Goal: Task Accomplishment & Management: Manage account settings

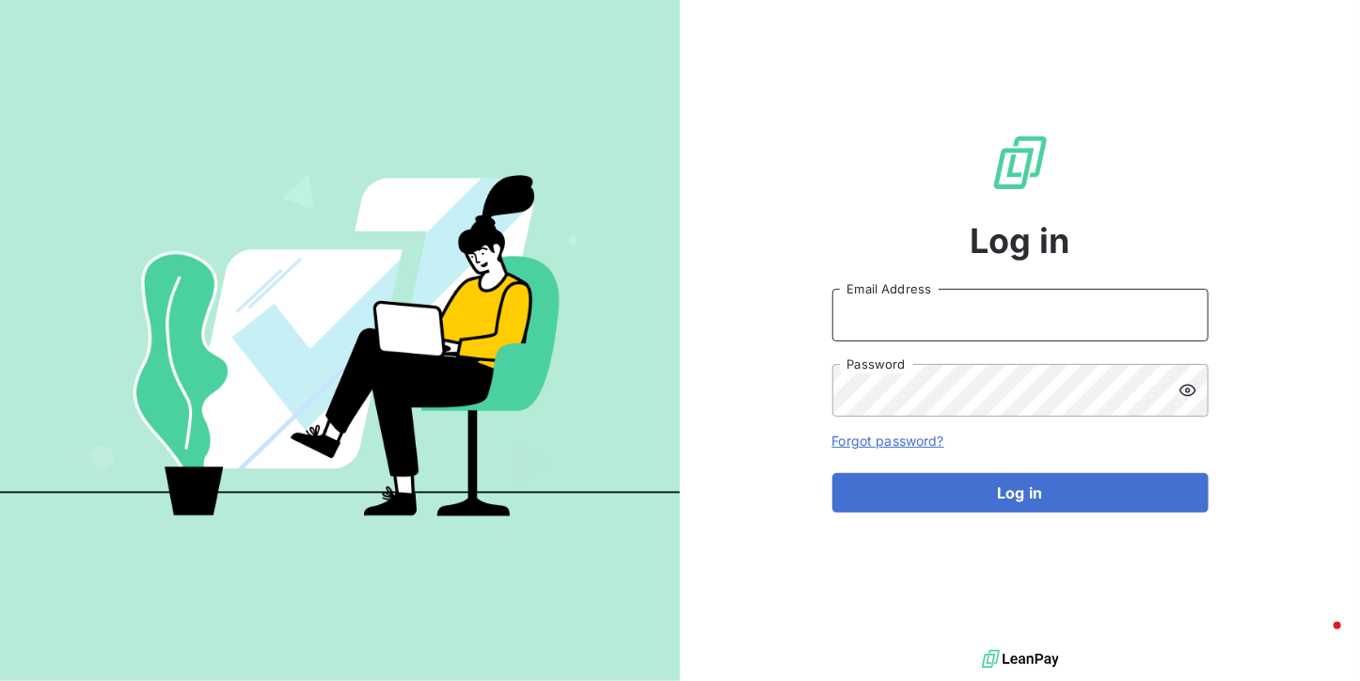
type input "[DOMAIN_NAME][EMAIL_ADDRESS][DOMAIN_NAME]"
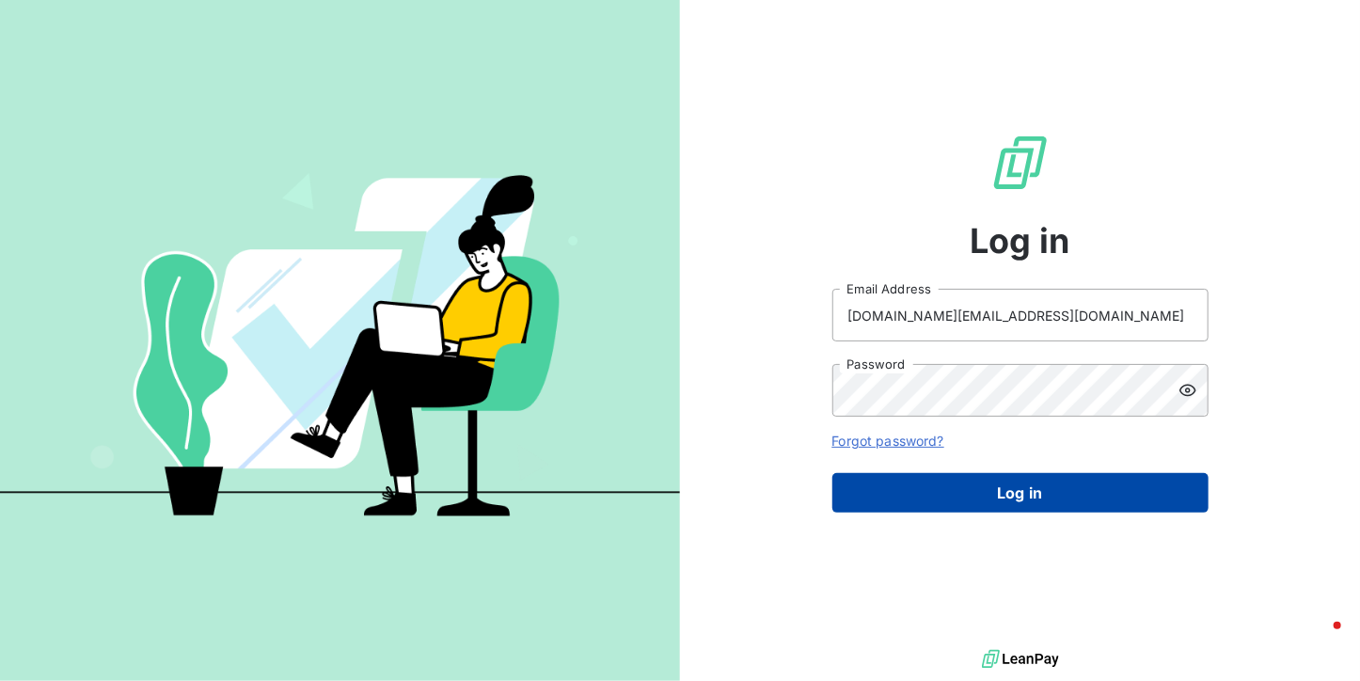
click at [953, 486] on button "Log in" at bounding box center [1020, 492] width 376 height 39
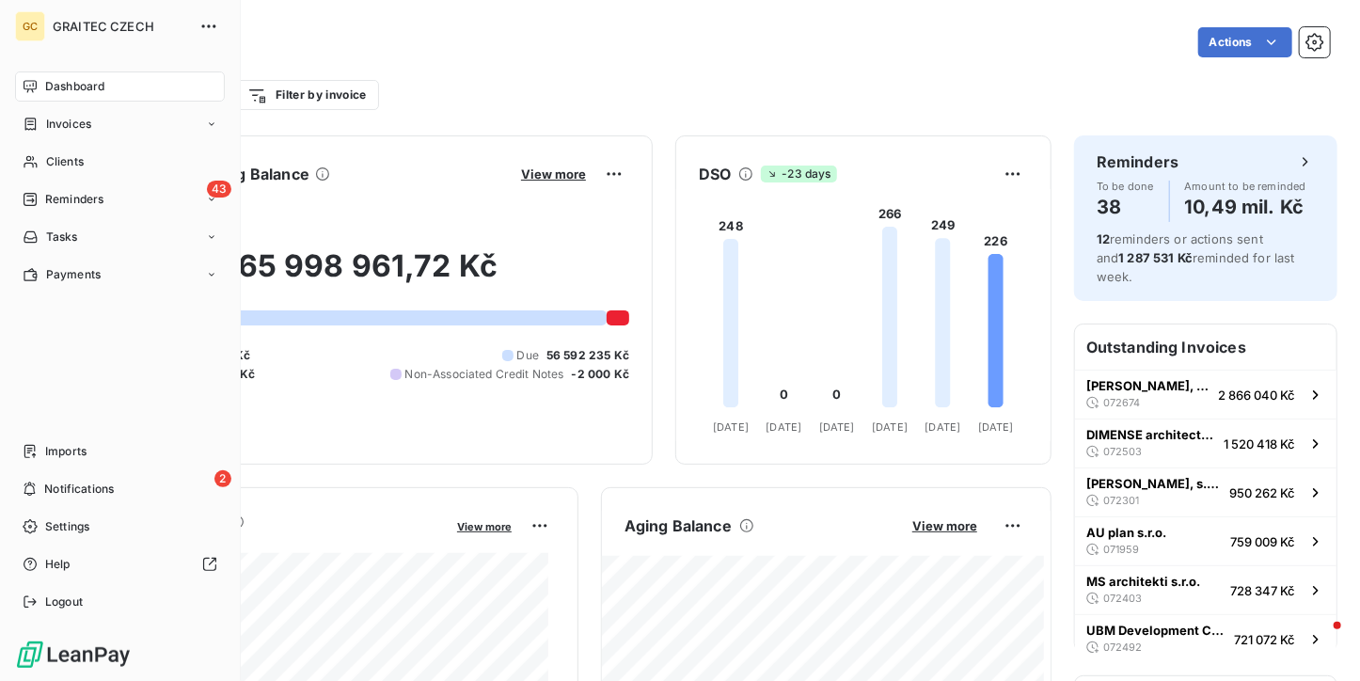
click at [44, 181] on nav "Dashboard Invoices Clients 43 Reminders Tasks Payments" at bounding box center [120, 180] width 210 height 218
click at [58, 193] on span "Reminders" at bounding box center [74, 199] width 58 height 17
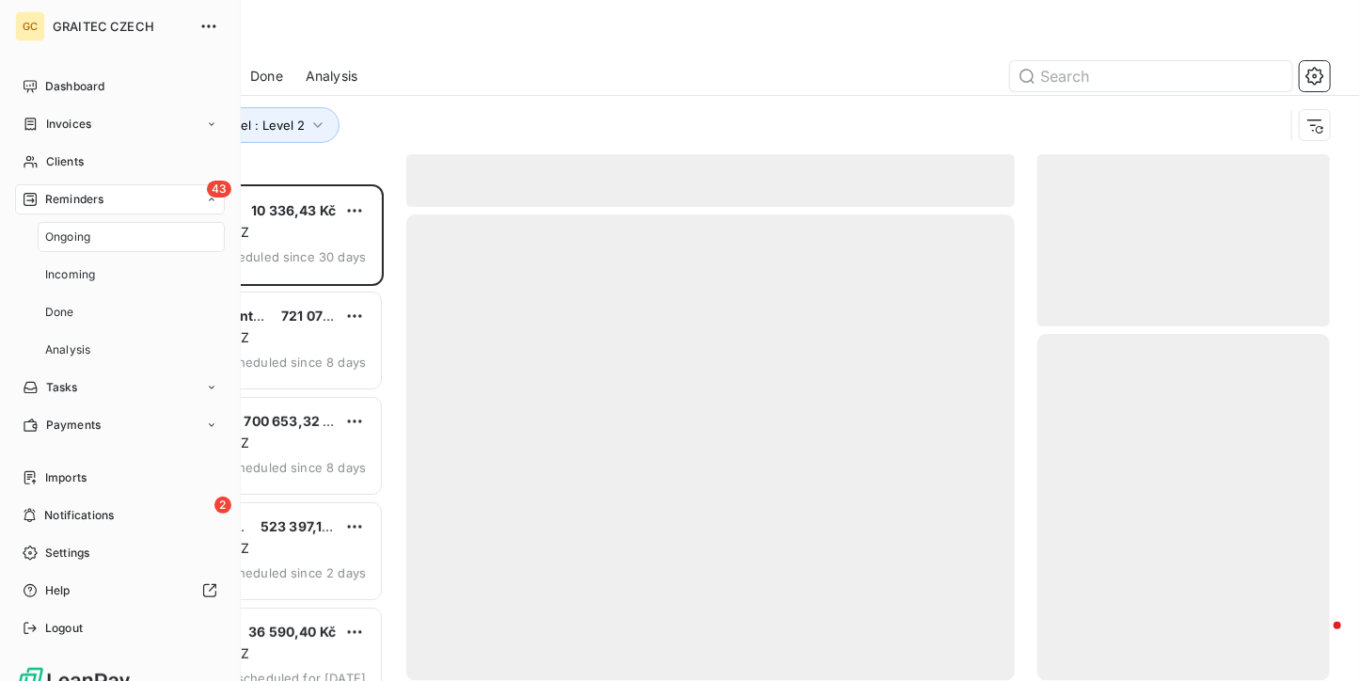
click at [71, 223] on div "Ongoing" at bounding box center [131, 237] width 187 height 30
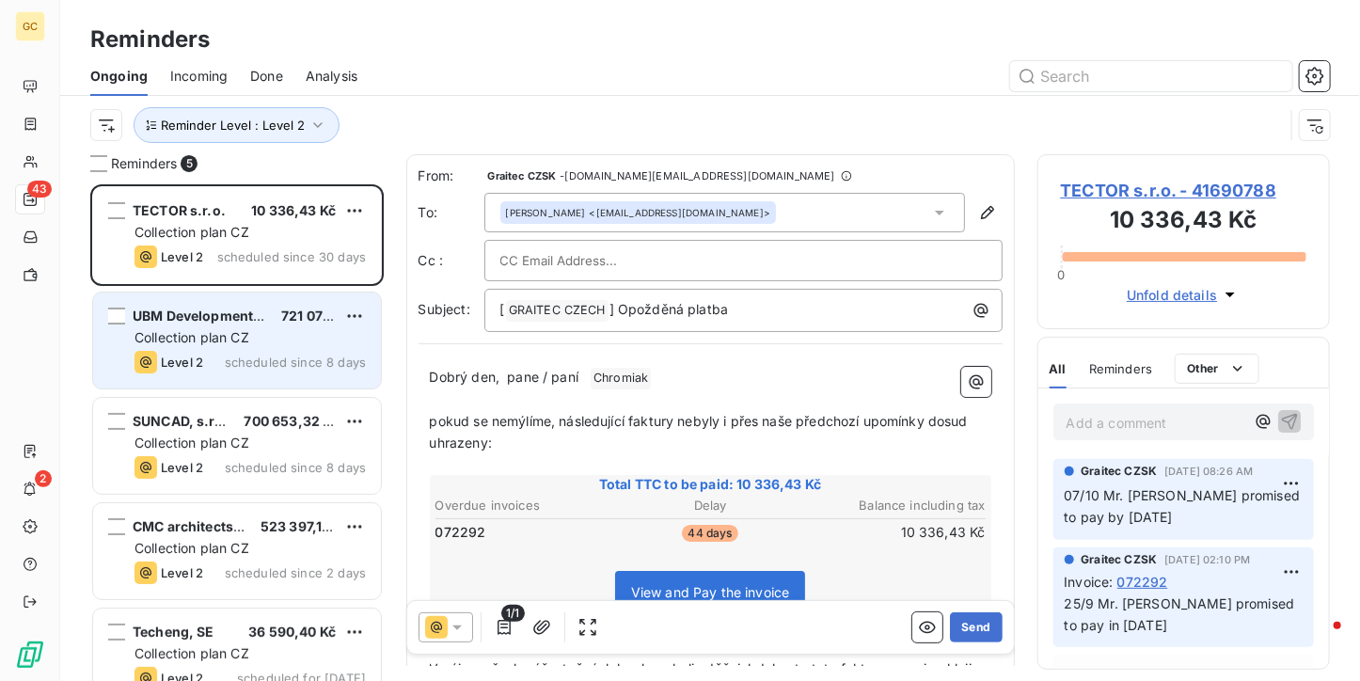
click at [244, 363] on span "scheduled since 8 days" at bounding box center [295, 361] width 141 height 15
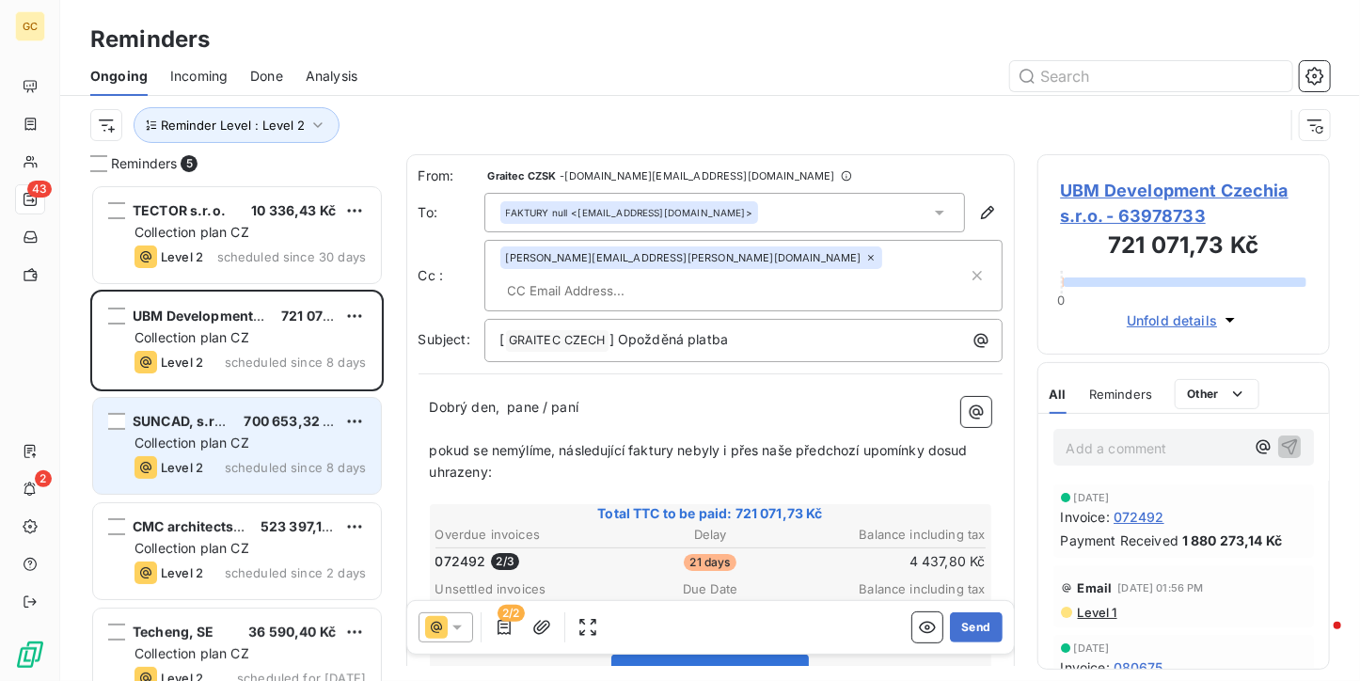
click at [244, 429] on div "700 653,32 Kč" at bounding box center [290, 421] width 92 height 19
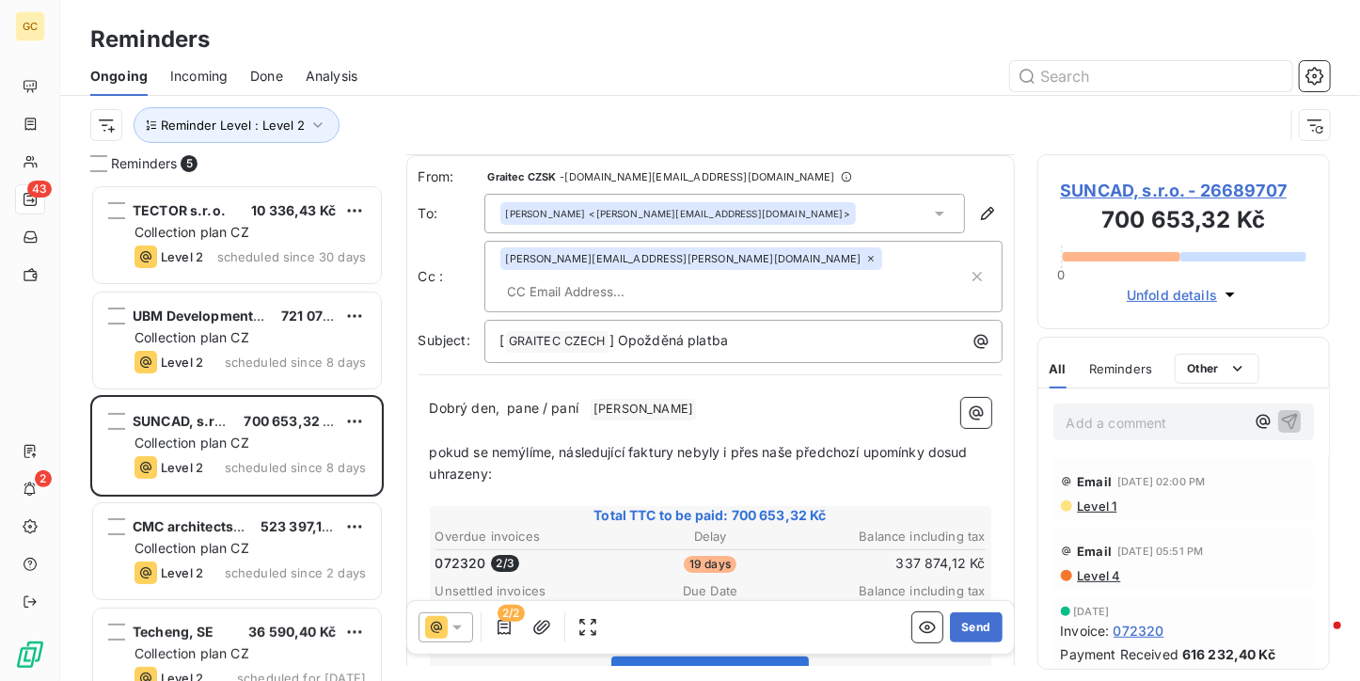
scroll to position [94, 0]
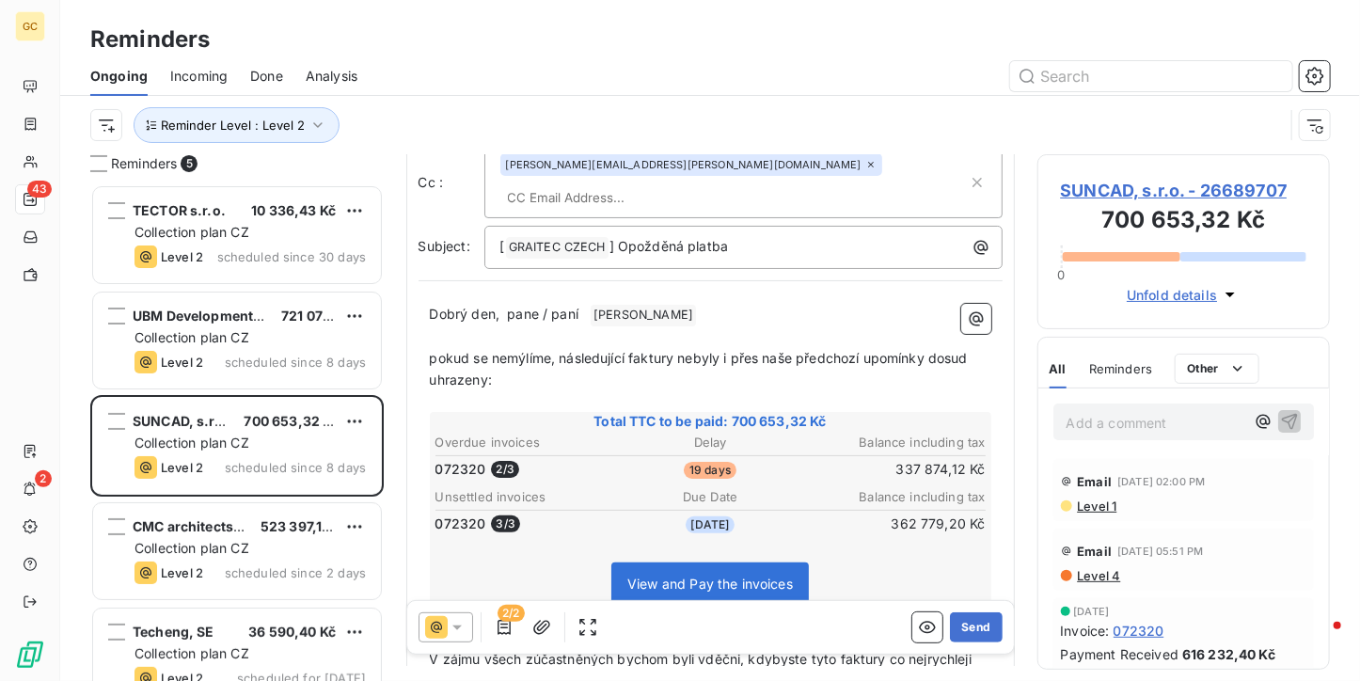
click at [448, 628] on icon at bounding box center [457, 627] width 19 height 19
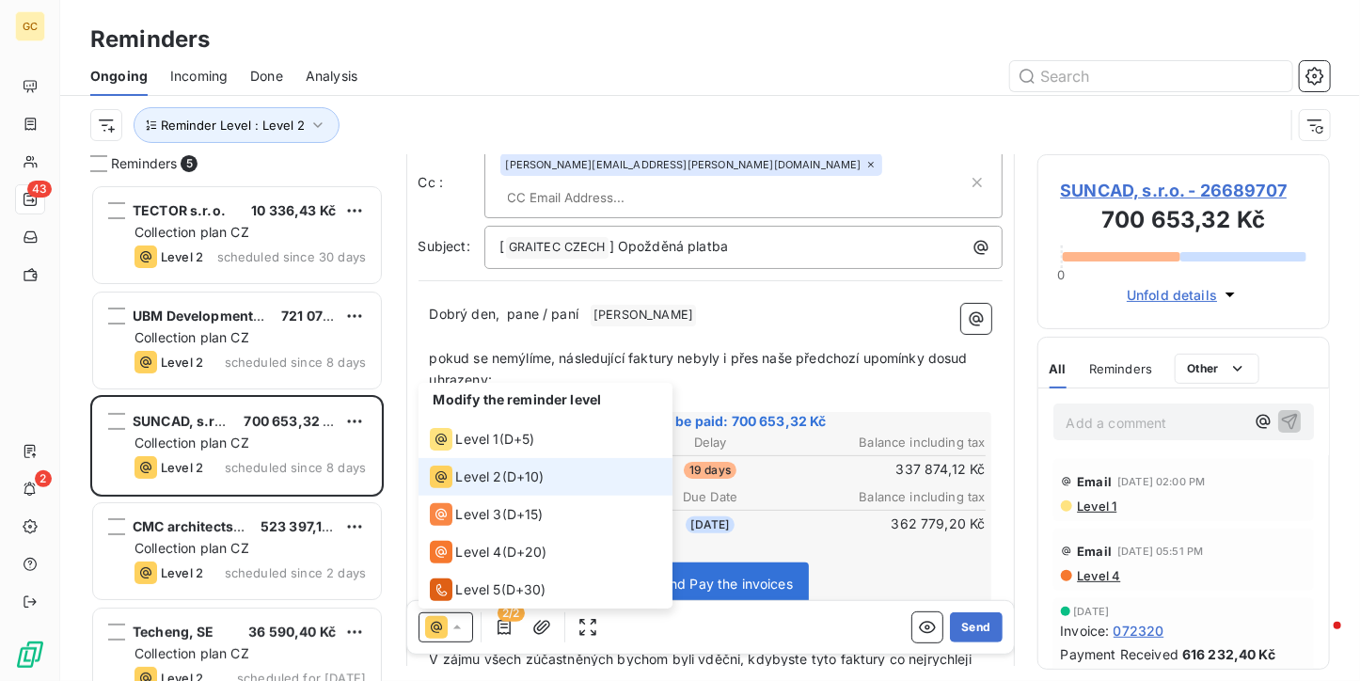
click at [787, 616] on div "Modify the reminder level Level 1 ( D+5 ) Level 2 ( D+10 ) Level 3 ( D+15 ) Lev…" at bounding box center [710, 627] width 606 height 53
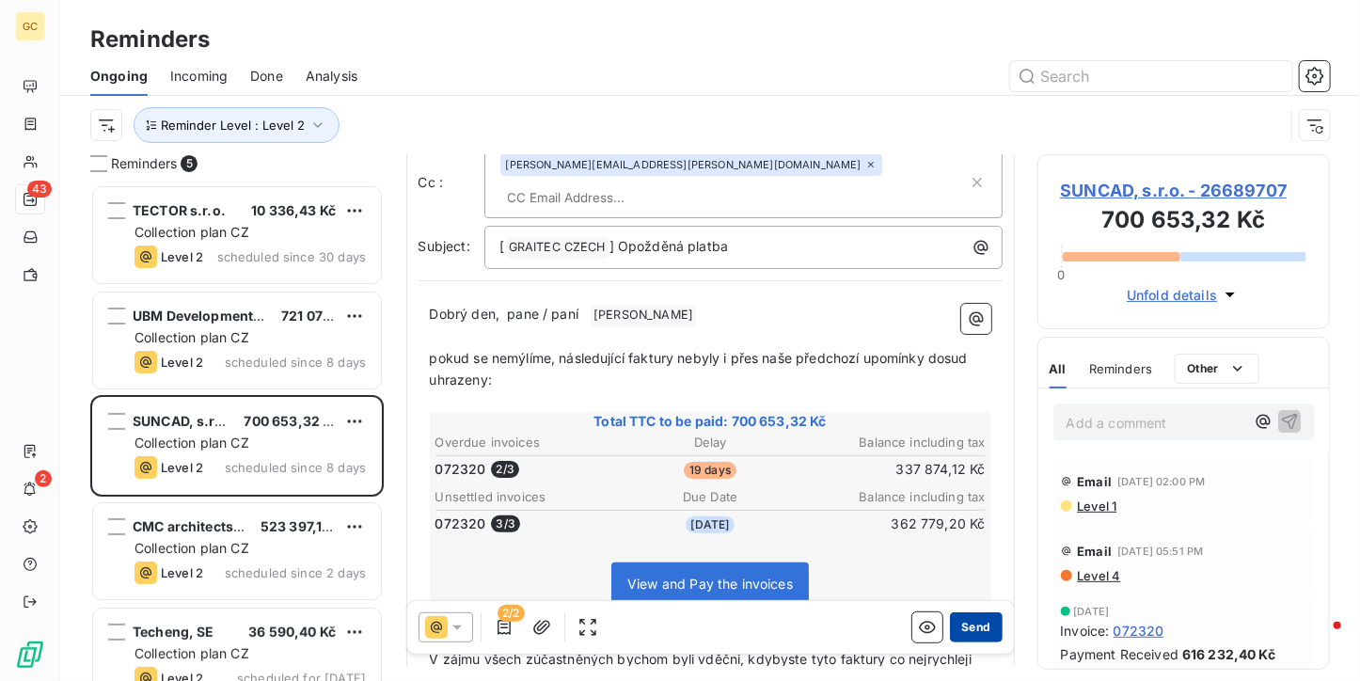
click at [971, 627] on button "Send" at bounding box center [976, 627] width 52 height 30
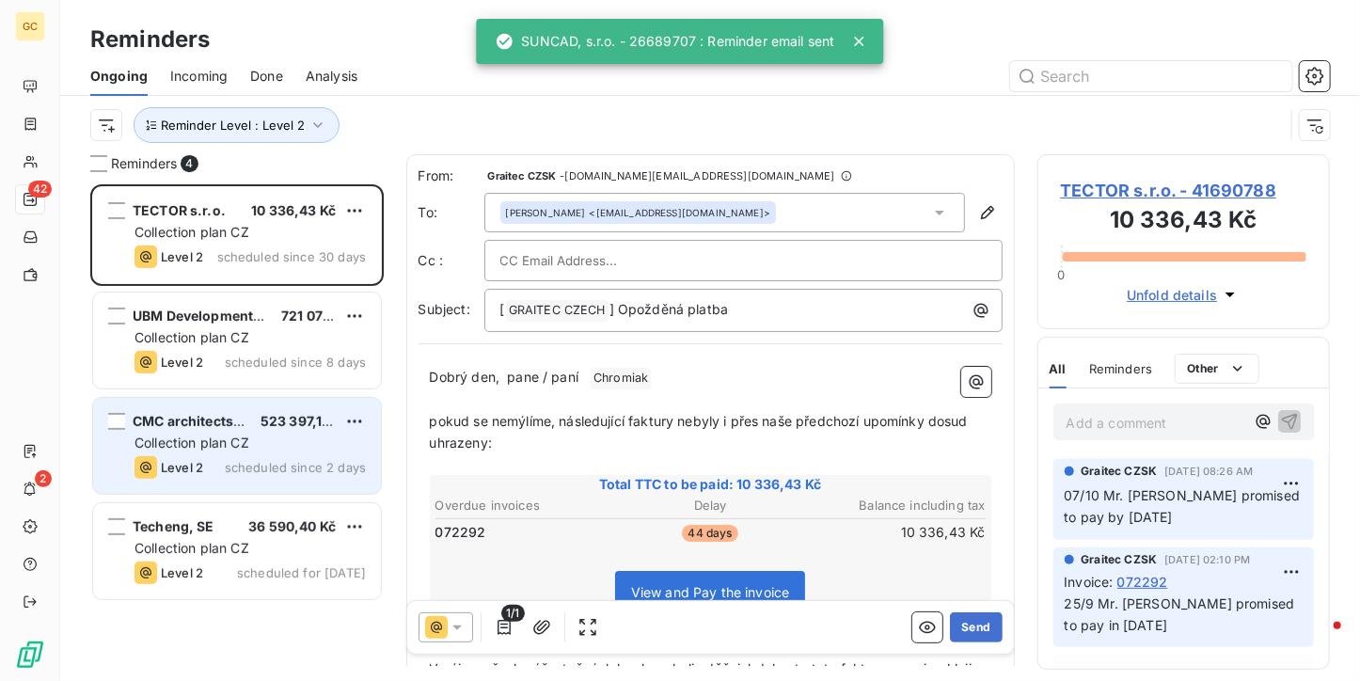
click at [197, 435] on span "Collection plan CZ" at bounding box center [191, 442] width 115 height 16
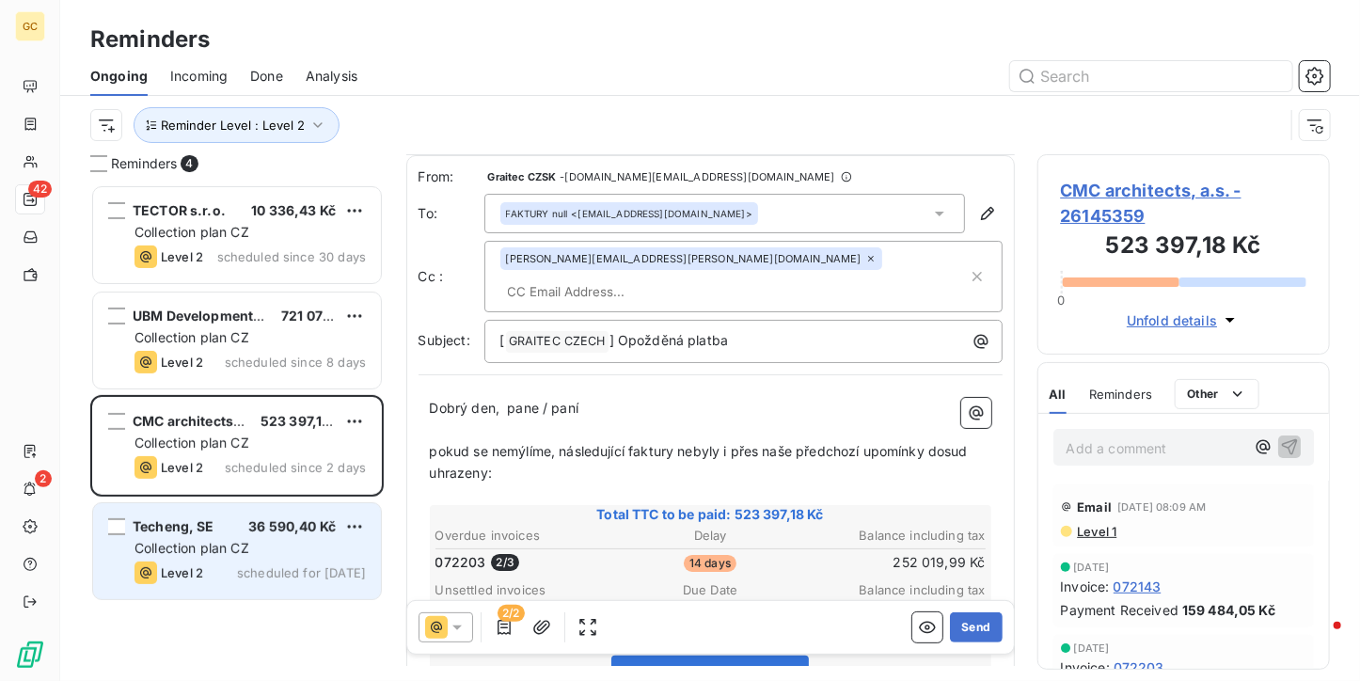
click at [327, 522] on span "36 590,40 Kč" at bounding box center [291, 526] width 87 height 16
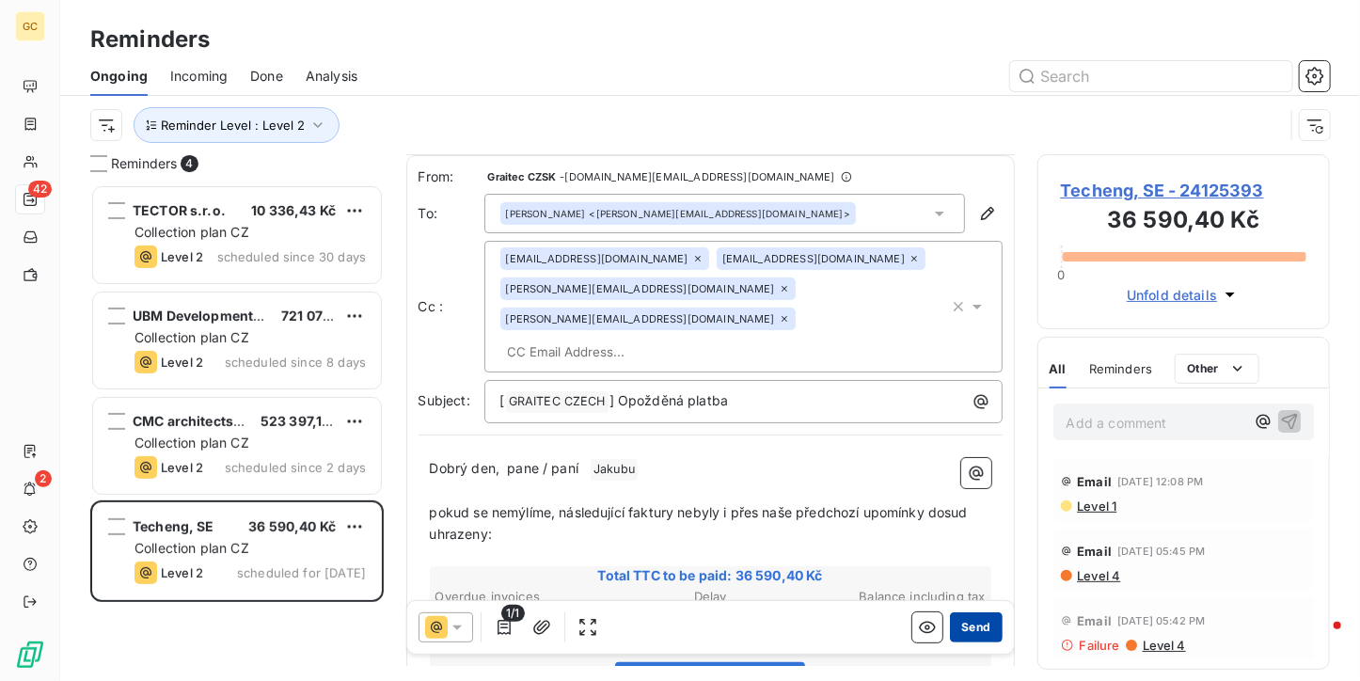
click at [974, 628] on button "Send" at bounding box center [976, 627] width 52 height 30
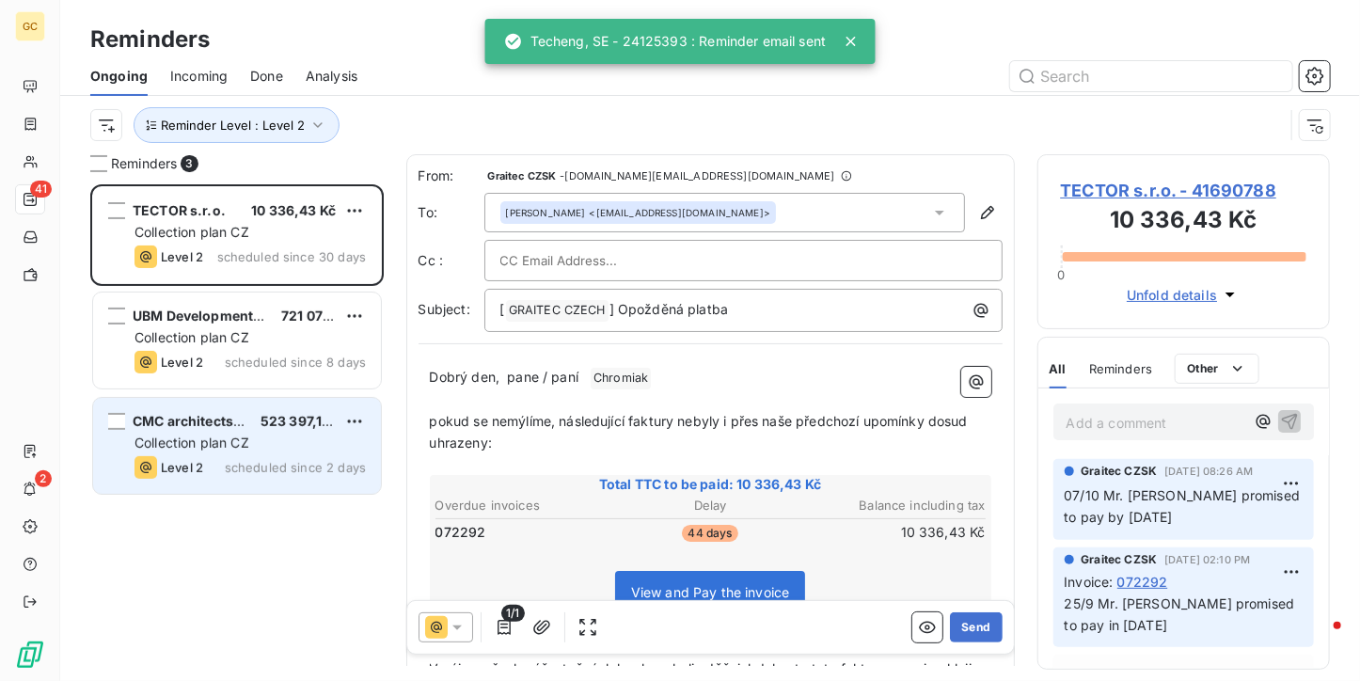
click at [226, 448] on span "Collection plan CZ" at bounding box center [191, 442] width 115 height 16
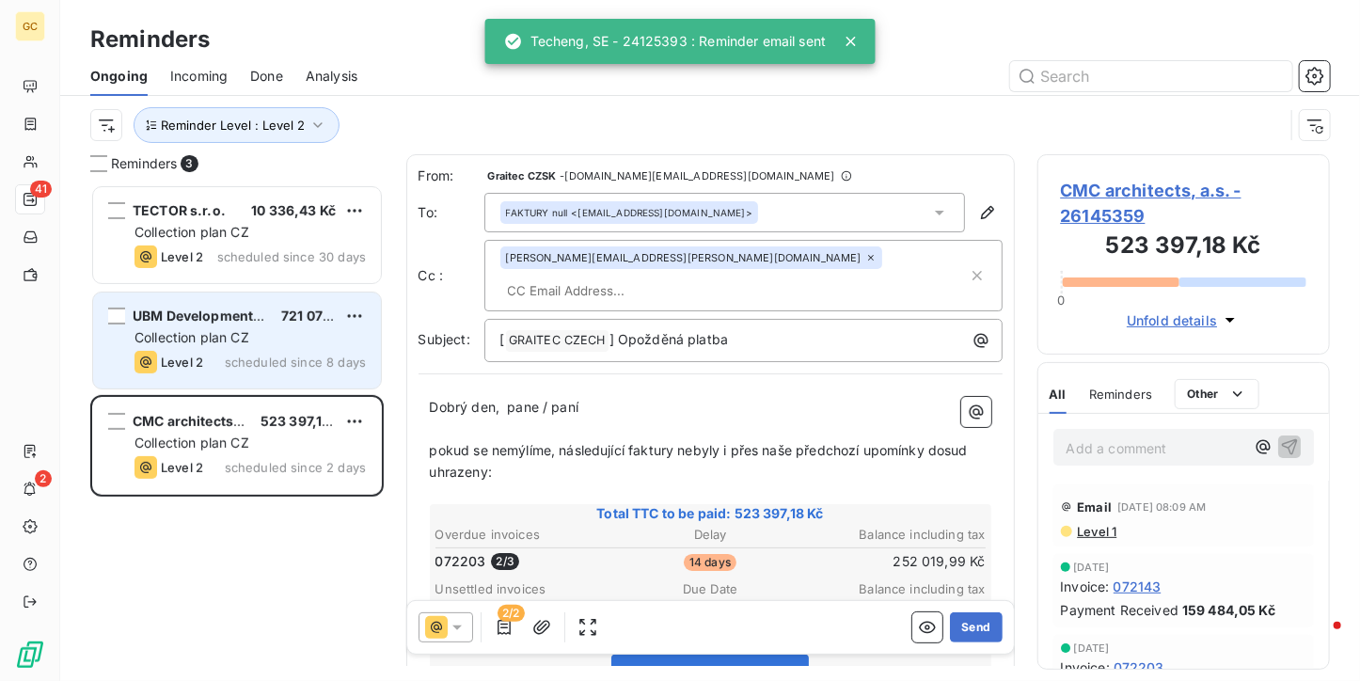
click at [253, 312] on span "UBM Development Czechia s.r.o." at bounding box center [240, 315] width 215 height 16
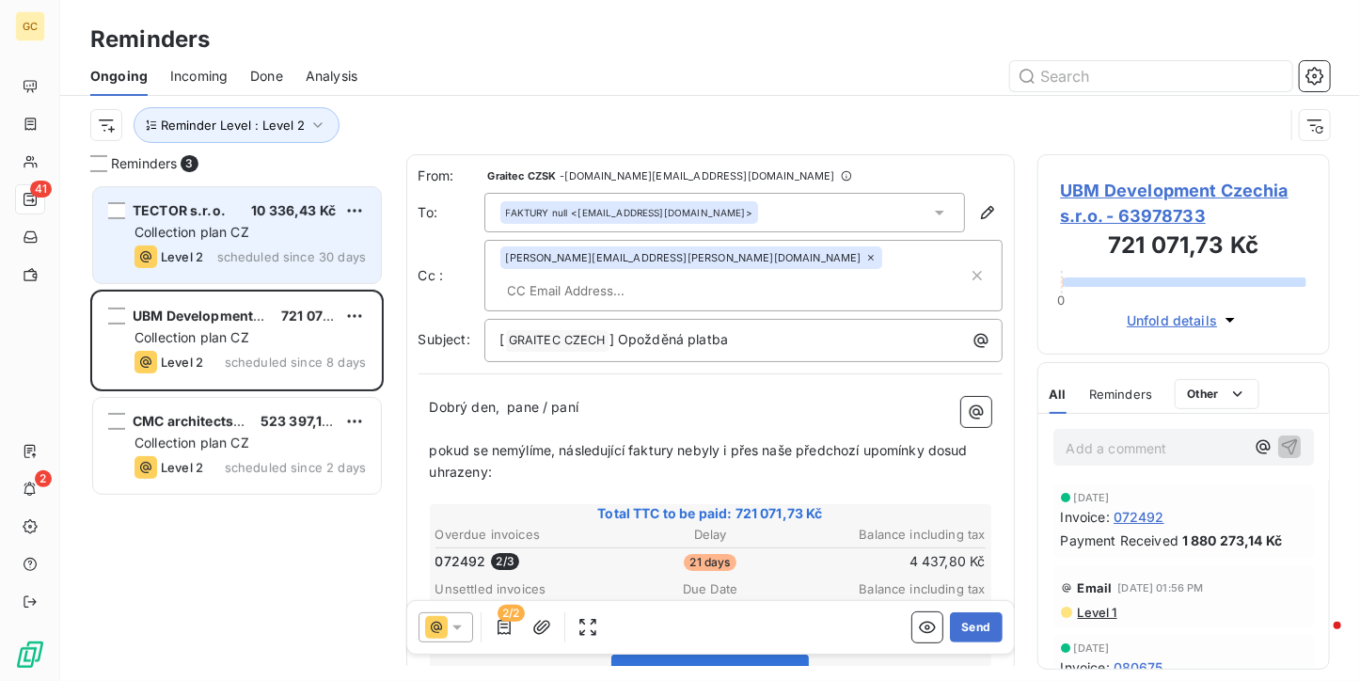
click at [253, 228] on div "Collection plan CZ" at bounding box center [249, 232] width 231 height 19
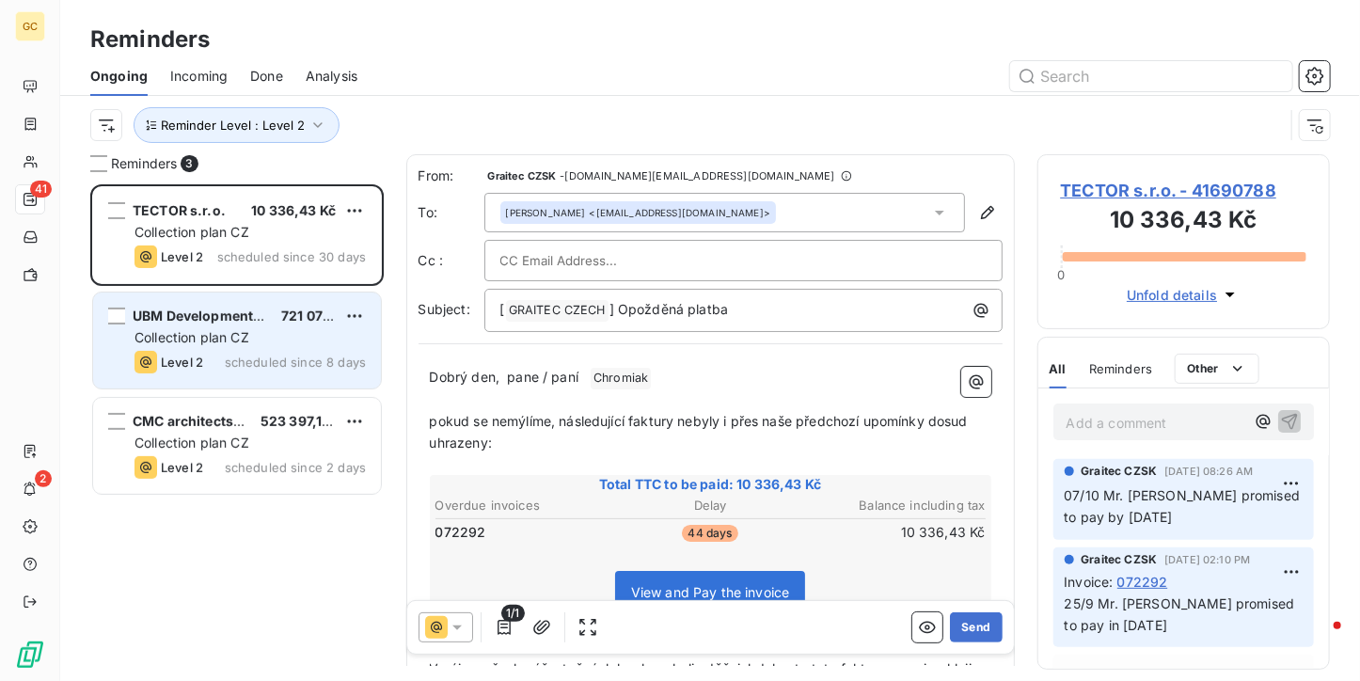
click at [187, 363] on span "Level 2" at bounding box center [182, 361] width 42 height 15
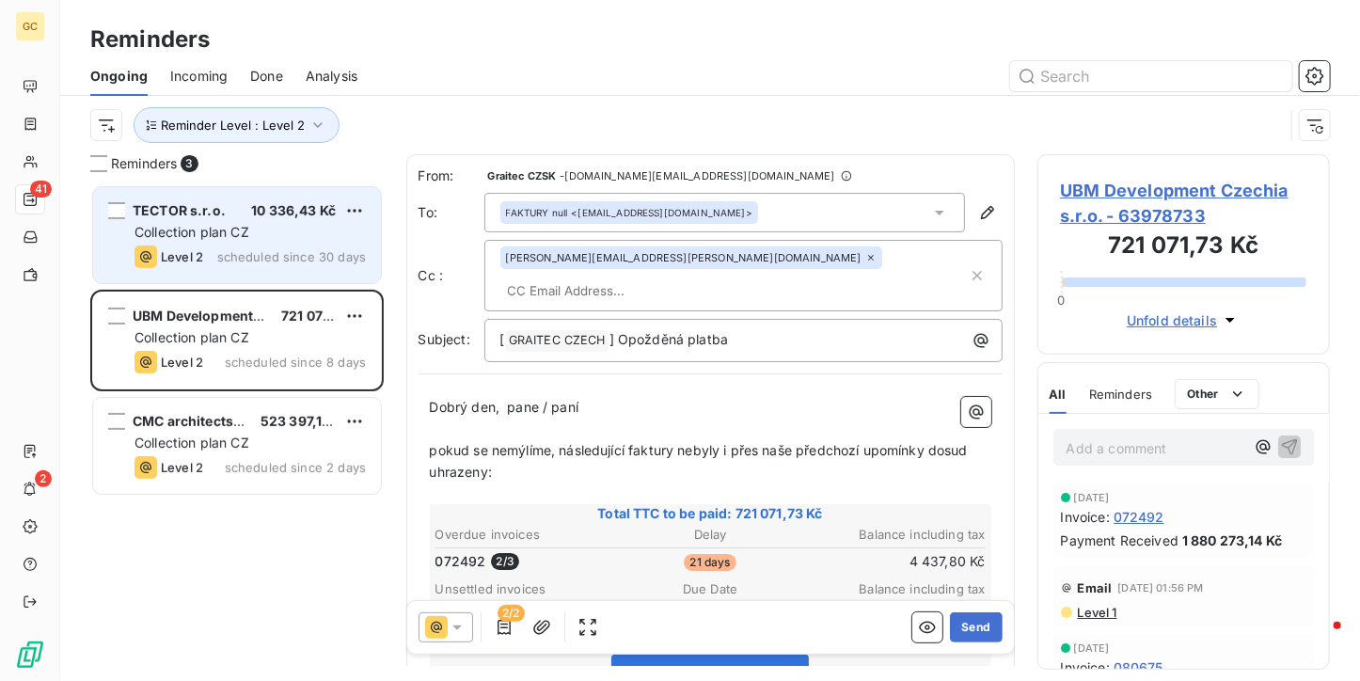
click at [233, 228] on span "Collection plan CZ" at bounding box center [191, 232] width 115 height 16
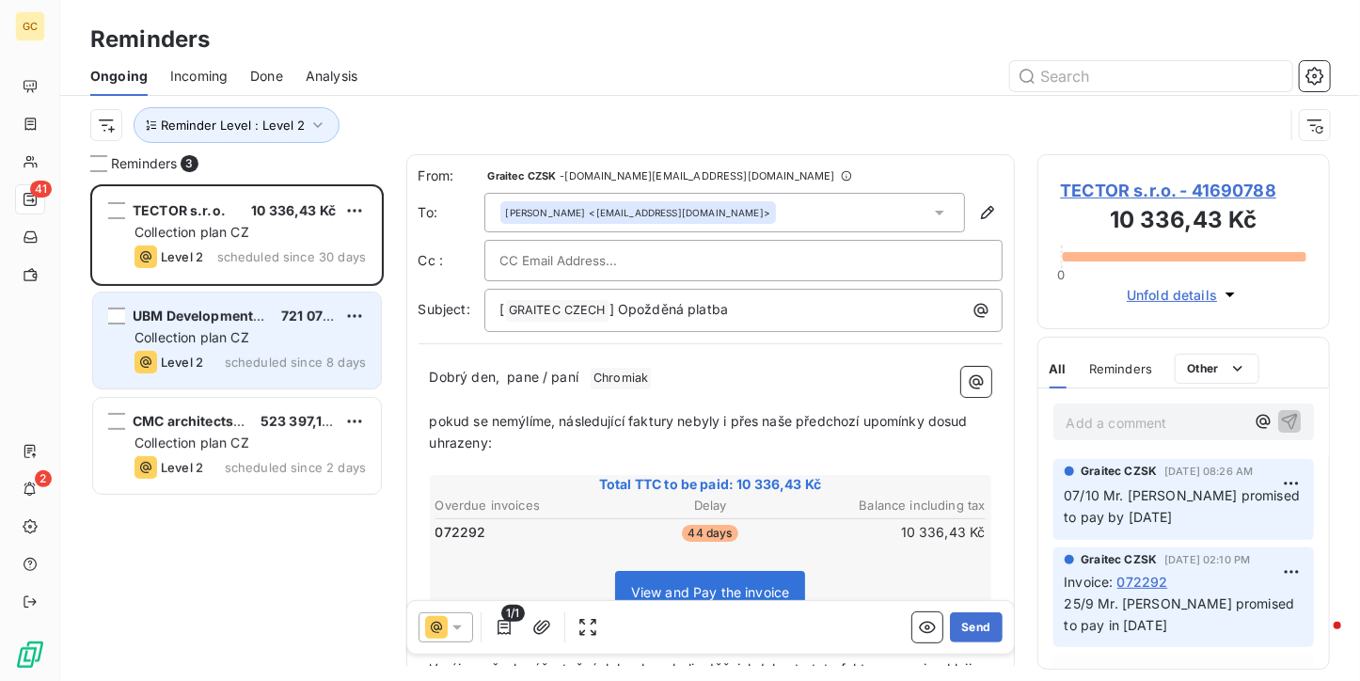
click at [260, 339] on div "Collection plan CZ" at bounding box center [249, 337] width 231 height 19
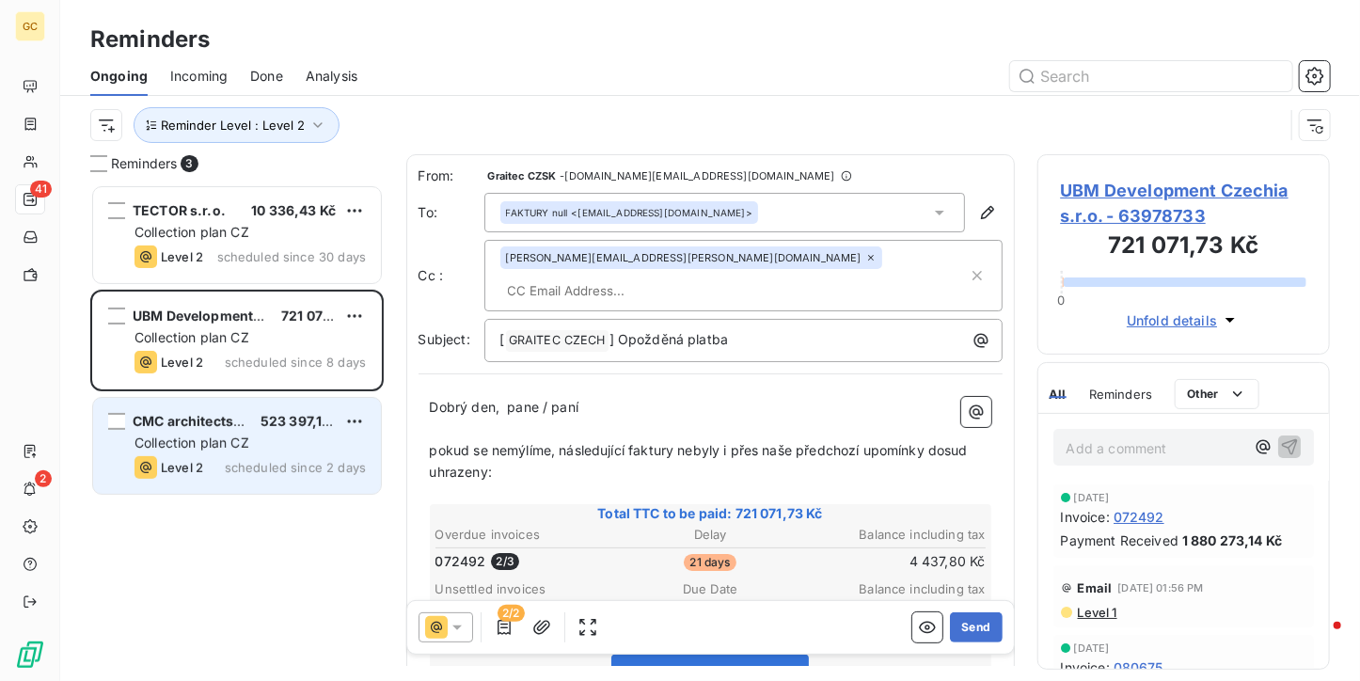
click at [283, 450] on div "Collection plan CZ" at bounding box center [249, 442] width 231 height 19
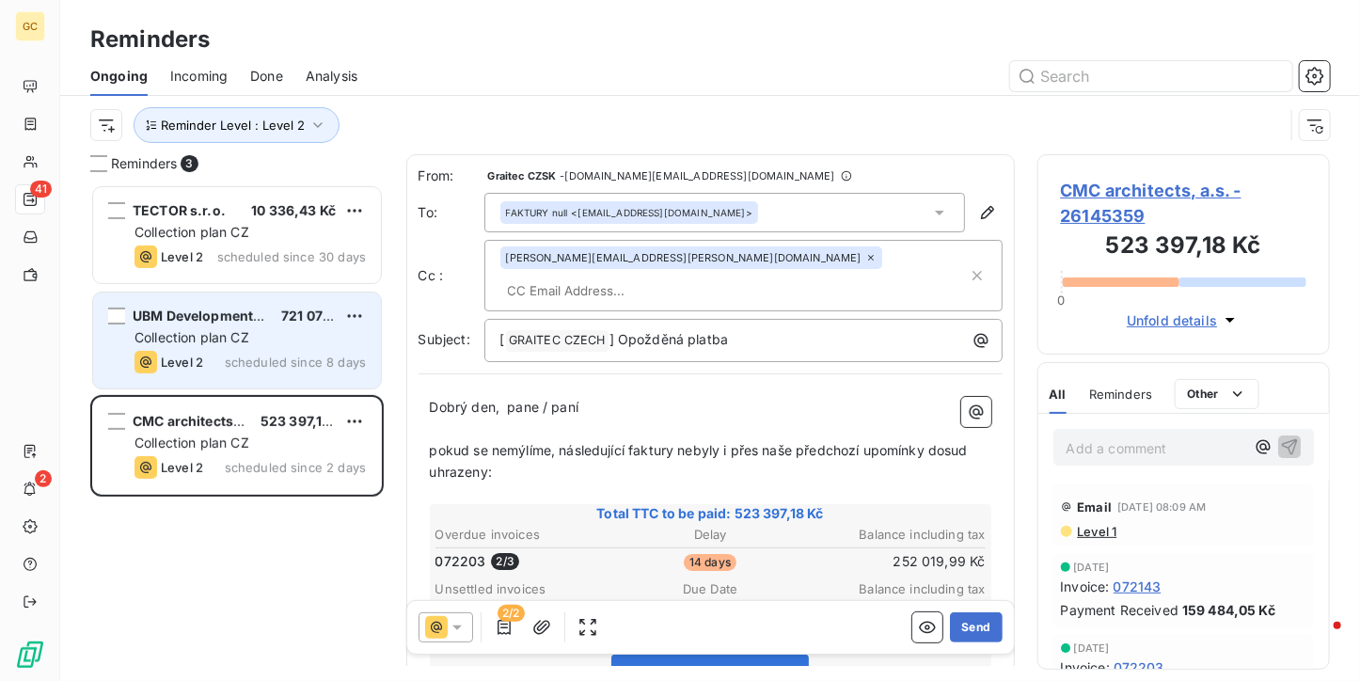
click at [272, 362] on span "scheduled since 8 days" at bounding box center [295, 361] width 141 height 15
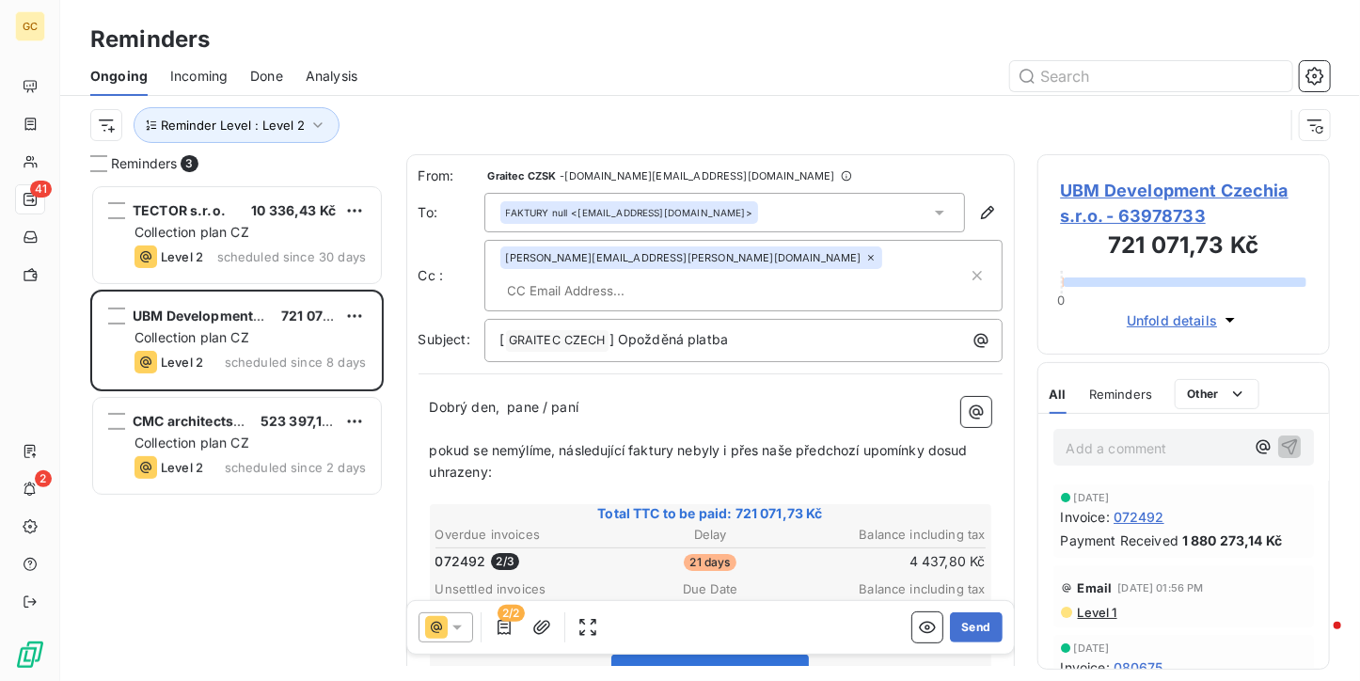
click at [1125, 507] on span "072492" at bounding box center [1138, 517] width 51 height 20
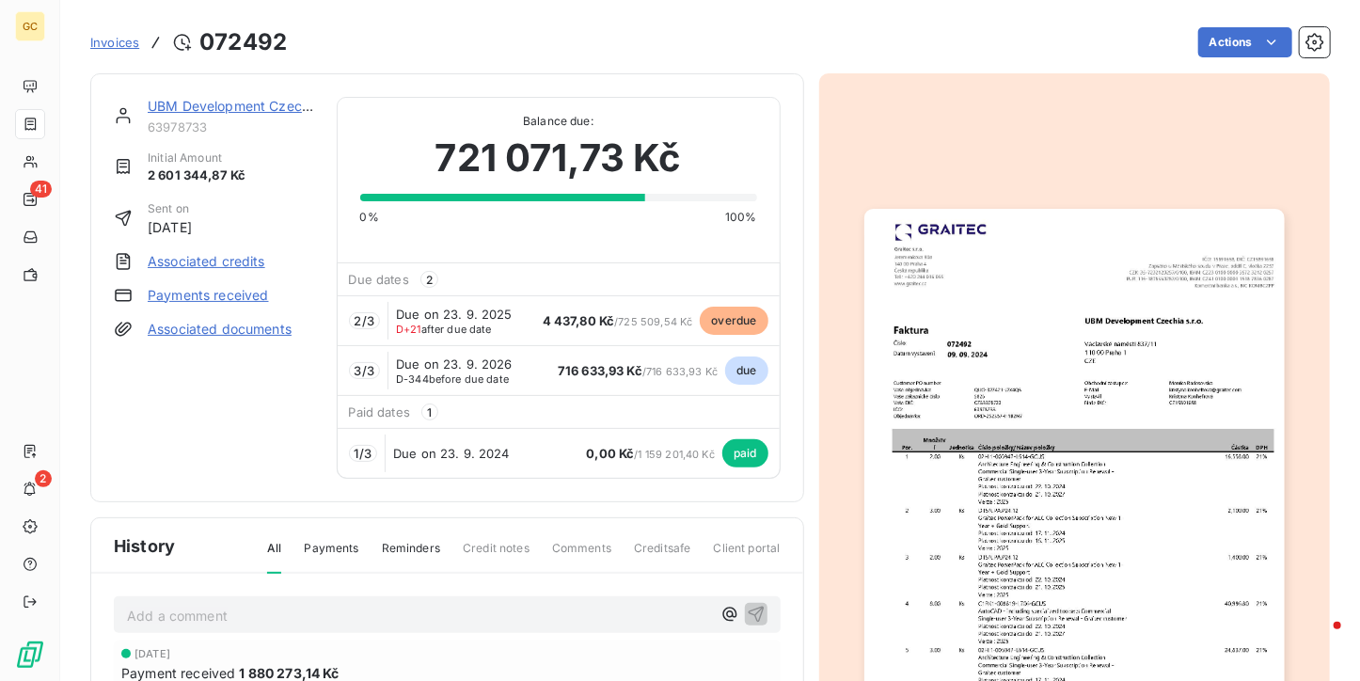
click at [966, 325] on img "button" at bounding box center [1074, 505] width 420 height 593
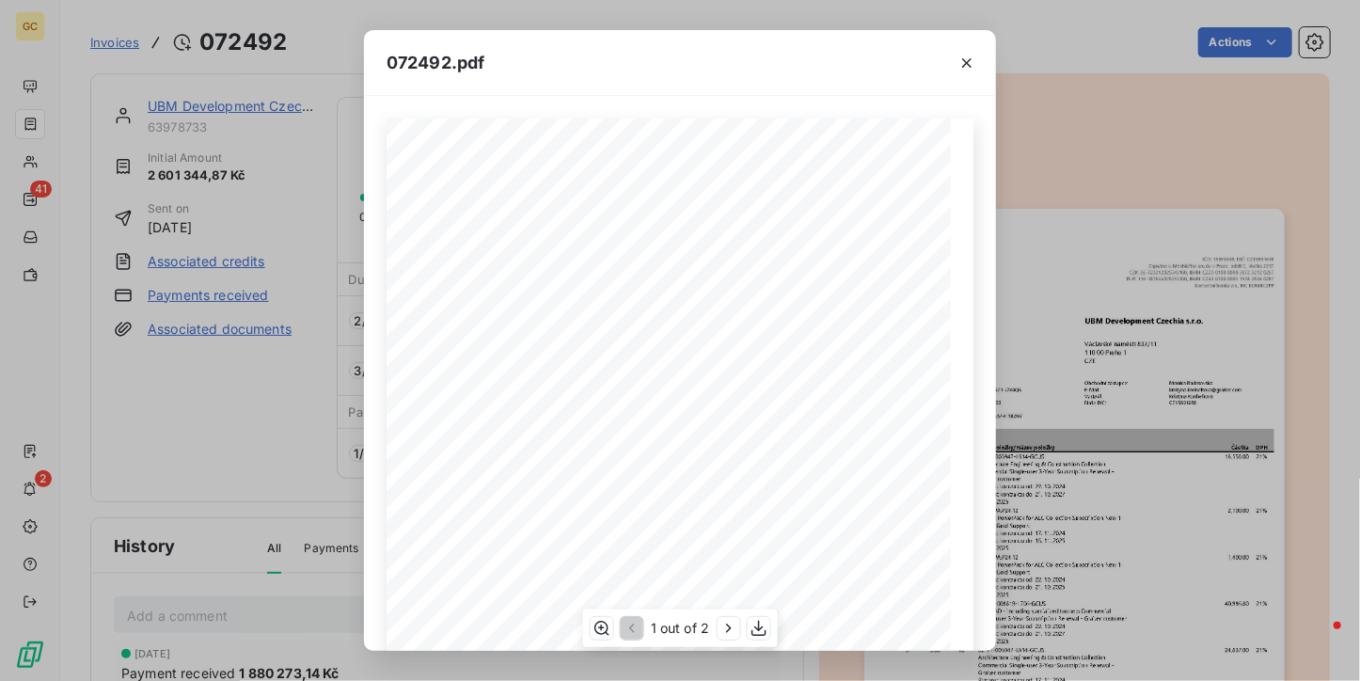
scroll to position [282, 0]
click at [725, 629] on icon "button" at bounding box center [727, 628] width 19 height 19
click at [975, 68] on icon "button" at bounding box center [966, 63] width 19 height 19
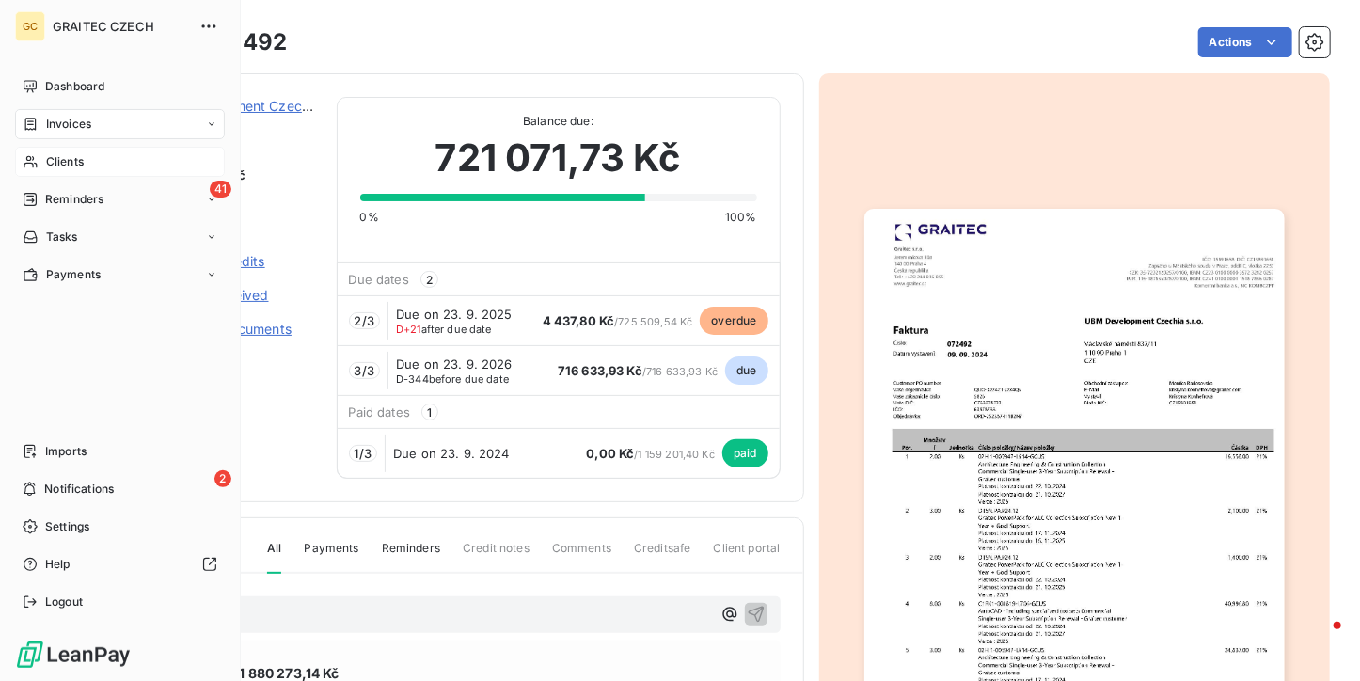
click at [41, 158] on div "Clients" at bounding box center [120, 162] width 210 height 30
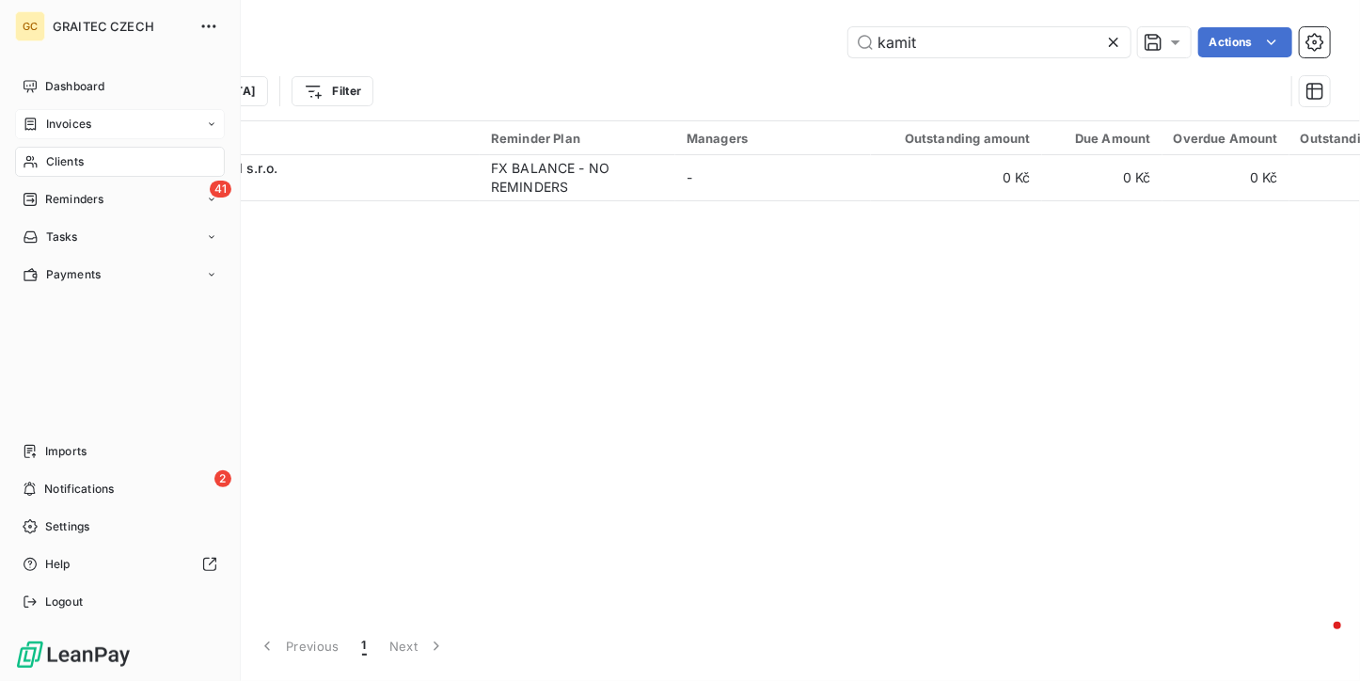
click at [41, 127] on div "Invoices" at bounding box center [57, 124] width 69 height 17
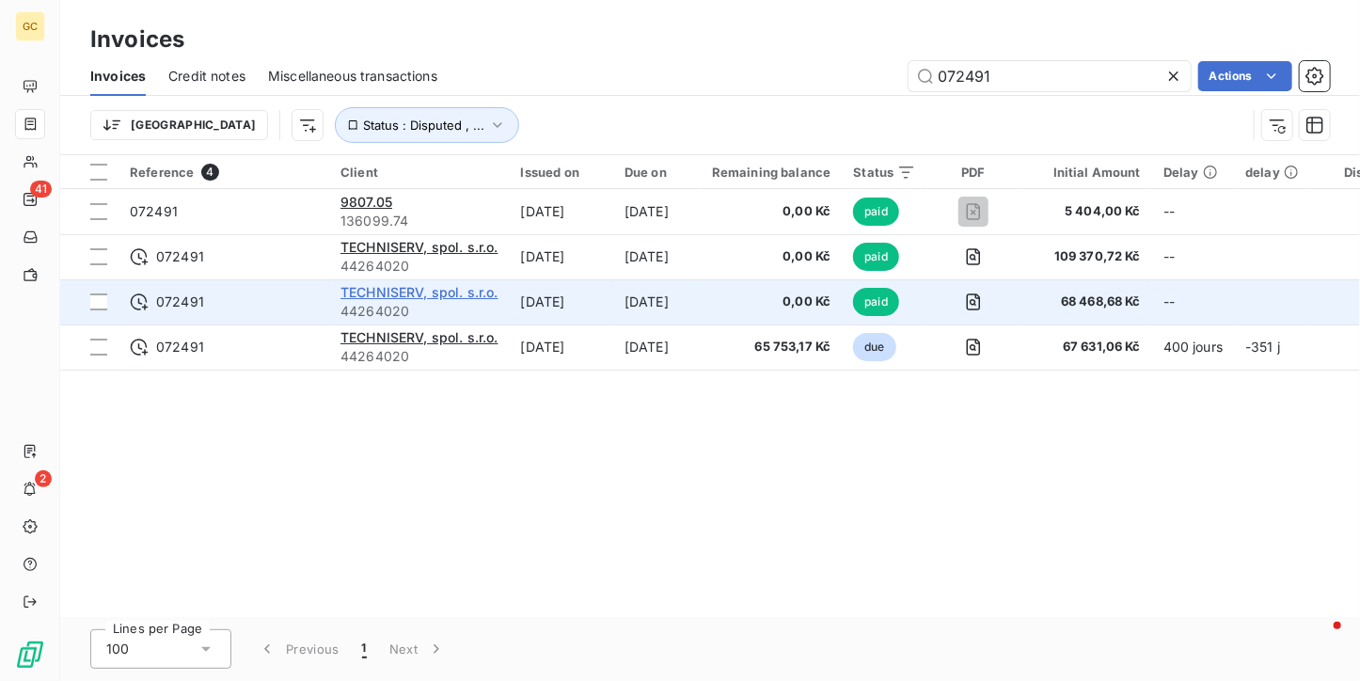
click at [442, 285] on span "TECHNISERV, spol. s.r.o." at bounding box center [419, 292] width 158 height 16
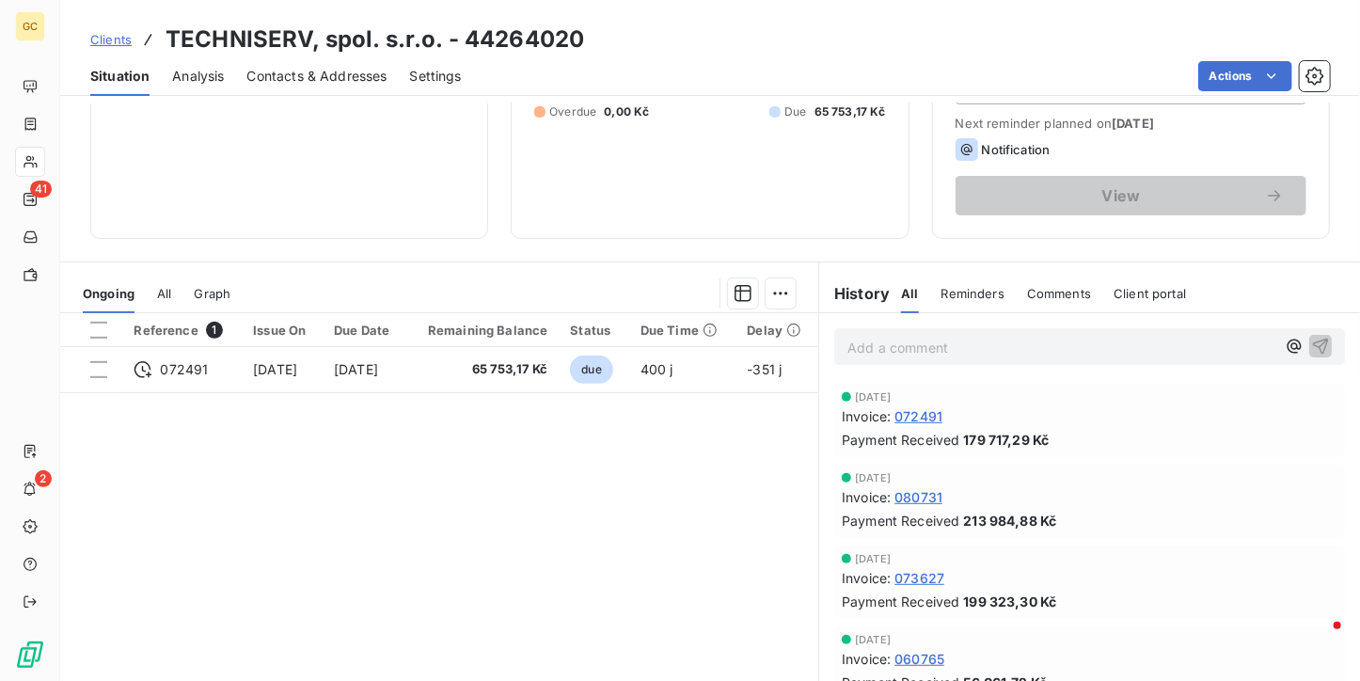
scroll to position [282, 0]
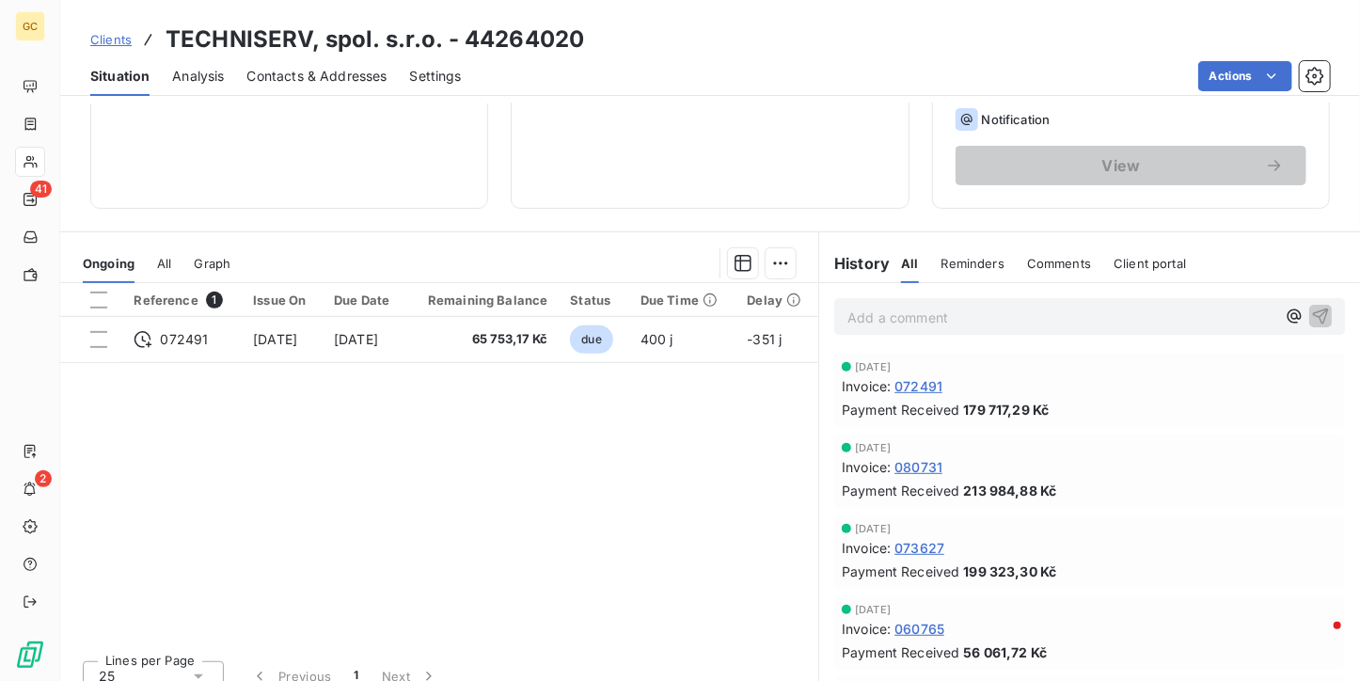
click at [910, 386] on span "072491" at bounding box center [918, 386] width 48 height 20
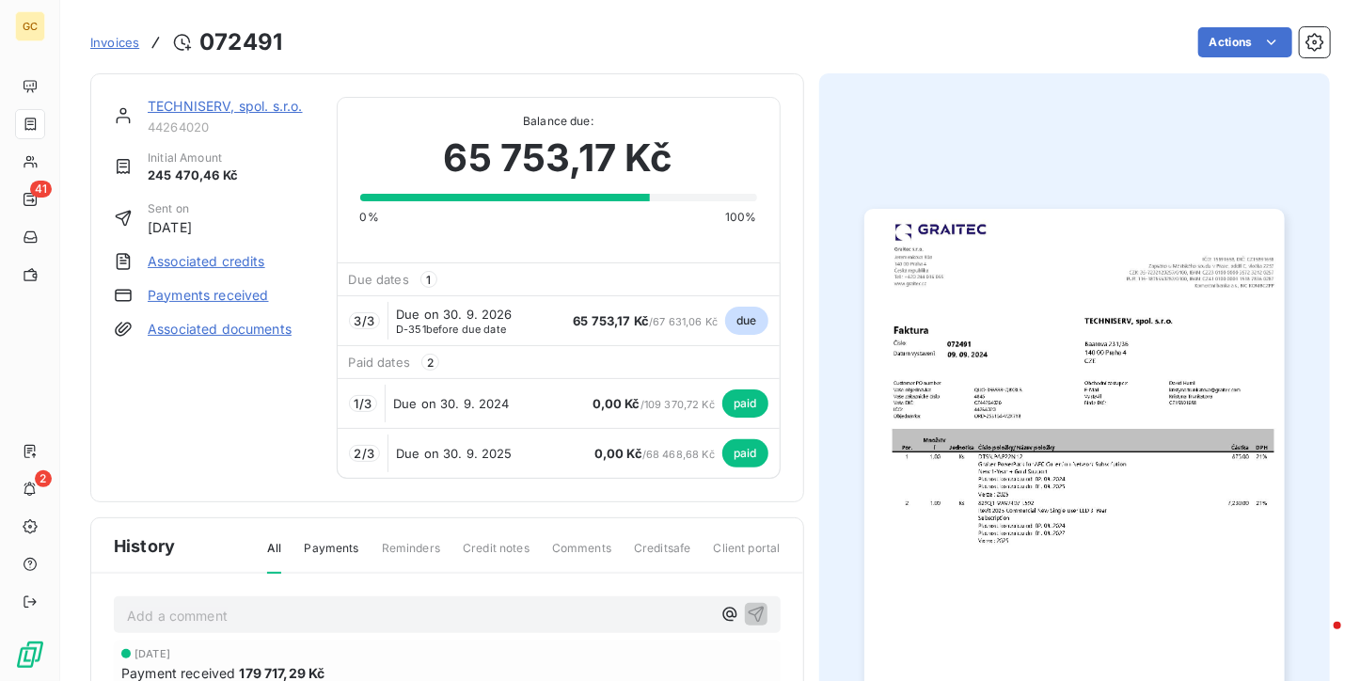
click at [910, 386] on img "button" at bounding box center [1074, 505] width 420 height 593
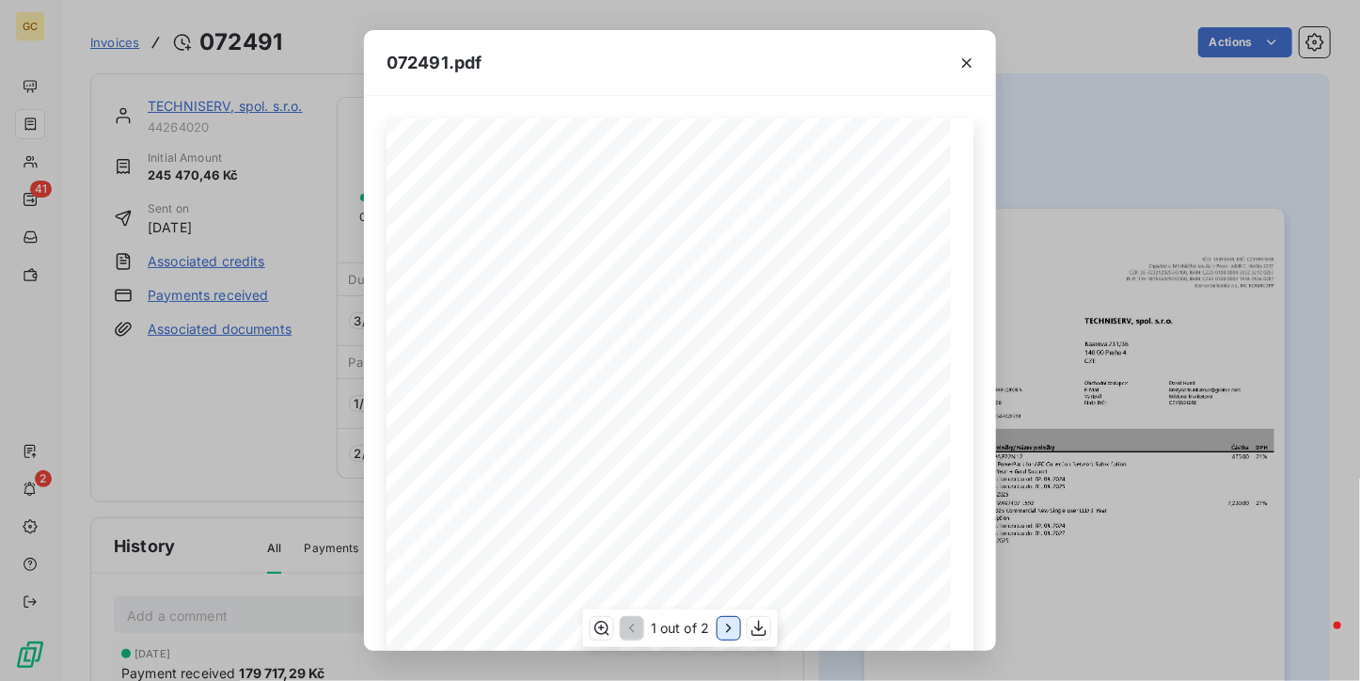
click at [726, 636] on icon "button" at bounding box center [727, 628] width 19 height 19
click at [981, 58] on button "button" at bounding box center [967, 63] width 30 height 30
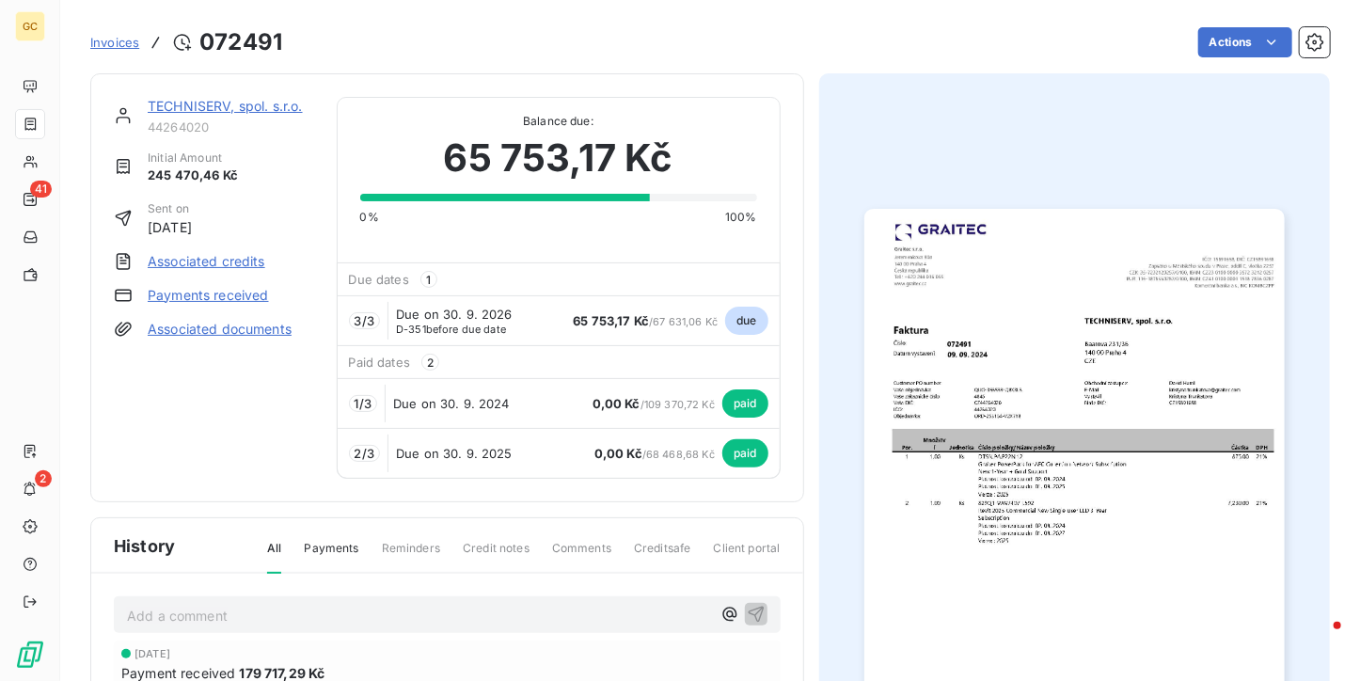
click at [959, 426] on img "button" at bounding box center [1074, 505] width 420 height 593
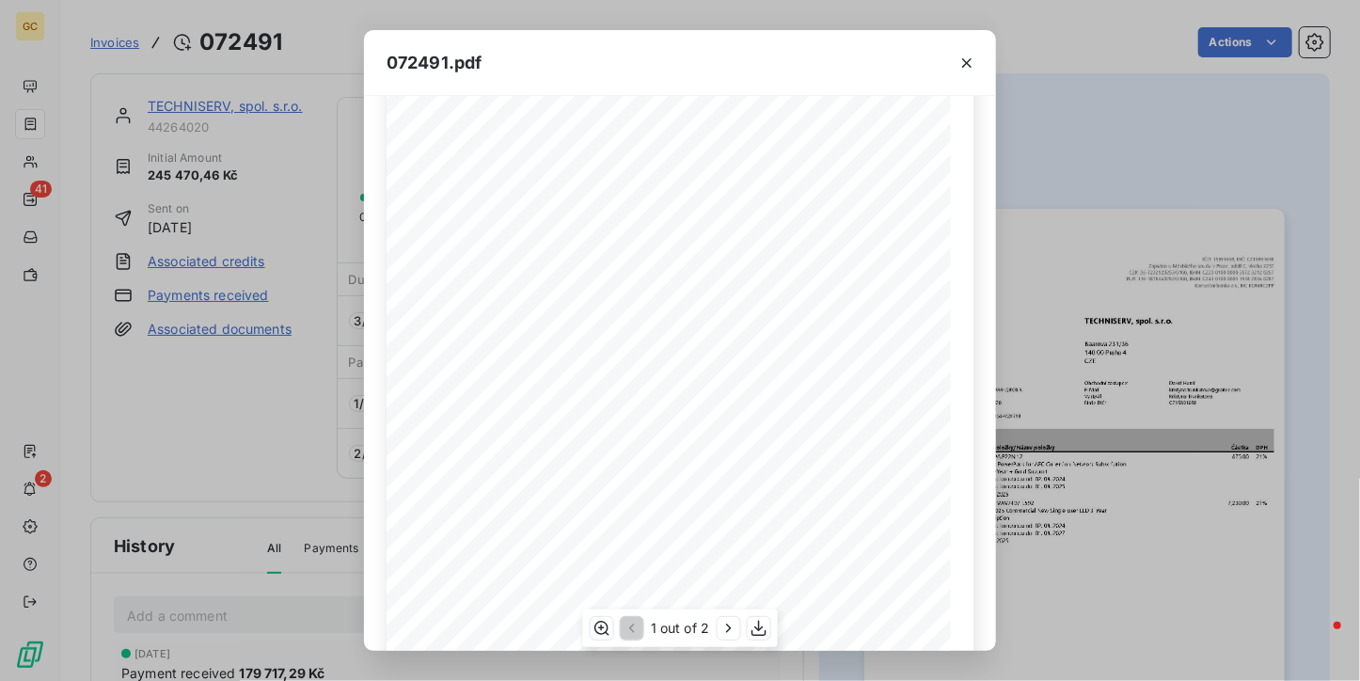
scroll to position [287, 0]
click at [718, 631] on icon "button" at bounding box center [727, 628] width 19 height 19
click at [964, 59] on icon "button" at bounding box center [966, 62] width 9 height 9
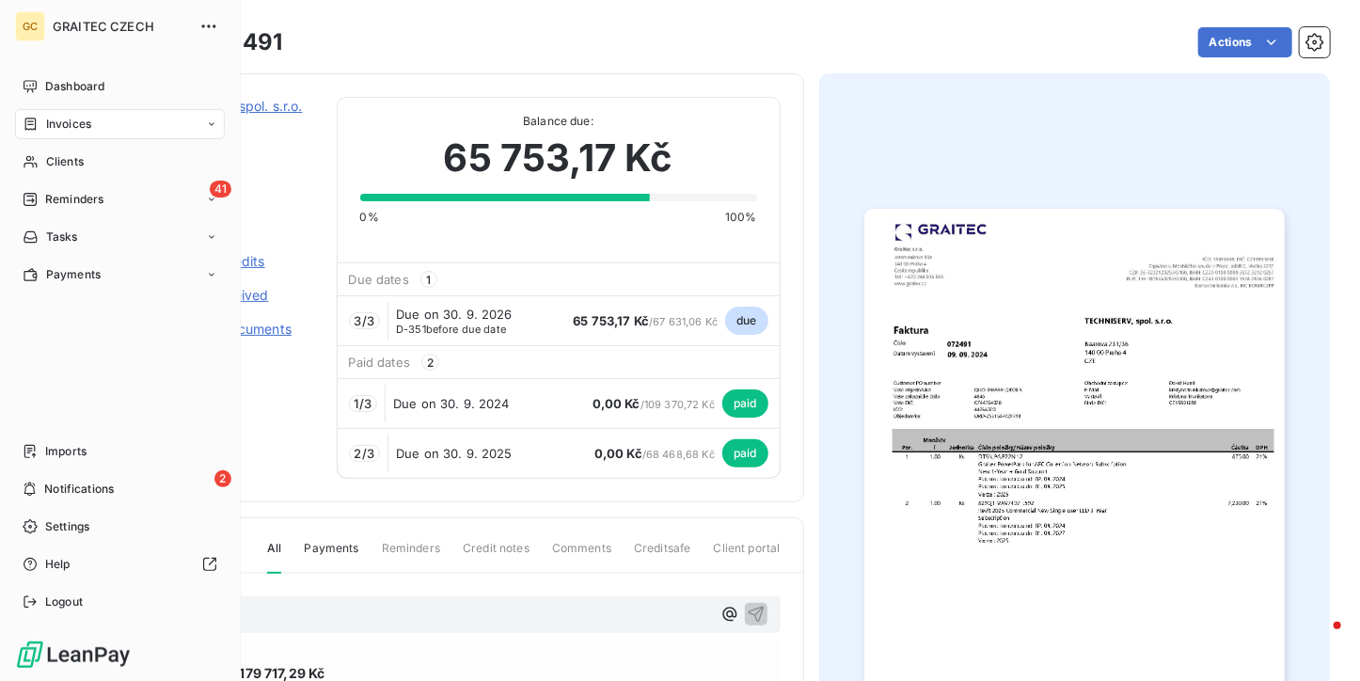
click at [56, 191] on span "Reminders" at bounding box center [74, 199] width 58 height 17
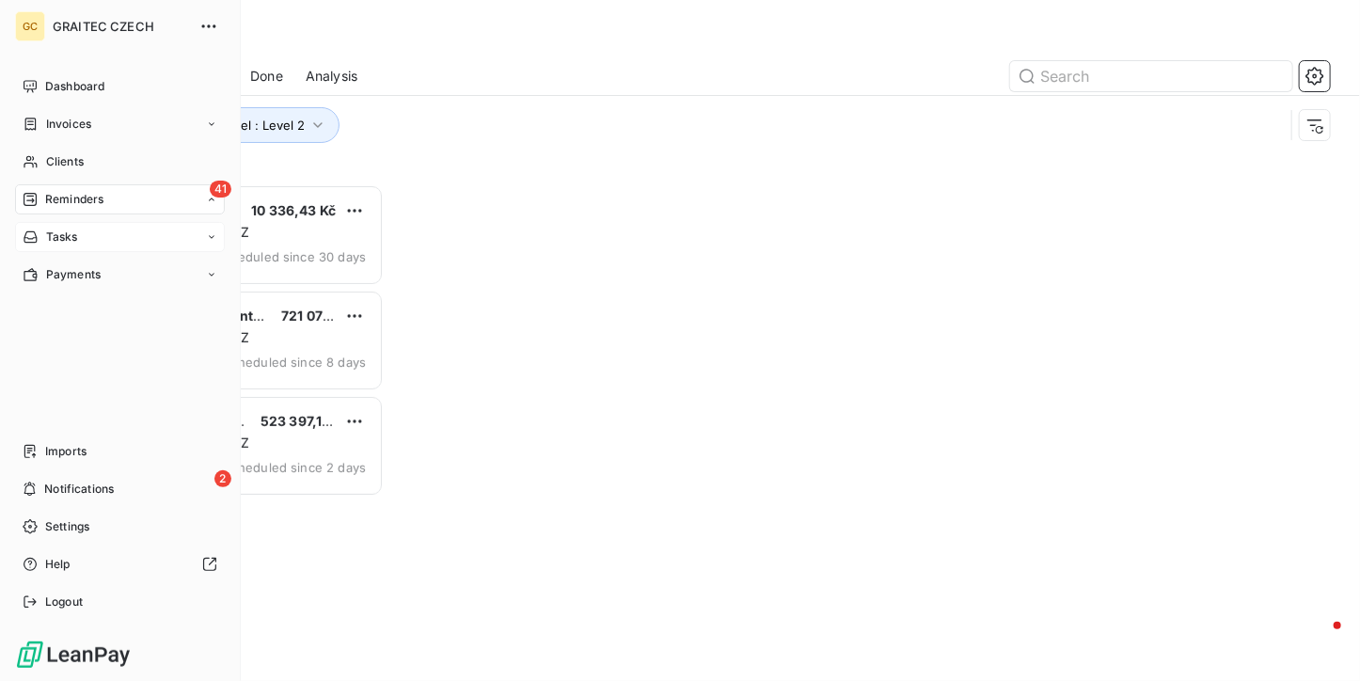
scroll to position [481, 278]
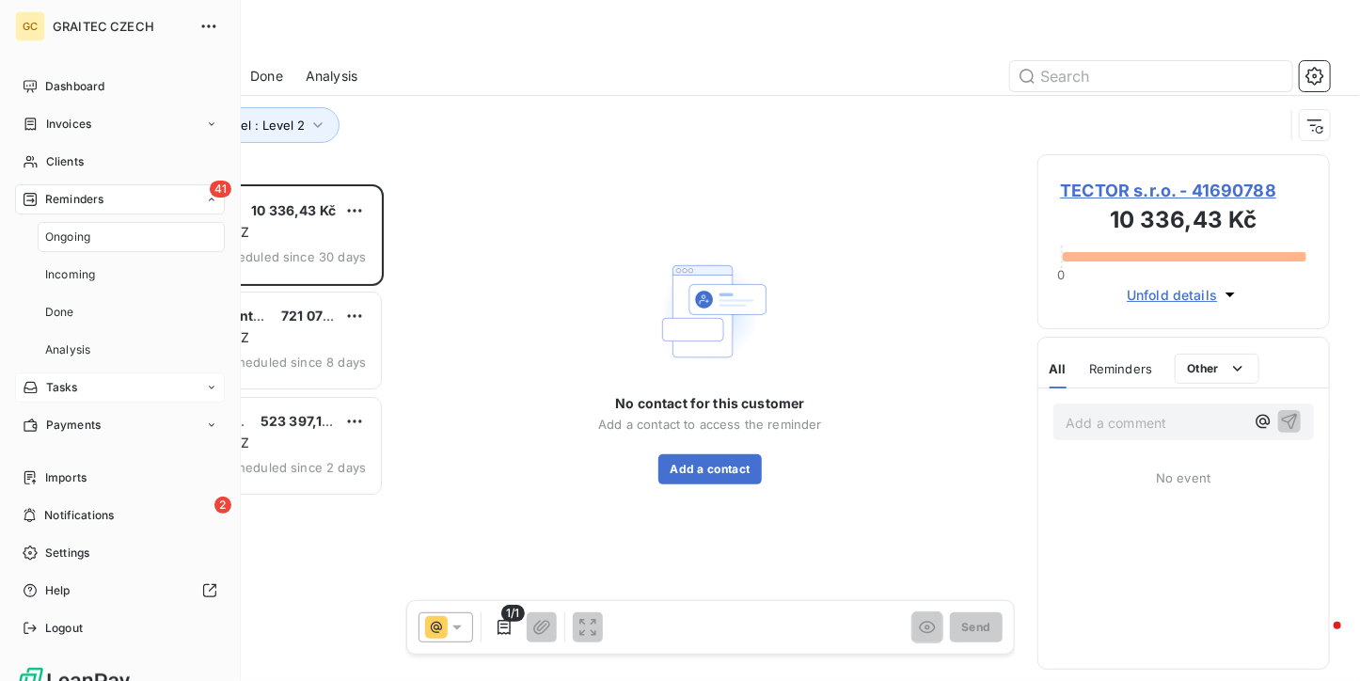
click at [56, 226] on div "Ongoing" at bounding box center [131, 237] width 187 height 30
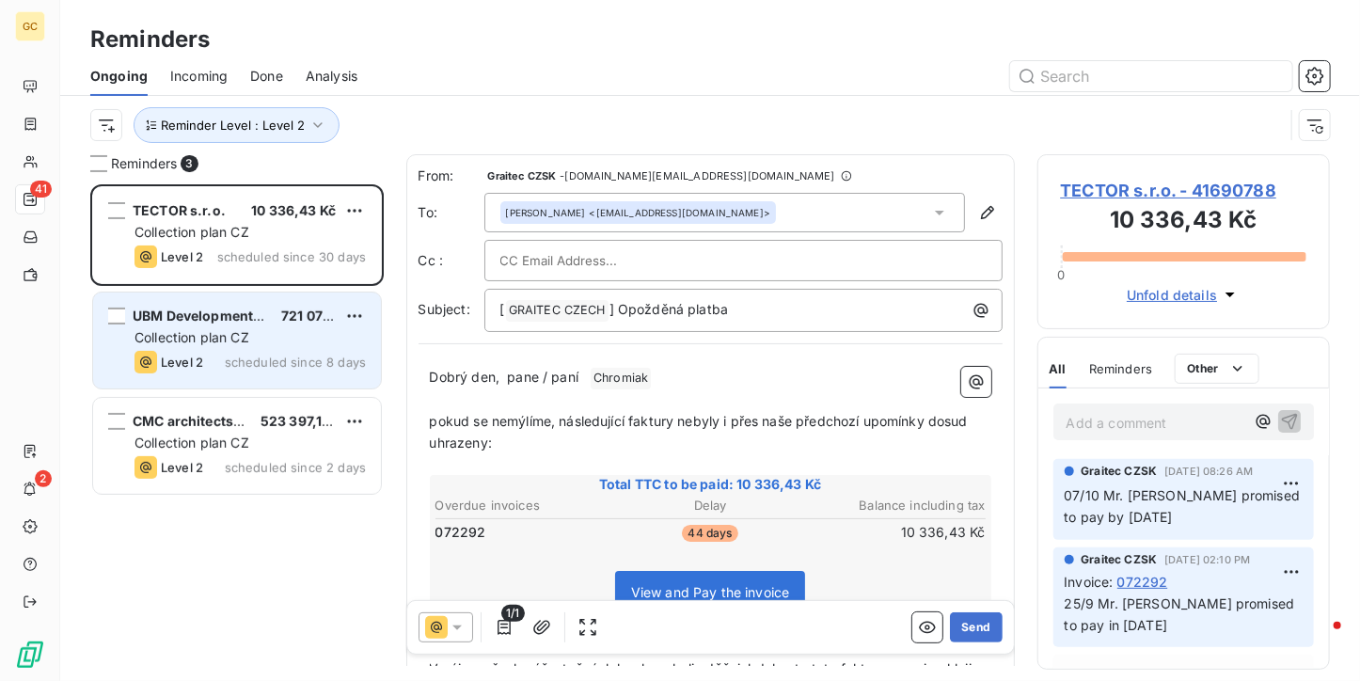
click at [238, 343] on span "Collection plan CZ" at bounding box center [191, 337] width 115 height 16
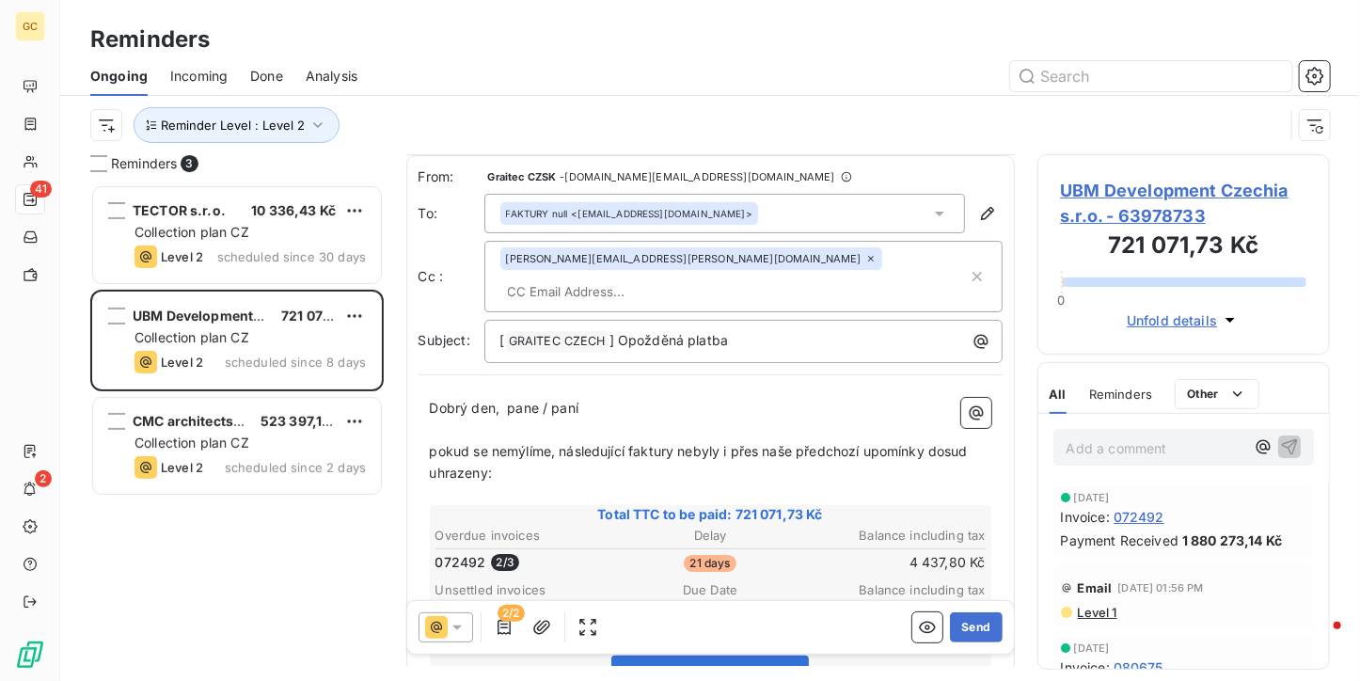
scroll to position [94, 0]
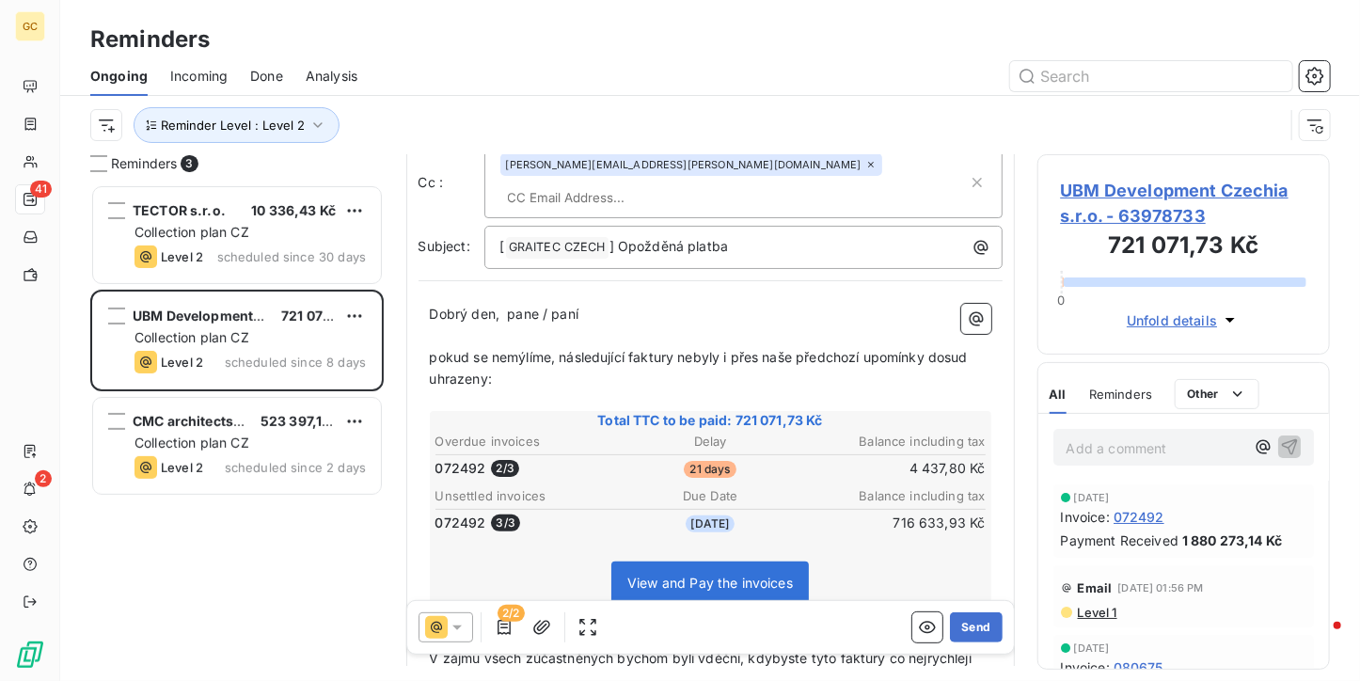
click at [1150, 507] on span "072492" at bounding box center [1138, 517] width 51 height 20
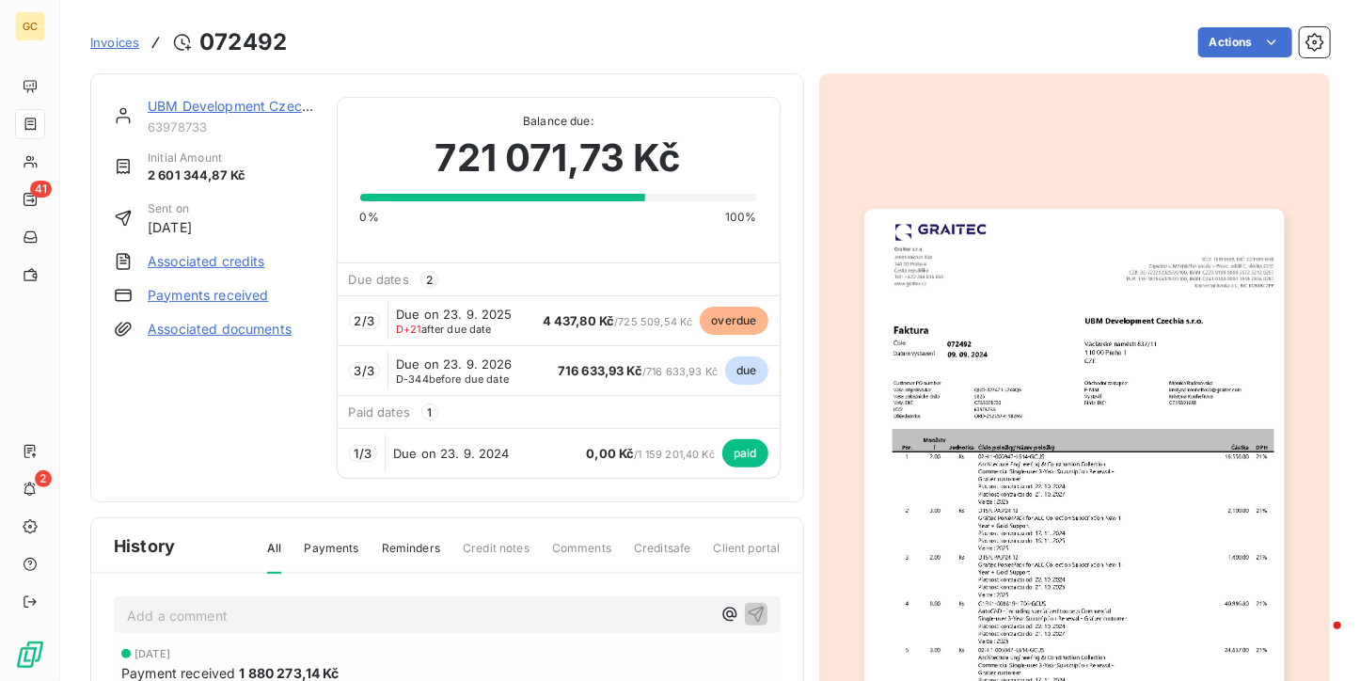
click at [1010, 379] on img "button" at bounding box center [1074, 505] width 420 height 593
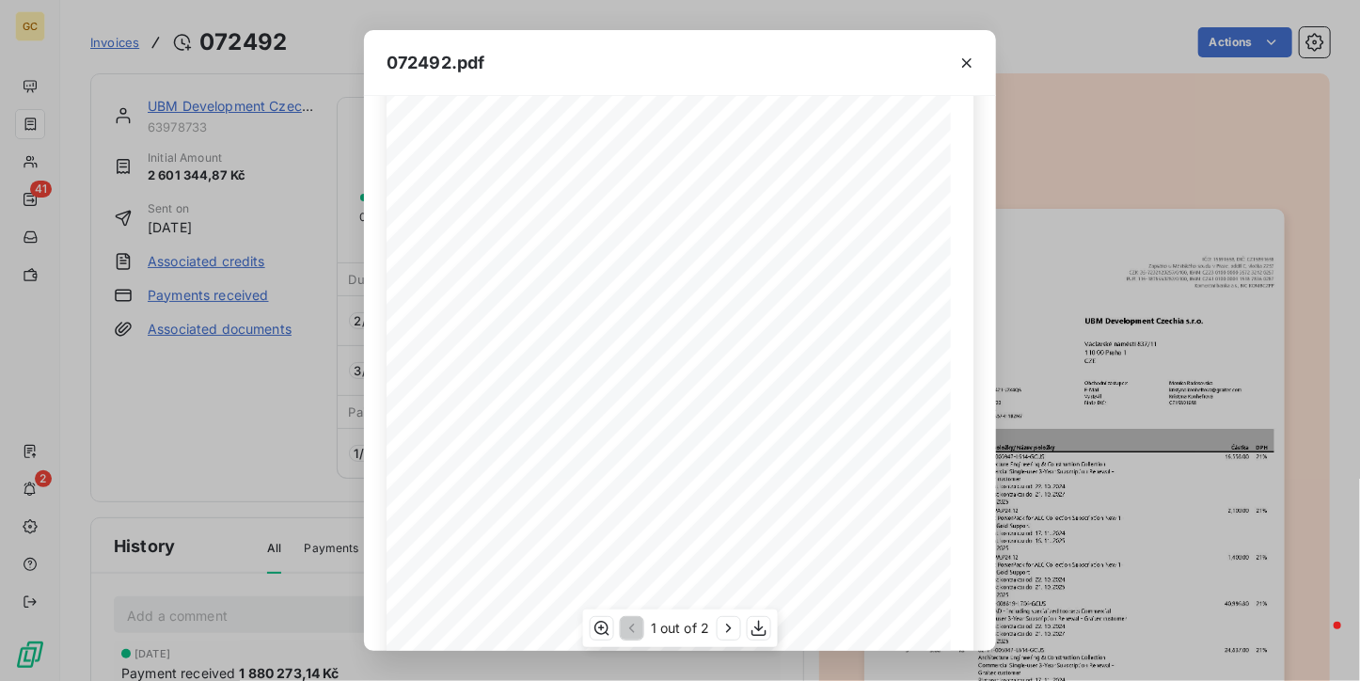
scroll to position [188, 0]
click at [727, 628] on icon "button" at bounding box center [727, 628] width 19 height 19
click at [973, 67] on icon "button" at bounding box center [966, 63] width 19 height 19
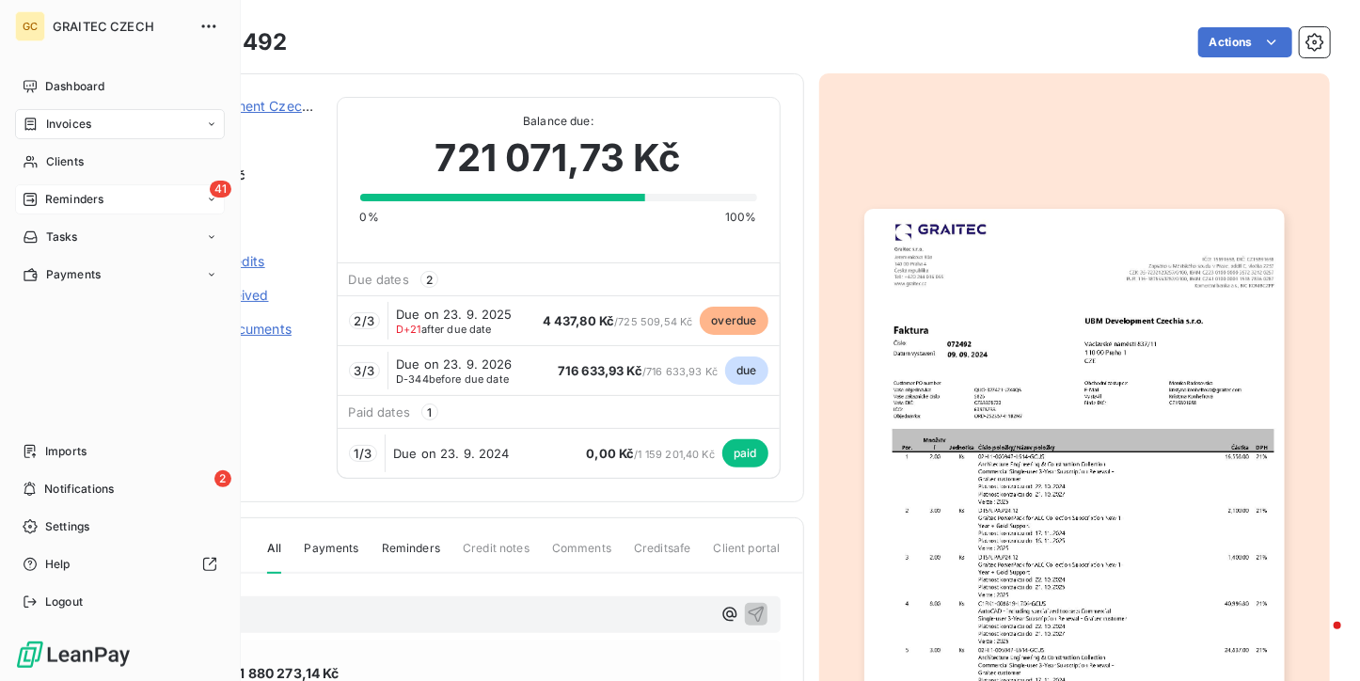
click at [59, 198] on span "Reminders" at bounding box center [74, 199] width 58 height 17
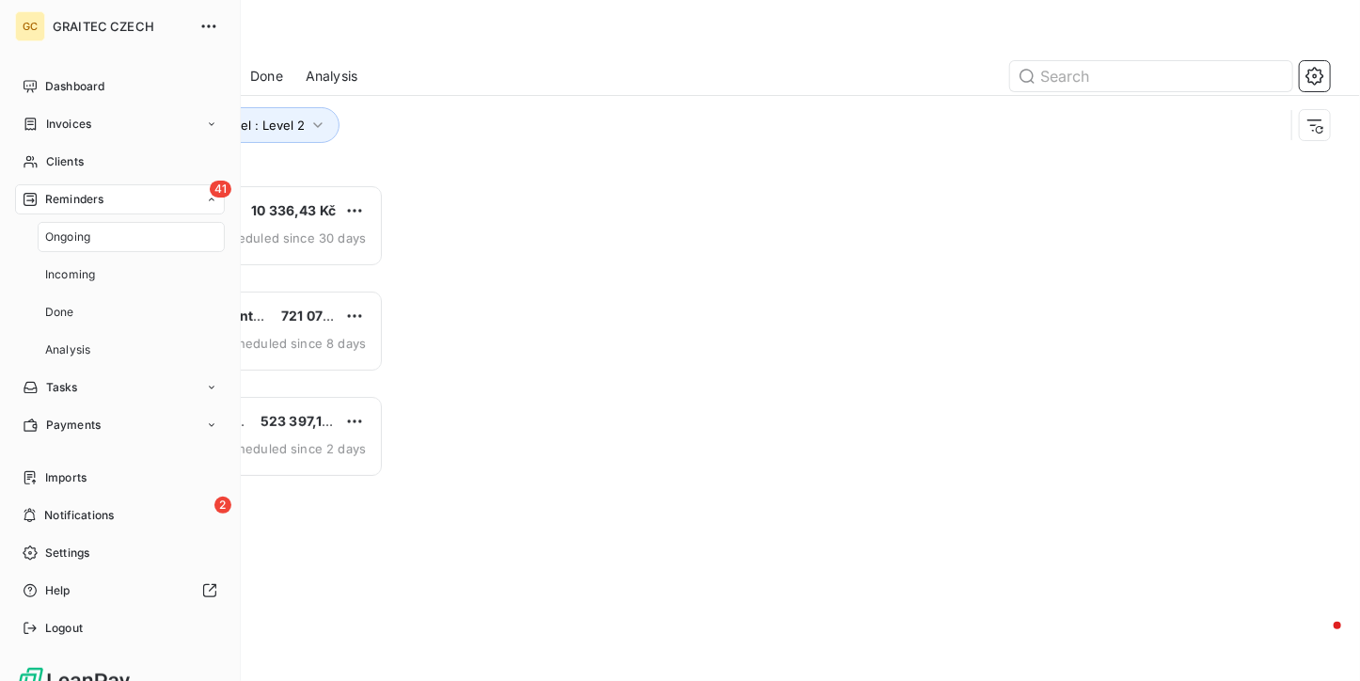
scroll to position [481, 278]
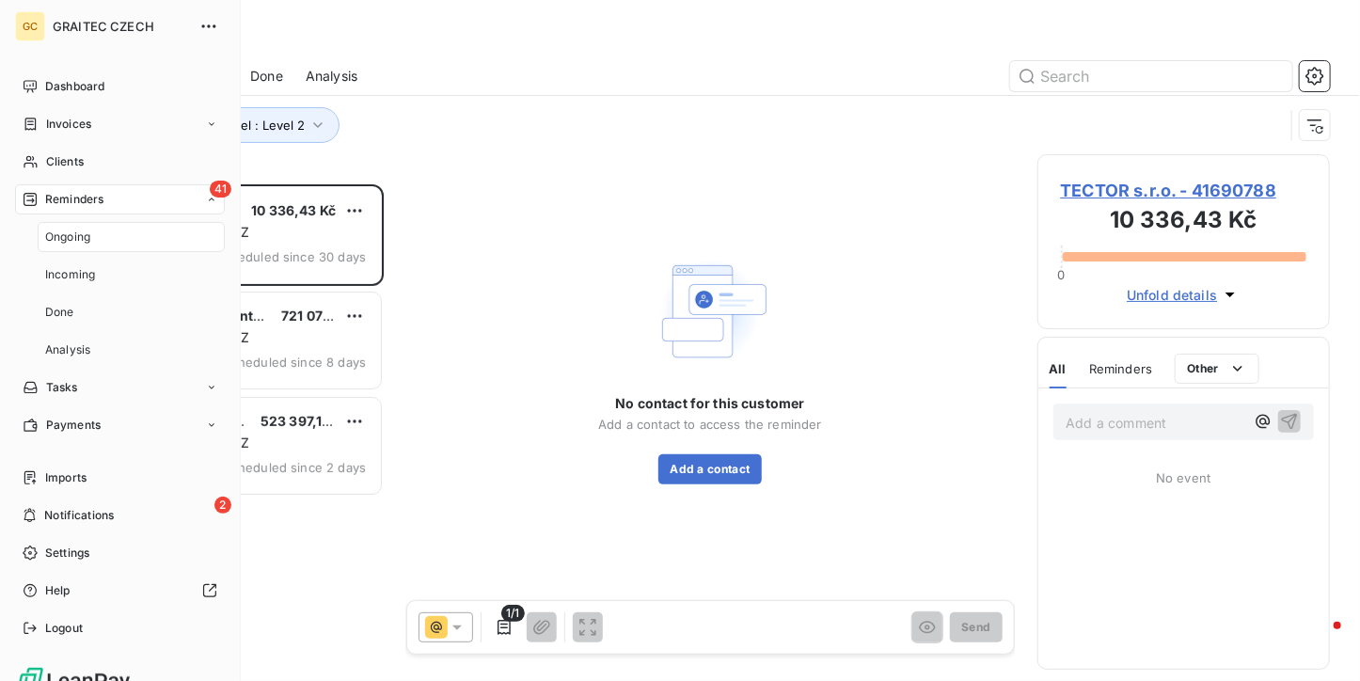
click at [69, 236] on span "Ongoing" at bounding box center [67, 236] width 45 height 17
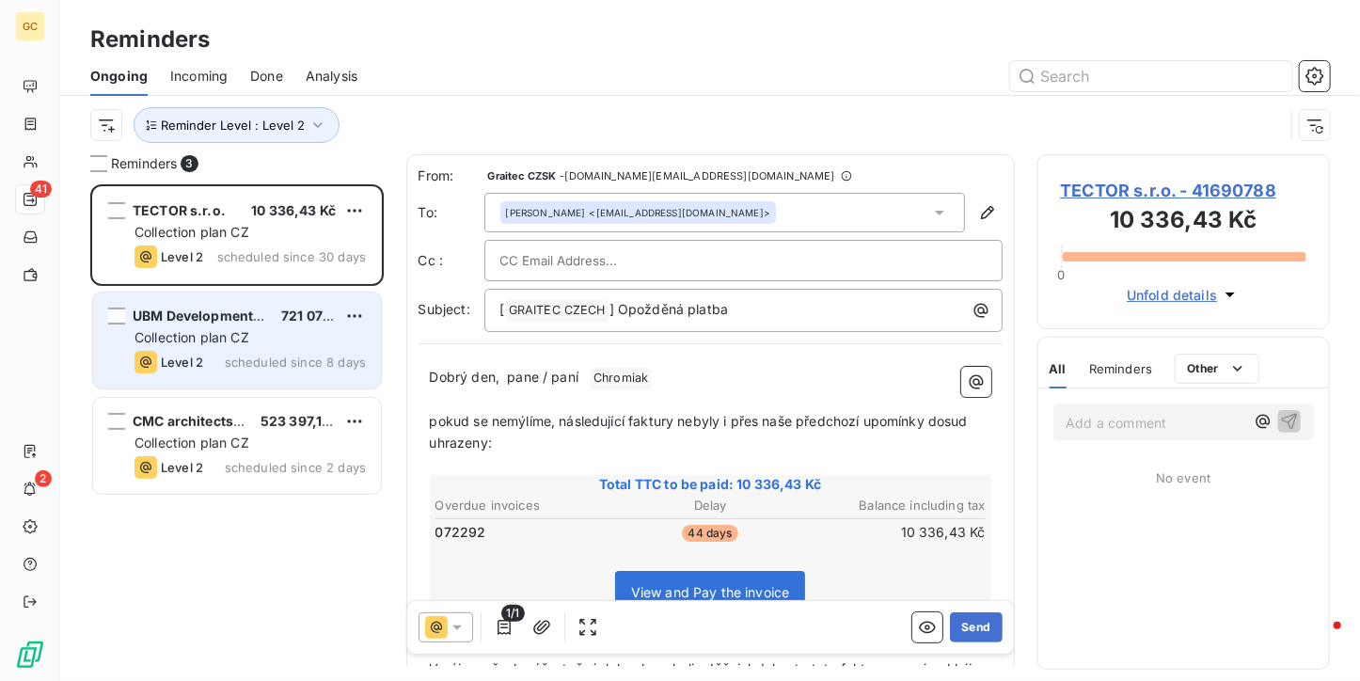
click at [285, 321] on span "721 071,73 Kč" at bounding box center [324, 315] width 87 height 16
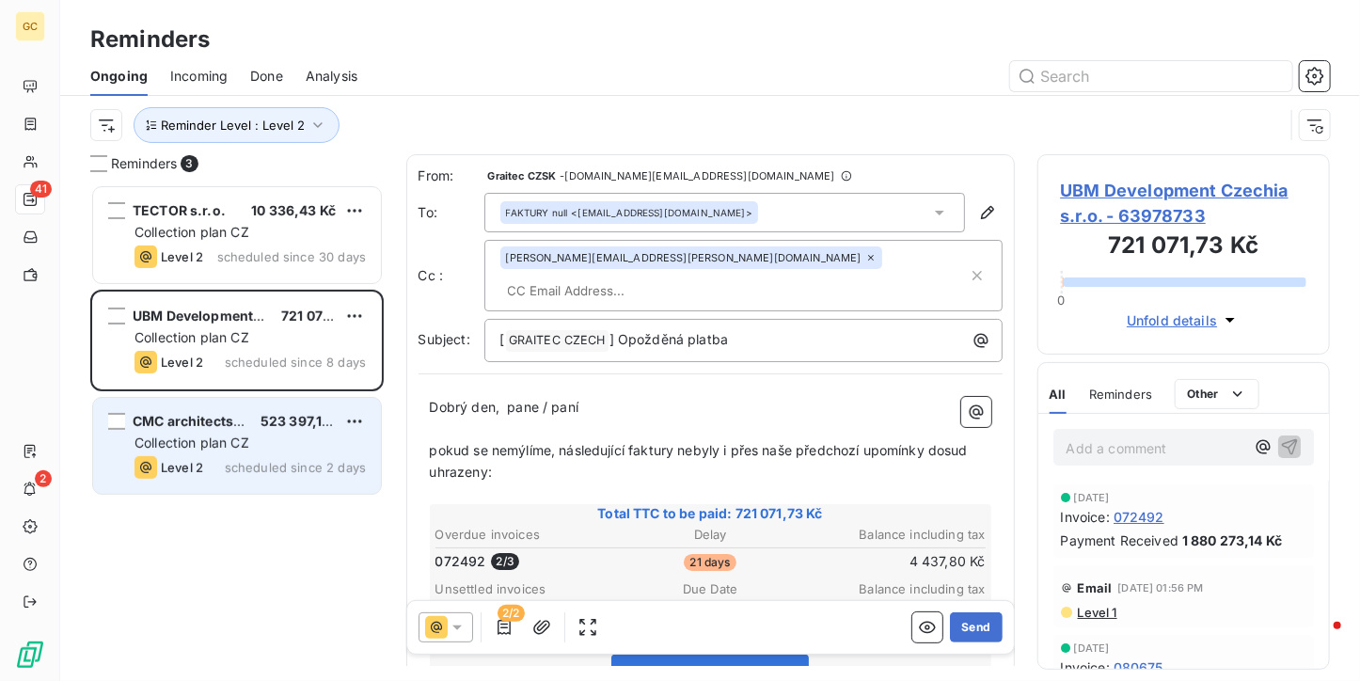
click at [263, 405] on div "CMC architects, a.s. 523 397,18 Kč Collection plan CZ Level 2 scheduled since 2…" at bounding box center [237, 446] width 288 height 96
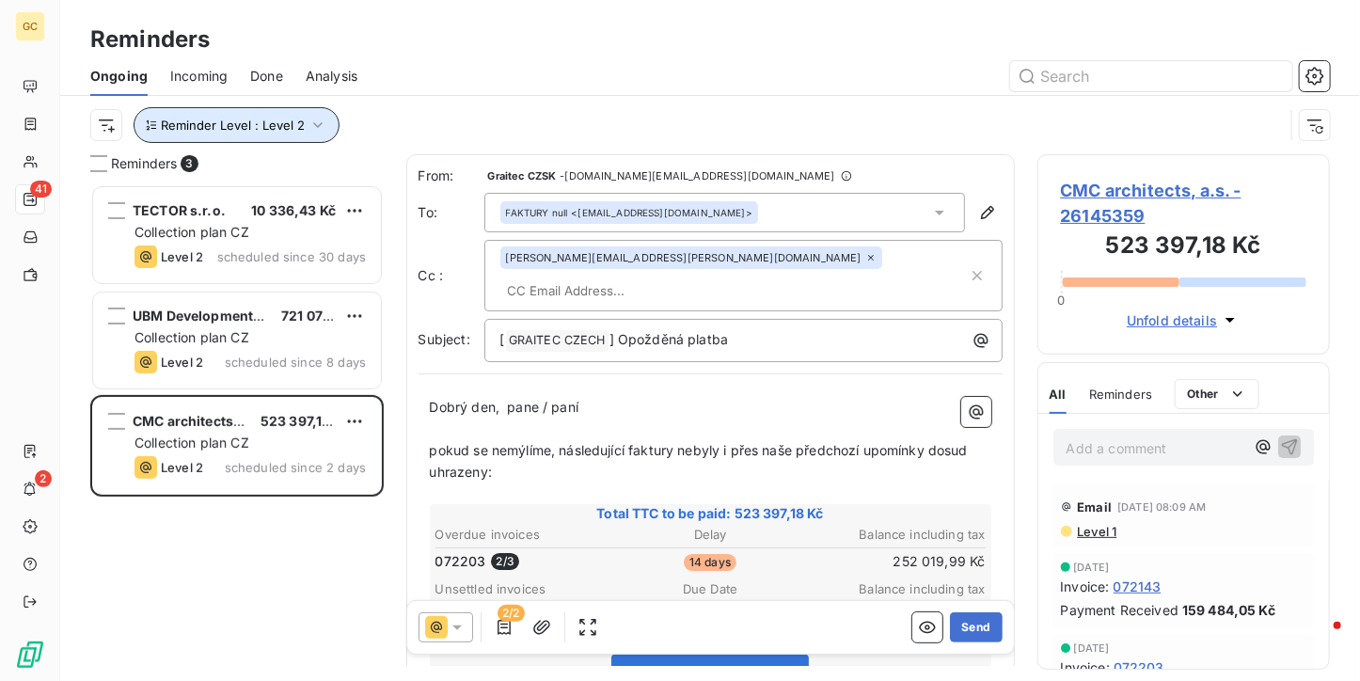
click at [312, 128] on icon "button" at bounding box center [317, 125] width 19 height 19
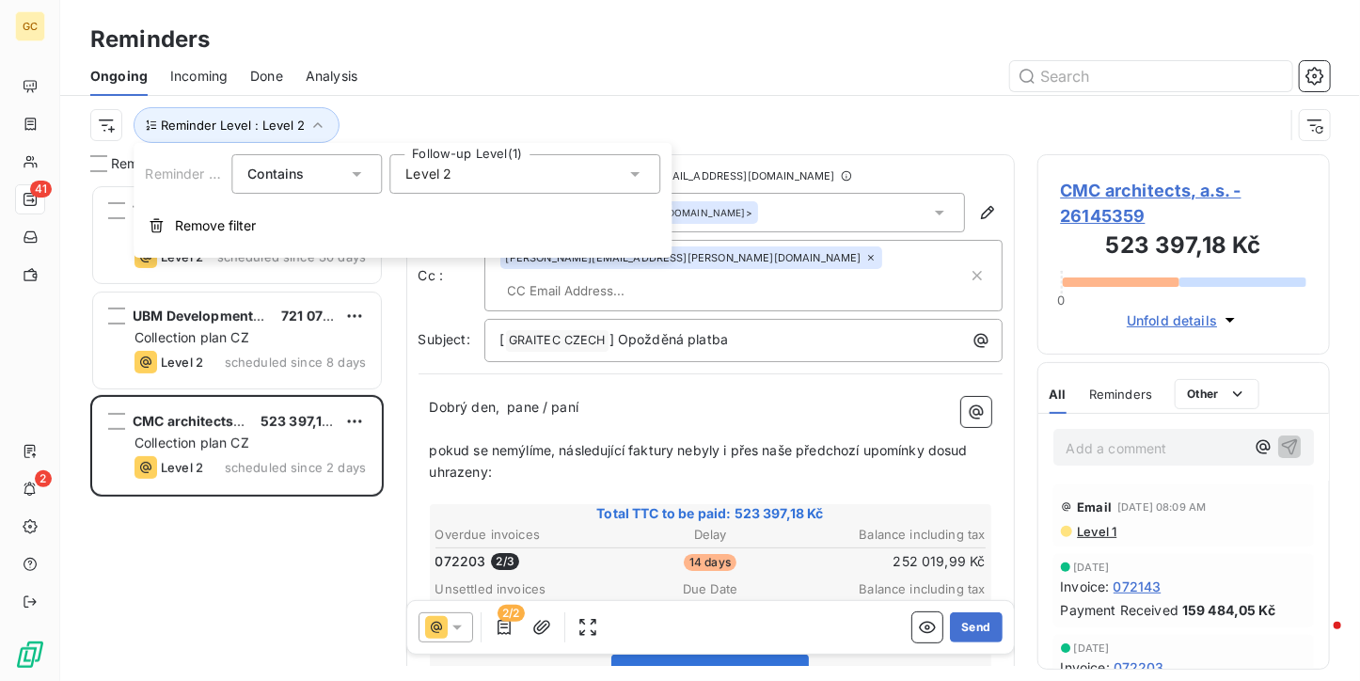
click at [481, 176] on div "Level 2" at bounding box center [524, 173] width 271 height 39
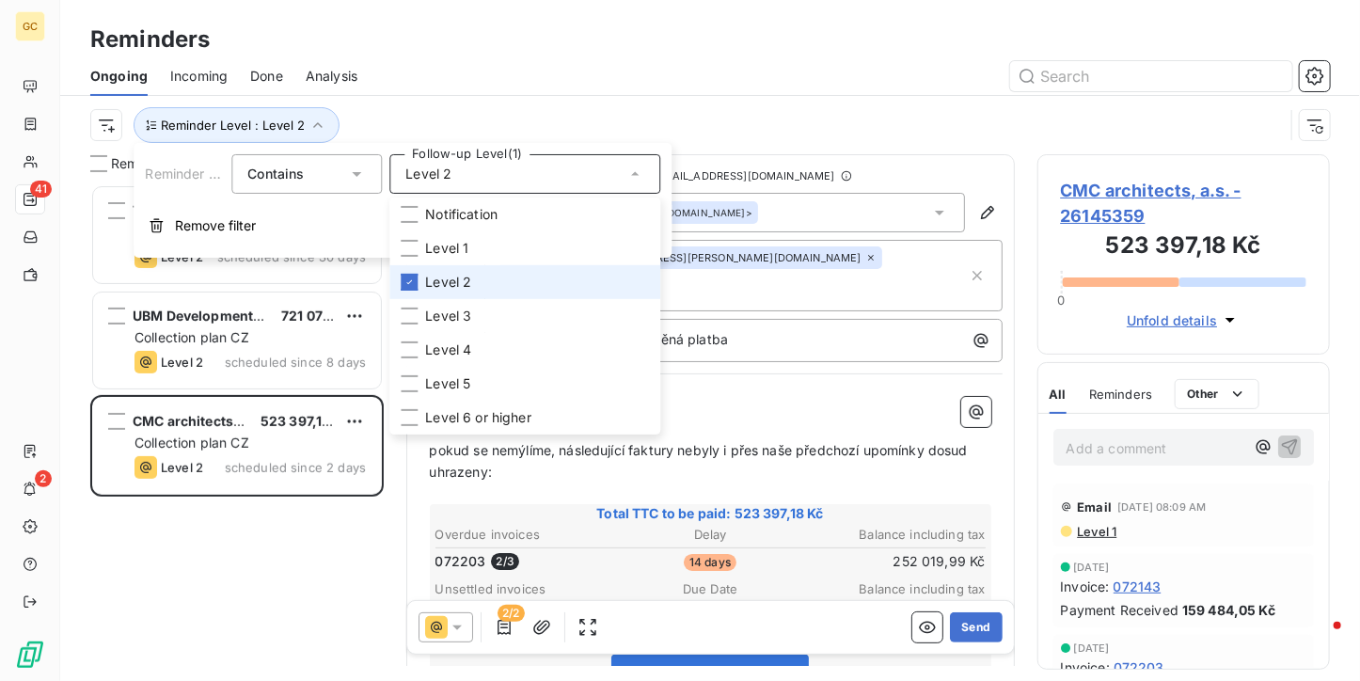
click at [463, 276] on span "Level 2" at bounding box center [448, 282] width 46 height 19
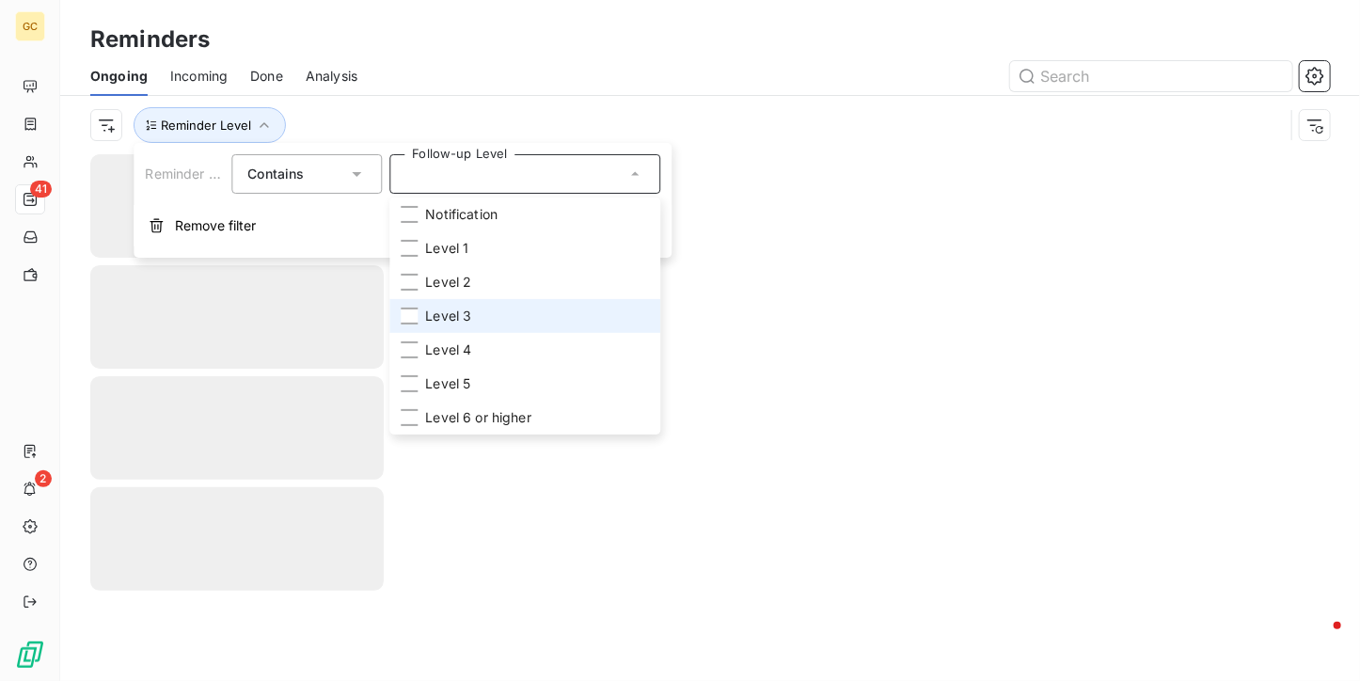
click at [444, 307] on span "Level 3" at bounding box center [448, 316] width 46 height 19
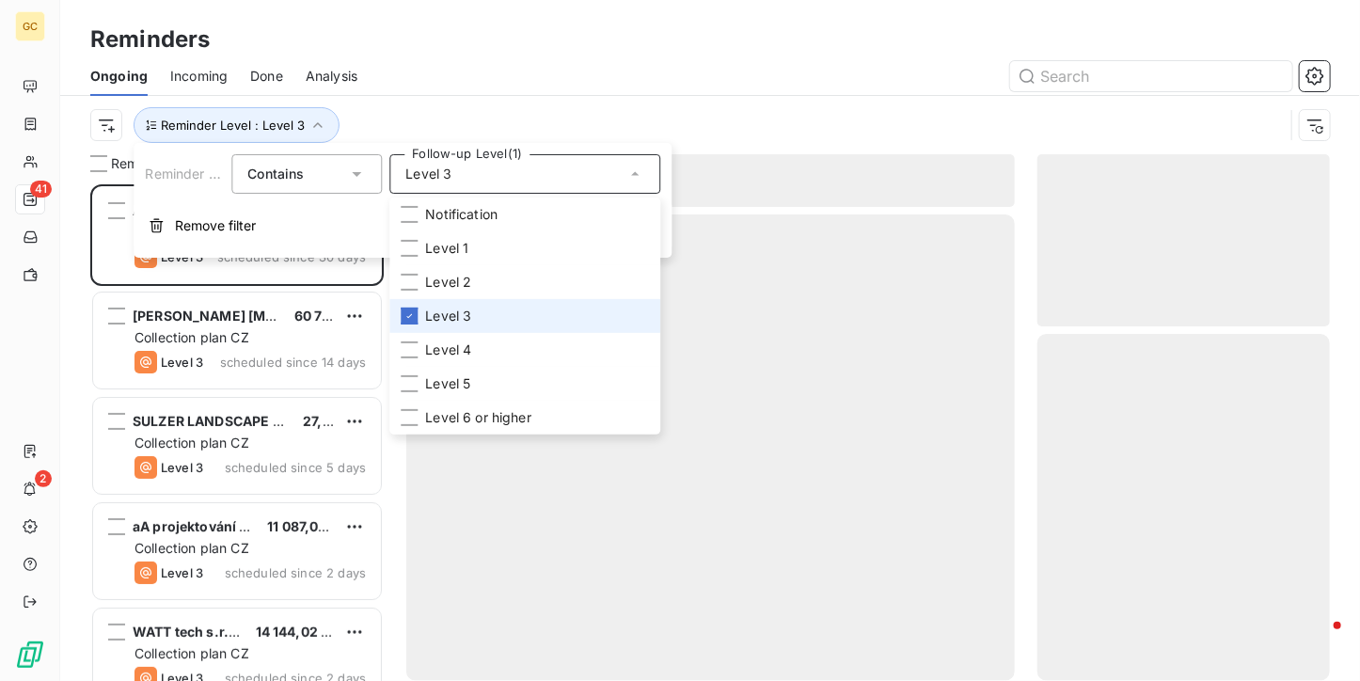
scroll to position [481, 278]
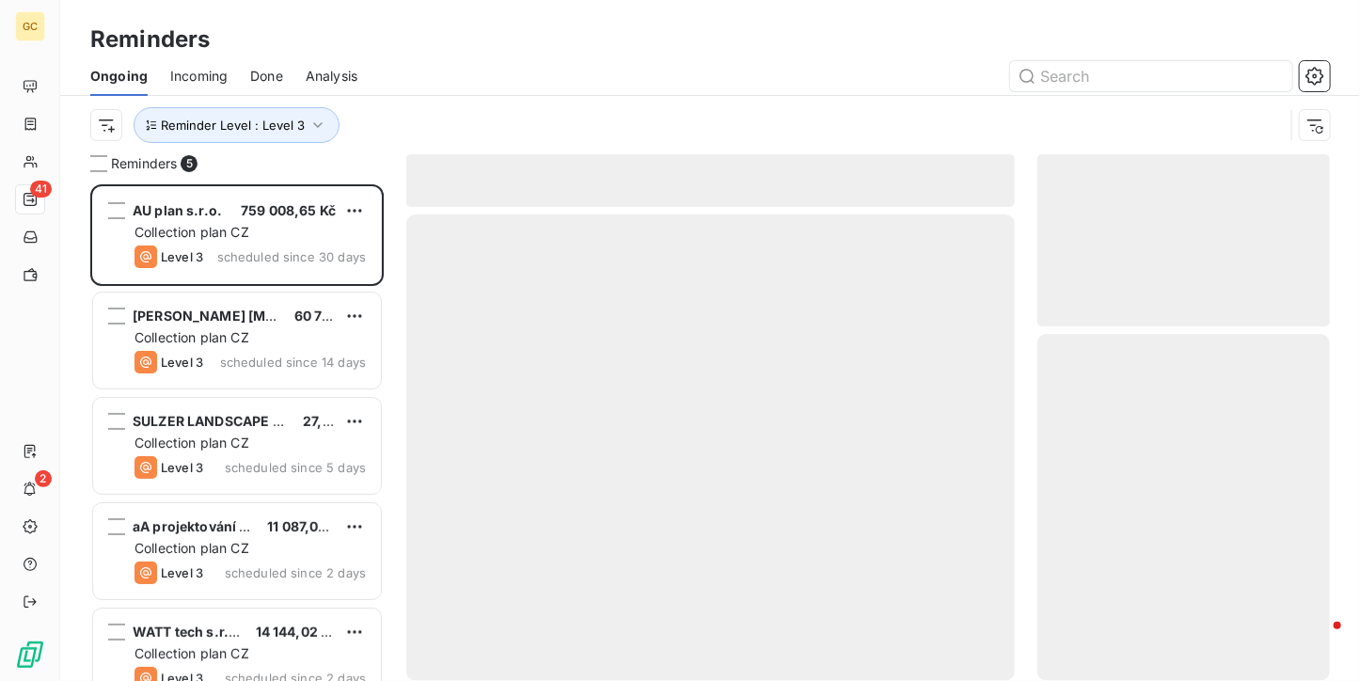
click at [418, 96] on div "Reminder Level : Level 3" at bounding box center [709, 125] width 1239 height 58
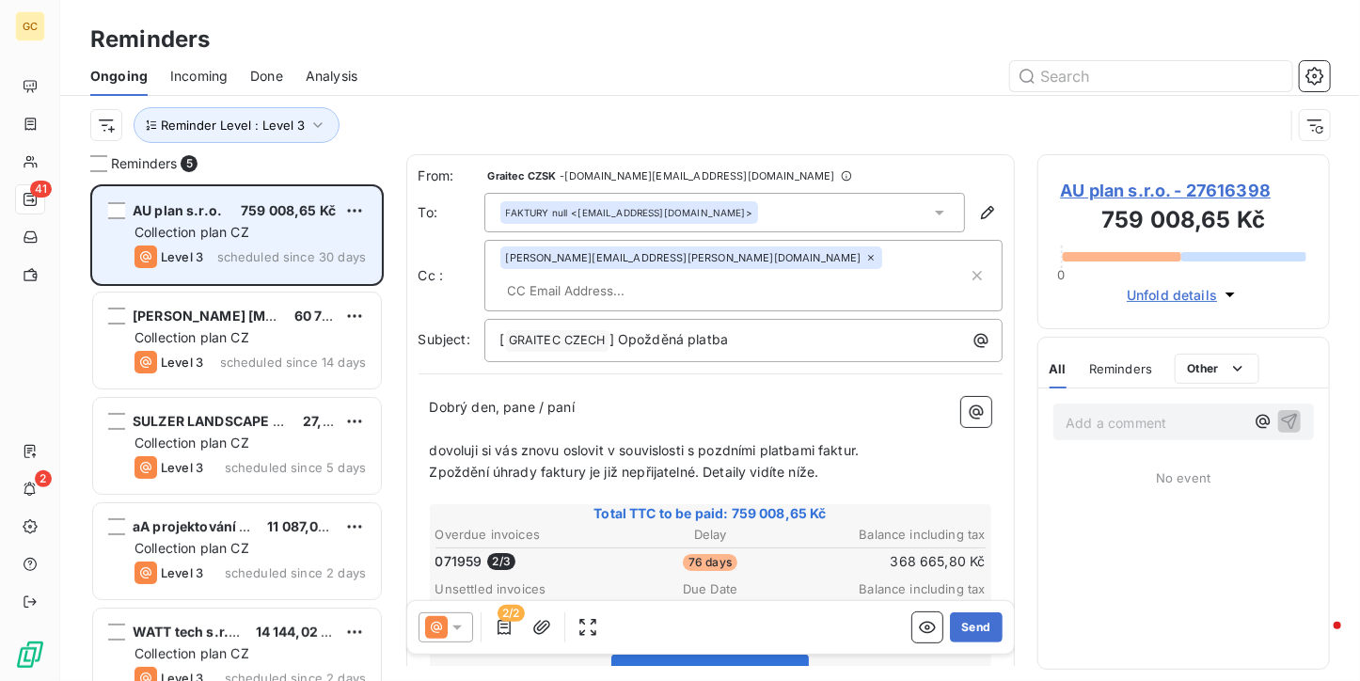
click at [275, 251] on span "scheduled since 30 days" at bounding box center [291, 256] width 149 height 15
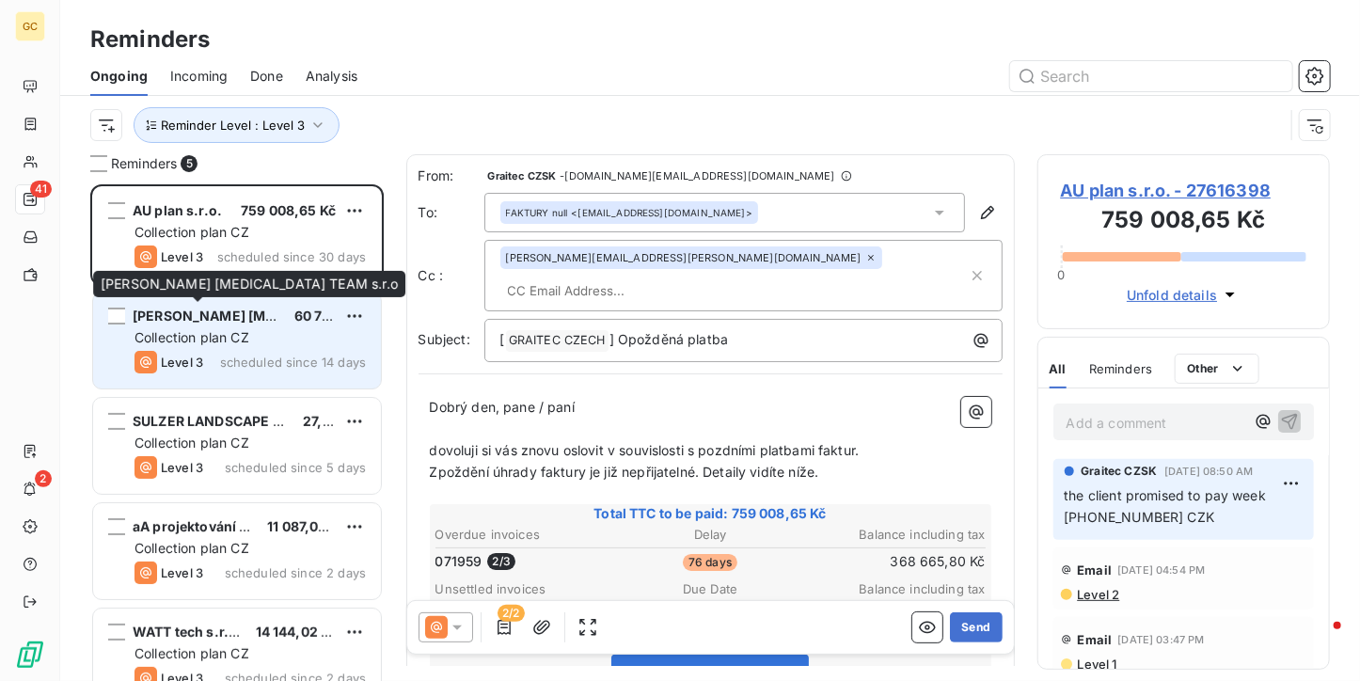
click at [258, 324] on div "[PERSON_NAME] [MEDICAL_DATA] TEAM s.r.o" at bounding box center [206, 316] width 147 height 19
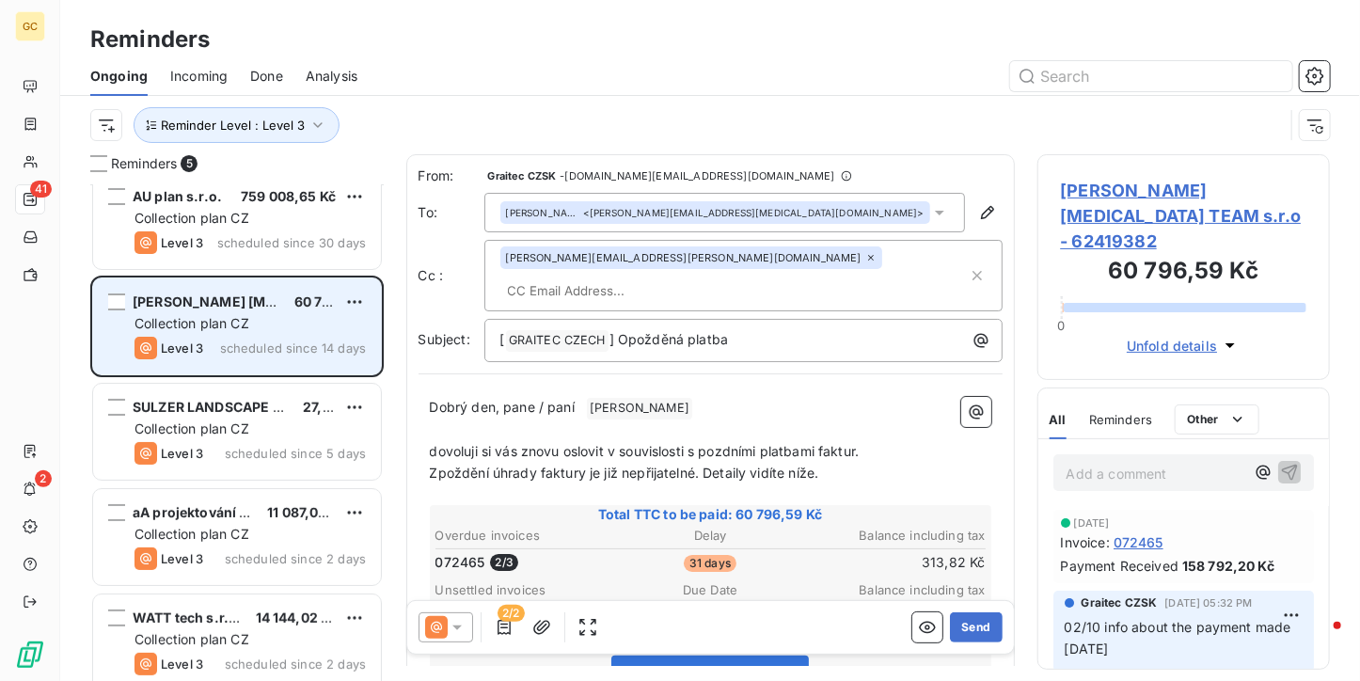
scroll to position [30, 0]
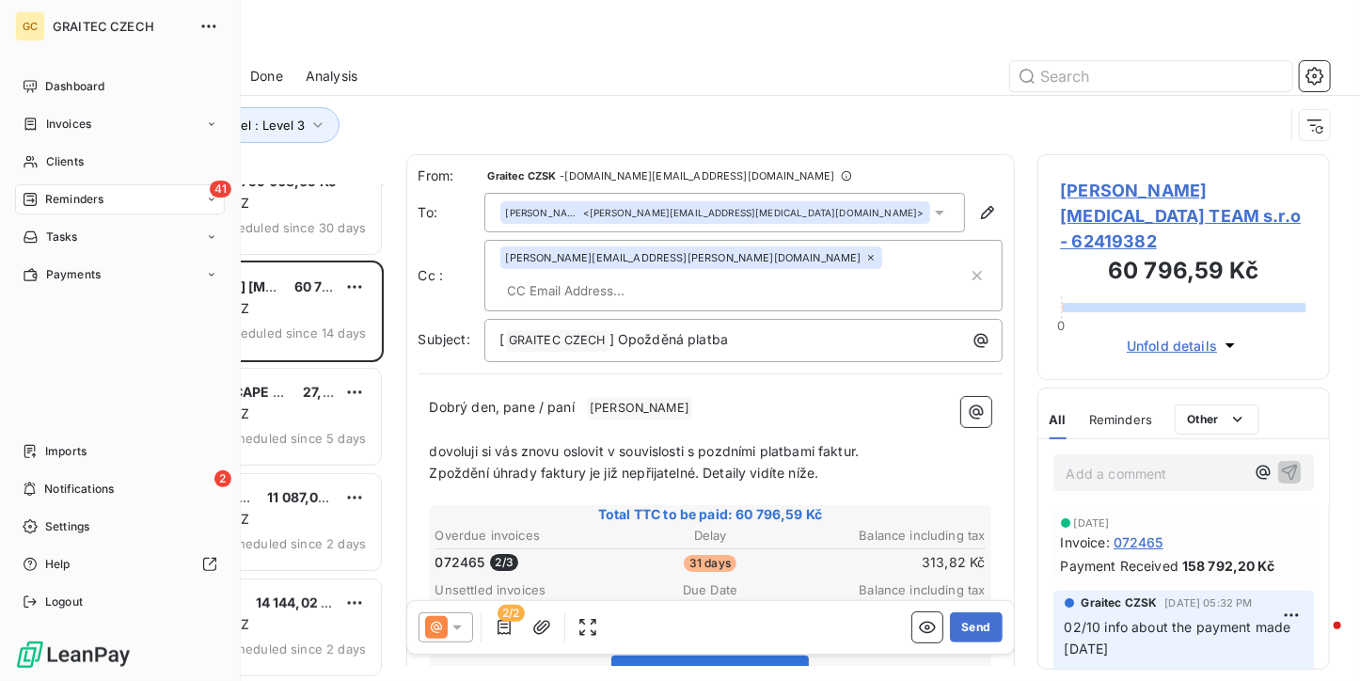
drag, startPoint x: 55, startPoint y: 366, endPoint x: 199, endPoint y: 358, distance: 145.0
click at [55, 366] on div "Dashboard Invoices Clients 41 Reminders Tasks Payments Imports 2 Notifications …" at bounding box center [120, 343] width 210 height 545
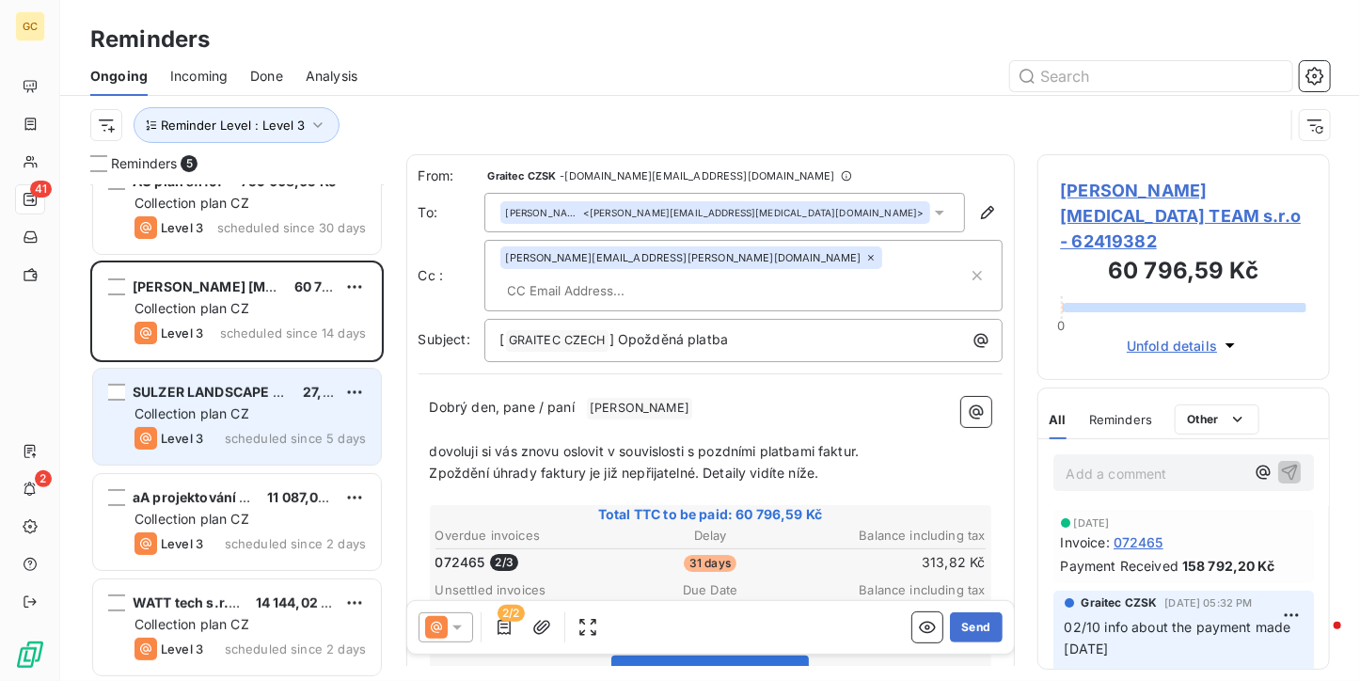
click at [275, 446] on div "Level 3 scheduled since 5 days" at bounding box center [249, 438] width 231 height 23
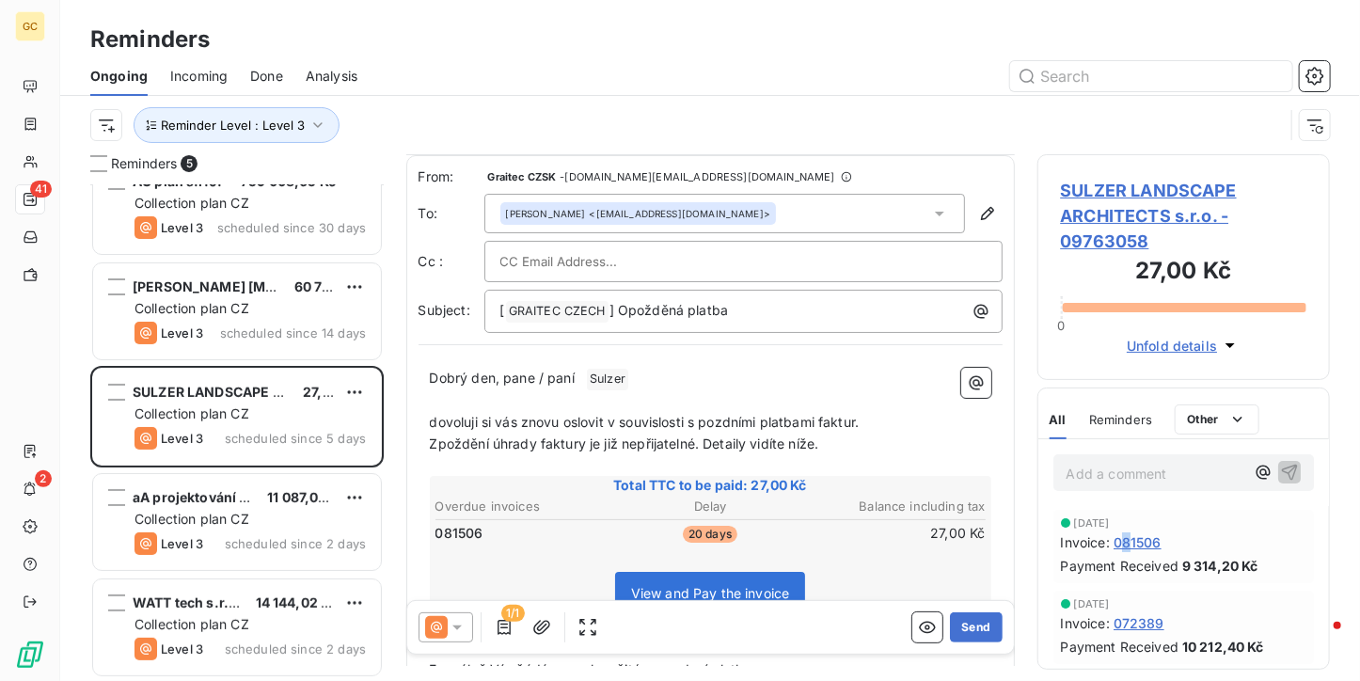
click at [1129, 539] on span "081506" at bounding box center [1137, 542] width 48 height 20
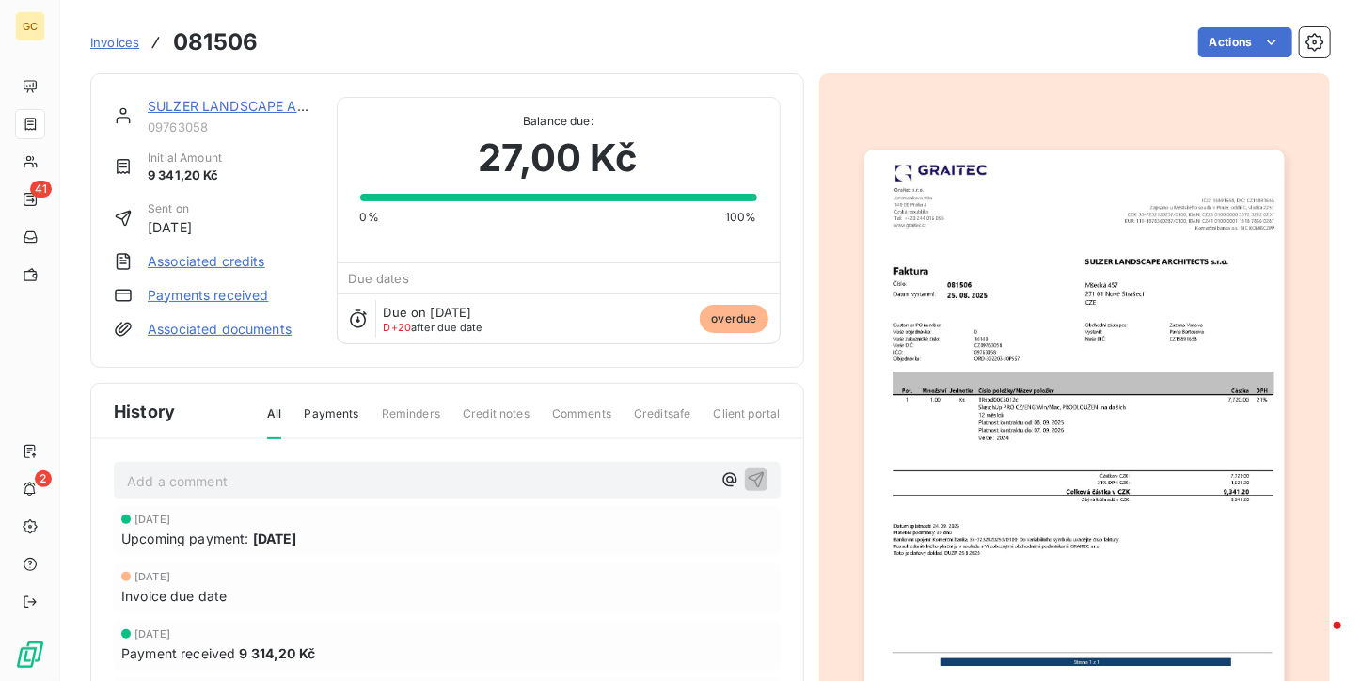
click at [1010, 238] on img "button" at bounding box center [1074, 447] width 420 height 594
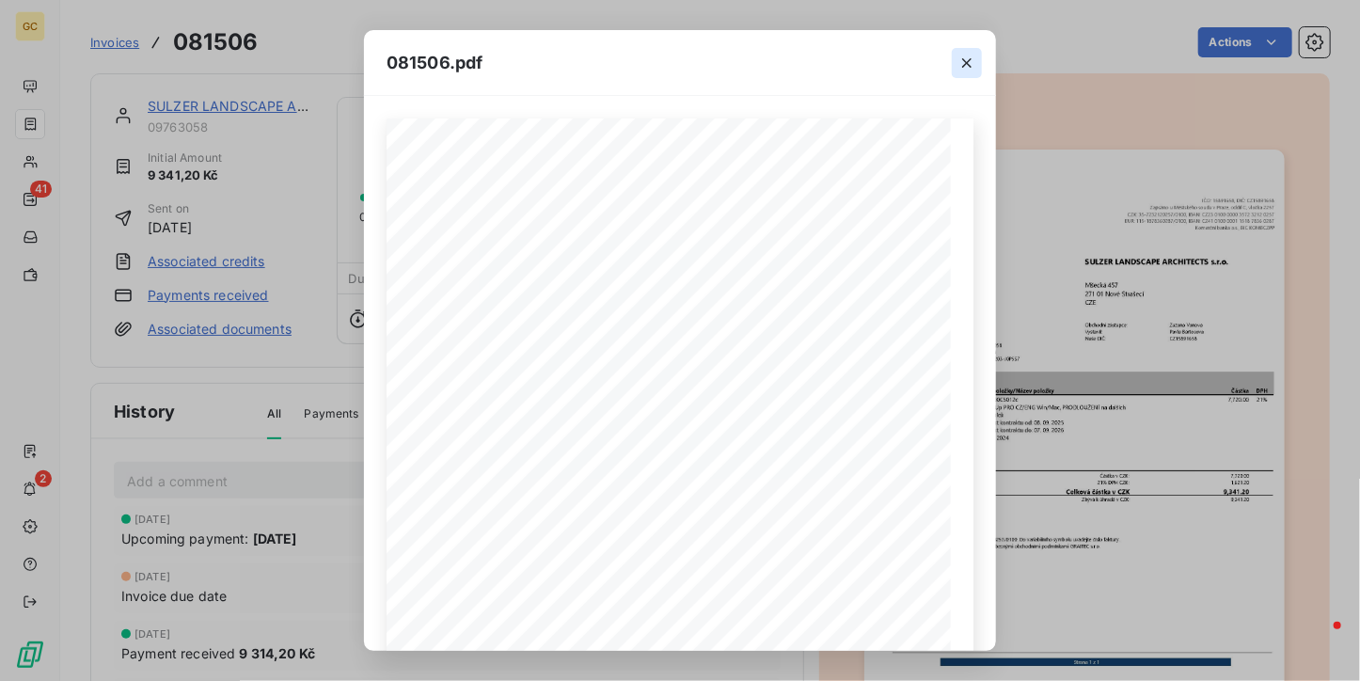
click at [965, 59] on icon "button" at bounding box center [966, 62] width 9 height 9
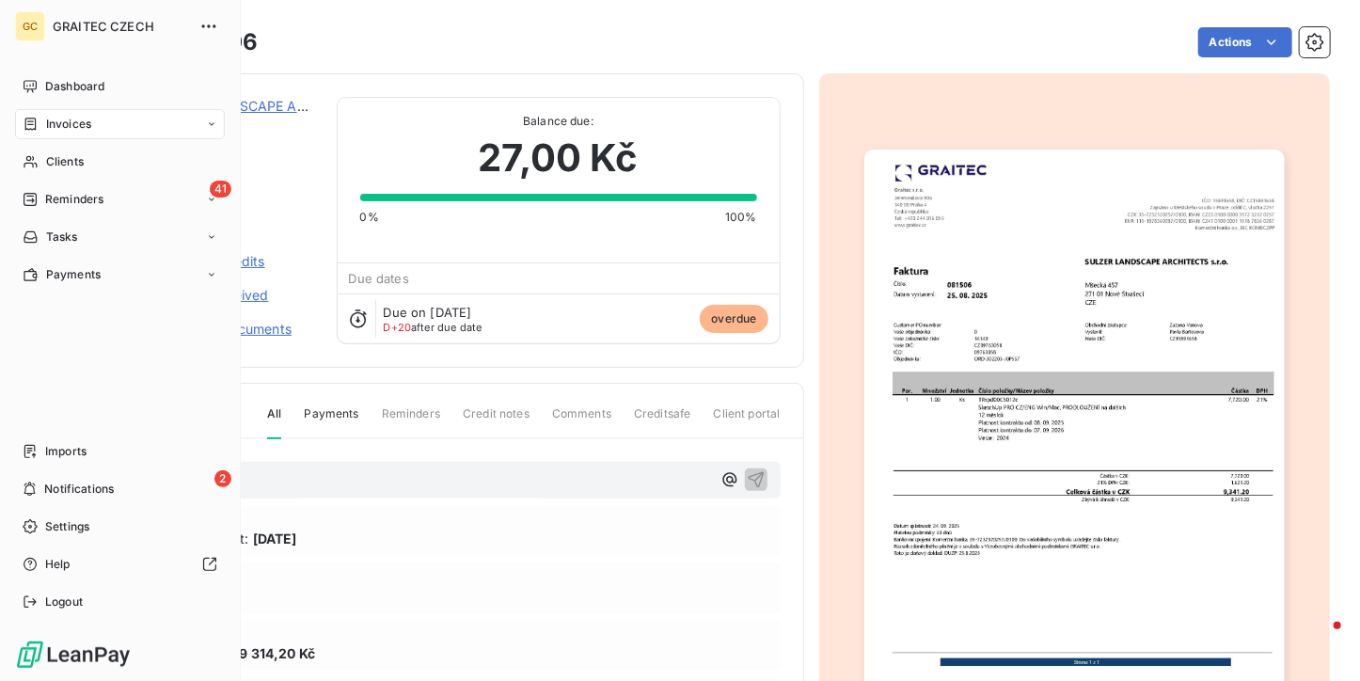
click at [45, 206] on span "Reminders" at bounding box center [74, 199] width 58 height 17
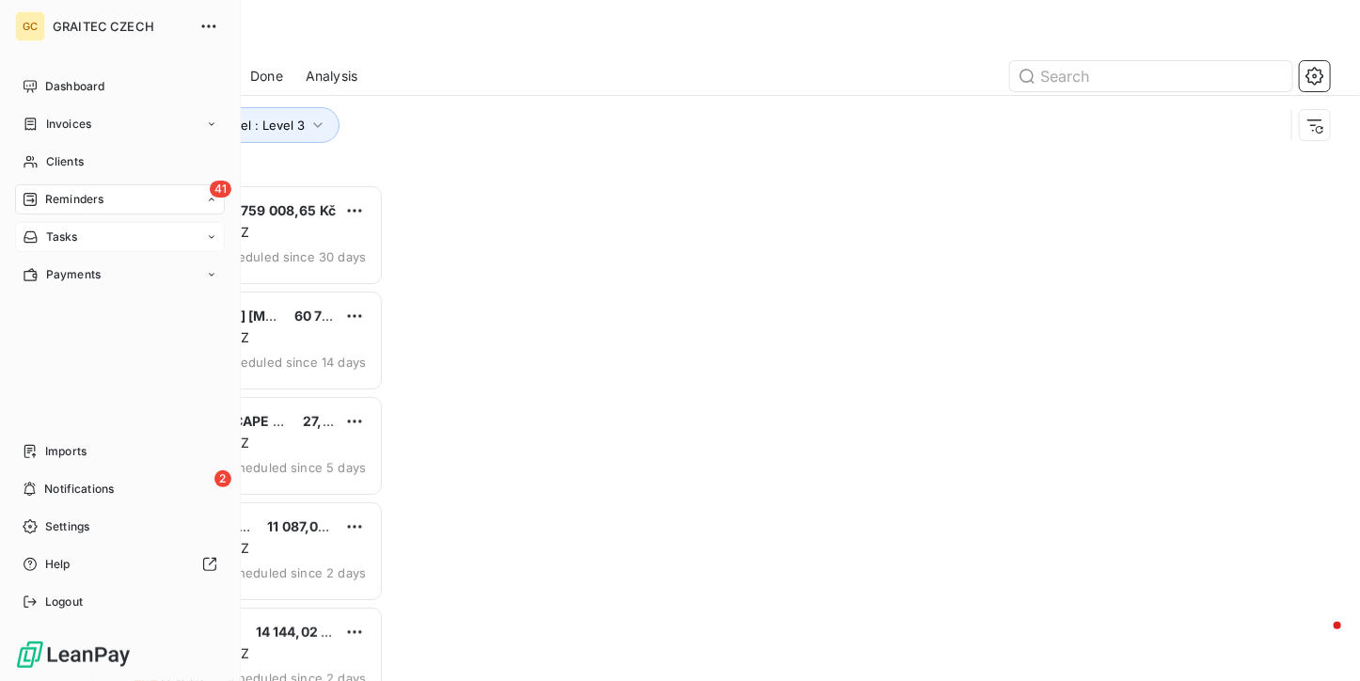
scroll to position [481, 278]
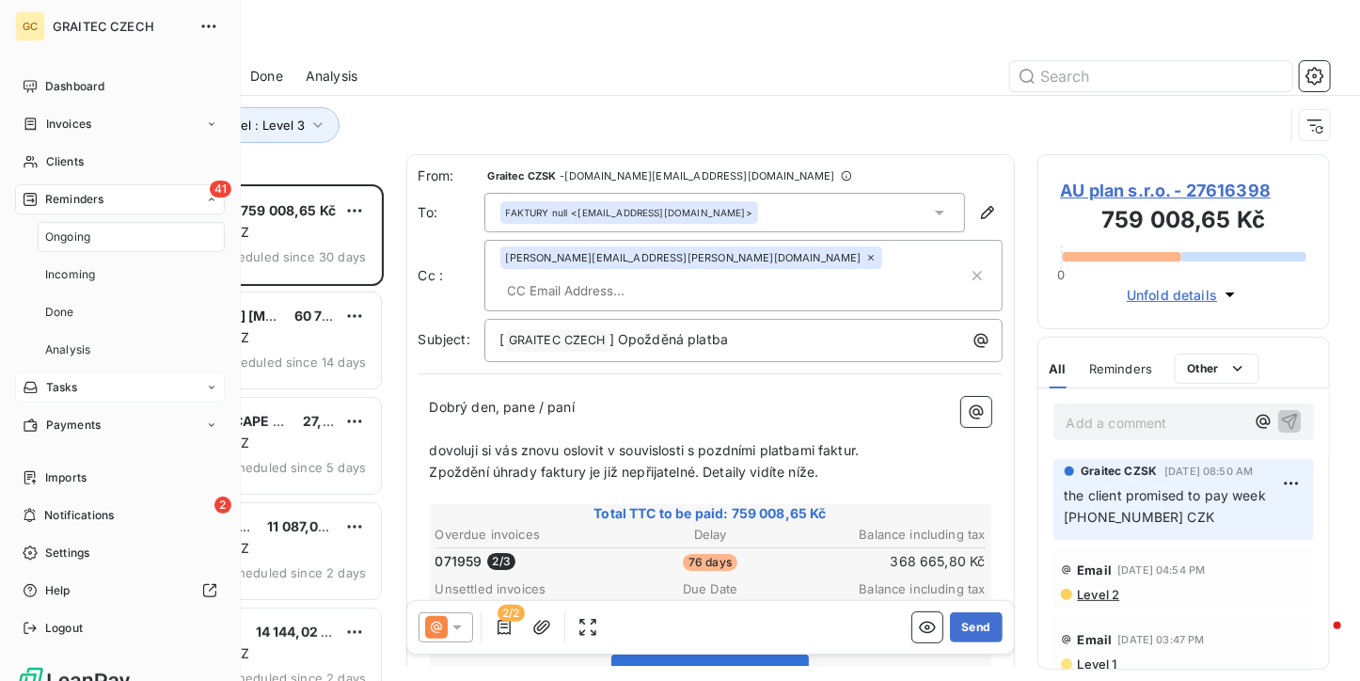
click at [83, 225] on div "Ongoing" at bounding box center [131, 237] width 187 height 30
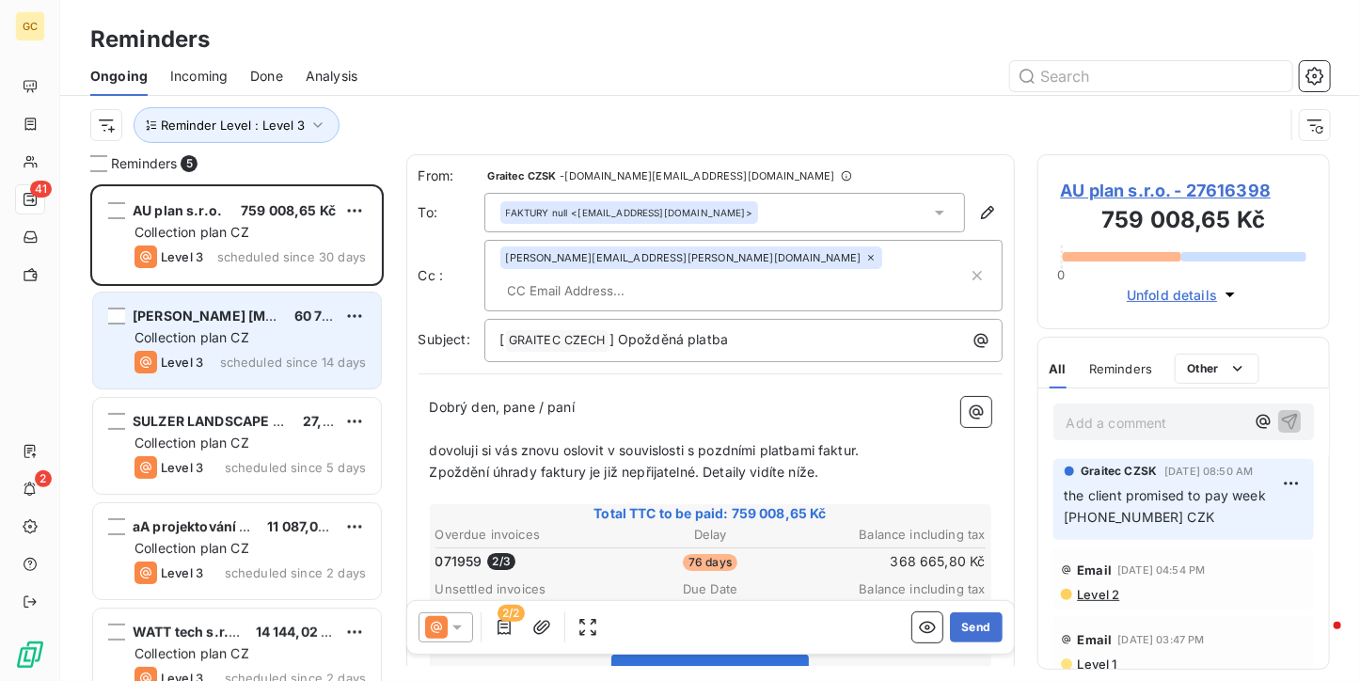
click at [282, 330] on div "Collection plan CZ" at bounding box center [249, 337] width 231 height 19
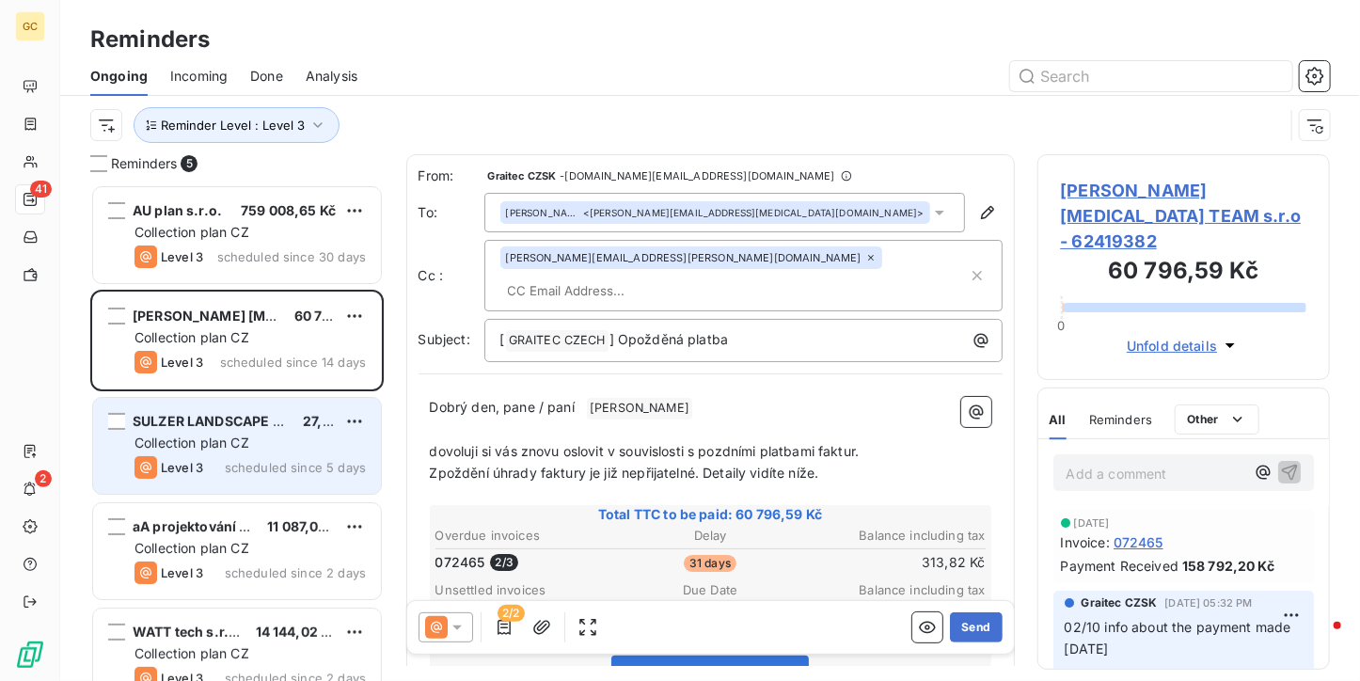
click at [281, 427] on span "SULZER LANDSCAPE ARCHITECTS s.r.o." at bounding box center [264, 421] width 263 height 16
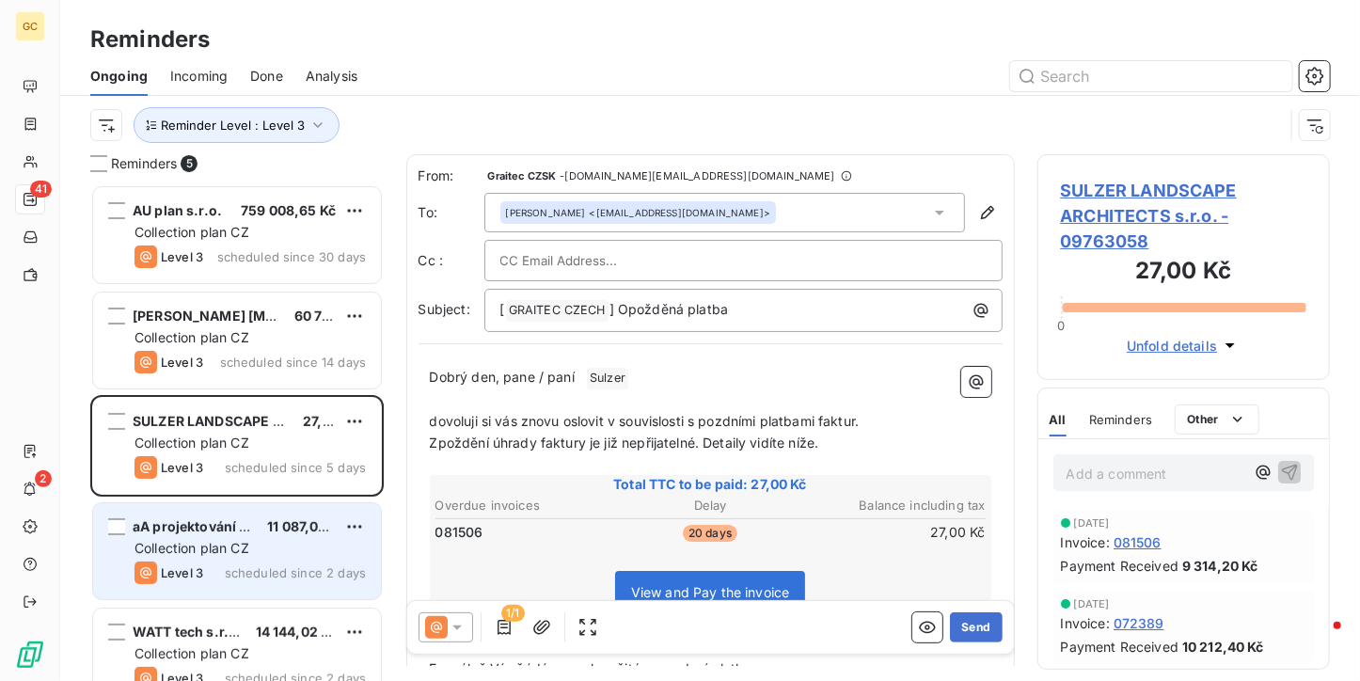
click at [267, 519] on span "11 087,08 Kč" at bounding box center [306, 526] width 79 height 16
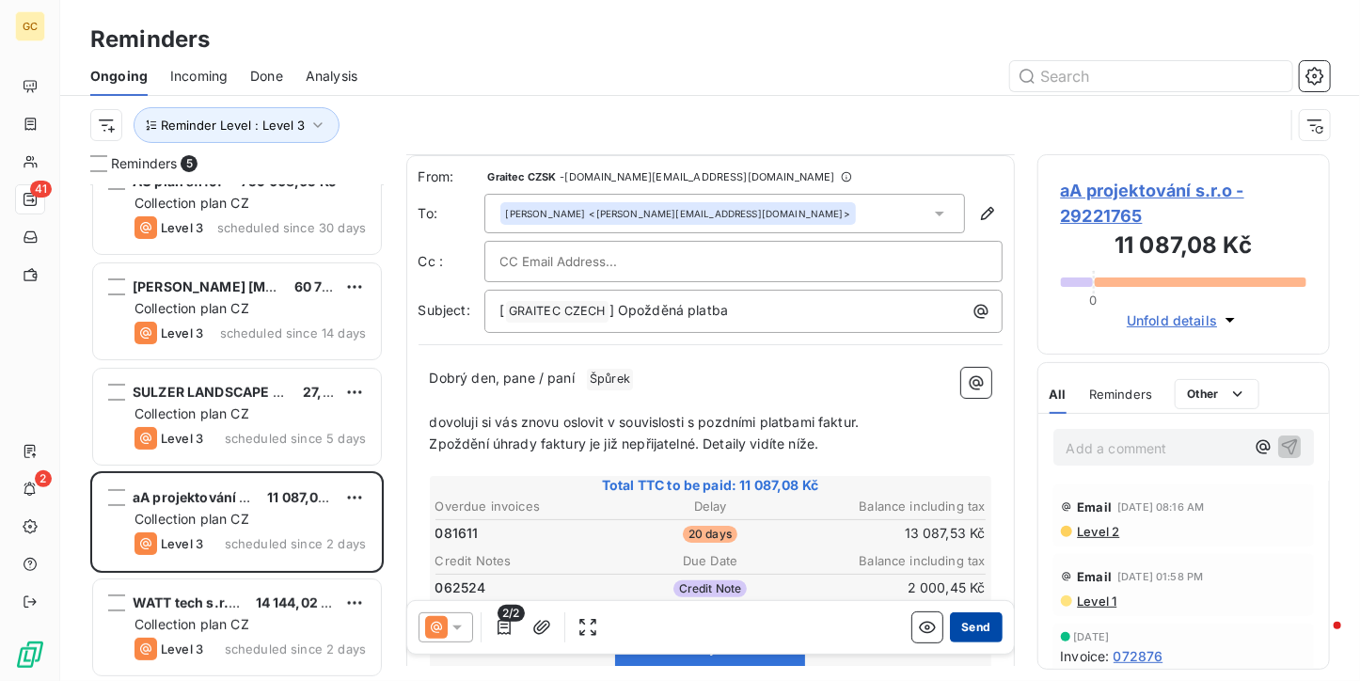
click at [954, 616] on button "Send" at bounding box center [976, 627] width 52 height 30
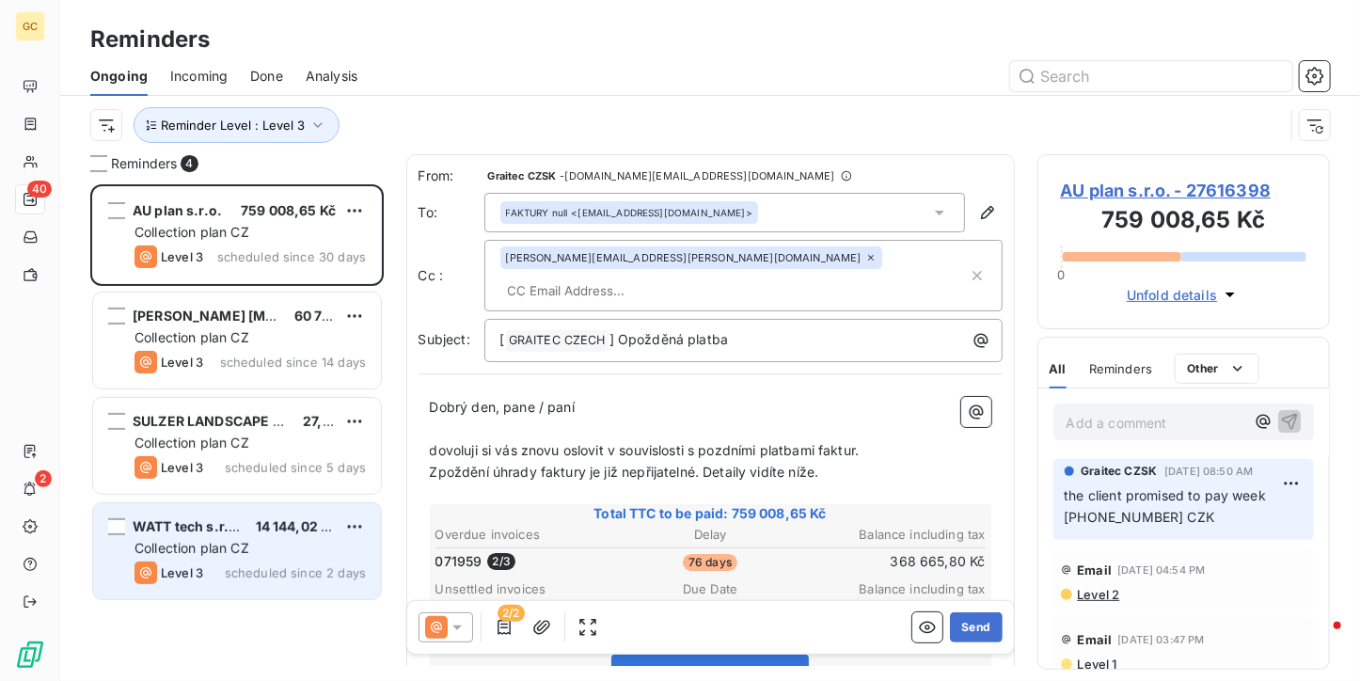
click at [301, 553] on div "Collection plan CZ" at bounding box center [249, 548] width 231 height 19
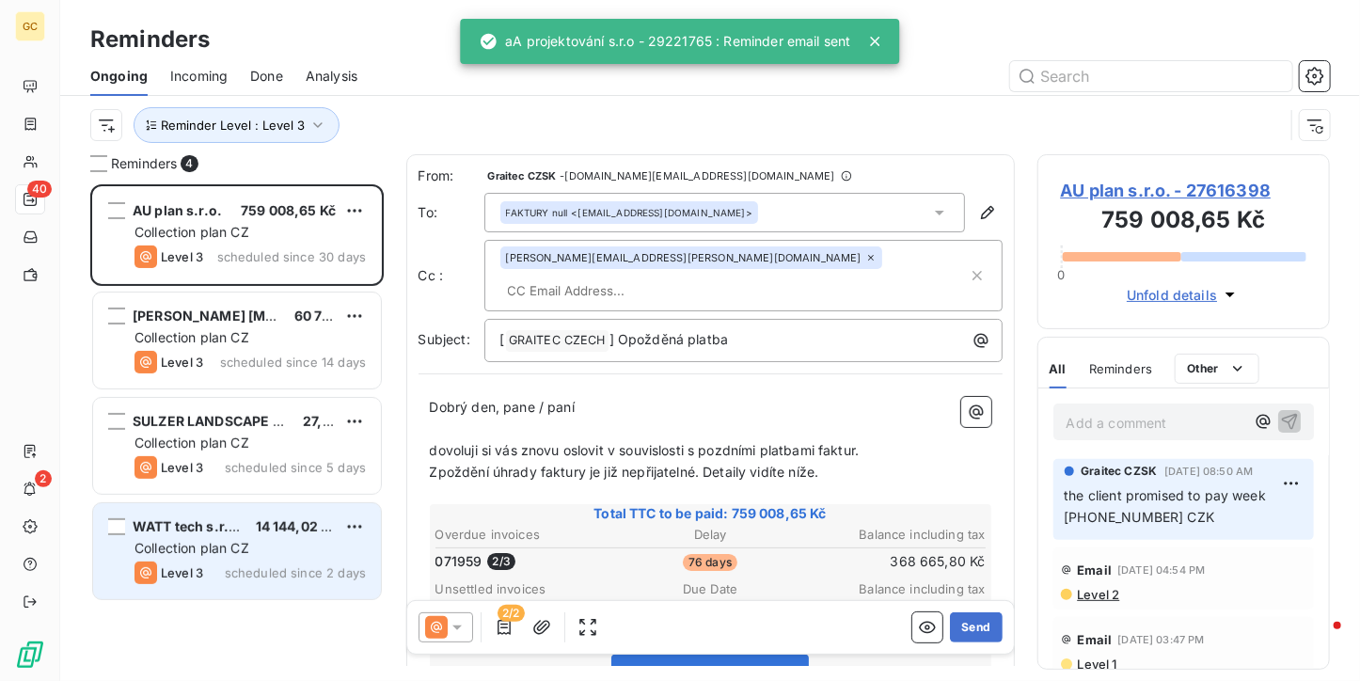
click at [301, 553] on div "Collection plan CZ" at bounding box center [249, 548] width 231 height 19
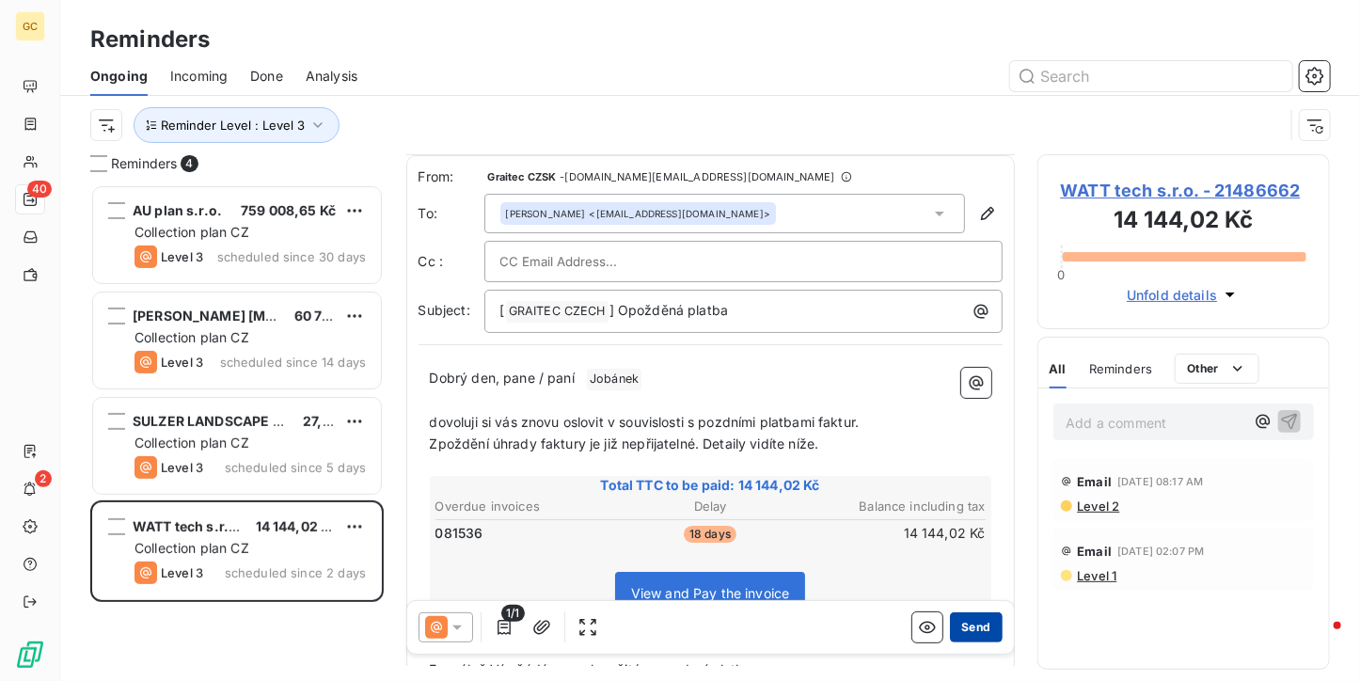
click at [956, 620] on button "Send" at bounding box center [976, 627] width 52 height 30
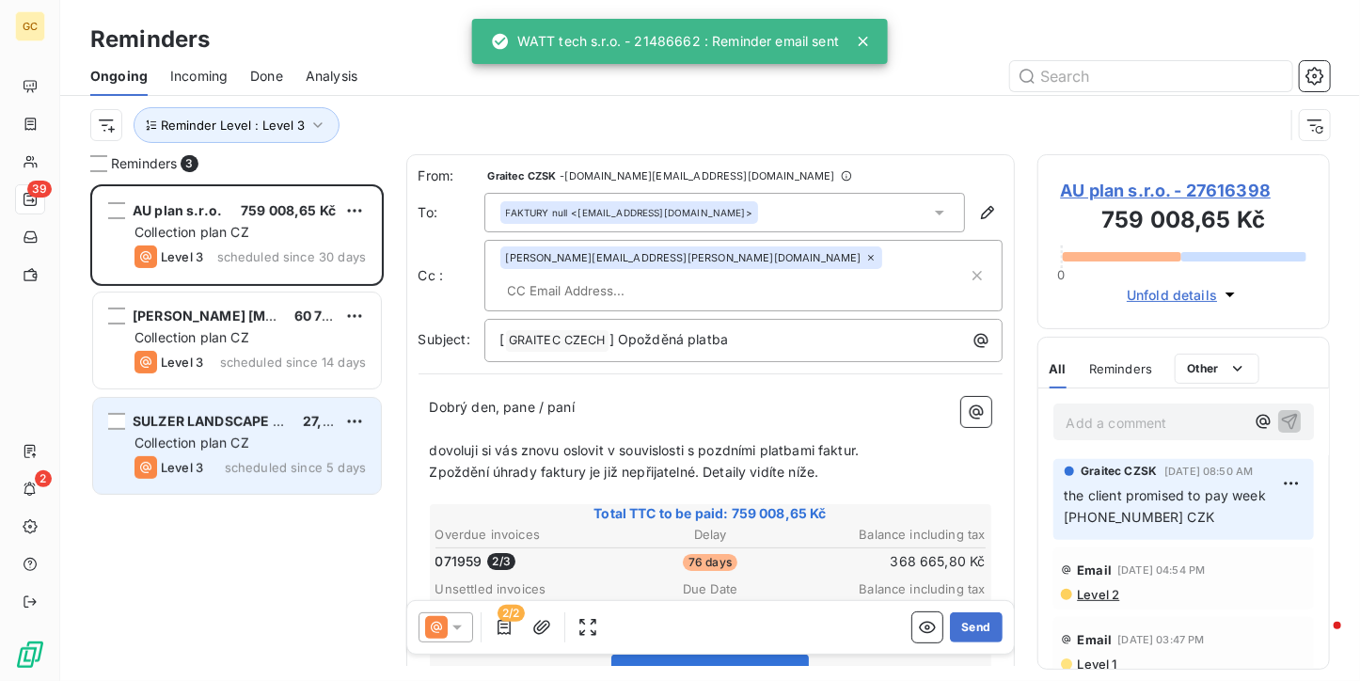
click at [218, 435] on span "Collection plan CZ" at bounding box center [191, 442] width 115 height 16
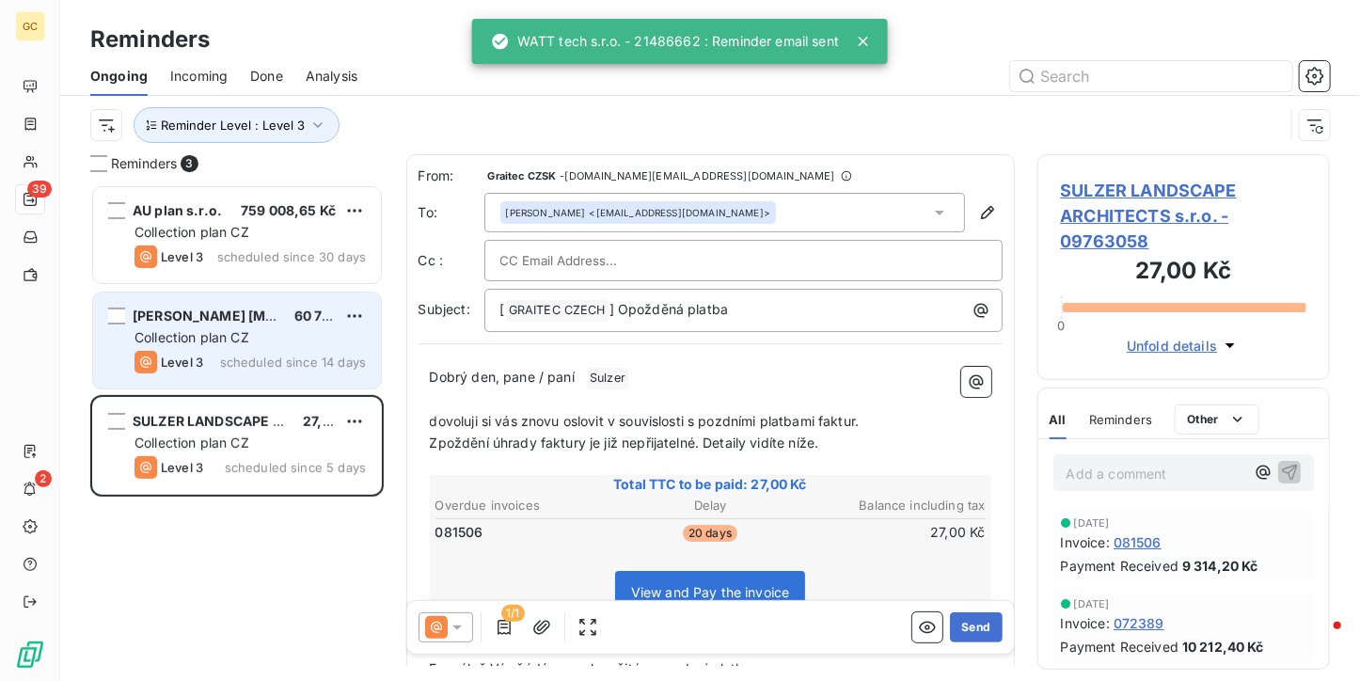
click at [237, 307] on span "[PERSON_NAME] [MEDICAL_DATA] TEAM s.r.o" at bounding box center [285, 315] width 304 height 16
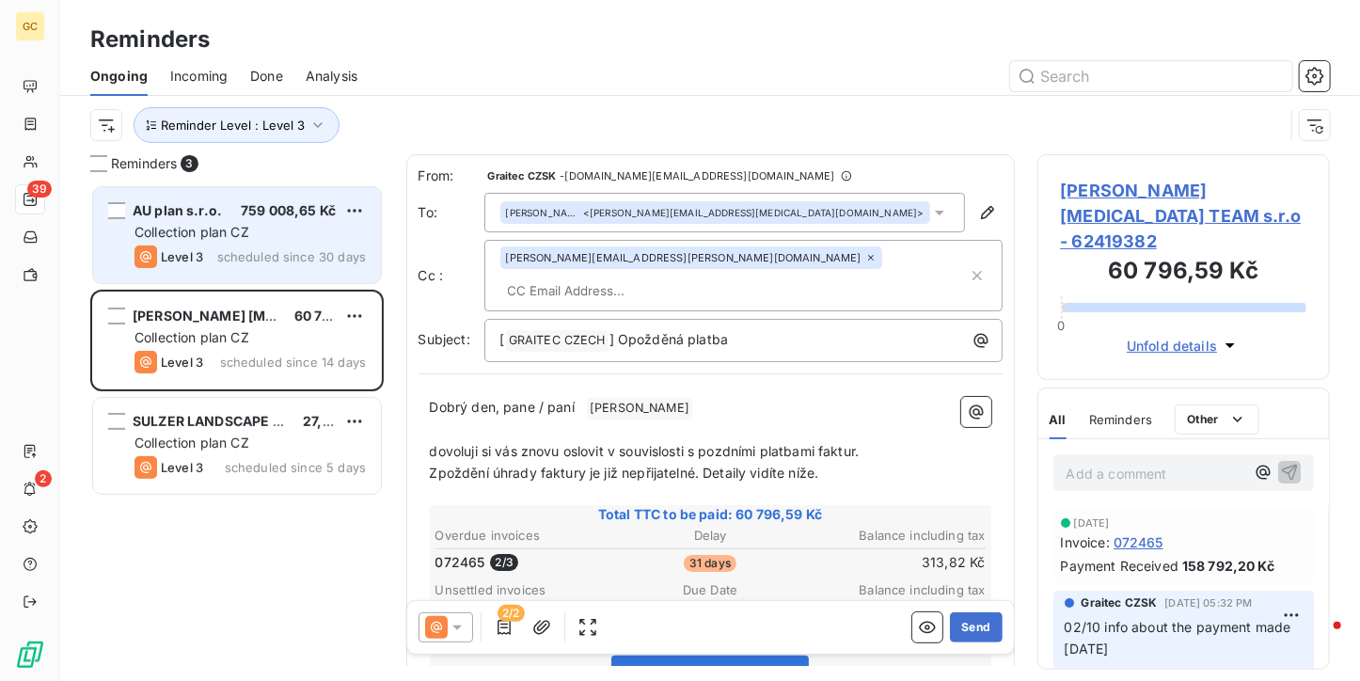
click at [236, 225] on span "Collection plan CZ" at bounding box center [191, 232] width 115 height 16
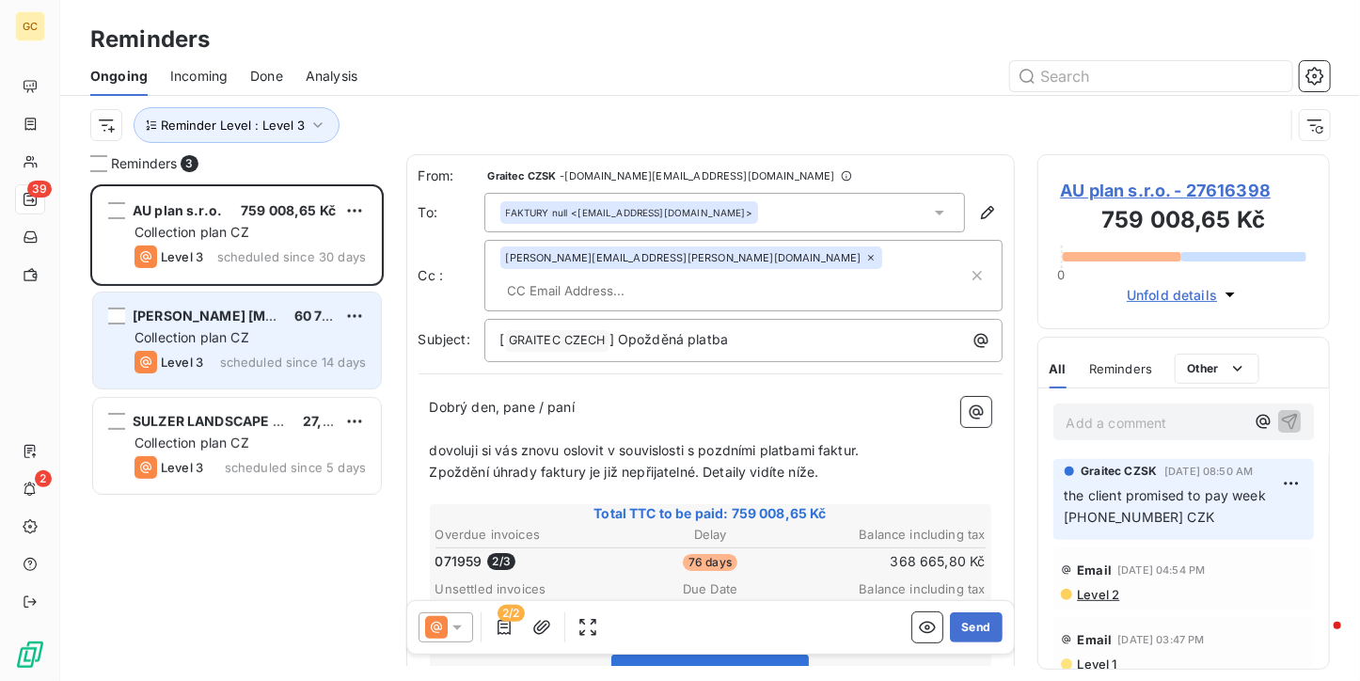
click at [244, 339] on span "Collection plan CZ" at bounding box center [191, 337] width 115 height 16
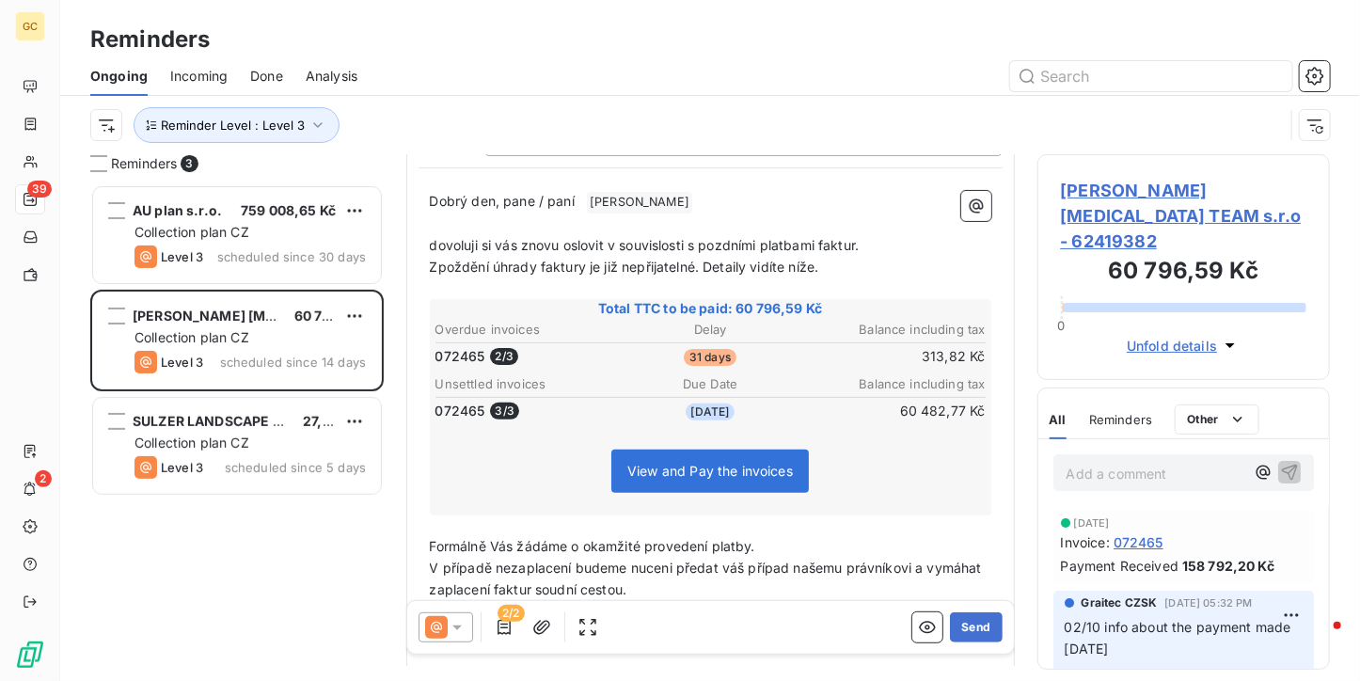
scroll to position [4, 0]
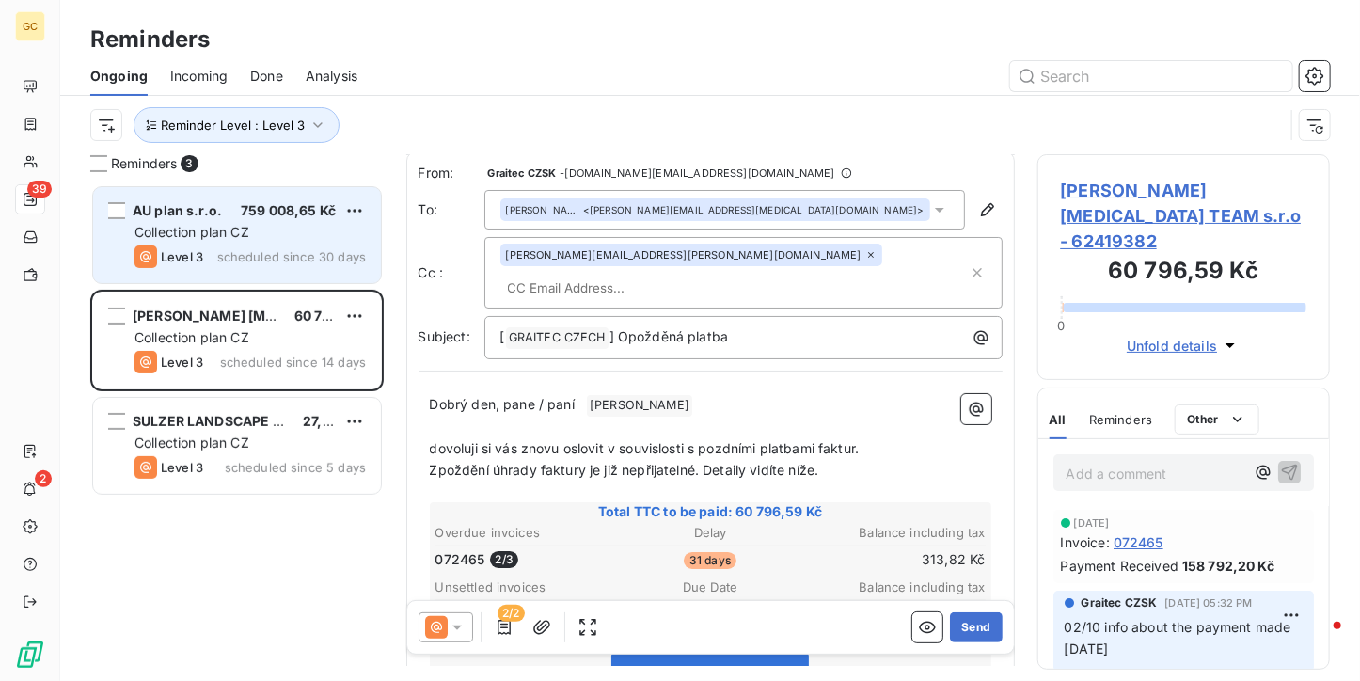
drag, startPoint x: 240, startPoint y: 623, endPoint x: 143, endPoint y: 279, distance: 357.5
click at [240, 623] on div "AU plan s.r.o. 759 008,65 Kč Collection plan CZ Level 3 scheduled since 30 days…" at bounding box center [236, 432] width 293 height 496
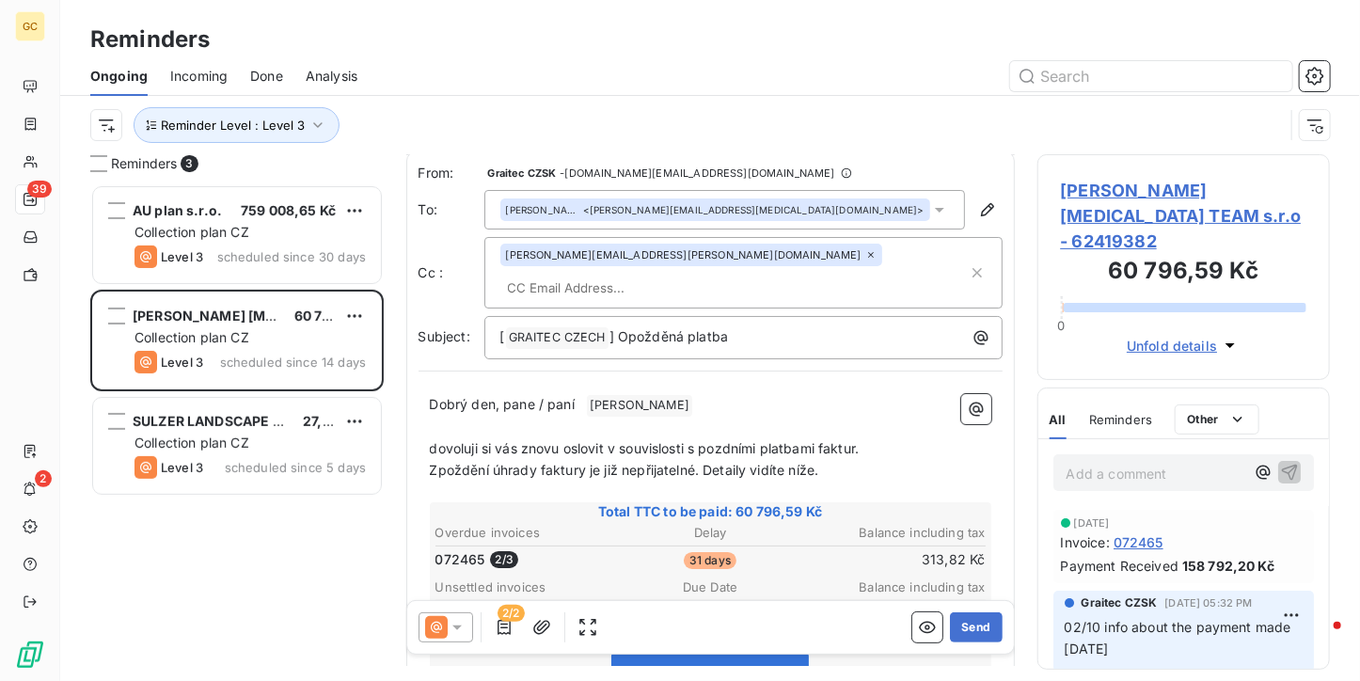
click at [203, 97] on div "Reminder Level : Level 3" at bounding box center [709, 125] width 1239 height 58
click at [237, 122] on span "Reminder Level : Level 3" at bounding box center [233, 125] width 144 height 15
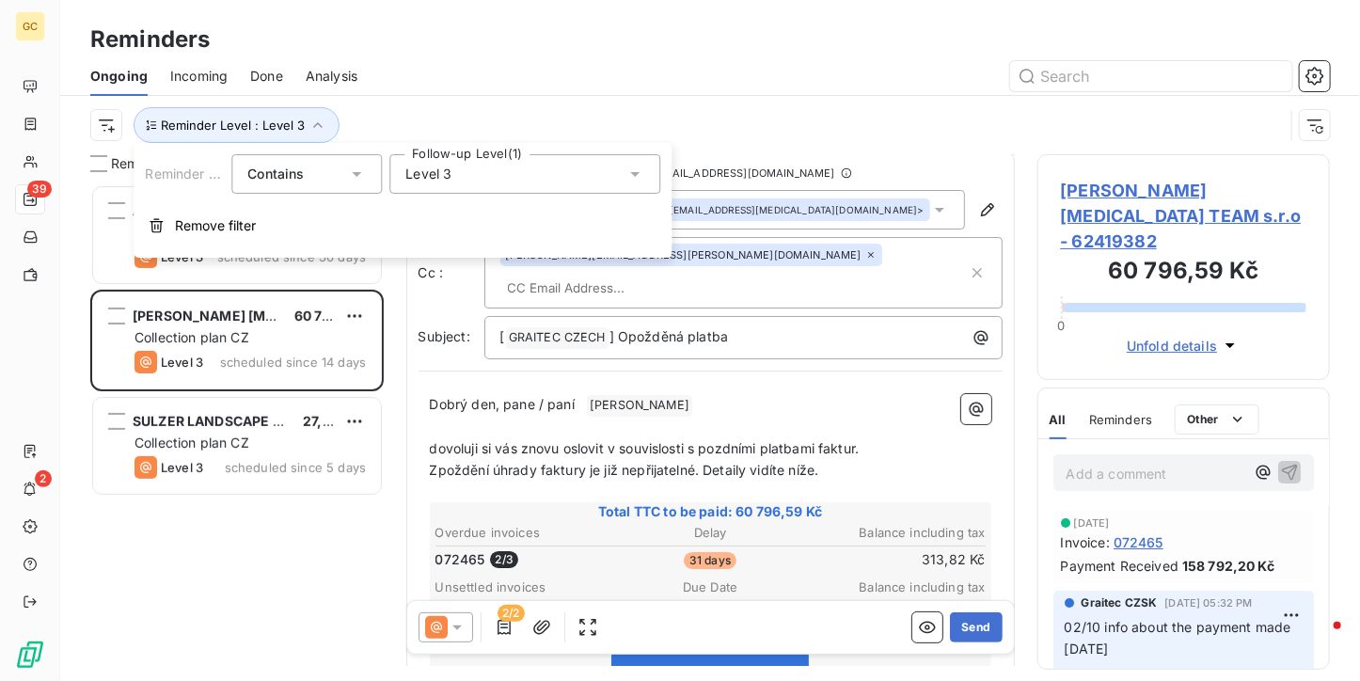
click at [440, 189] on div "Level 3" at bounding box center [524, 173] width 271 height 39
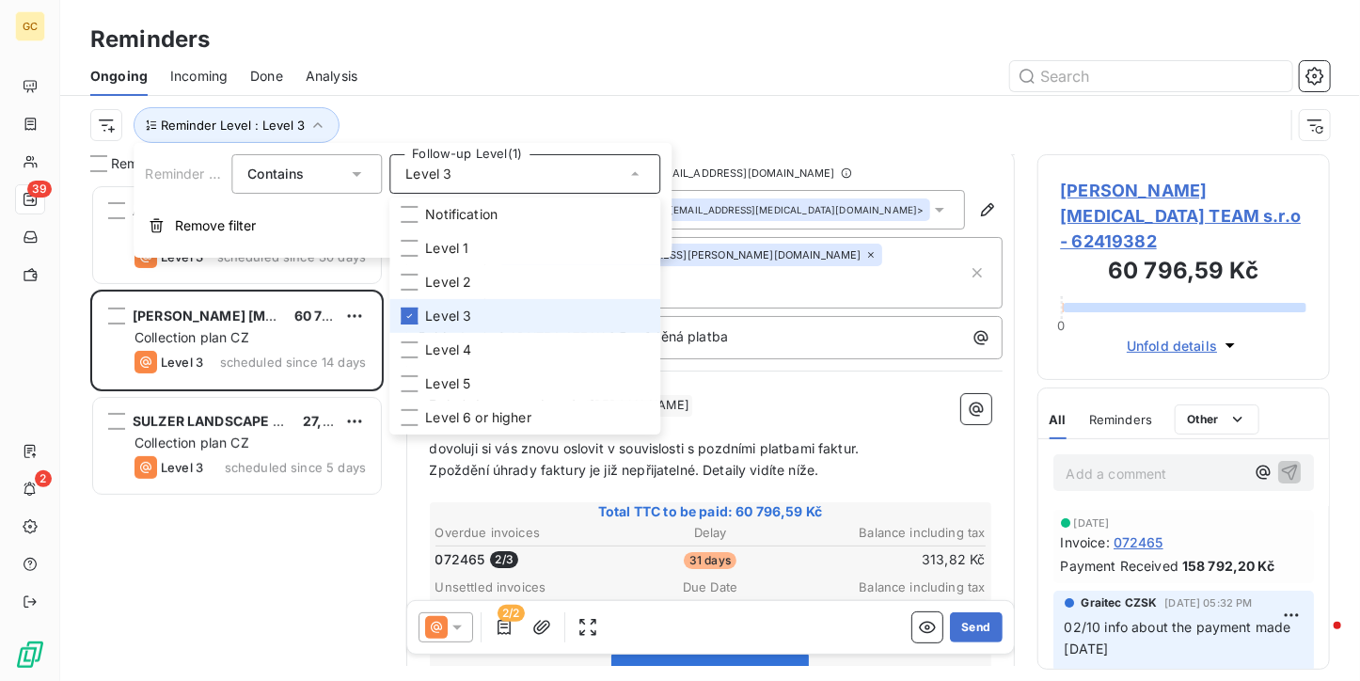
click at [462, 322] on span "Level 3" at bounding box center [448, 316] width 46 height 19
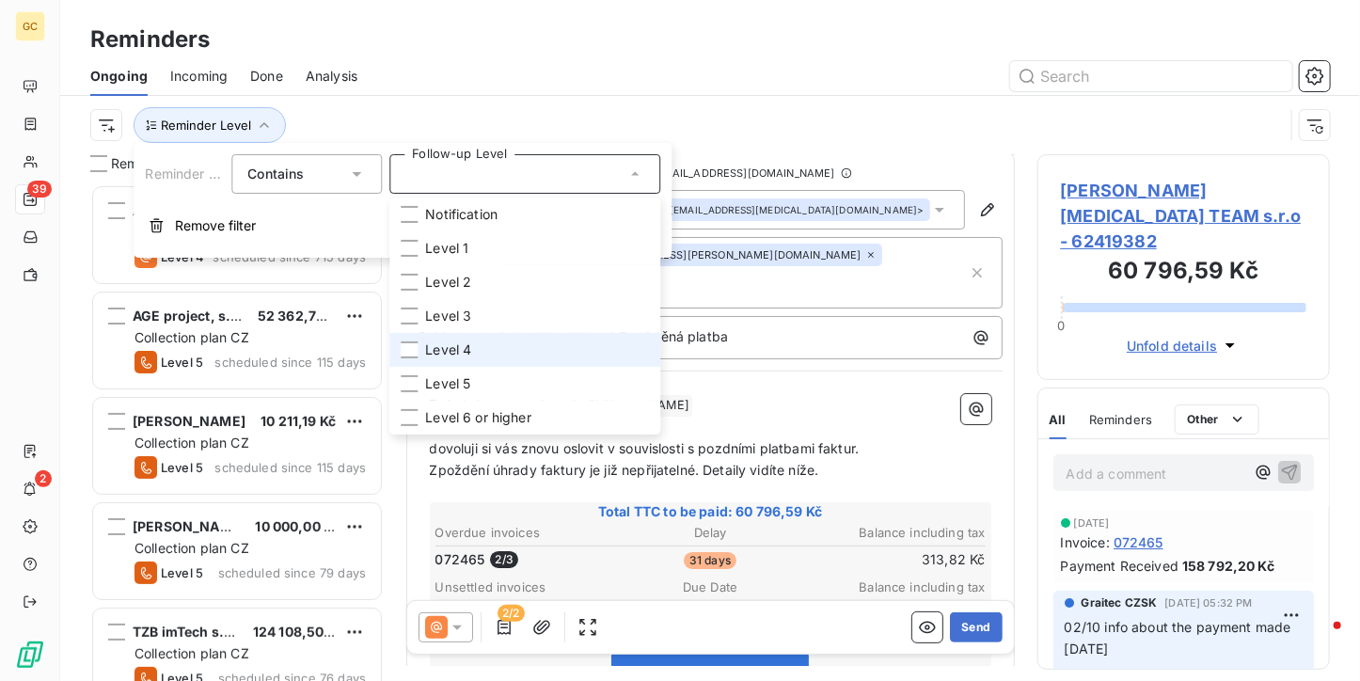
click at [441, 360] on li "Level 4" at bounding box center [524, 350] width 271 height 34
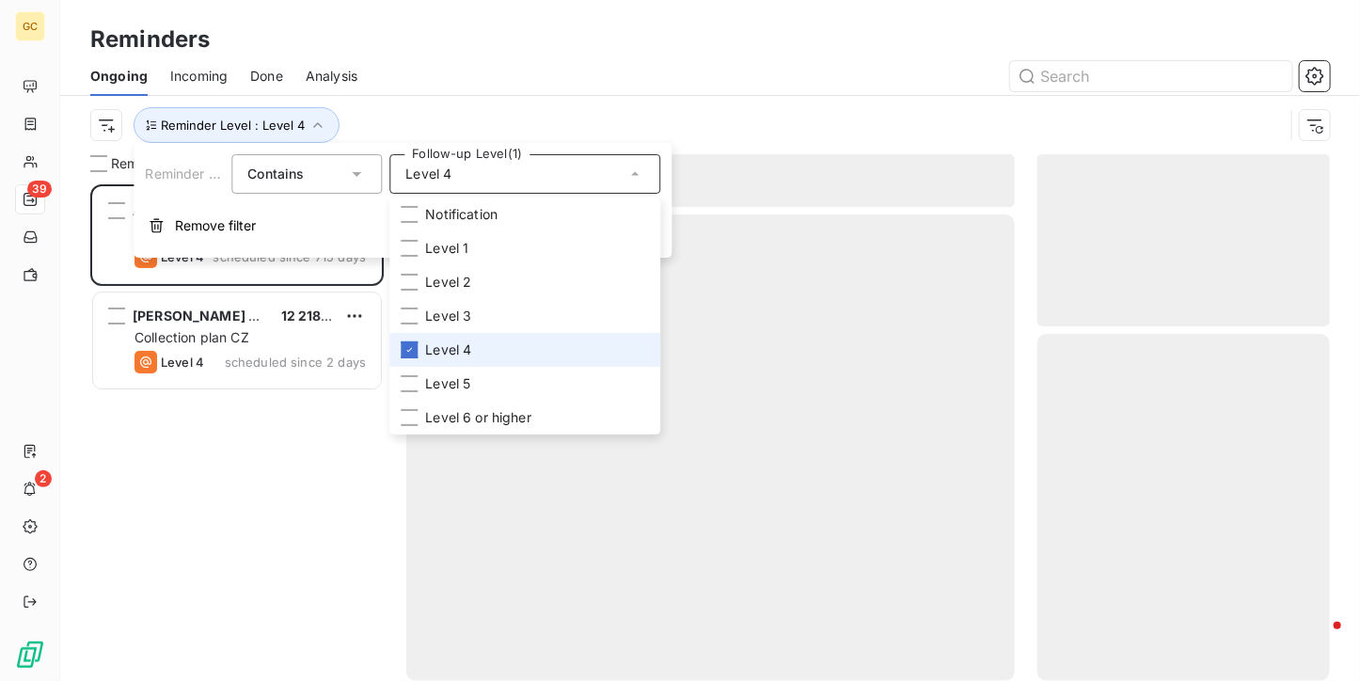
scroll to position [481, 278]
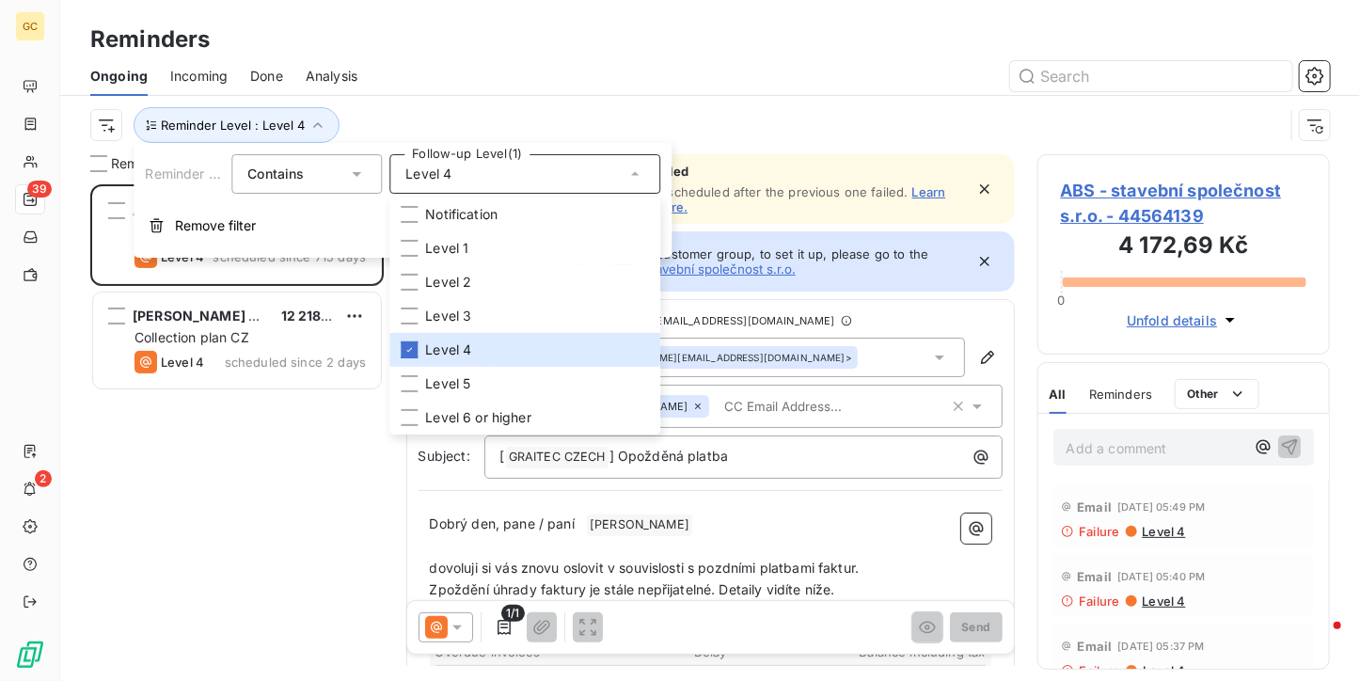
click at [423, 78] on div at bounding box center [855, 76] width 950 height 30
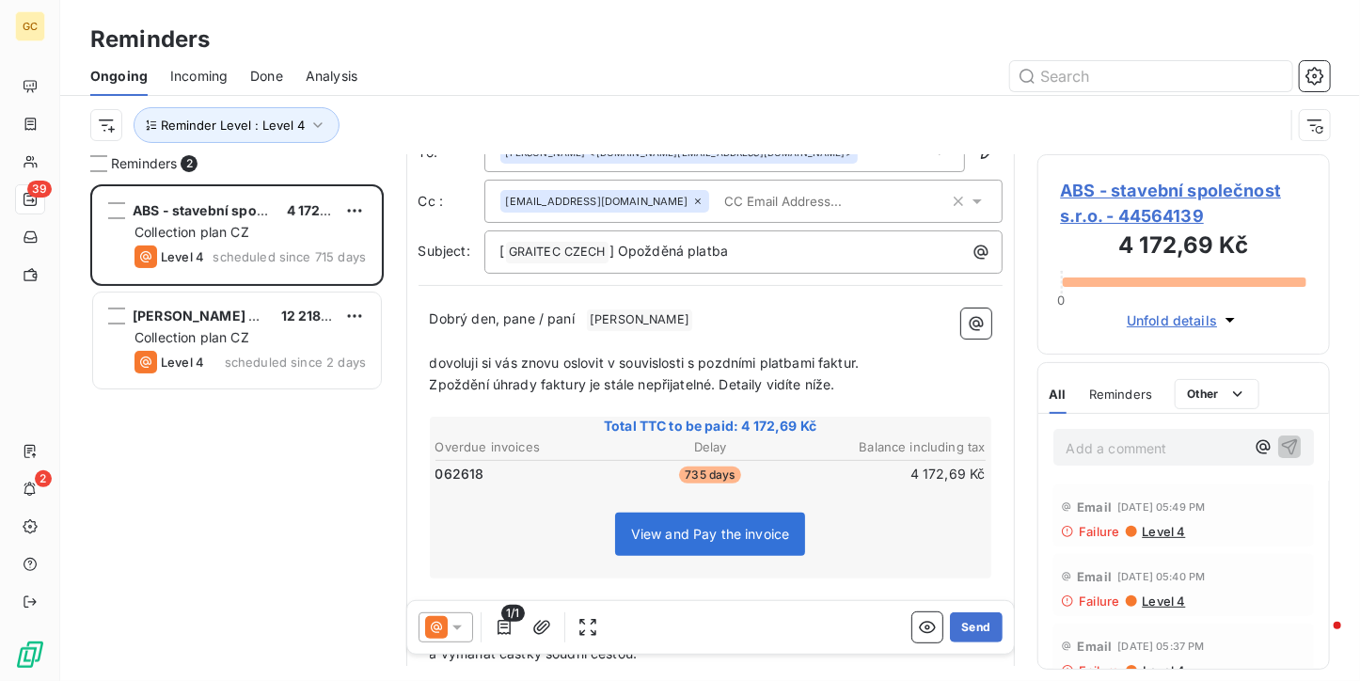
scroll to position [0, 0]
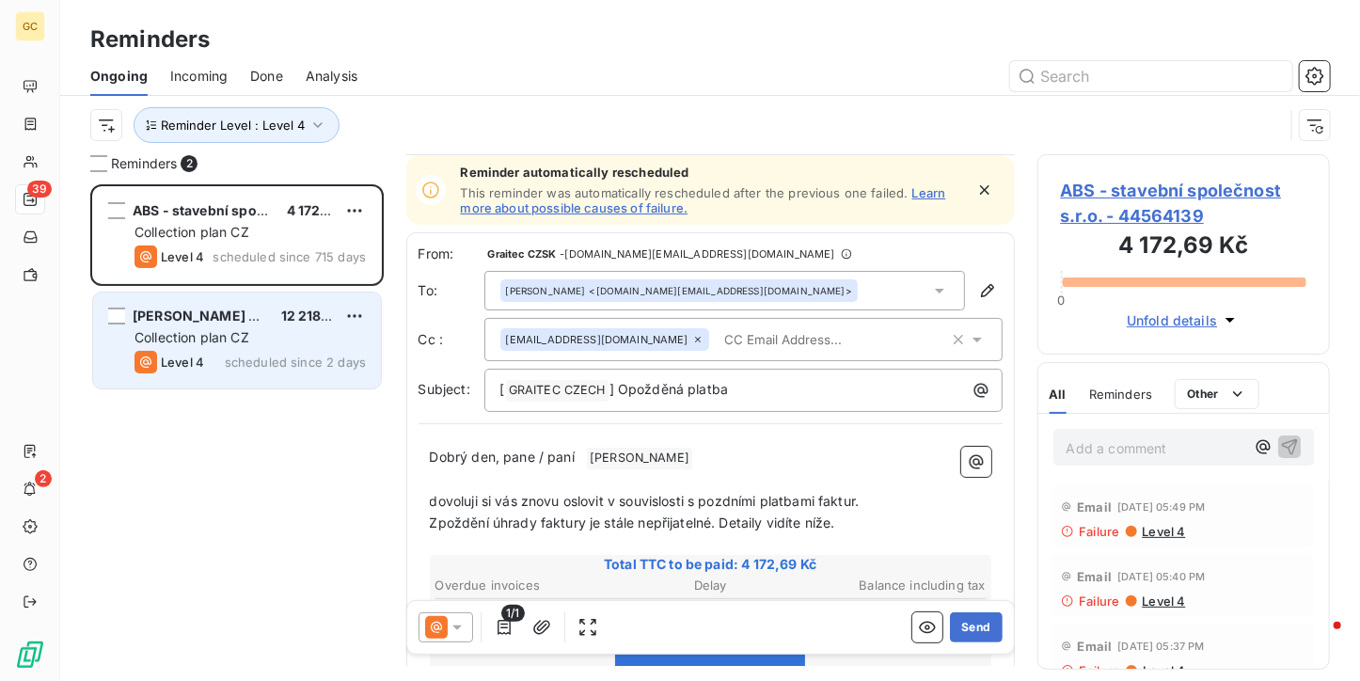
click at [193, 308] on span "[PERSON_NAME] Ateliér s.r.o." at bounding box center [231, 315] width 197 height 16
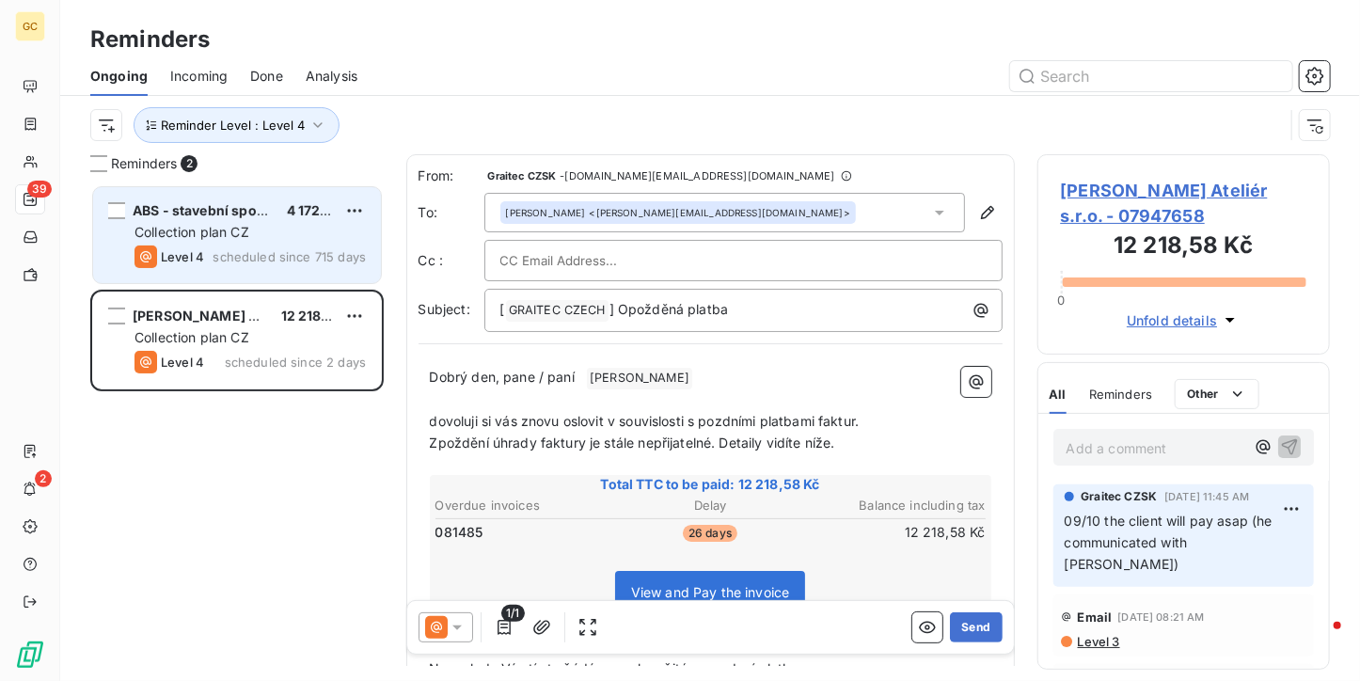
click at [193, 235] on span "Collection plan CZ" at bounding box center [191, 232] width 115 height 16
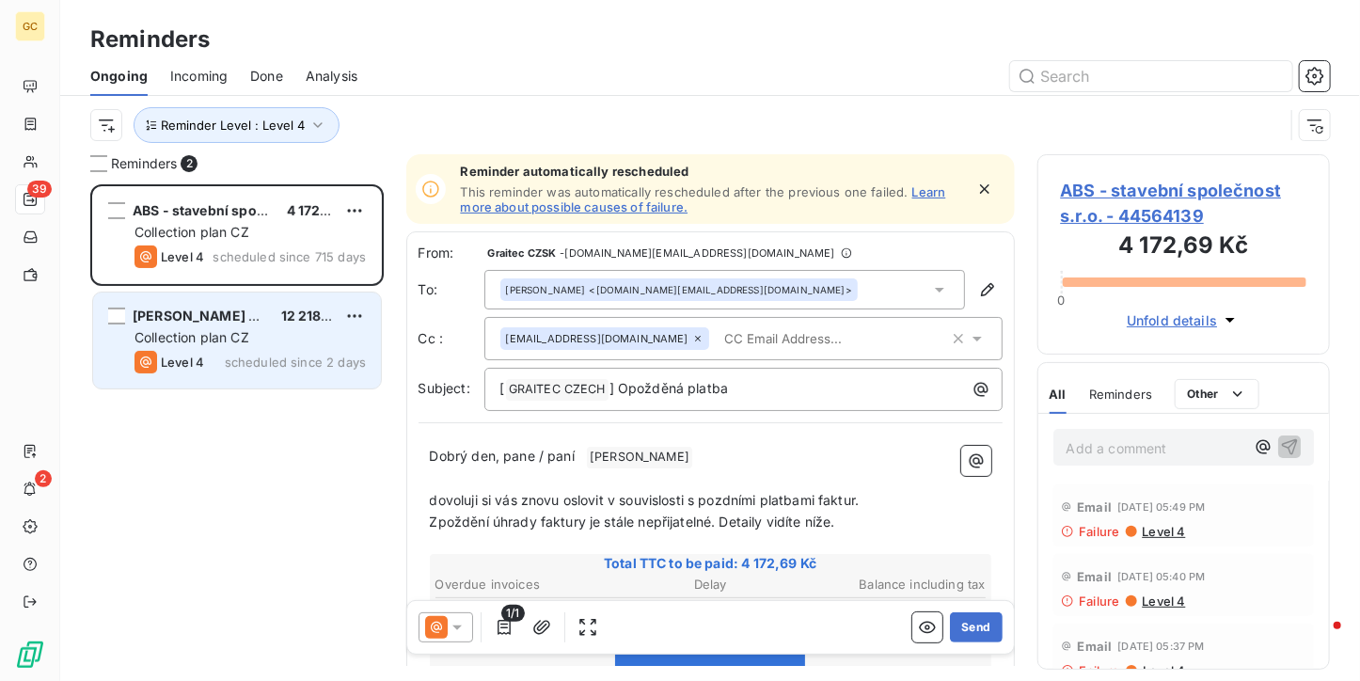
click at [229, 339] on span "Collection plan CZ" at bounding box center [191, 337] width 115 height 16
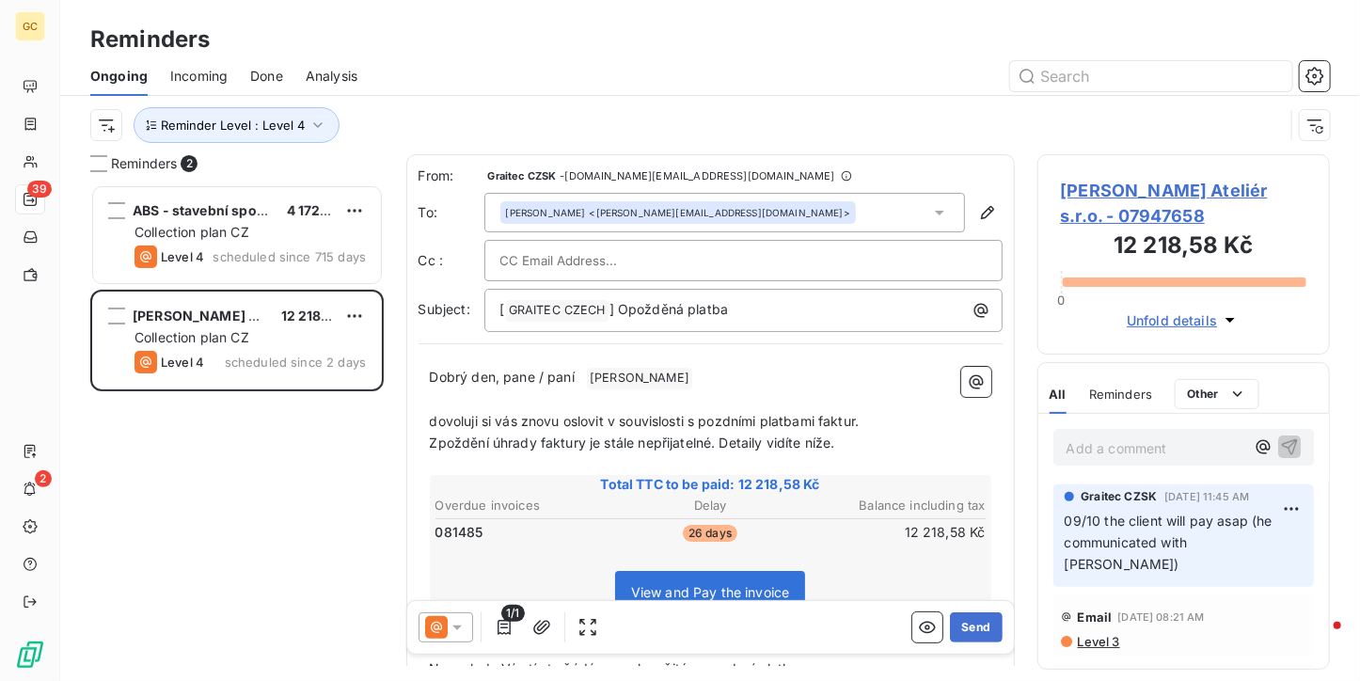
click at [1091, 454] on p "Add a comment ﻿" at bounding box center [1155, 448] width 179 height 24
click at [275, 131] on span "Reminder Level : Level 4" at bounding box center [233, 125] width 144 height 15
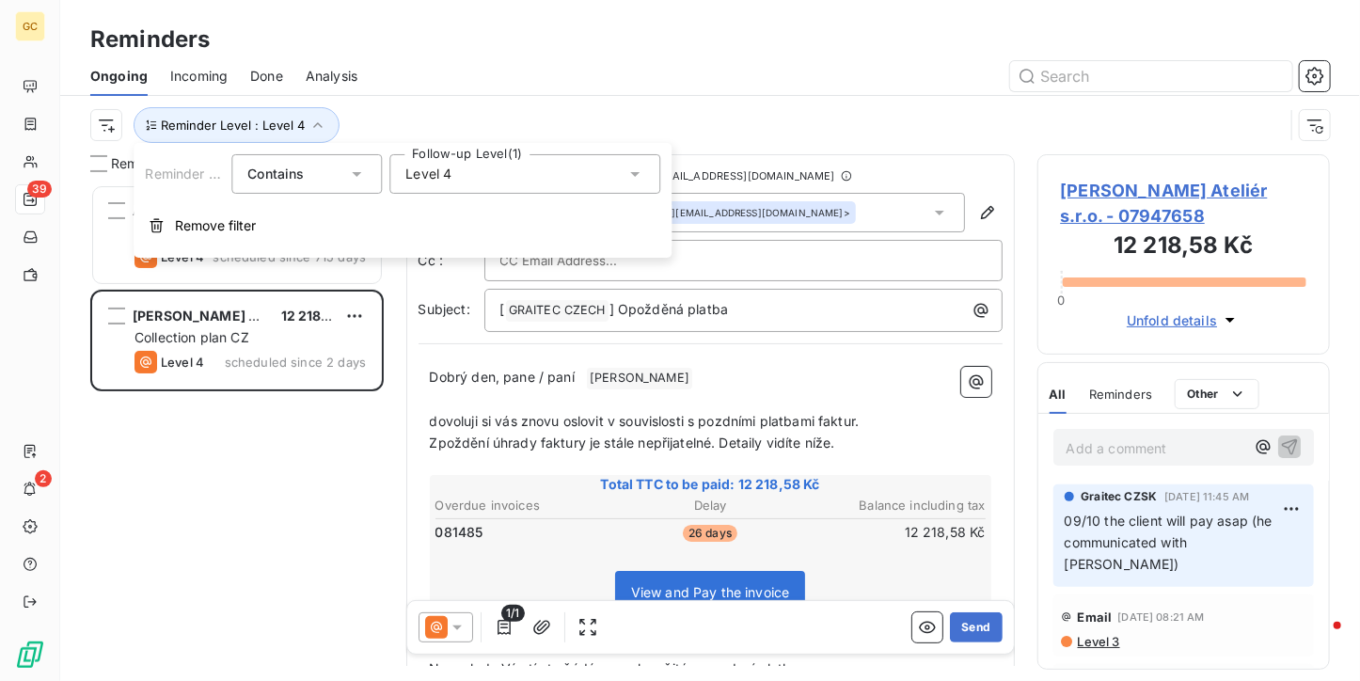
click at [522, 181] on div "Level 4" at bounding box center [524, 173] width 271 height 39
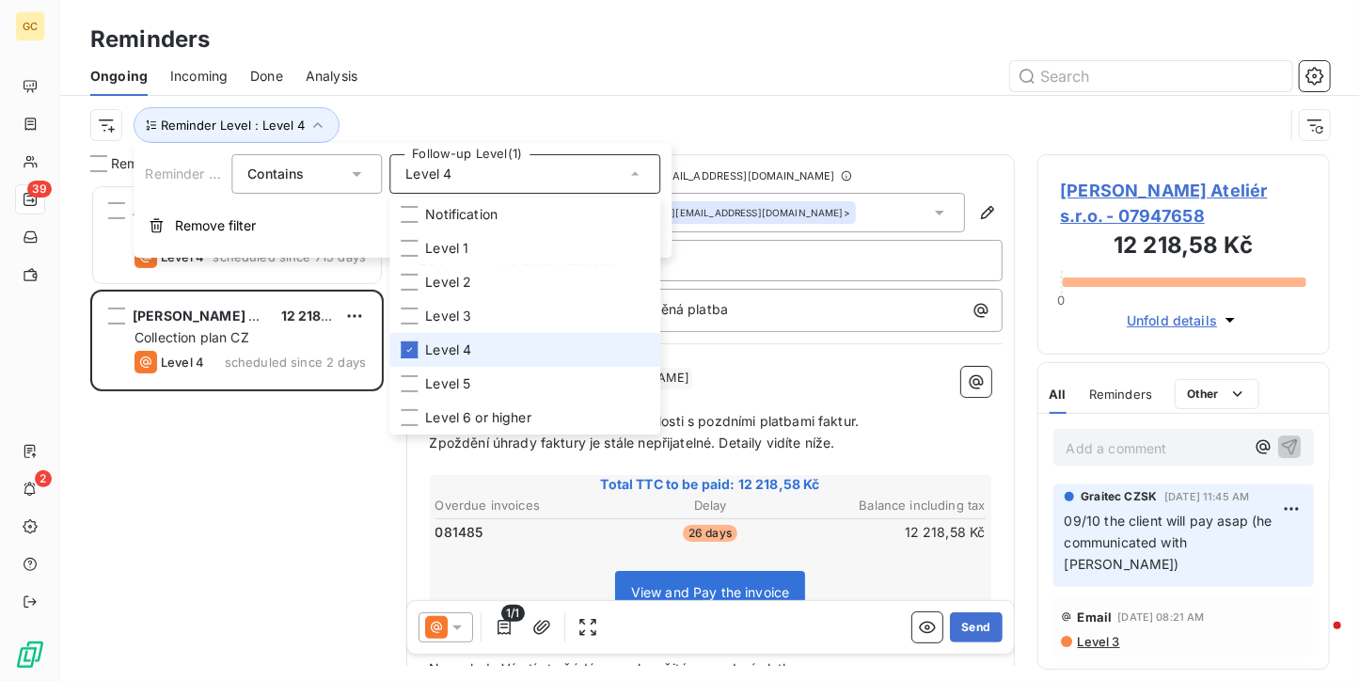
click at [483, 356] on li "Level 4" at bounding box center [524, 350] width 271 height 34
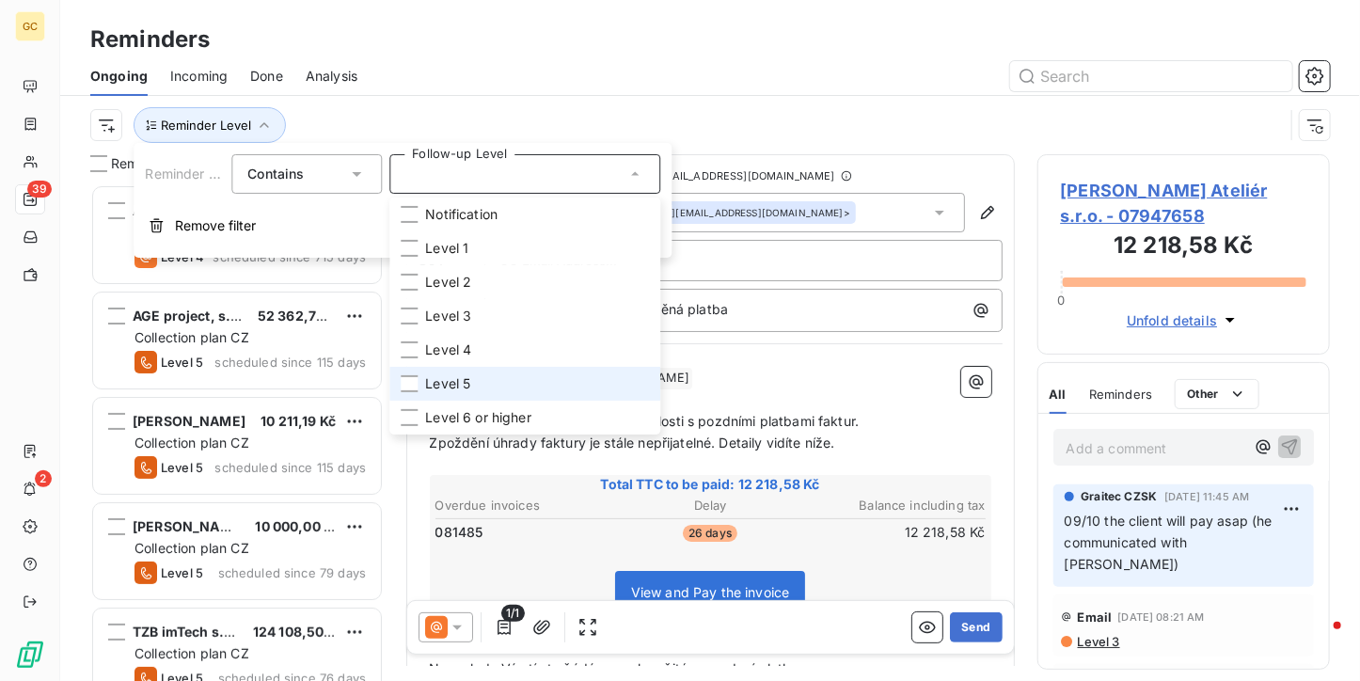
click at [459, 388] on span "Level 5" at bounding box center [447, 383] width 45 height 19
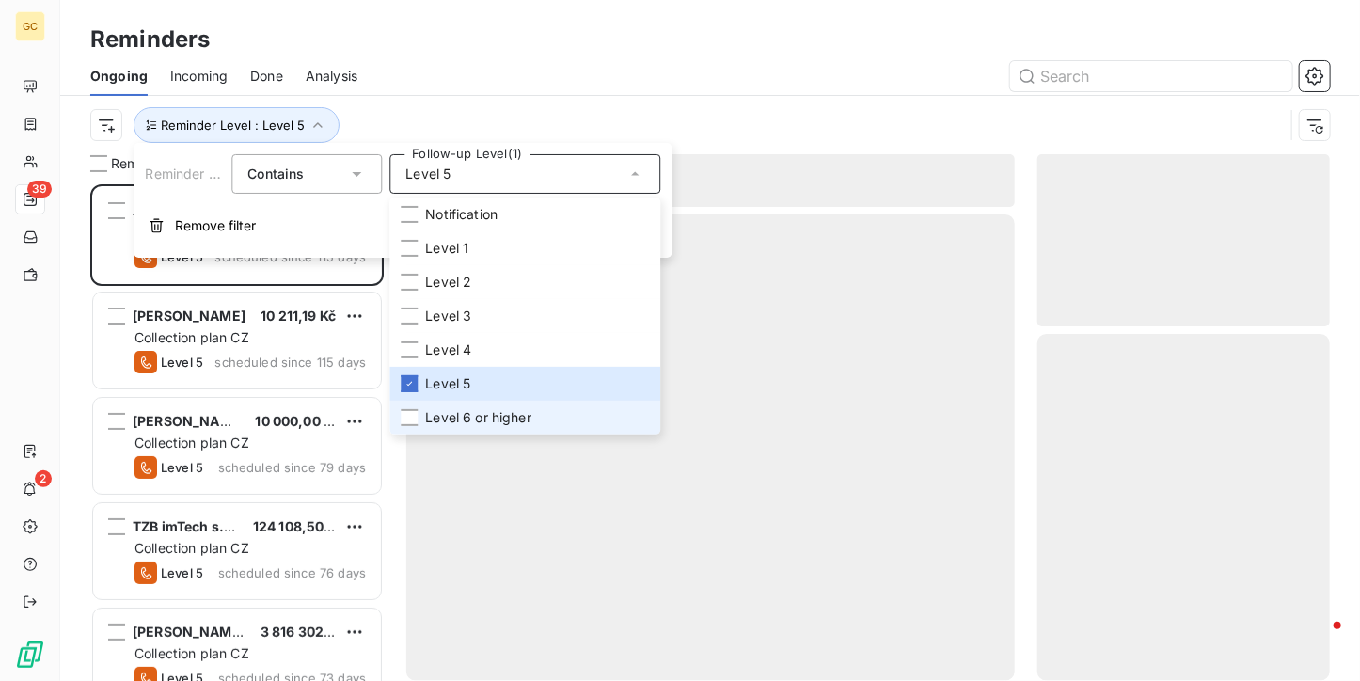
click at [448, 420] on span "Level 6 or higher" at bounding box center [478, 417] width 106 height 19
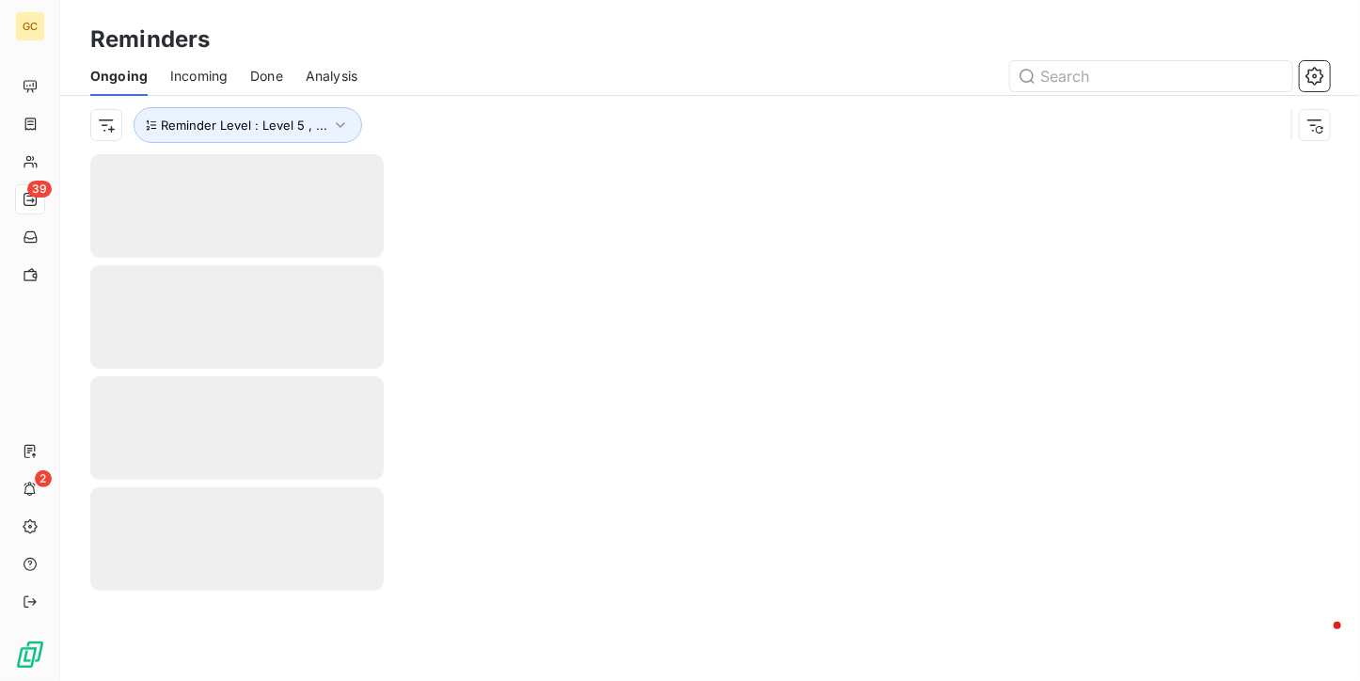
click at [444, 73] on div at bounding box center [855, 76] width 950 height 30
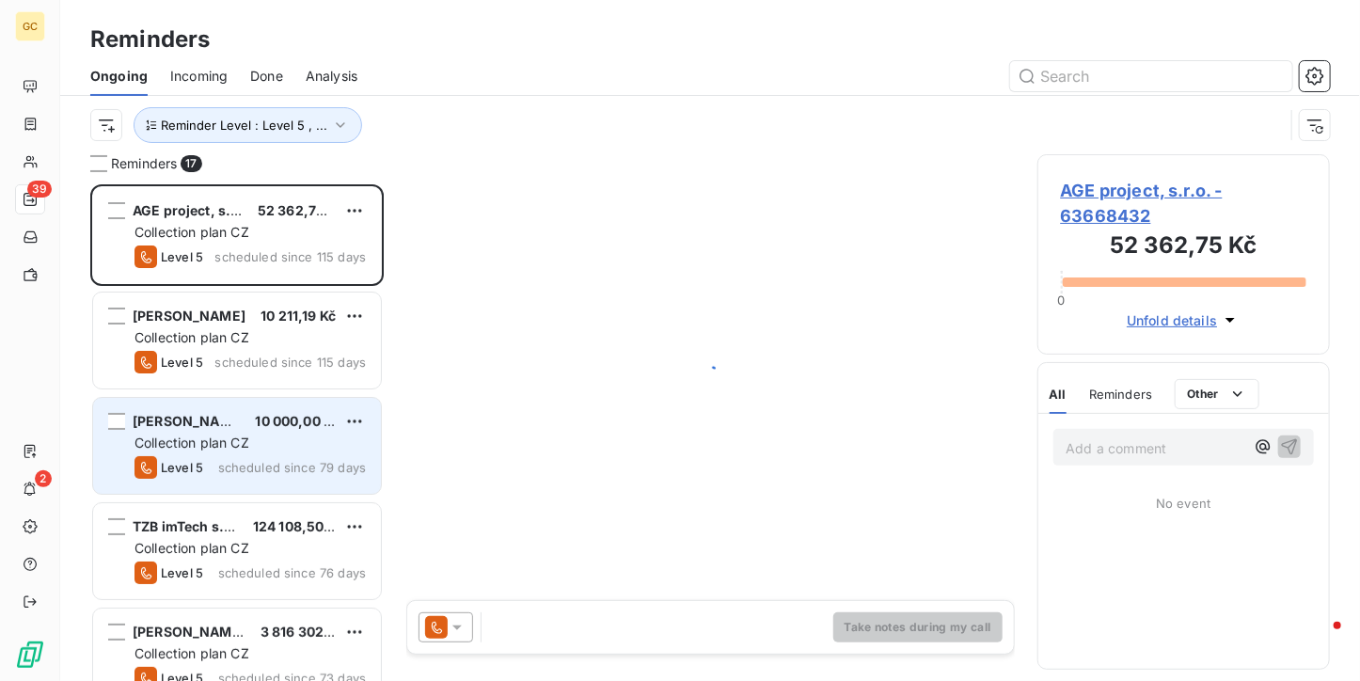
scroll to position [481, 278]
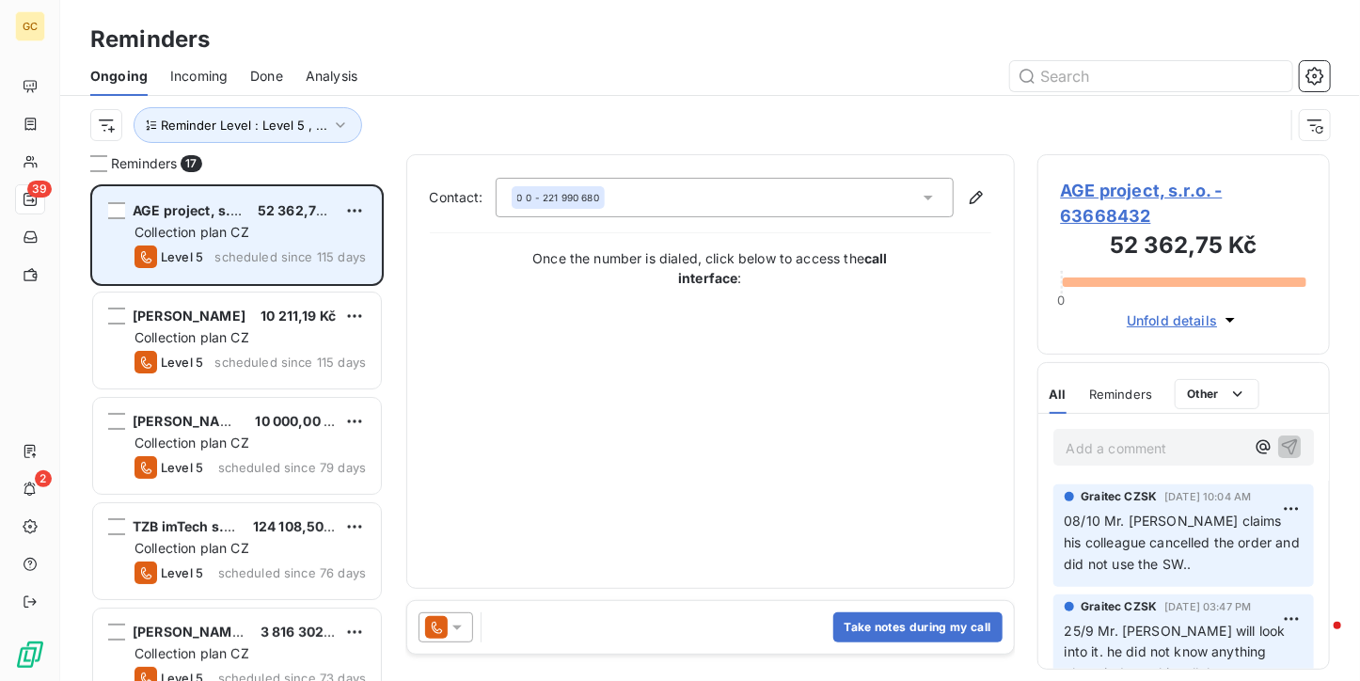
click at [285, 251] on span "scheduled since 115 days" at bounding box center [289, 256] width 151 height 15
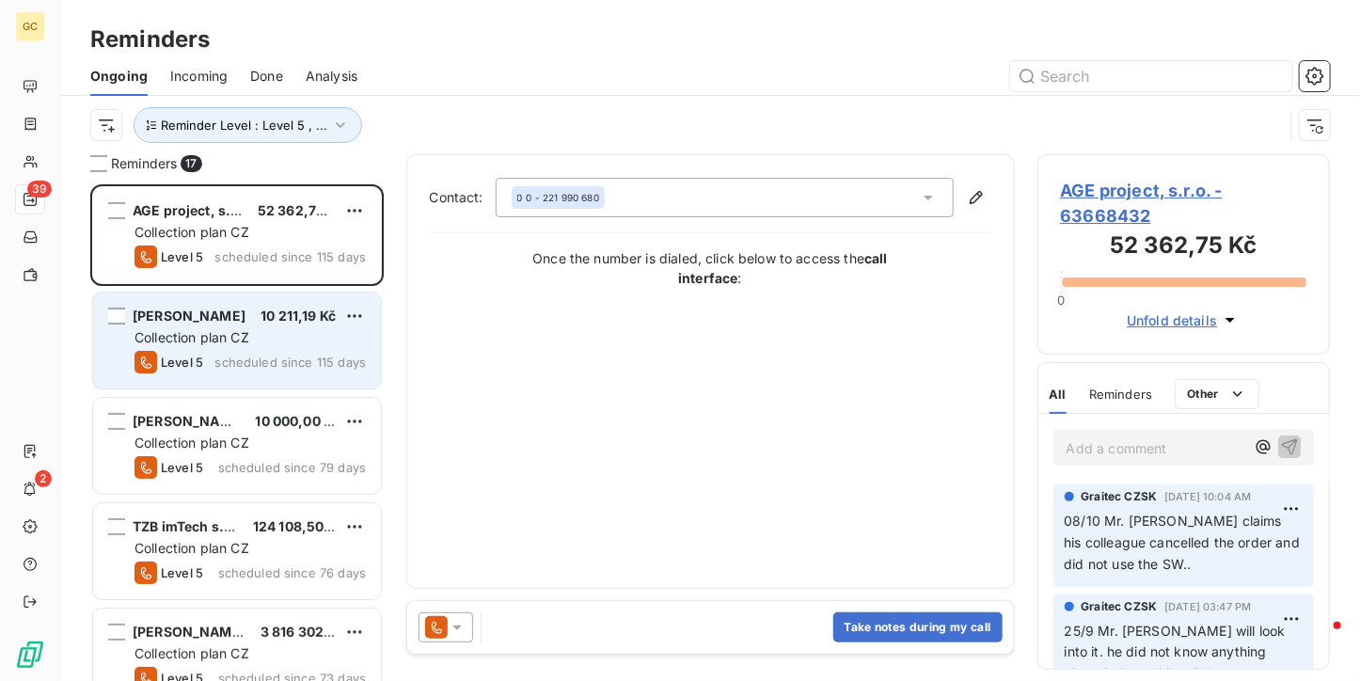
click at [271, 341] on div "Collection plan CZ" at bounding box center [249, 337] width 231 height 19
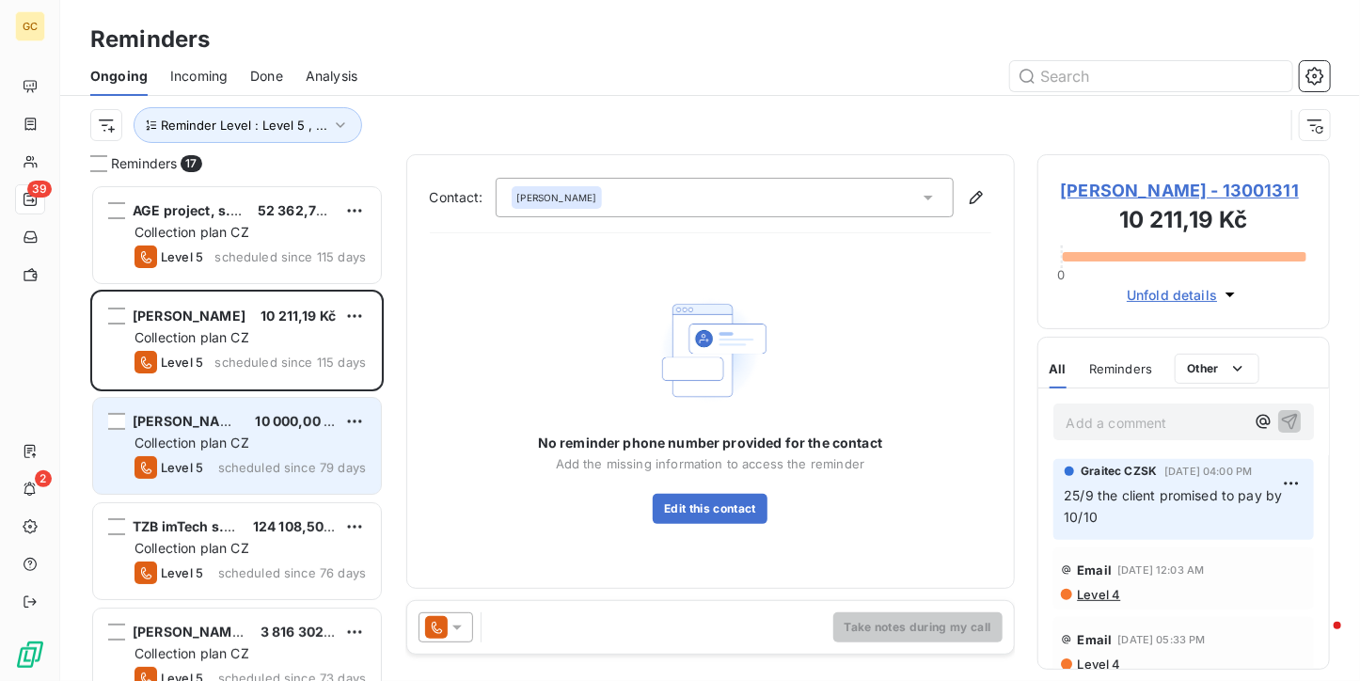
click at [256, 449] on div "Collection plan CZ" at bounding box center [249, 442] width 231 height 19
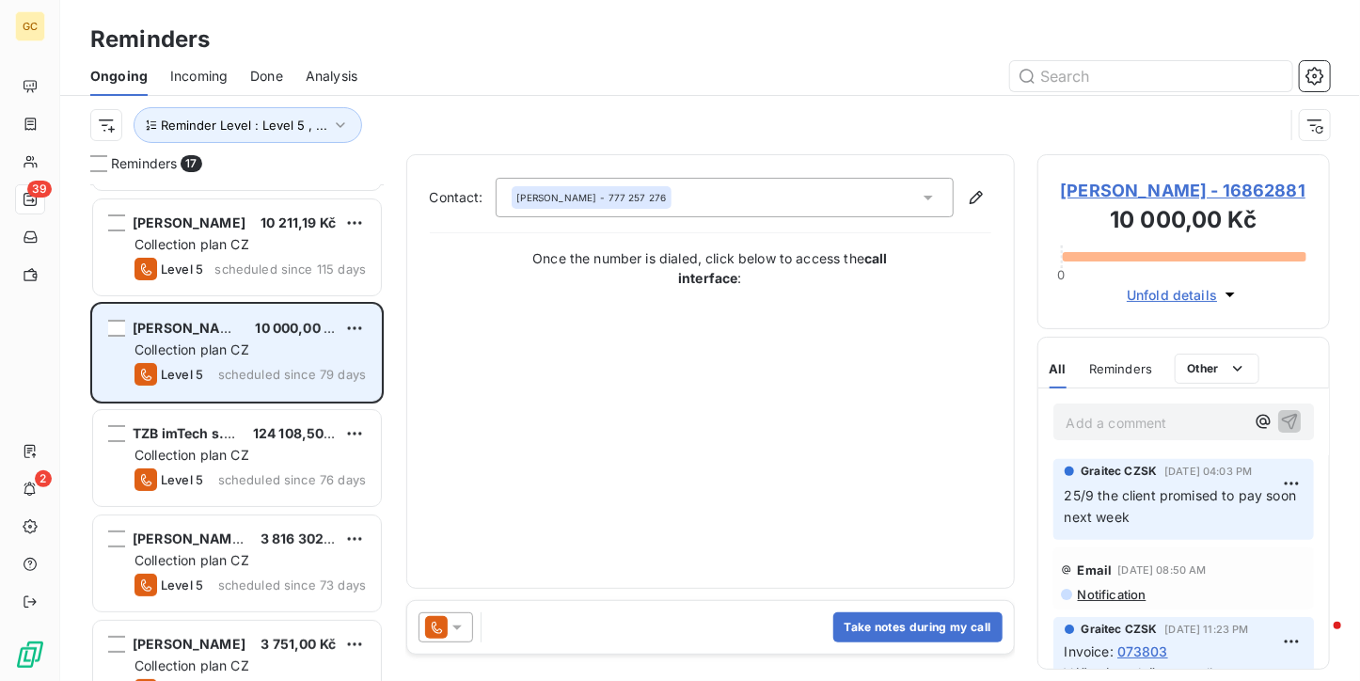
scroll to position [94, 0]
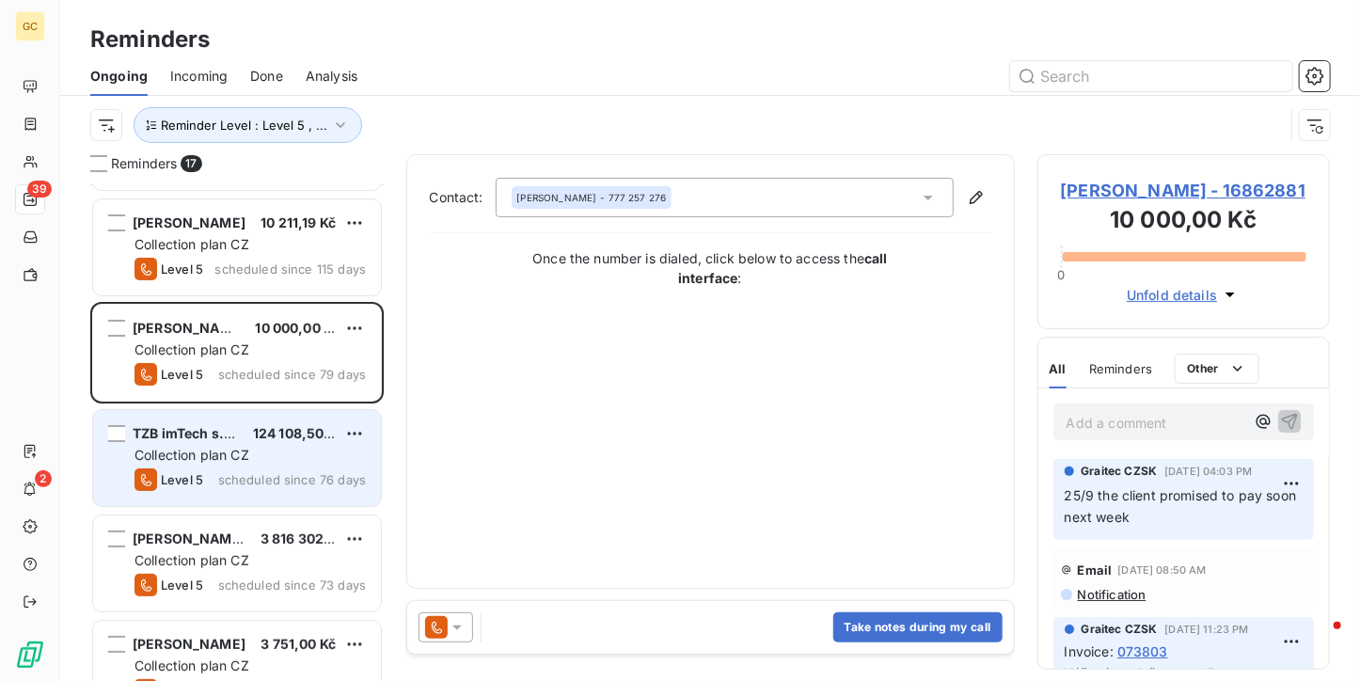
click at [256, 442] on div "TZB imTech s.r.o. 124 108,50 Kč Collection plan CZ Level 5 scheduled since 76 d…" at bounding box center [237, 458] width 288 height 96
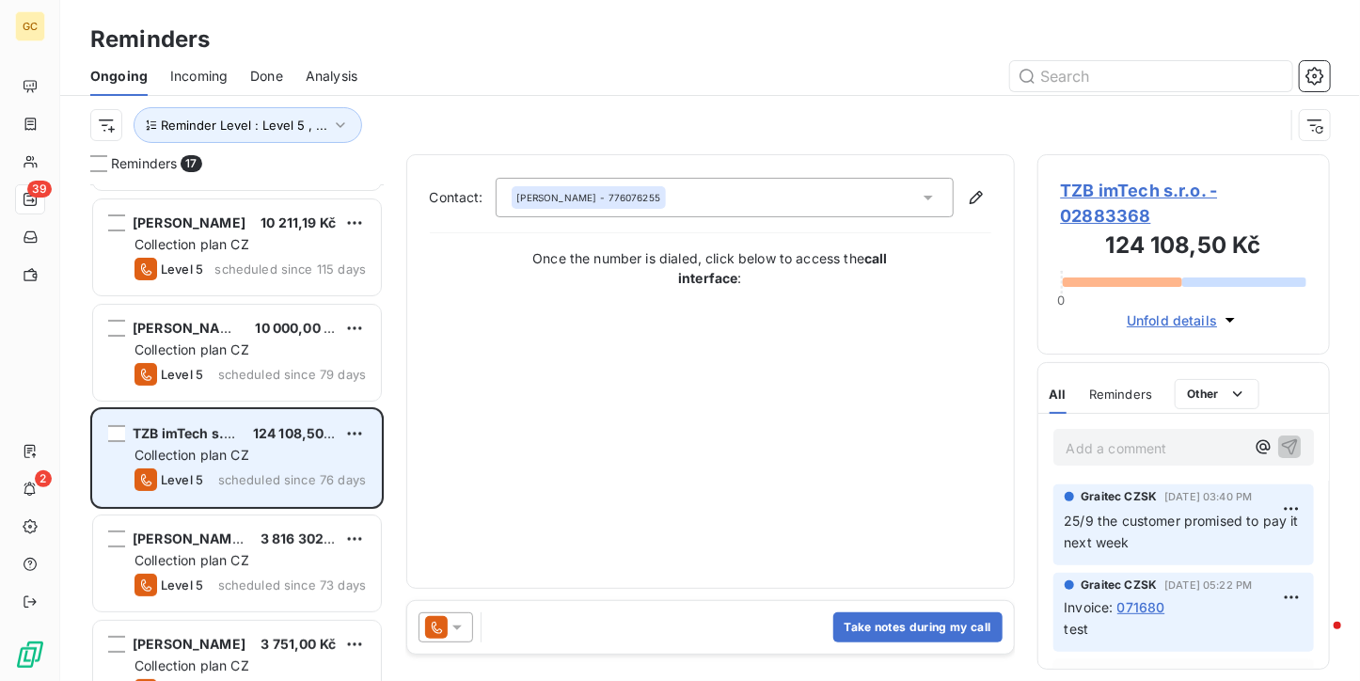
scroll to position [282, 0]
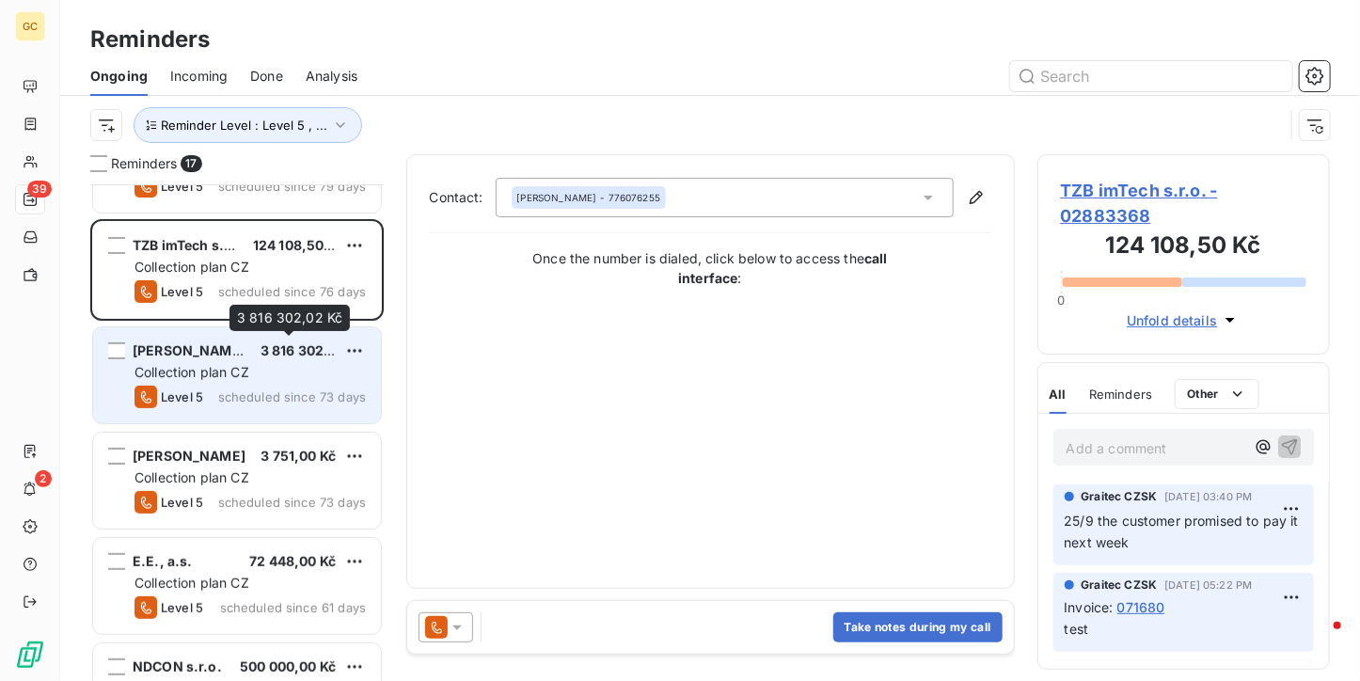
click at [263, 342] on span "3 816 302,02 Kč" at bounding box center [312, 350] width 104 height 16
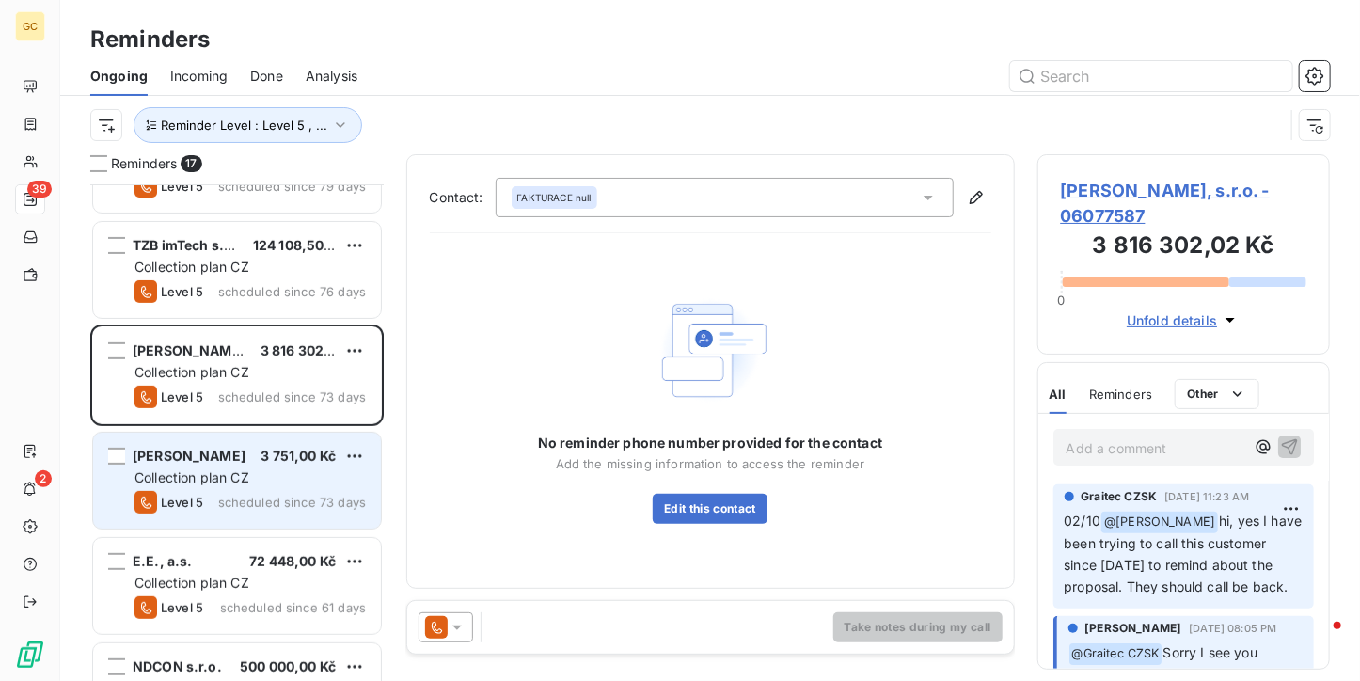
click at [252, 465] on div "[PERSON_NAME] 3 751,00 Kč Collection plan CZ Level 5 scheduled since 73 days" at bounding box center [237, 481] width 288 height 96
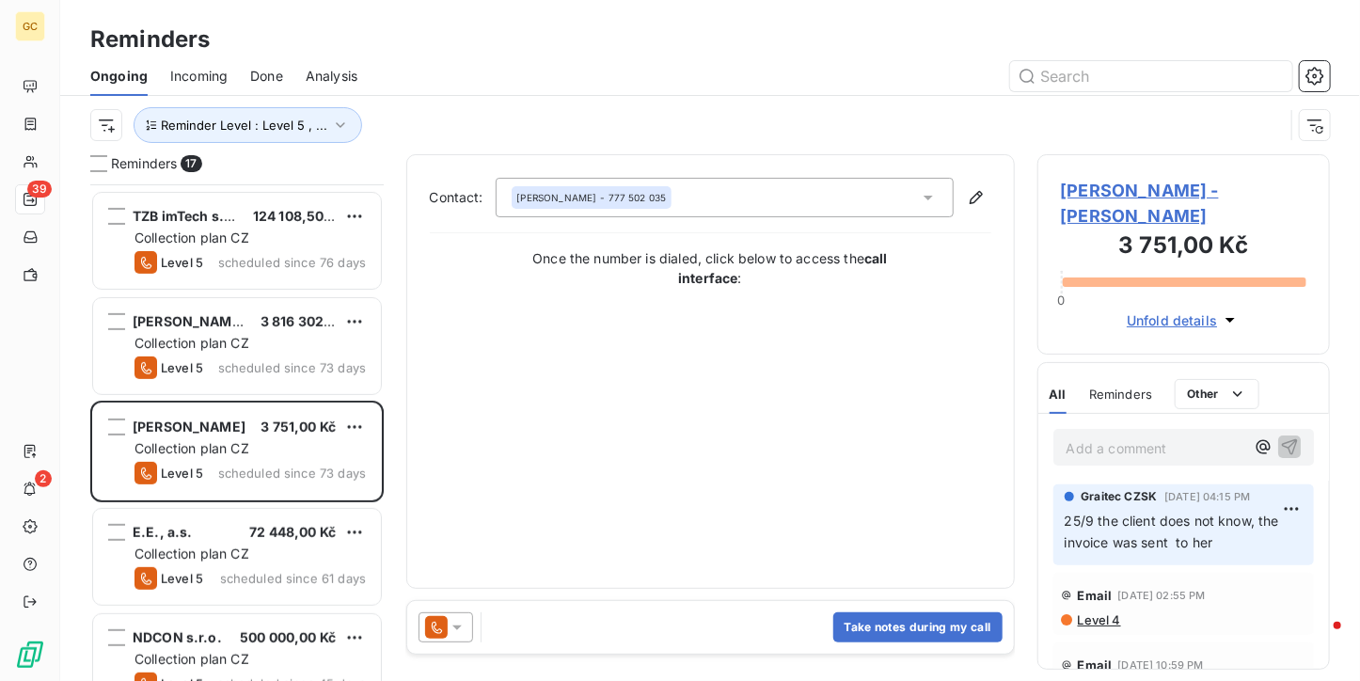
scroll to position [282, 0]
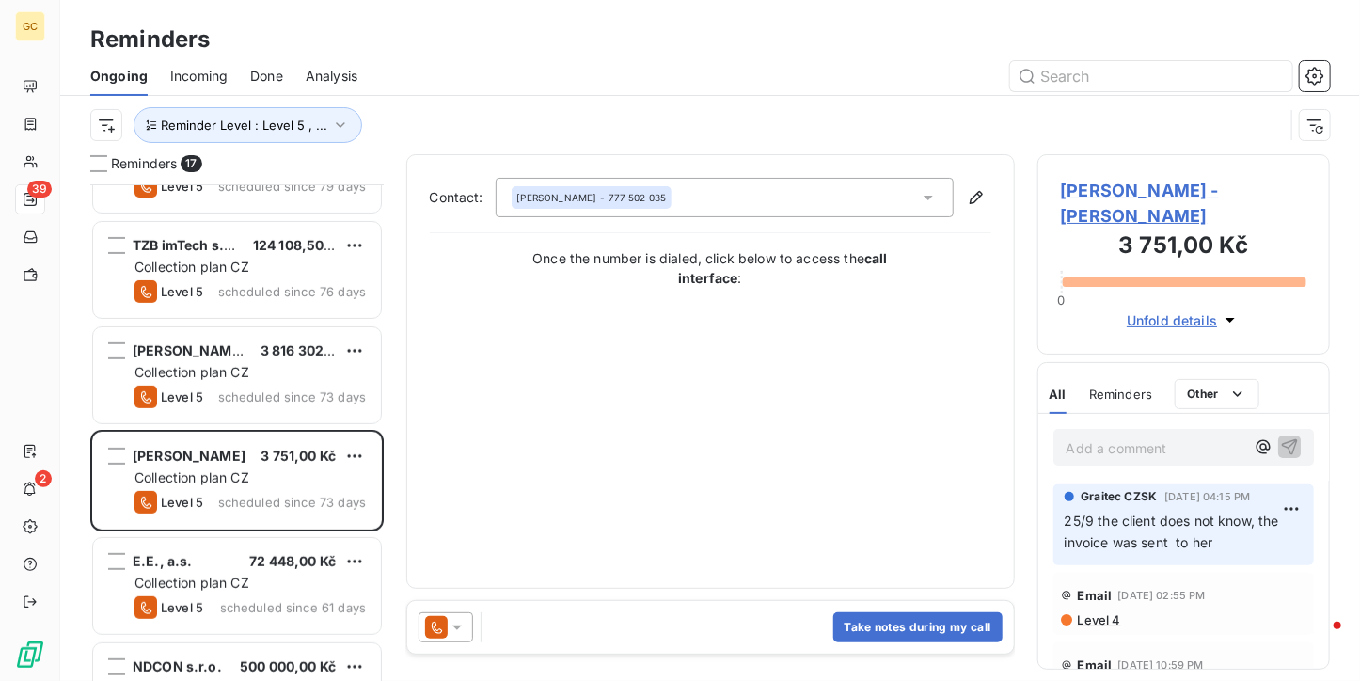
click at [251, 386] on div "Level 5 scheduled since 73 days" at bounding box center [249, 397] width 231 height 23
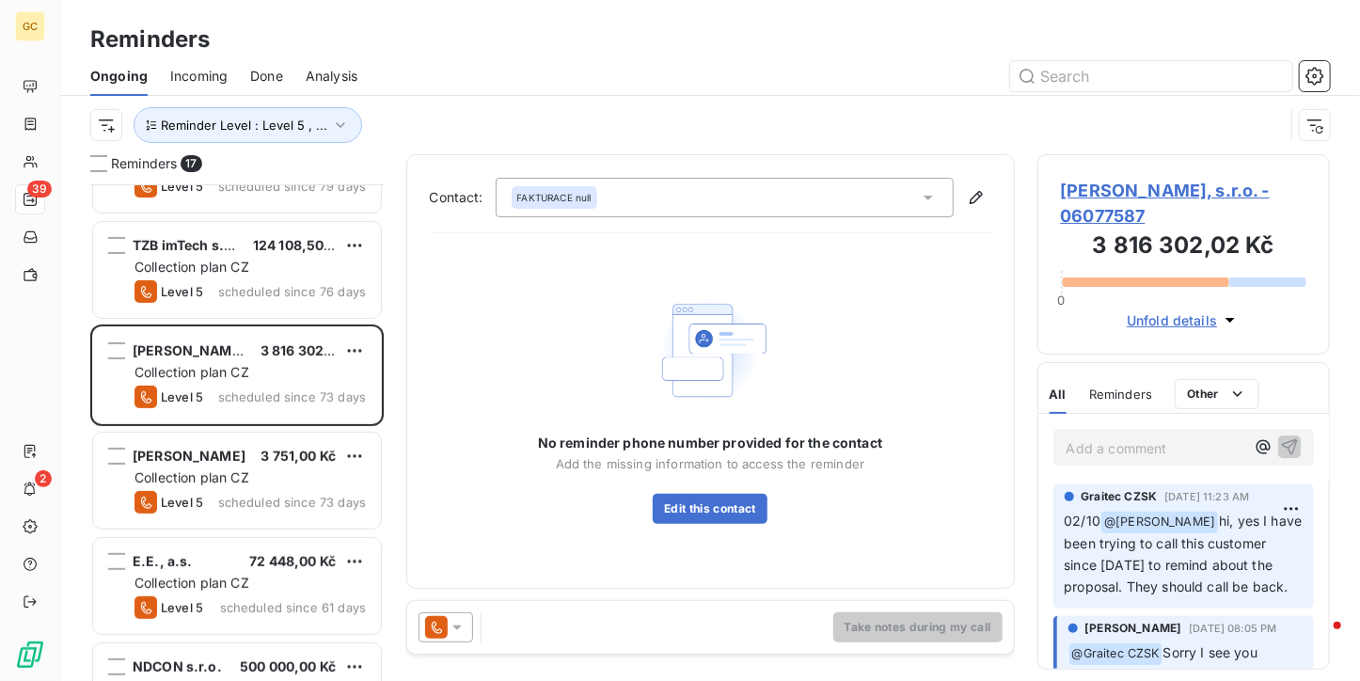
click at [1114, 180] on span "[PERSON_NAME], s.r.o. - 06077587" at bounding box center [1184, 203] width 246 height 51
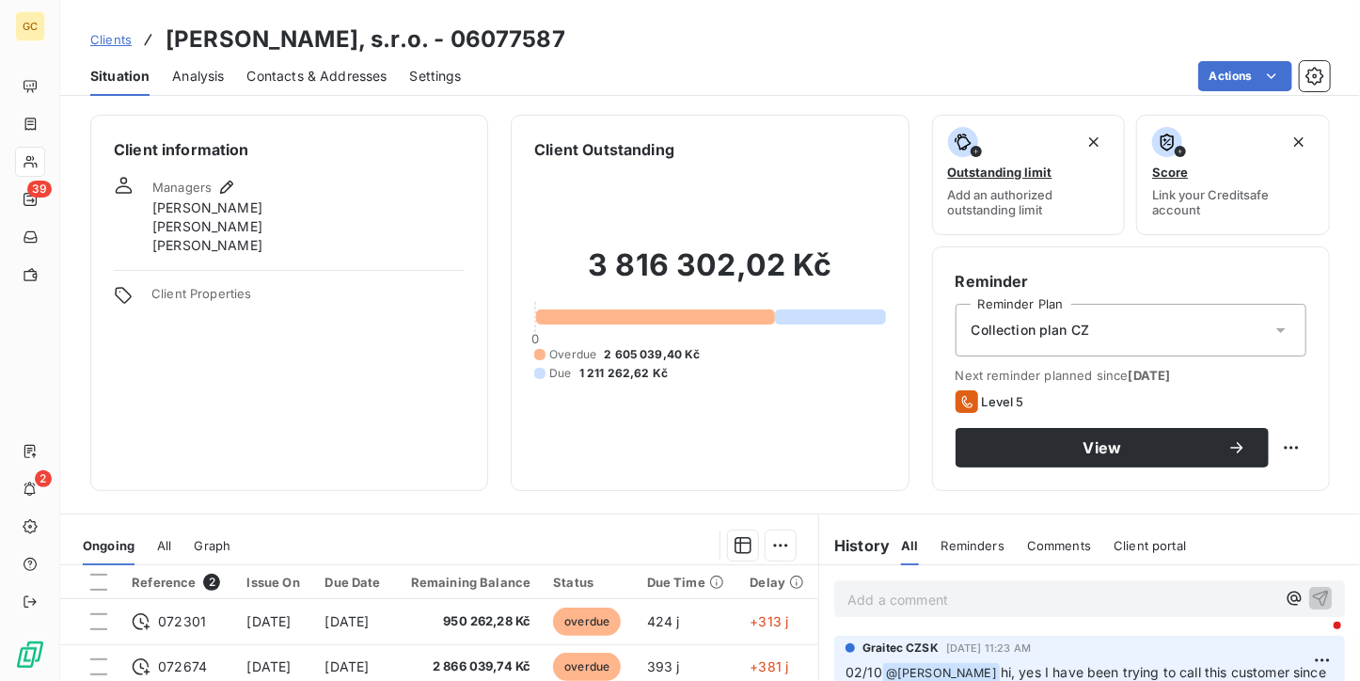
click at [267, 103] on div "Client information Managers [PERSON_NAME] [PERSON_NAME] [PERSON_NAME] Client Pr…" at bounding box center [710, 391] width 1300 height 577
click at [270, 84] on span "Contacts & Addresses" at bounding box center [317, 76] width 140 height 19
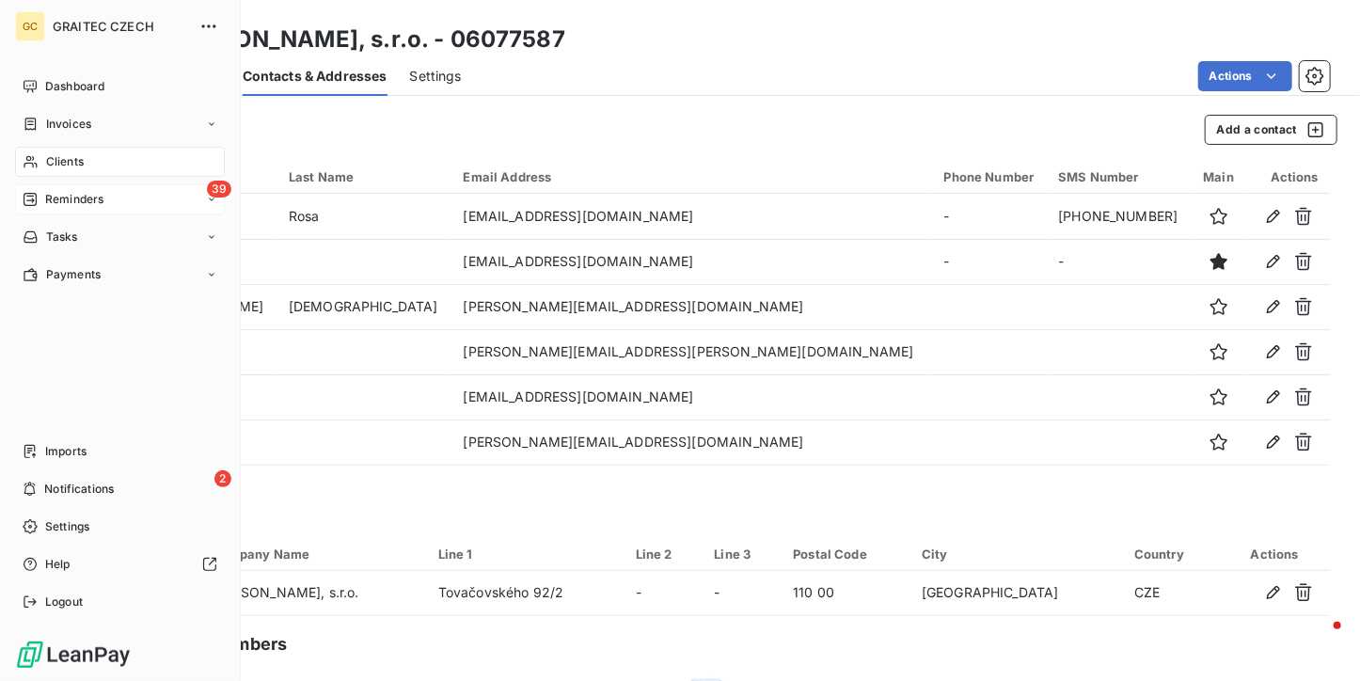
click at [46, 195] on span "Reminders" at bounding box center [74, 199] width 58 height 17
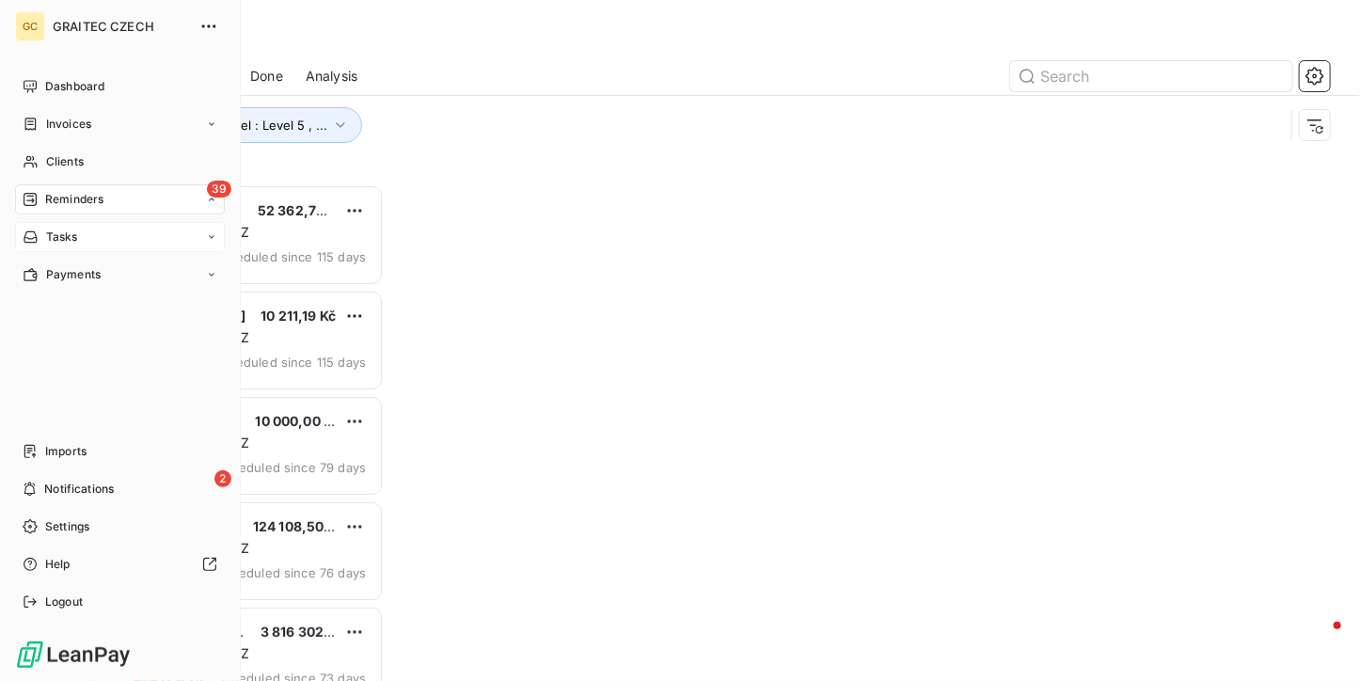
click at [0, 0] on div "Ongoing" at bounding box center [0, 0] width 0 height 0
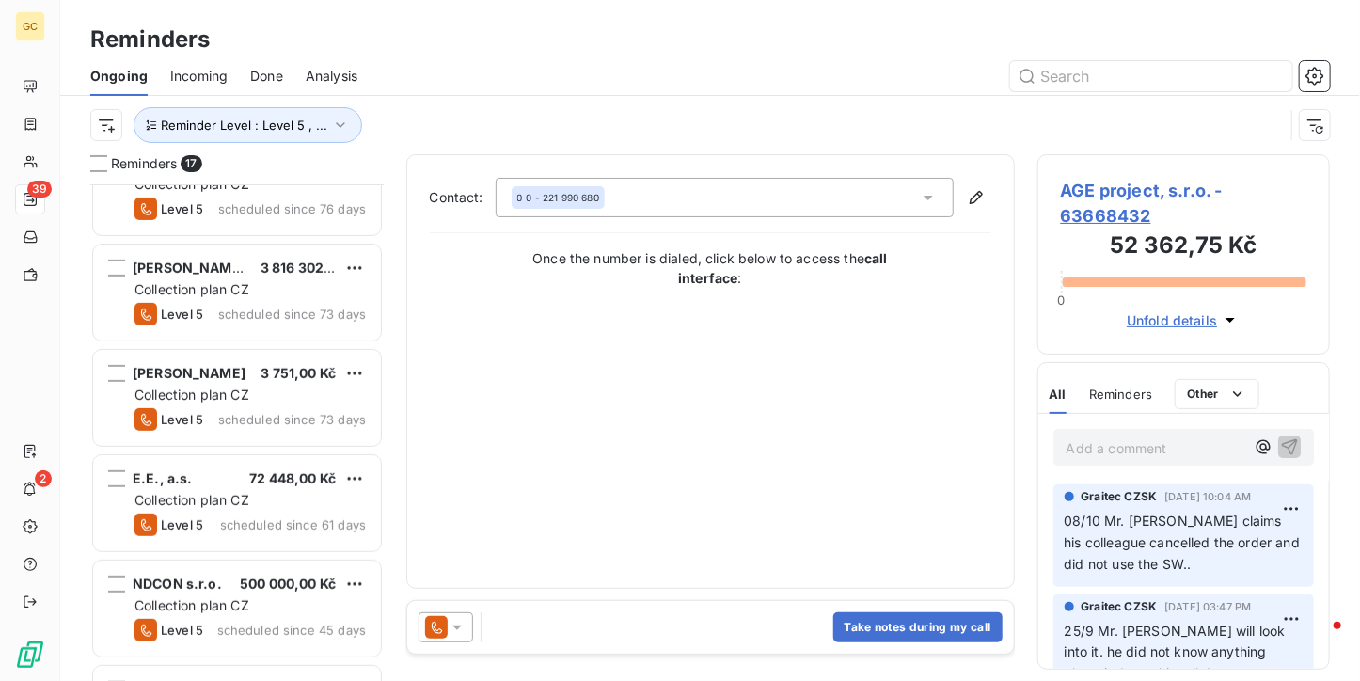
scroll to position [470, 0]
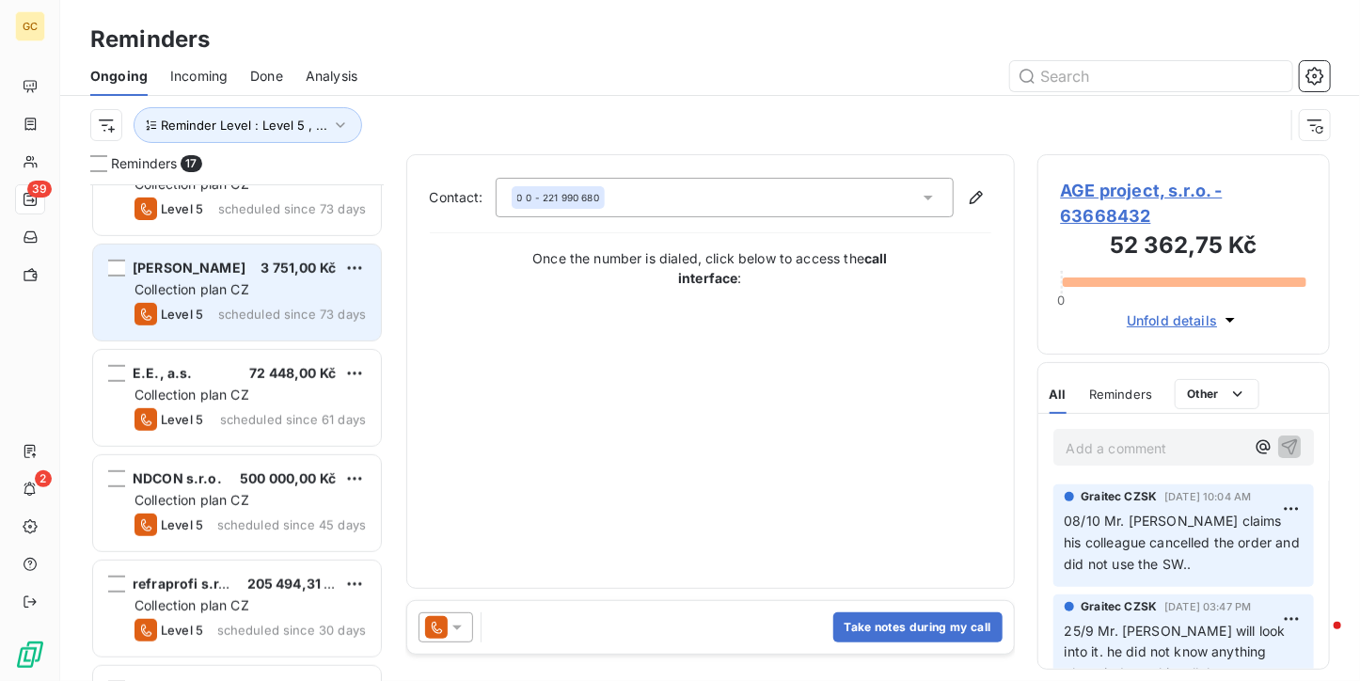
click at [240, 283] on span "Collection plan CZ" at bounding box center [191, 289] width 115 height 16
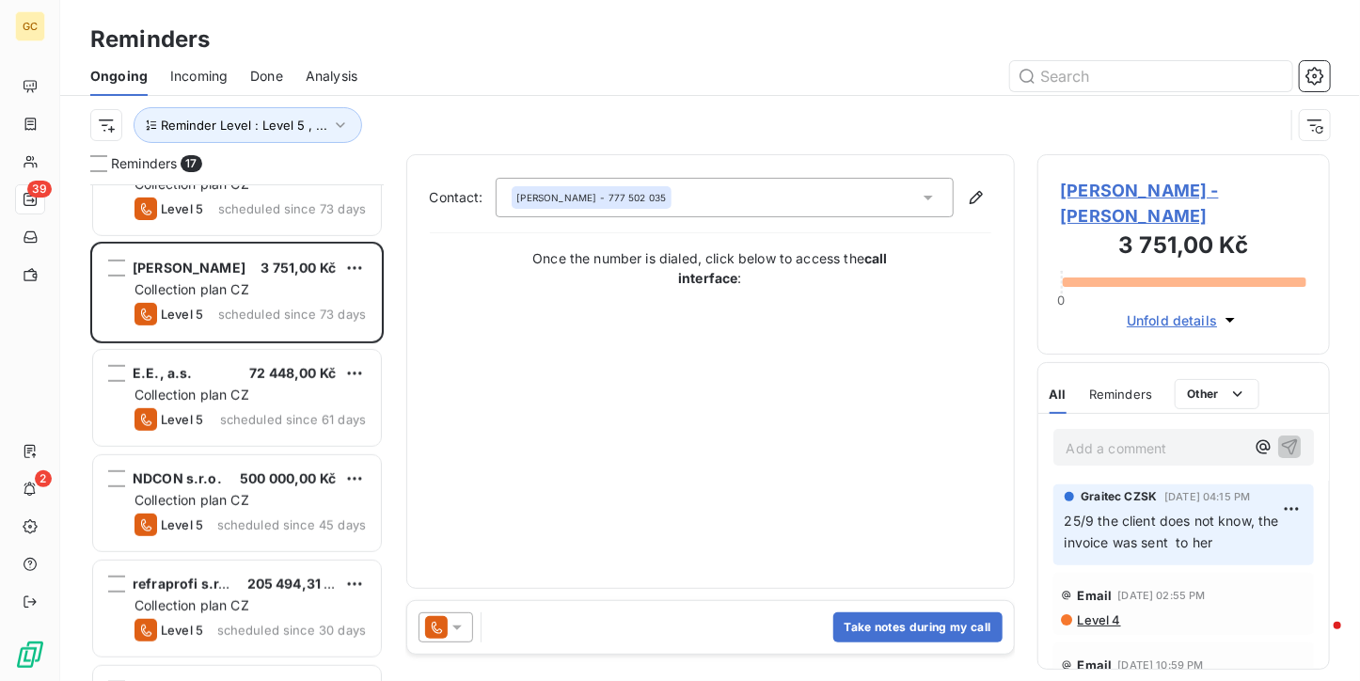
click at [449, 638] on div at bounding box center [445, 627] width 55 height 30
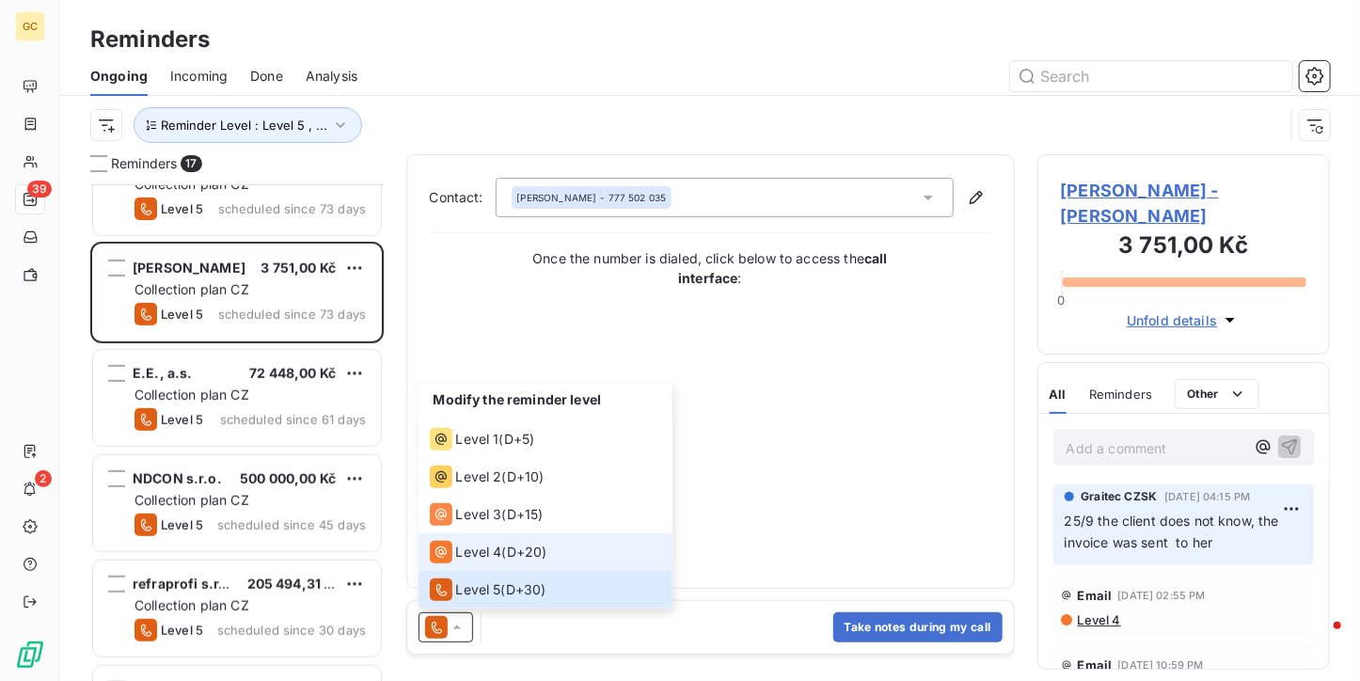
click at [470, 552] on span "Level 4" at bounding box center [479, 552] width 46 height 19
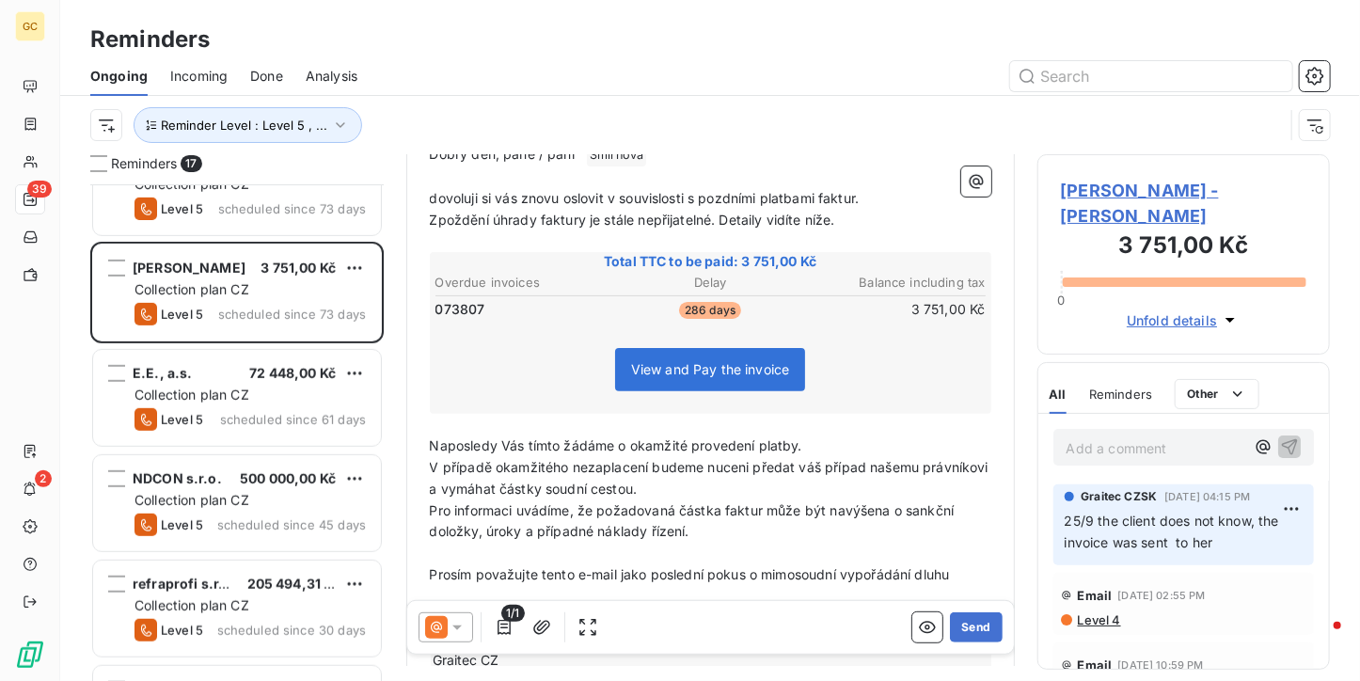
scroll to position [44, 0]
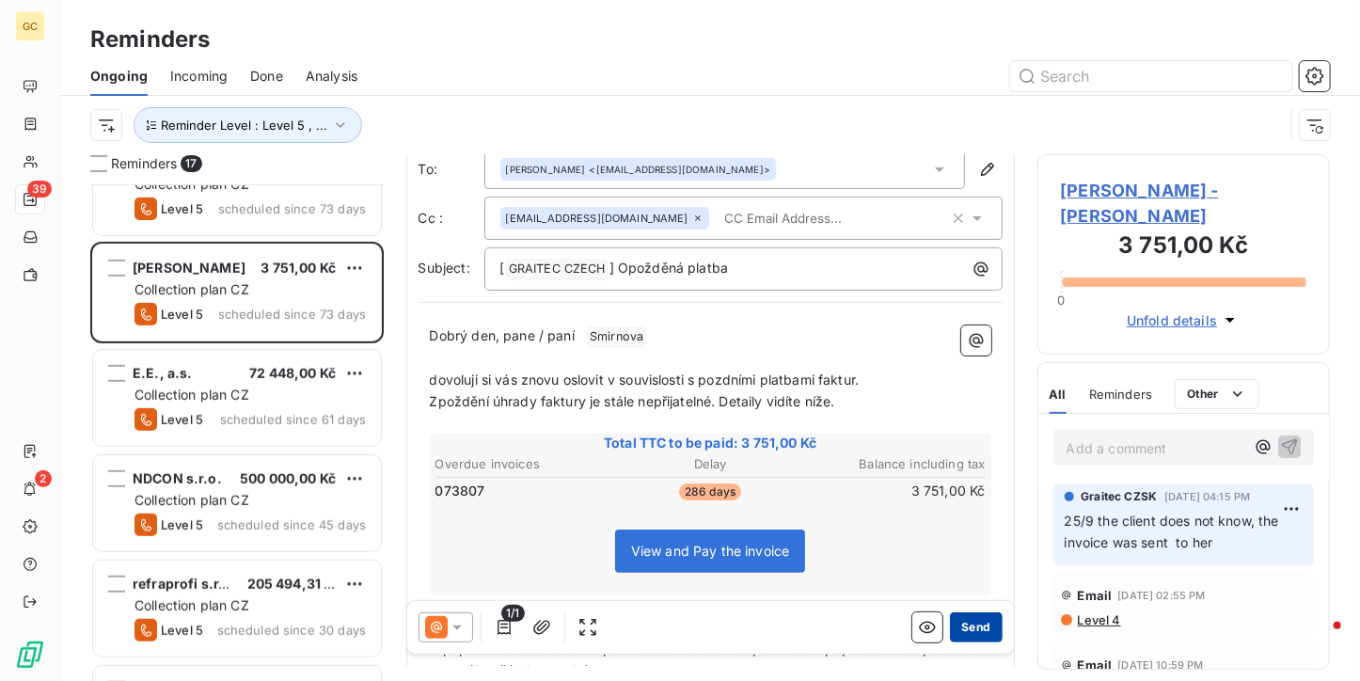
click at [950, 616] on button "Send" at bounding box center [976, 627] width 52 height 30
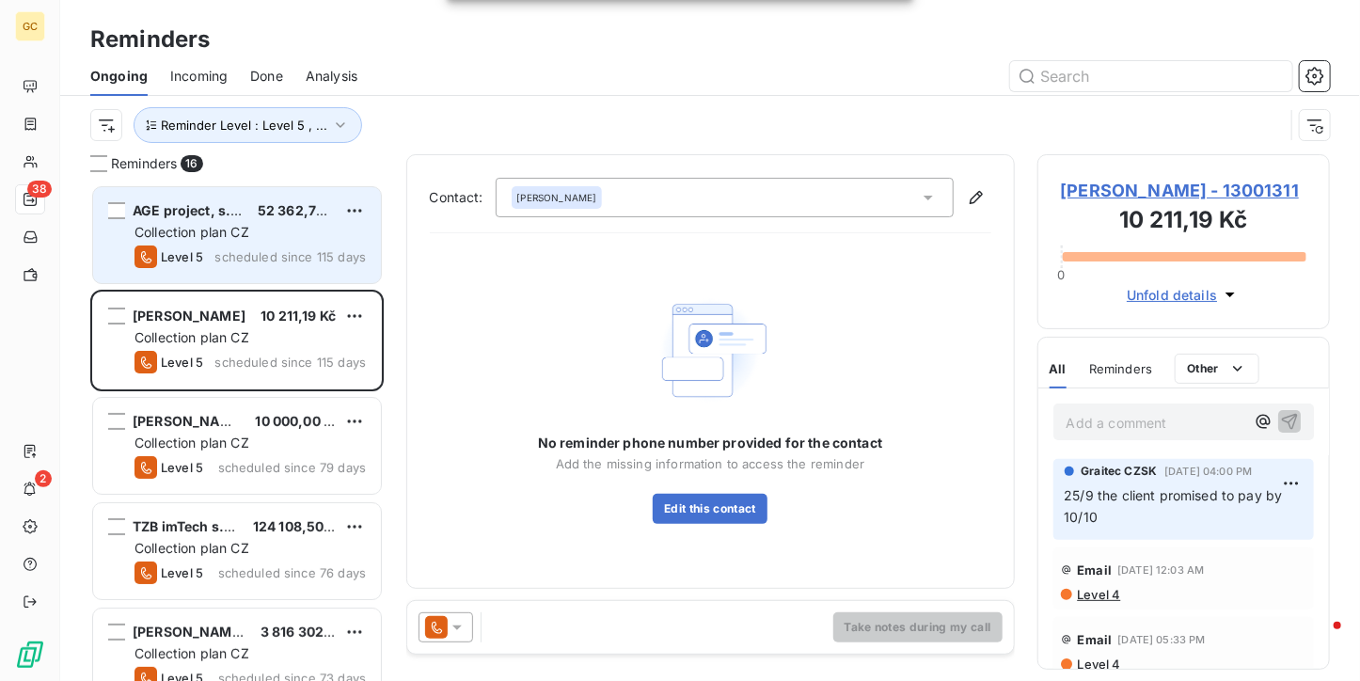
click at [301, 271] on div "AGE project, s.r.o. 52 362,75 Kč Collection plan CZ Level 5 scheduled since 115…" at bounding box center [237, 235] width 288 height 96
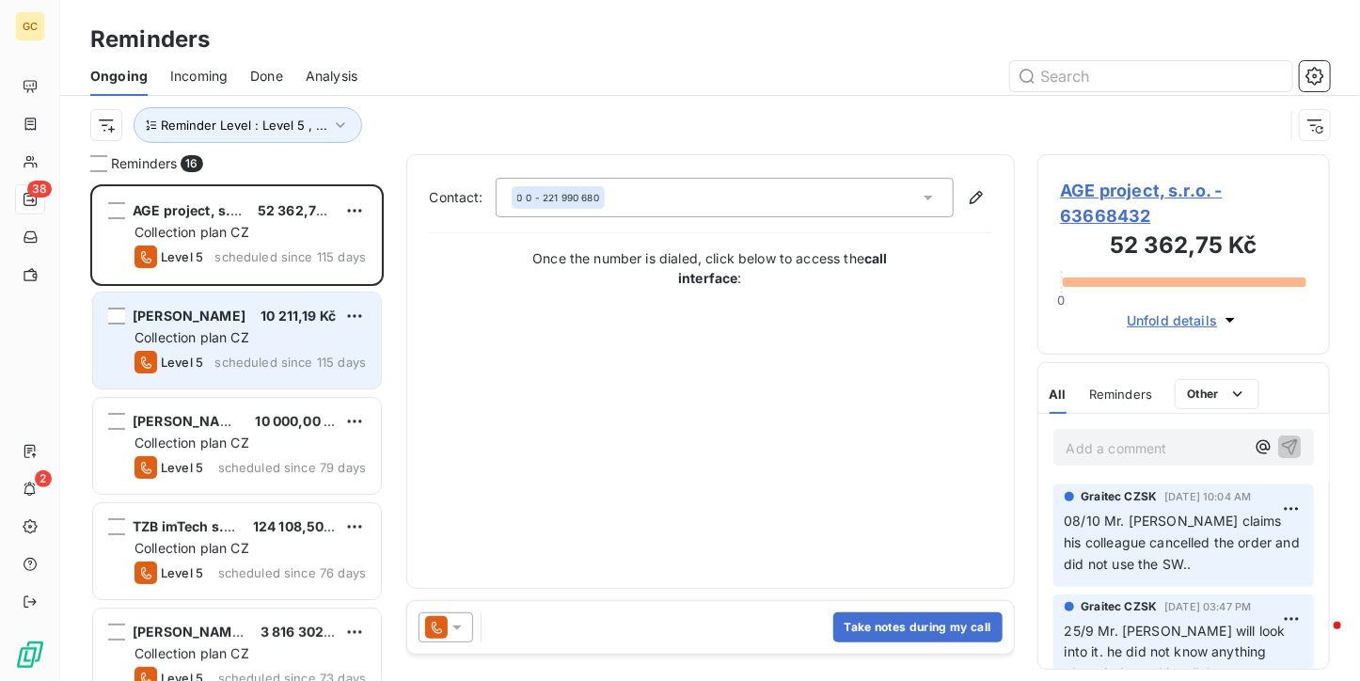
click at [302, 293] on div "[PERSON_NAME] 10 211,19 Kč Collection plan CZ Level 5 scheduled since 115 days" at bounding box center [237, 340] width 288 height 96
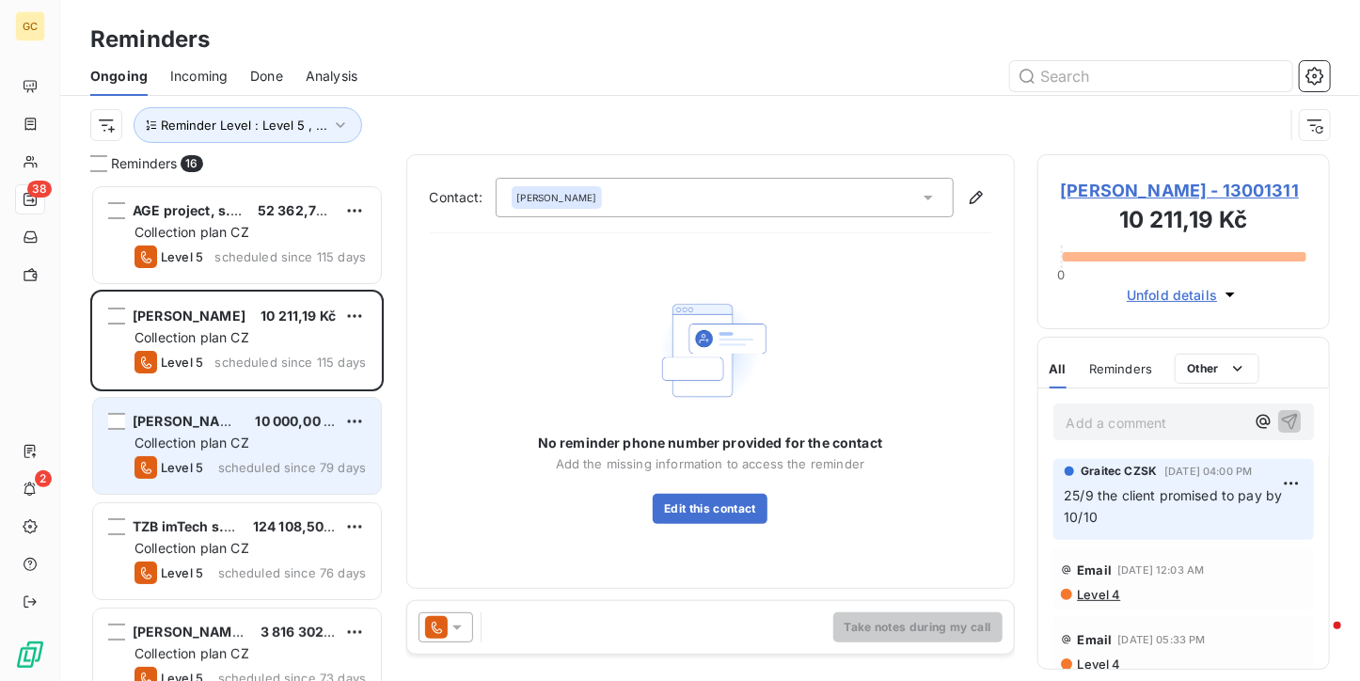
click at [288, 462] on span "scheduled since 79 days" at bounding box center [292, 467] width 148 height 15
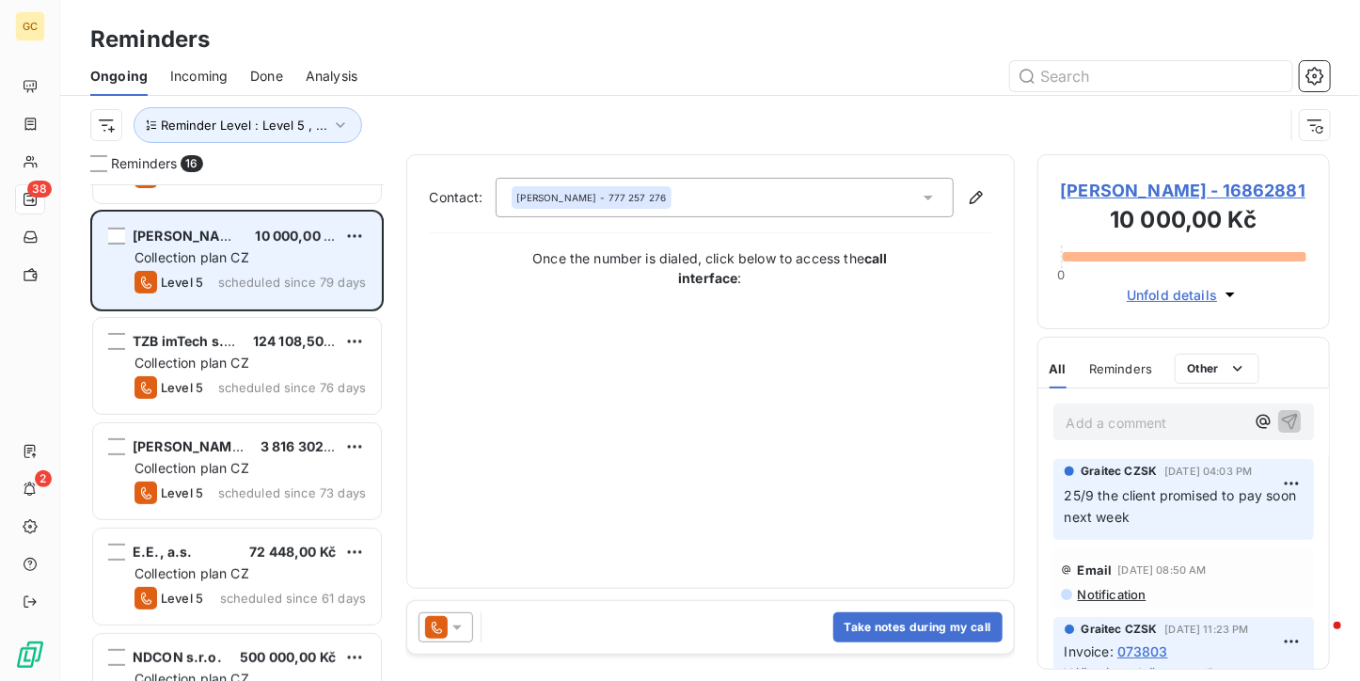
scroll to position [188, 0]
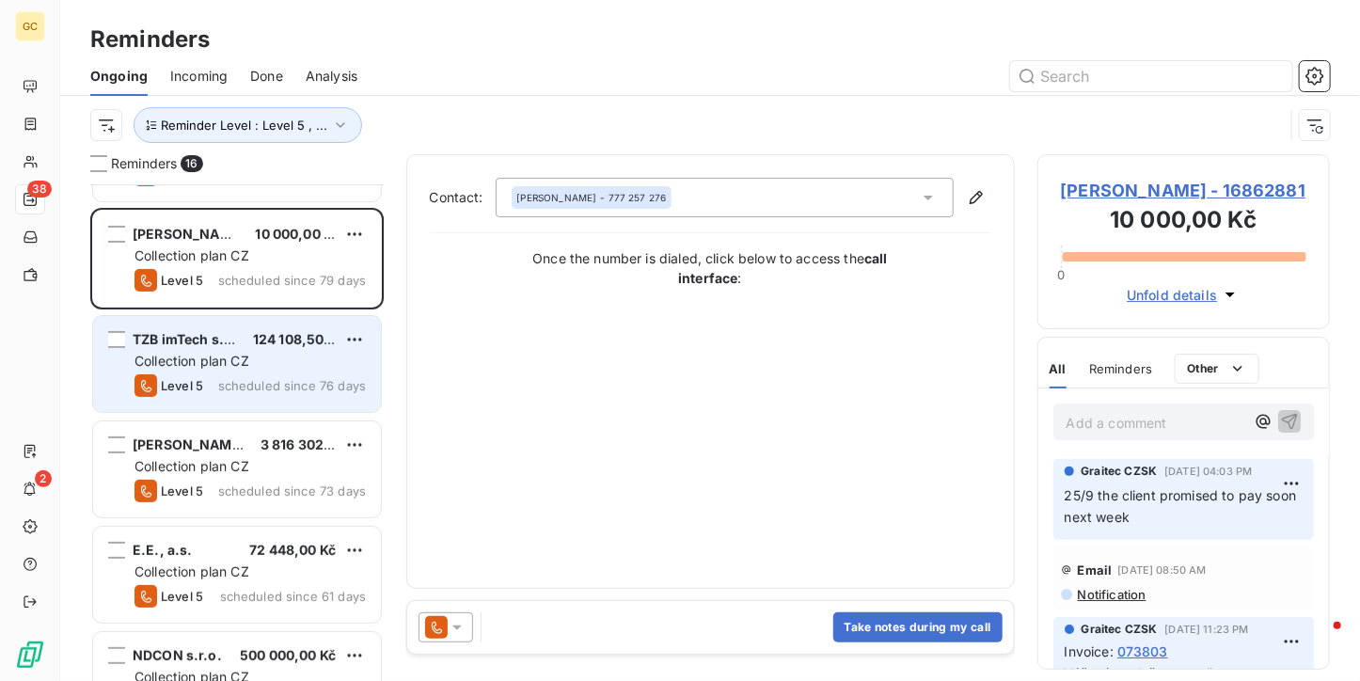
click at [252, 391] on span "scheduled since 76 days" at bounding box center [292, 385] width 148 height 15
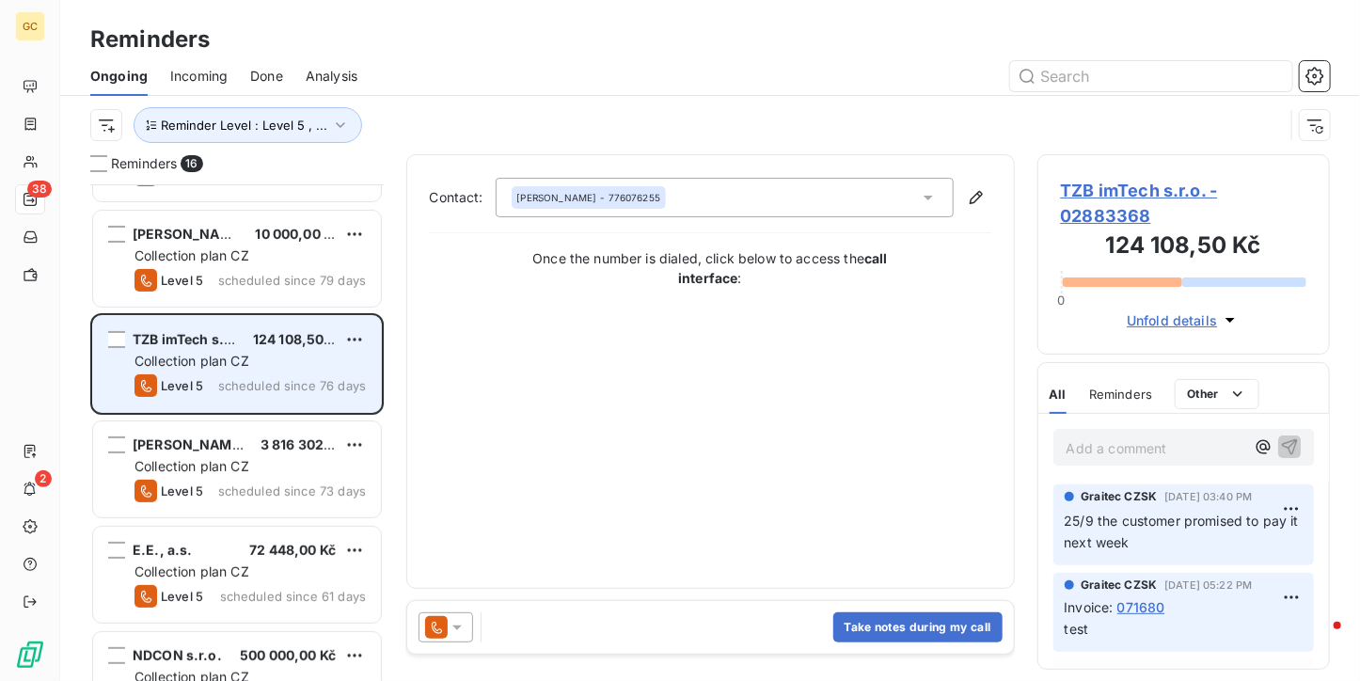
scroll to position [376, 0]
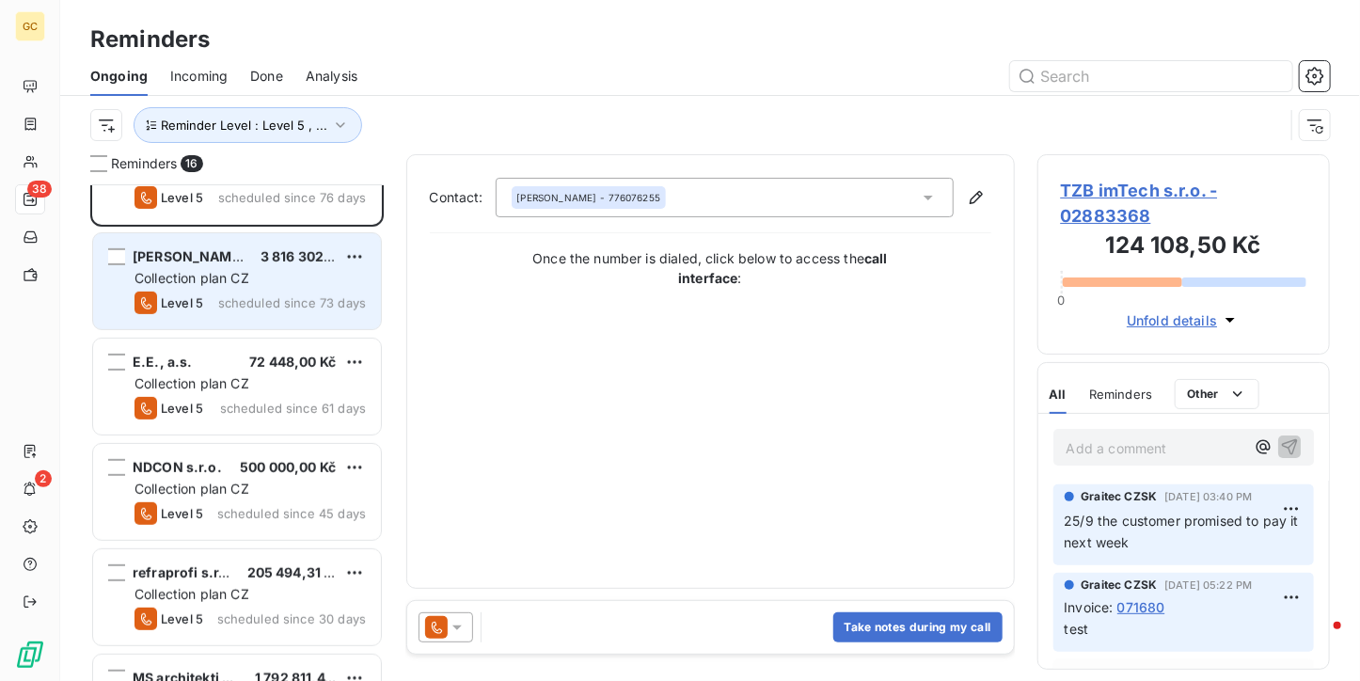
click at [270, 304] on span "scheduled since 73 days" at bounding box center [292, 302] width 148 height 15
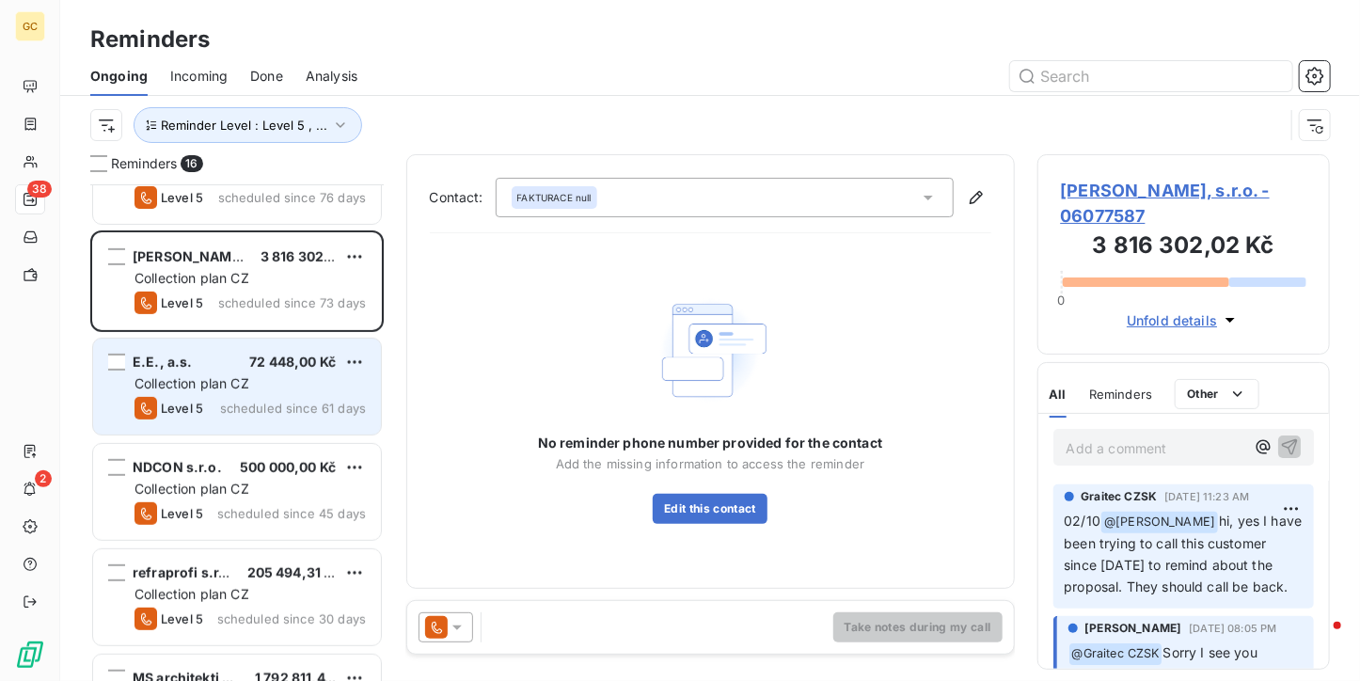
click at [270, 368] on span "72 448,00 Kč" at bounding box center [292, 362] width 87 height 16
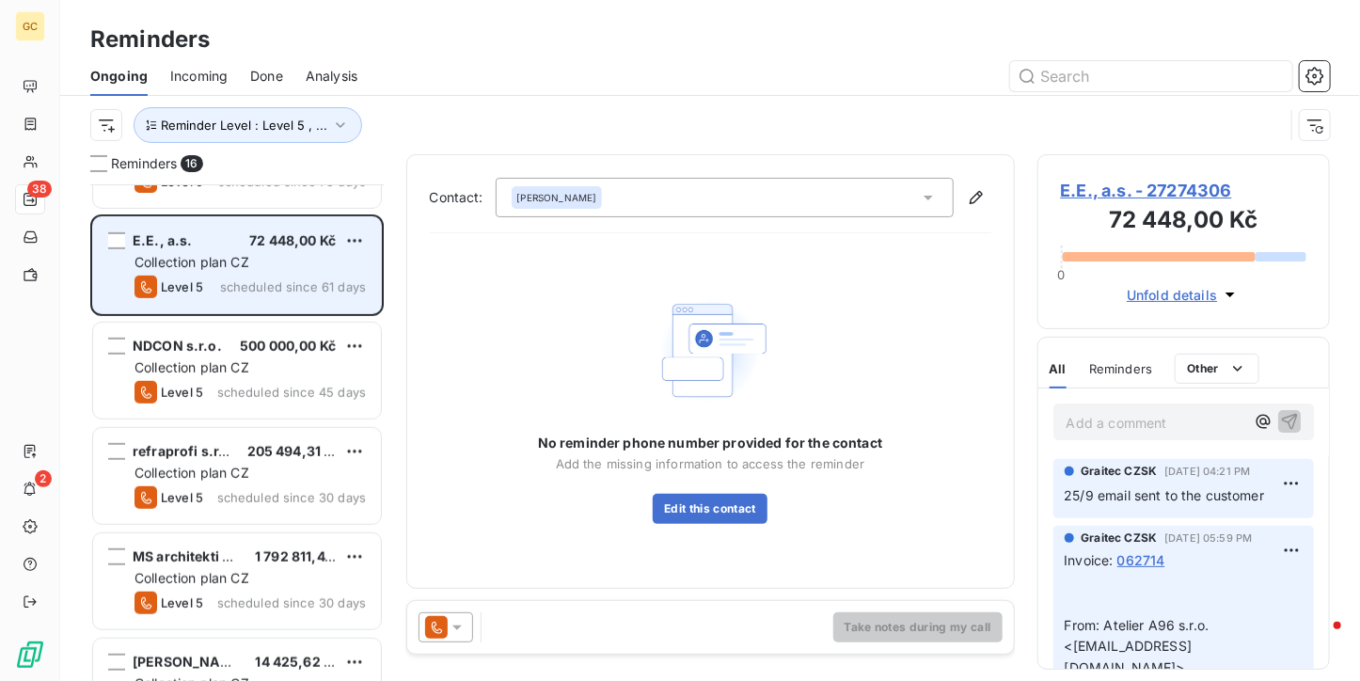
scroll to position [470, 0]
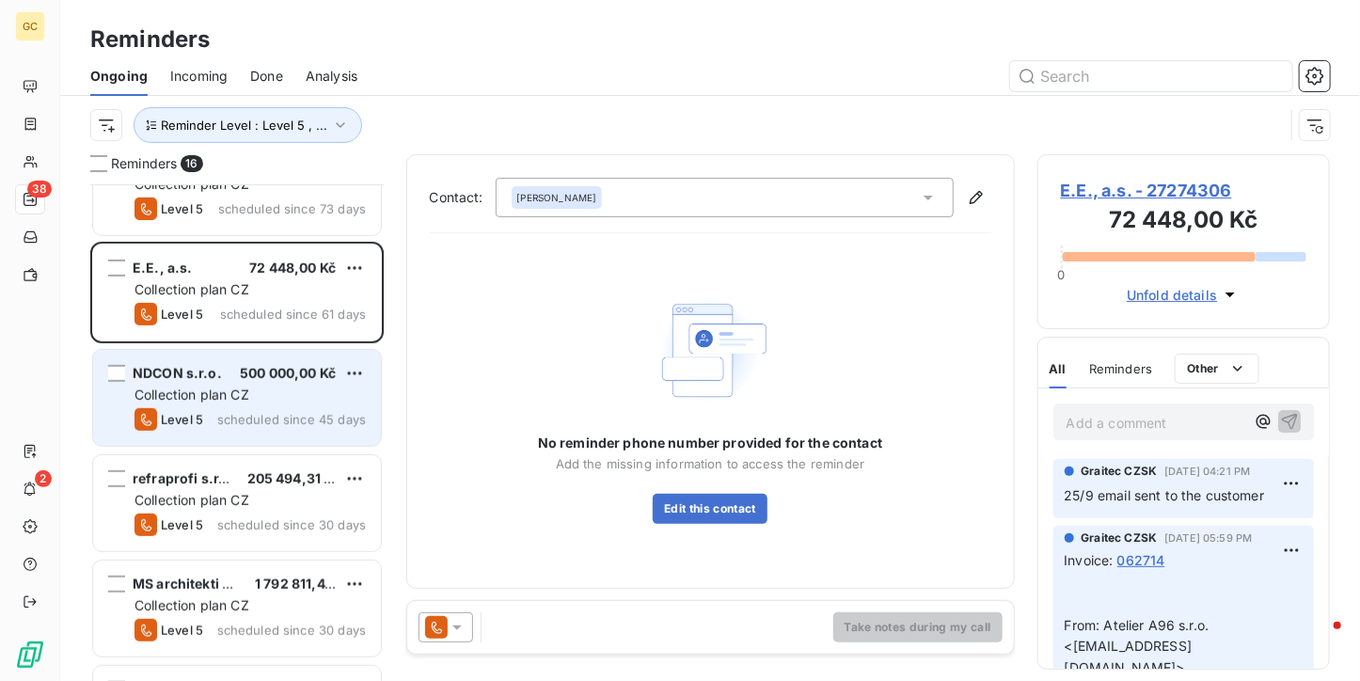
click at [228, 397] on span "Collection plan CZ" at bounding box center [191, 394] width 115 height 16
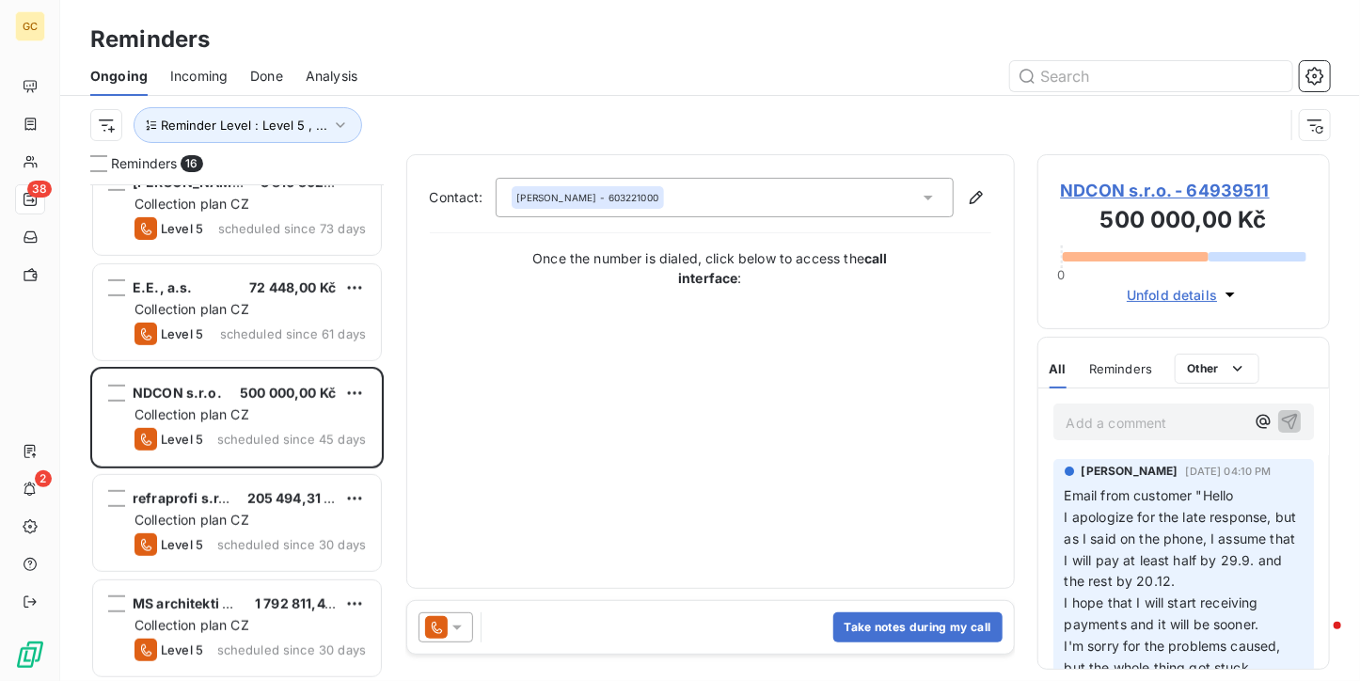
scroll to position [470, 0]
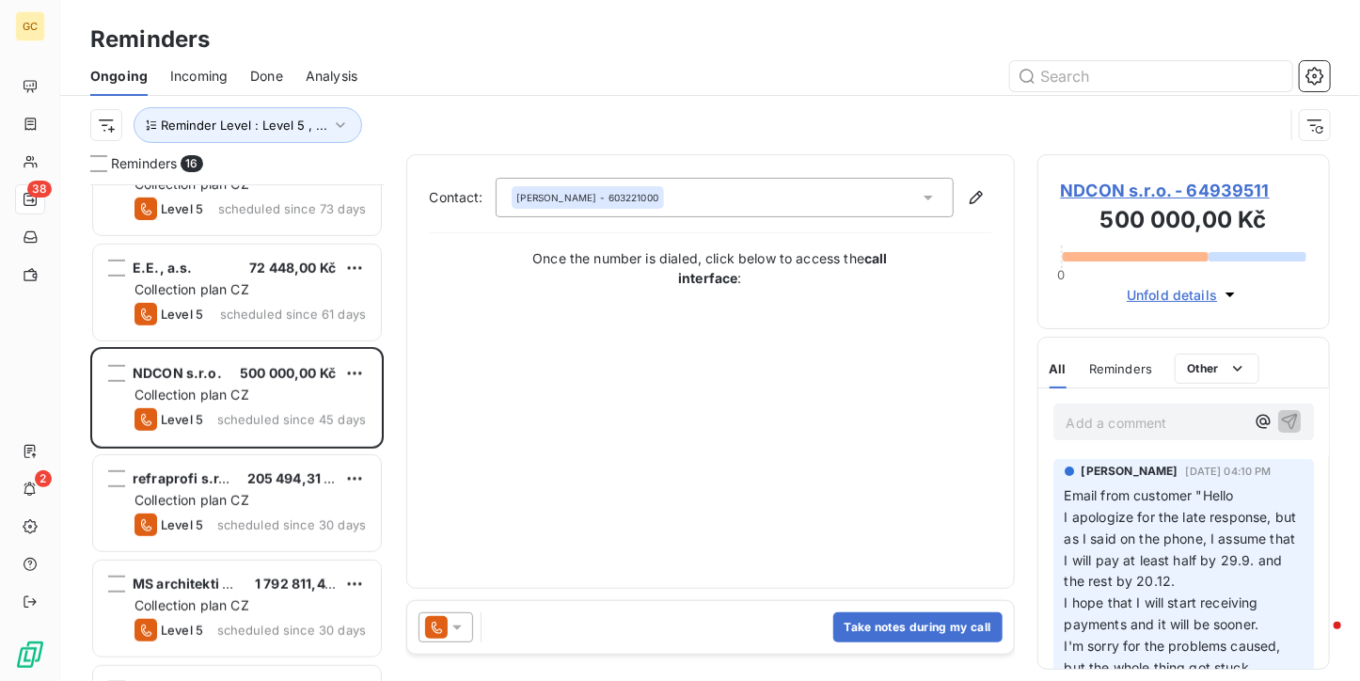
click at [1174, 191] on span "NDCON s.r.o. - 64939511" at bounding box center [1184, 190] width 246 height 25
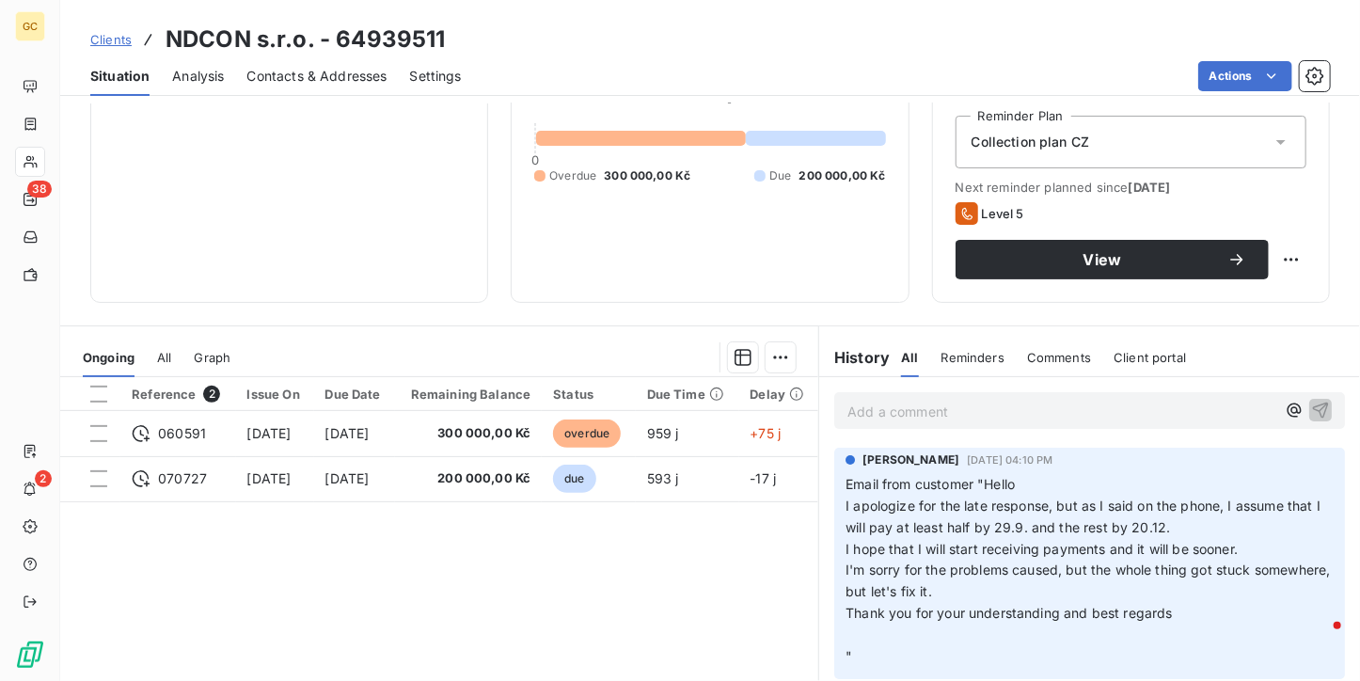
click at [323, 67] on span "Contacts & Addresses" at bounding box center [317, 76] width 140 height 19
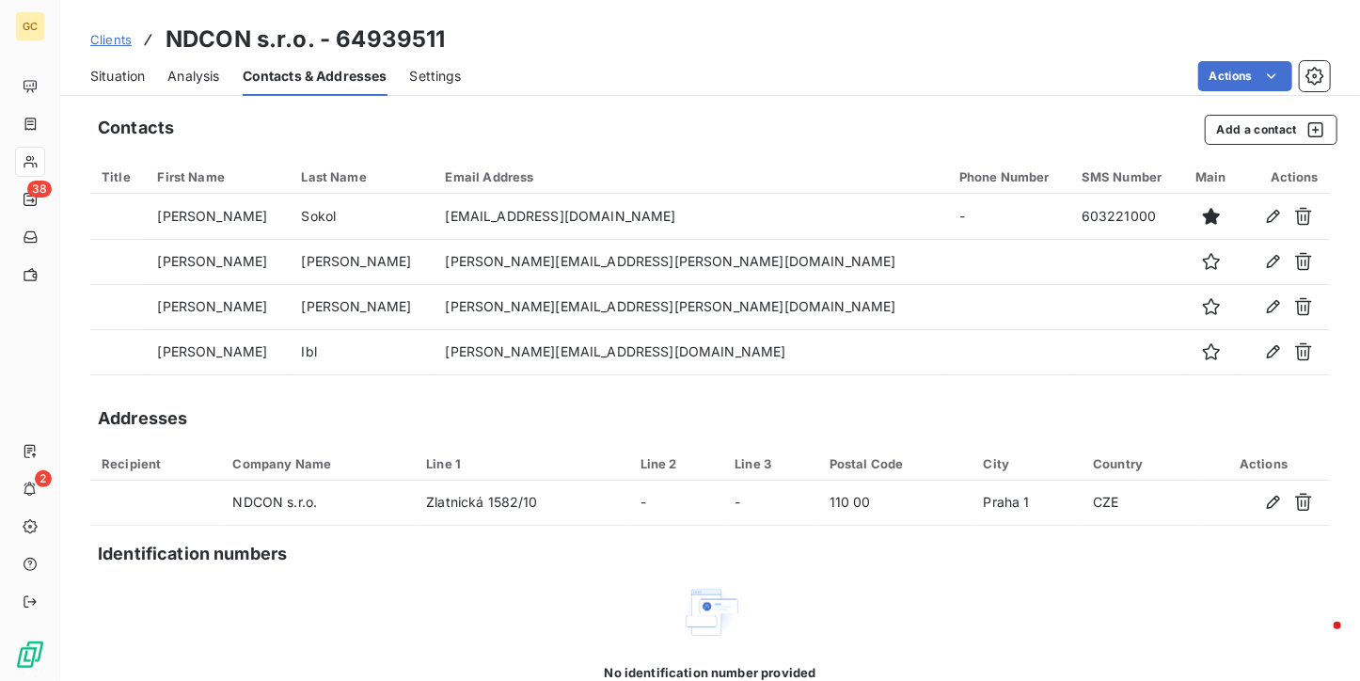
click at [110, 86] on div "Situation" at bounding box center [117, 75] width 55 height 39
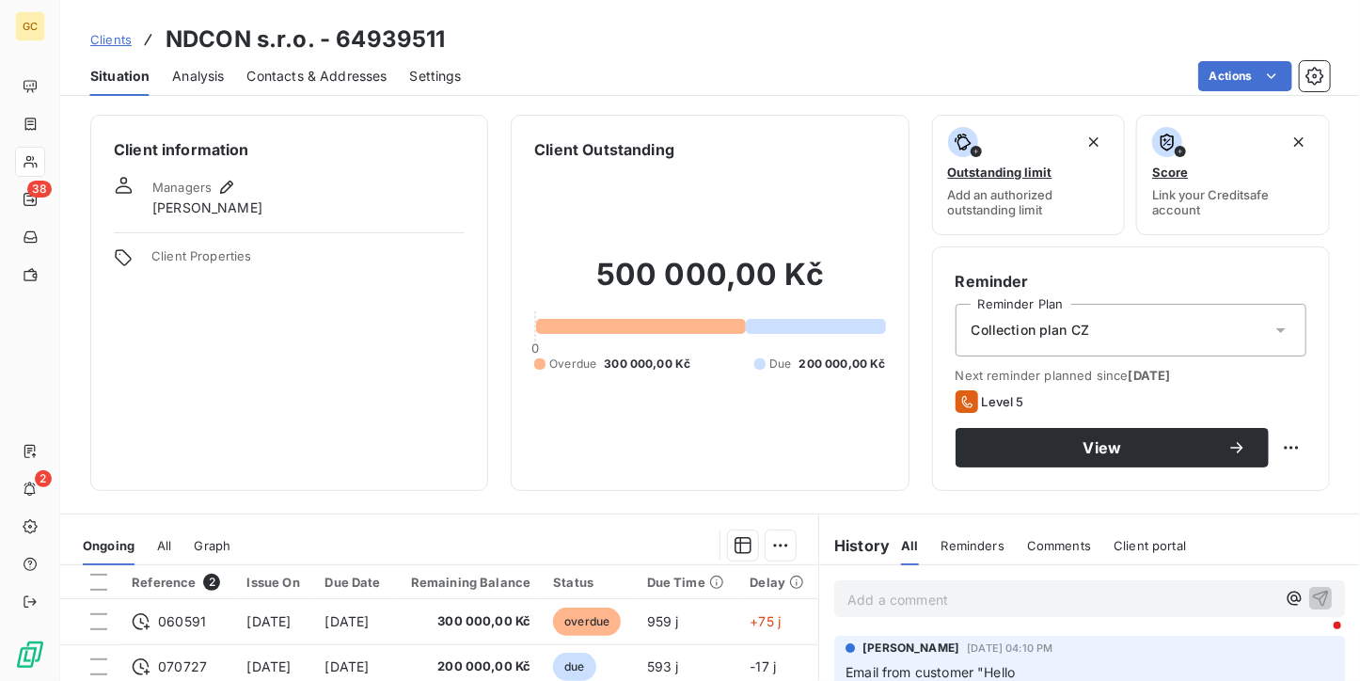
scroll to position [188, 0]
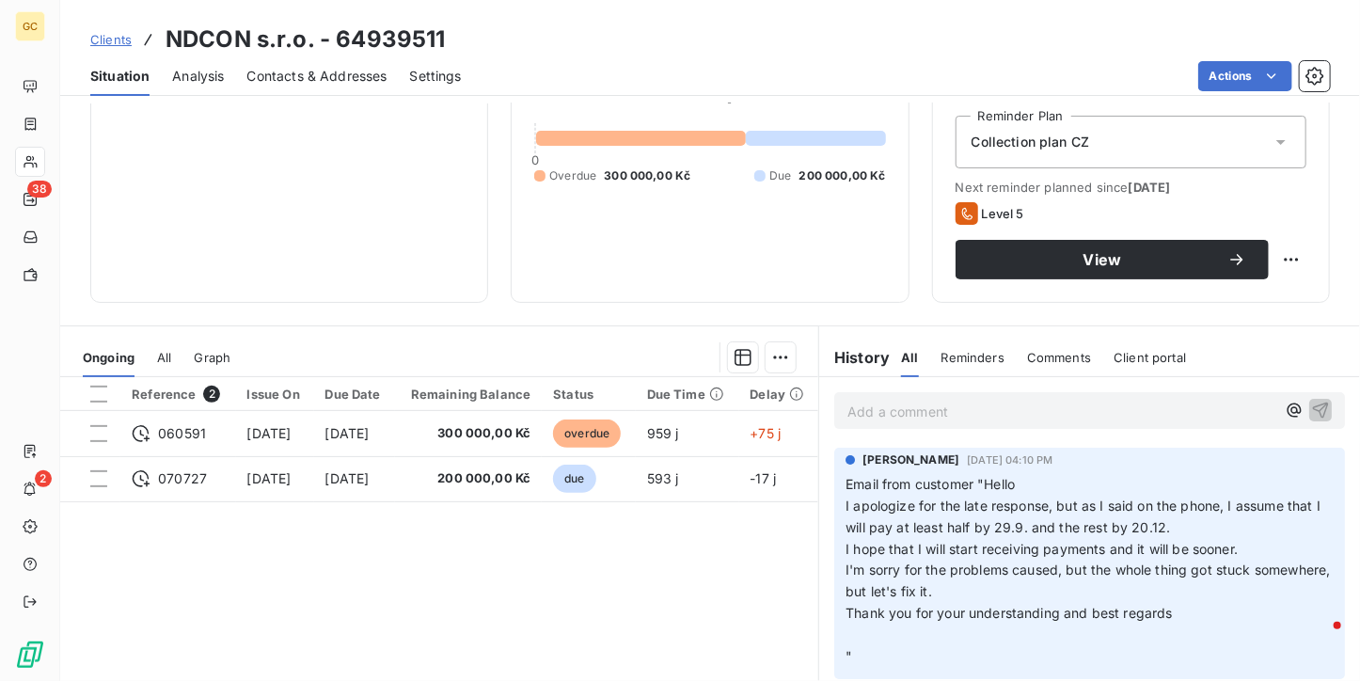
click at [328, 93] on div "Contacts & Addresses" at bounding box center [317, 75] width 140 height 39
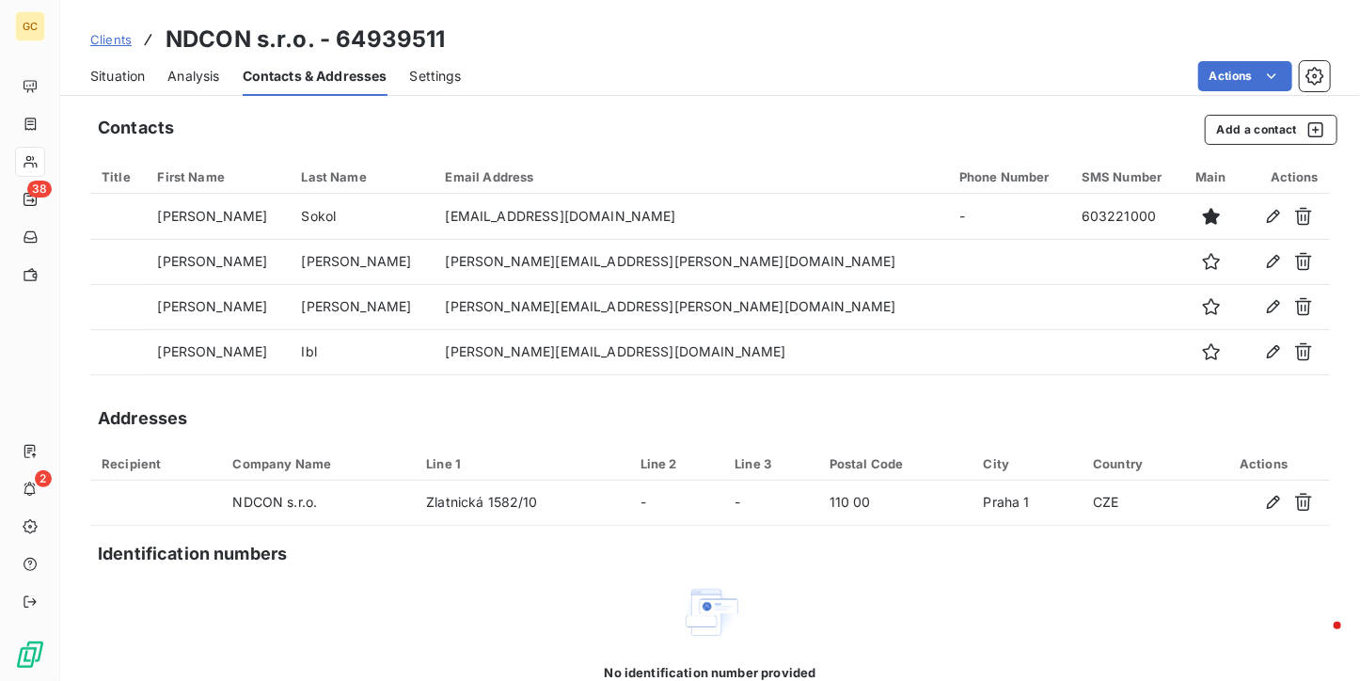
click at [116, 76] on span "Situation" at bounding box center [117, 76] width 55 height 19
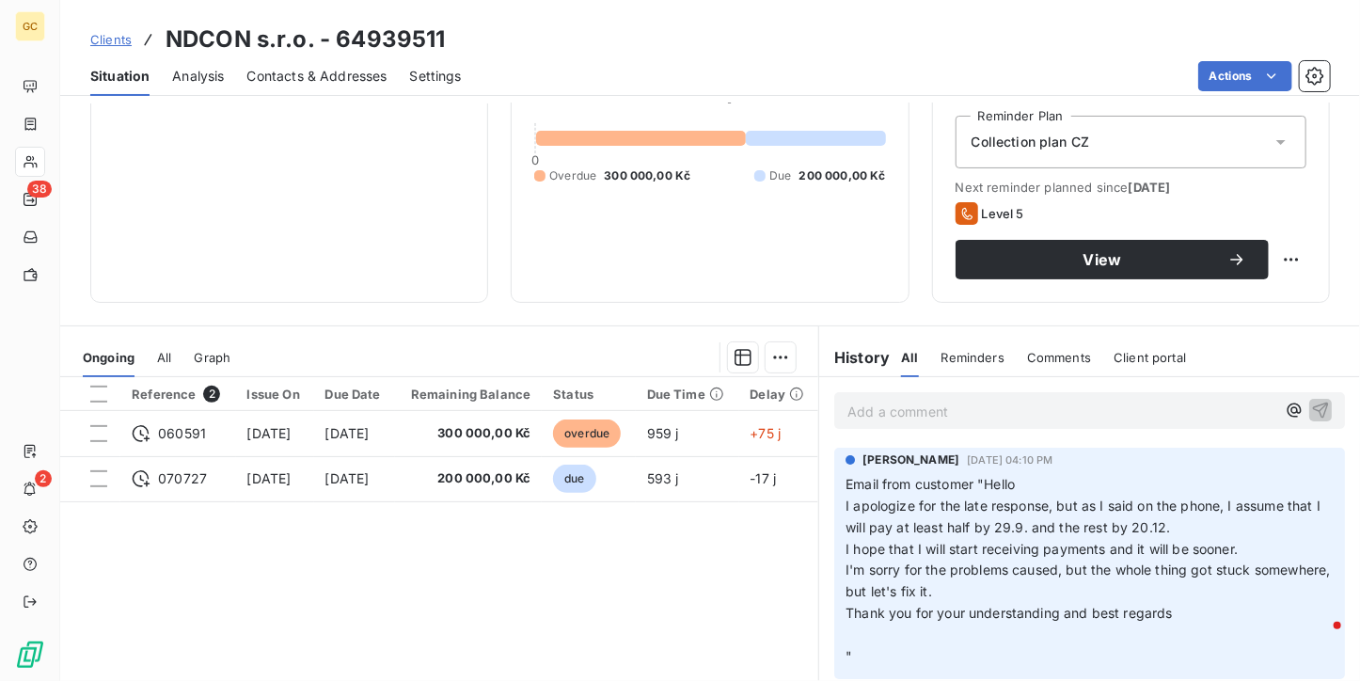
click at [728, 426] on td "959 j" at bounding box center [687, 433] width 103 height 45
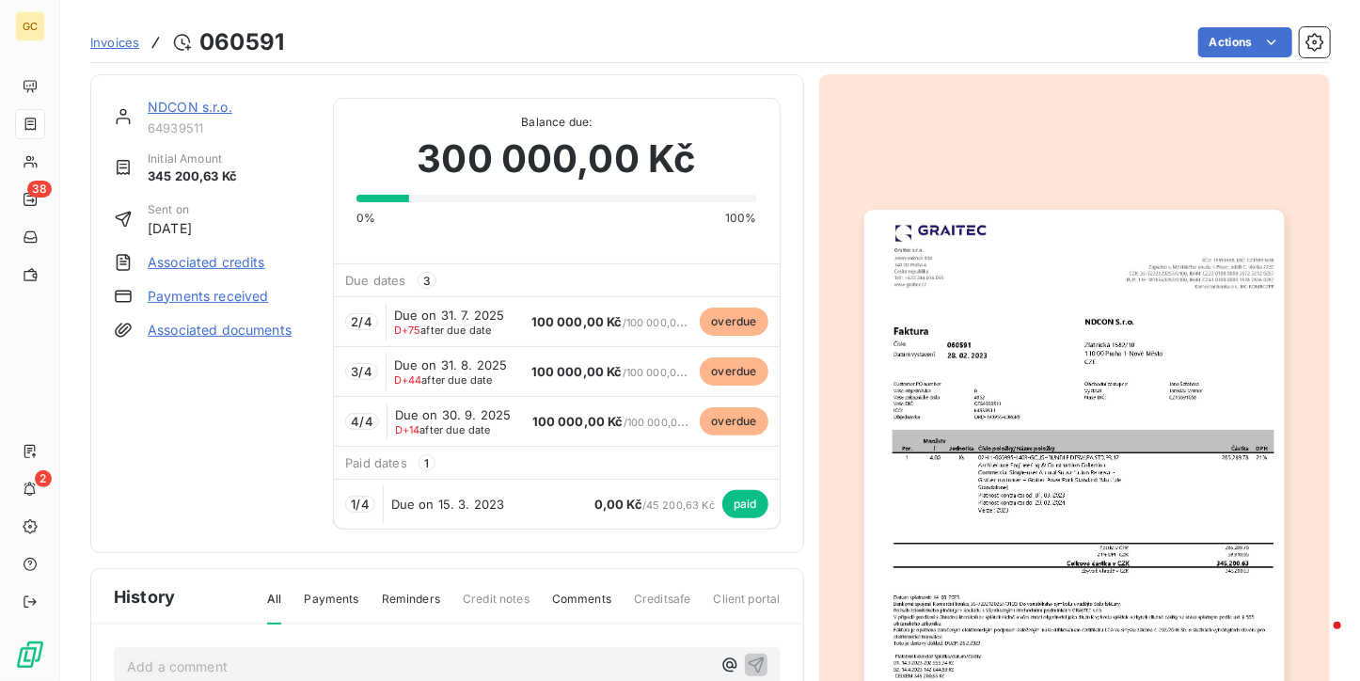
click at [217, 102] on link "NDCON s.r.o." at bounding box center [190, 107] width 85 height 16
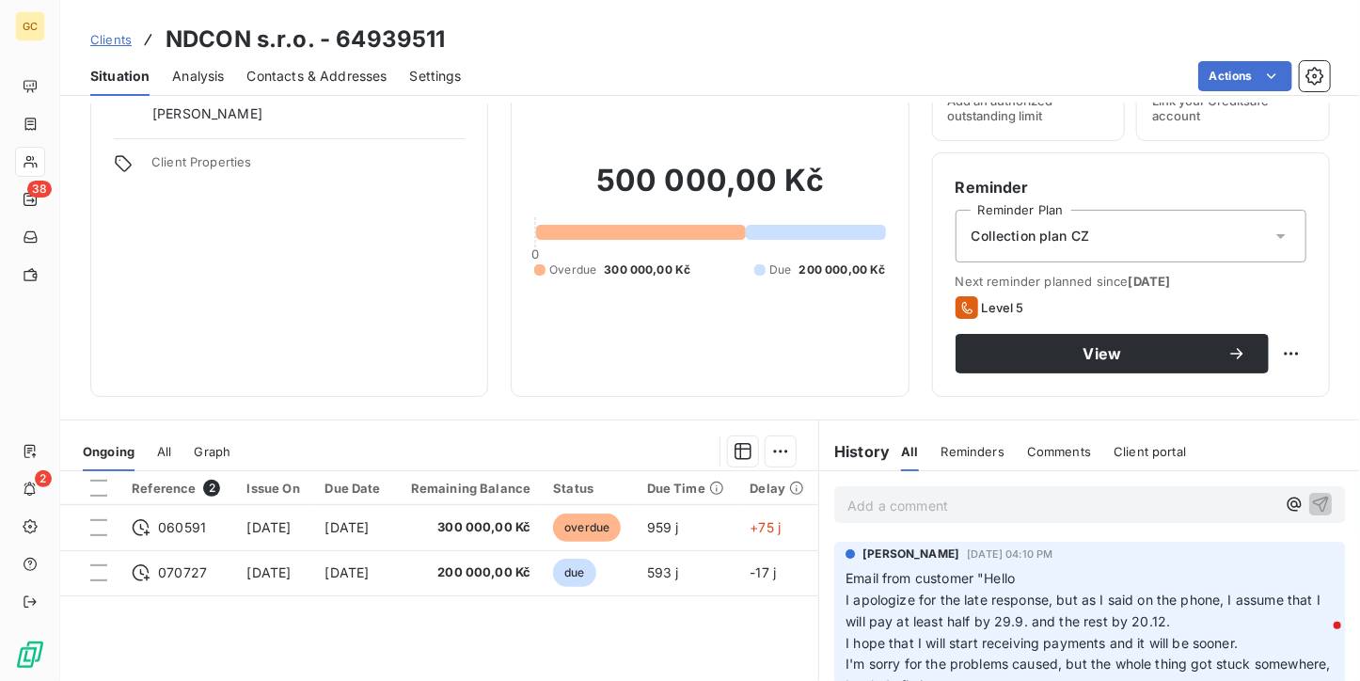
scroll to position [188, 0]
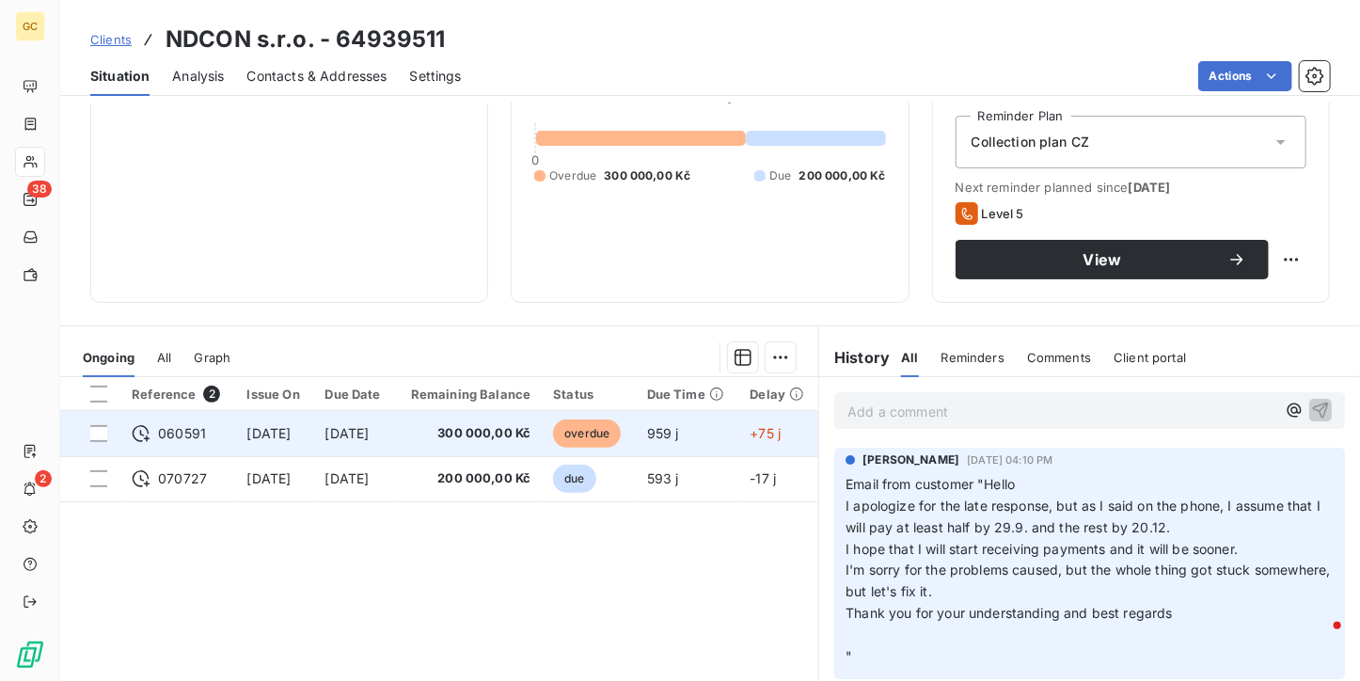
click at [514, 438] on span "300 000,00 Kč" at bounding box center [468, 433] width 125 height 19
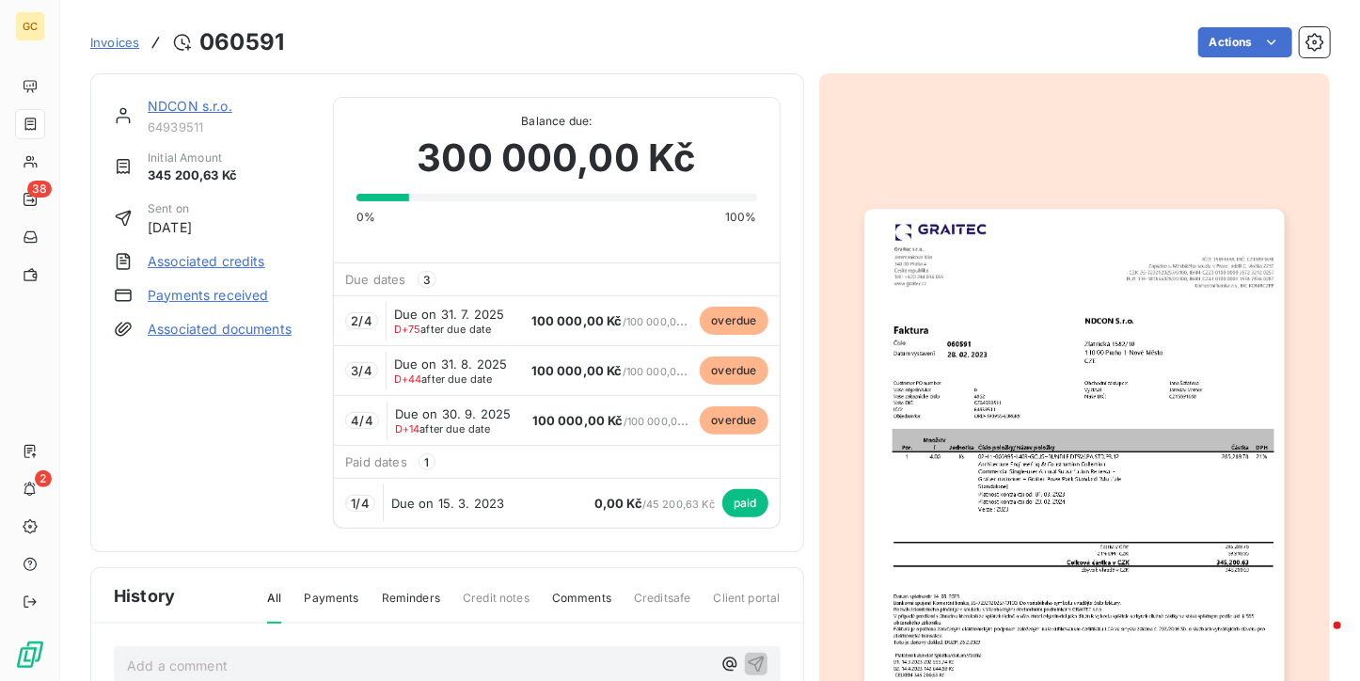
click at [1054, 416] on img "button" at bounding box center [1074, 505] width 420 height 593
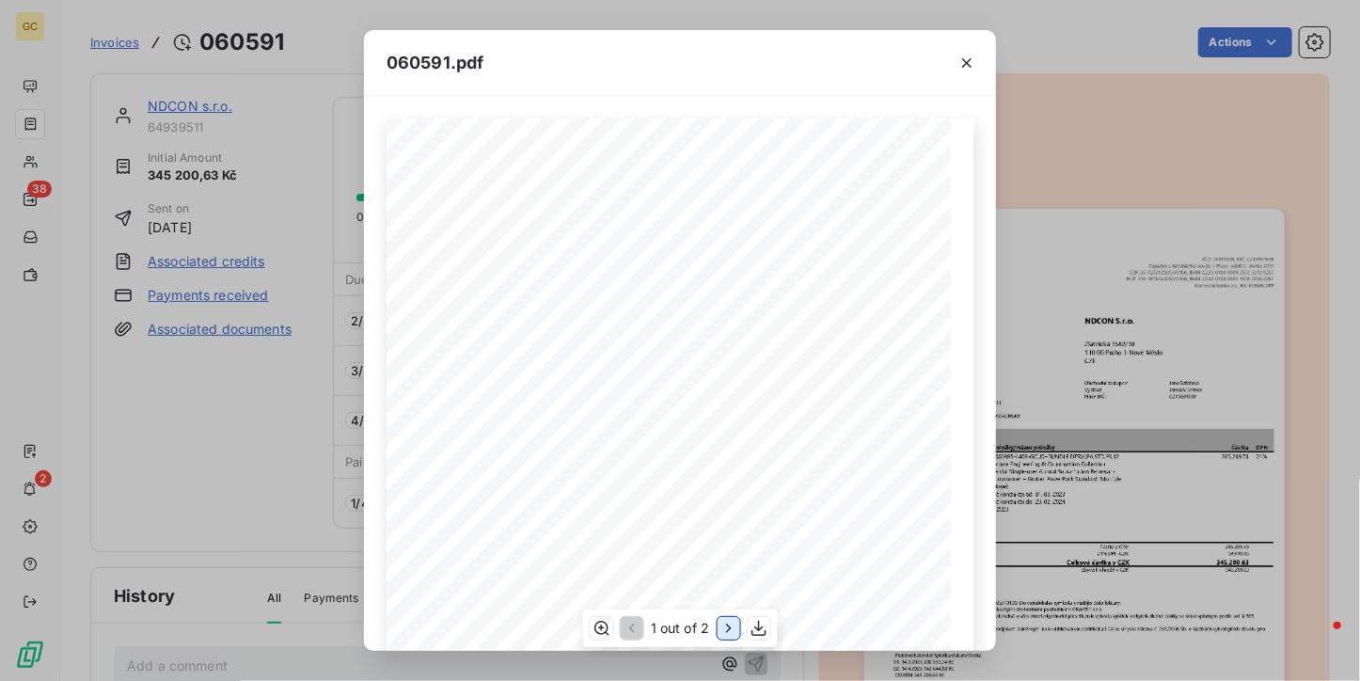
click at [724, 635] on icon "button" at bounding box center [727, 628] width 19 height 19
click at [632, 622] on icon "button" at bounding box center [630, 628] width 19 height 19
click at [967, 54] on icon "button" at bounding box center [966, 63] width 19 height 19
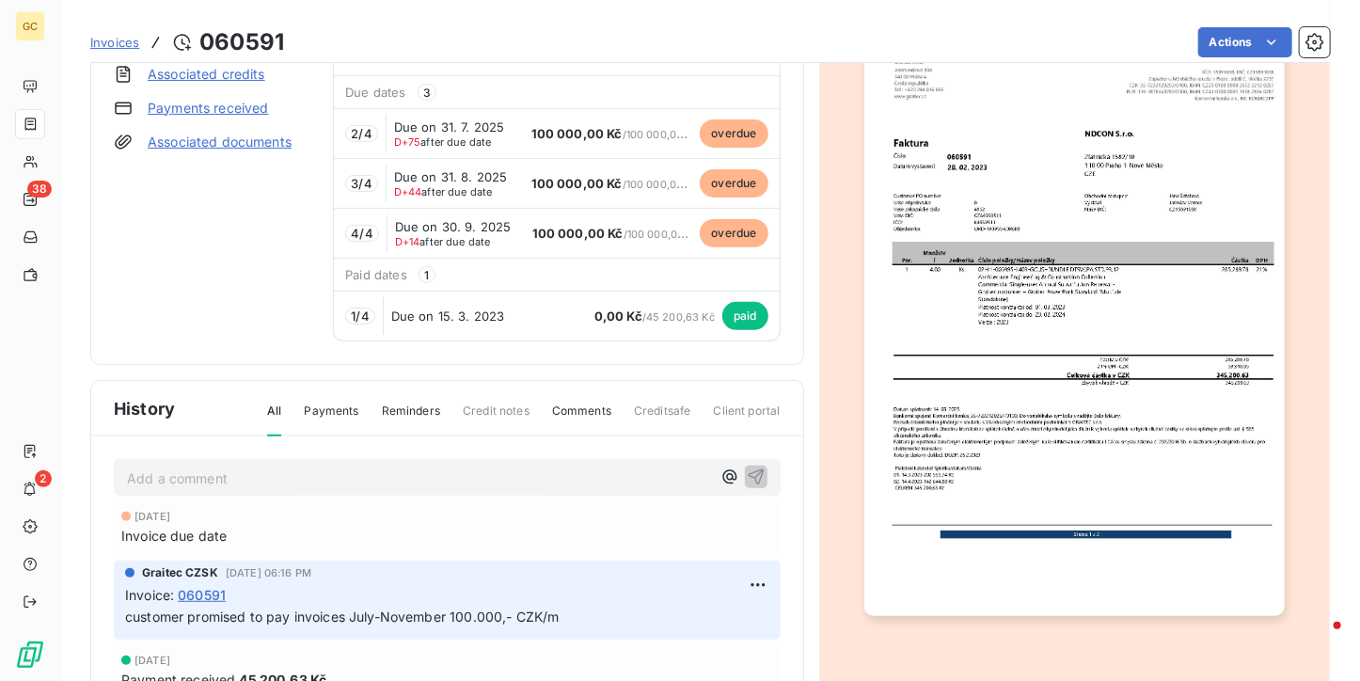
scroll to position [0, 0]
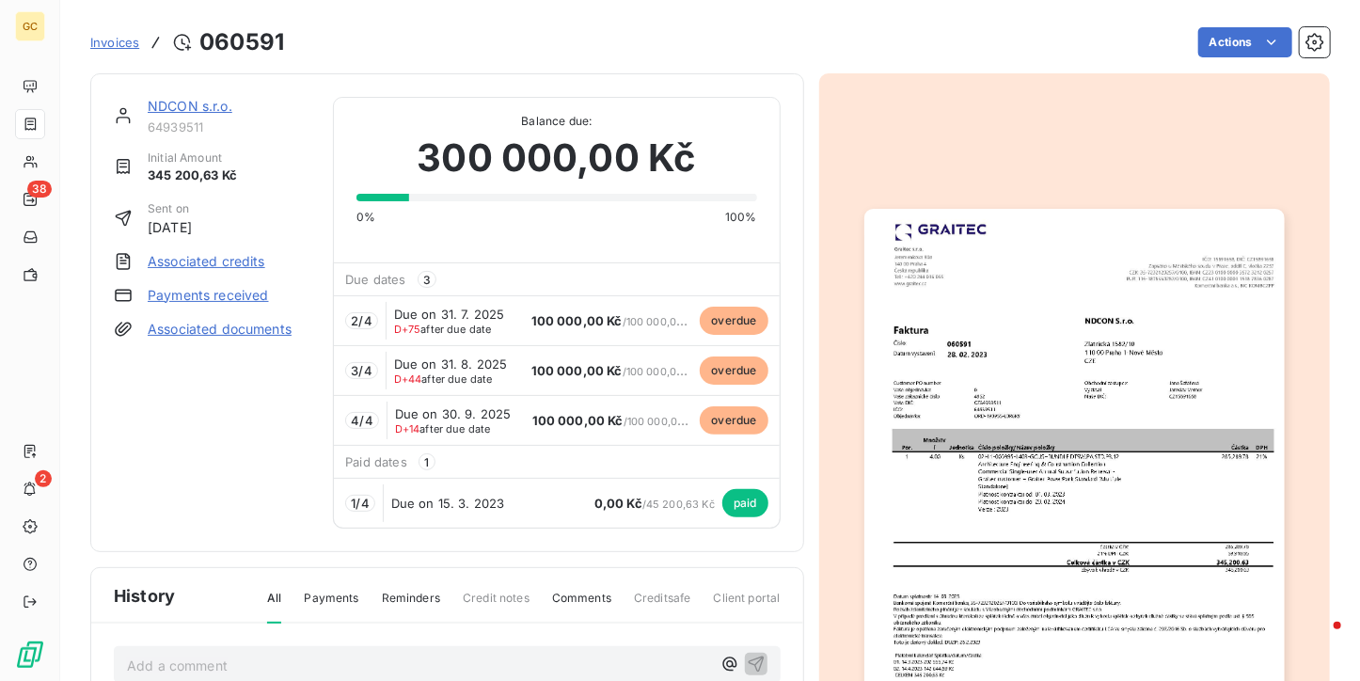
click at [107, 38] on span "Invoices" at bounding box center [114, 42] width 49 height 15
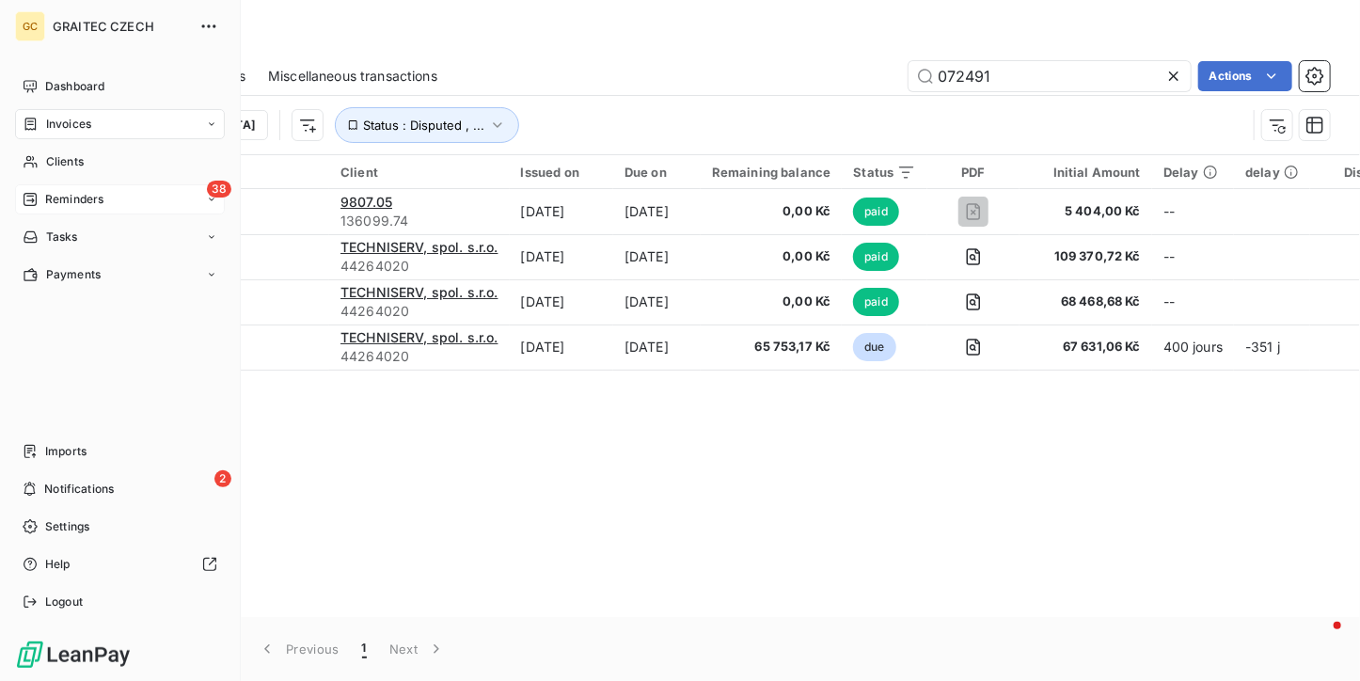
click at [39, 202] on div "Reminders" at bounding box center [63, 199] width 81 height 17
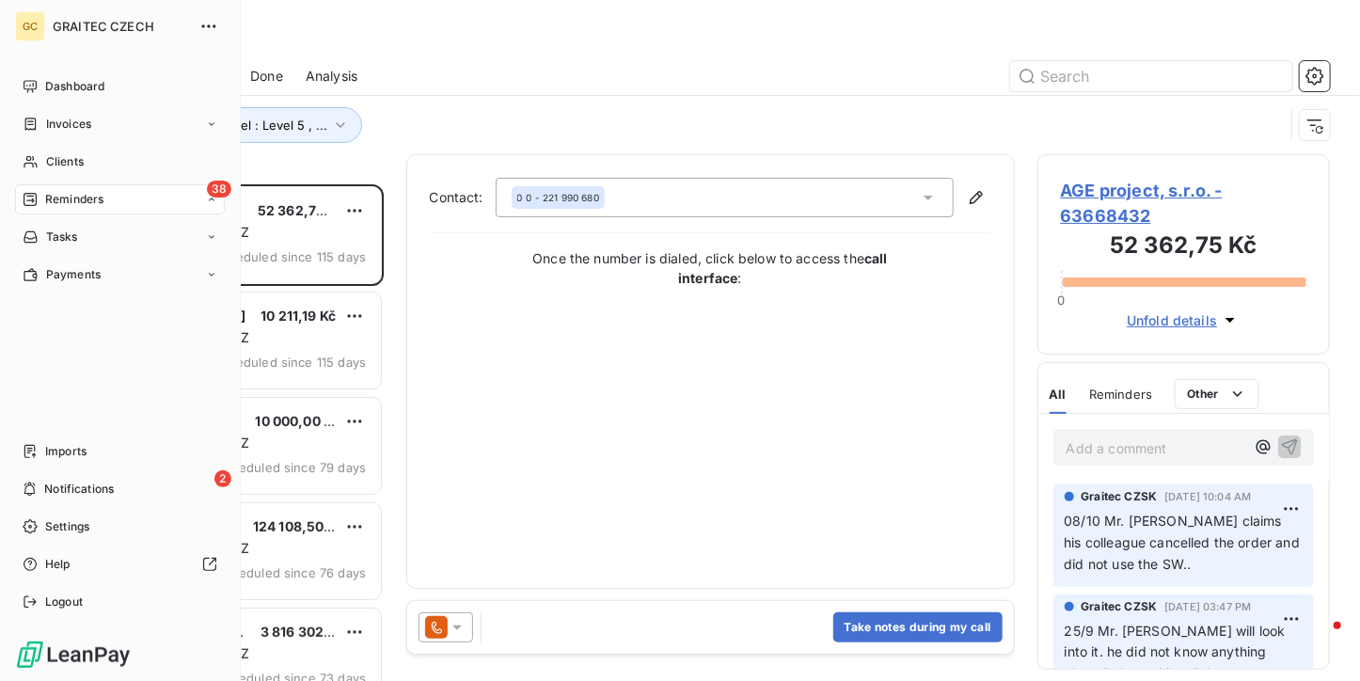
scroll to position [481, 278]
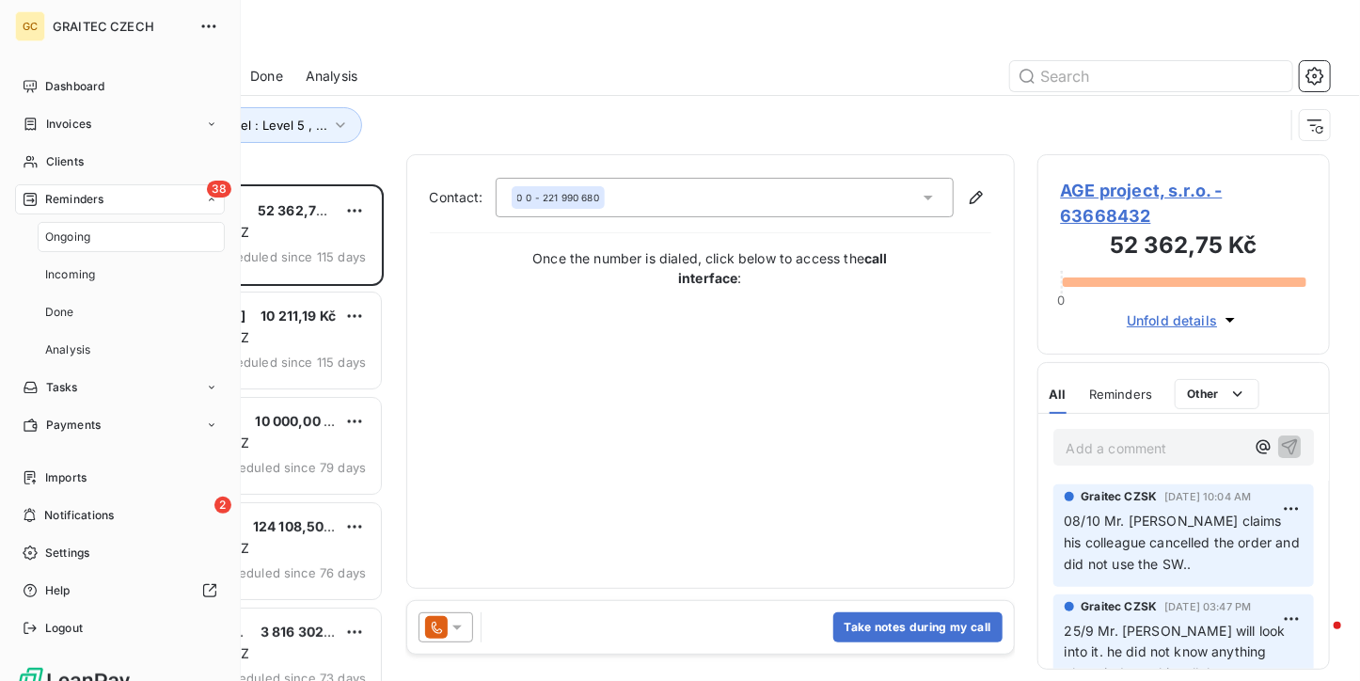
click at [70, 232] on span "Ongoing" at bounding box center [67, 236] width 45 height 17
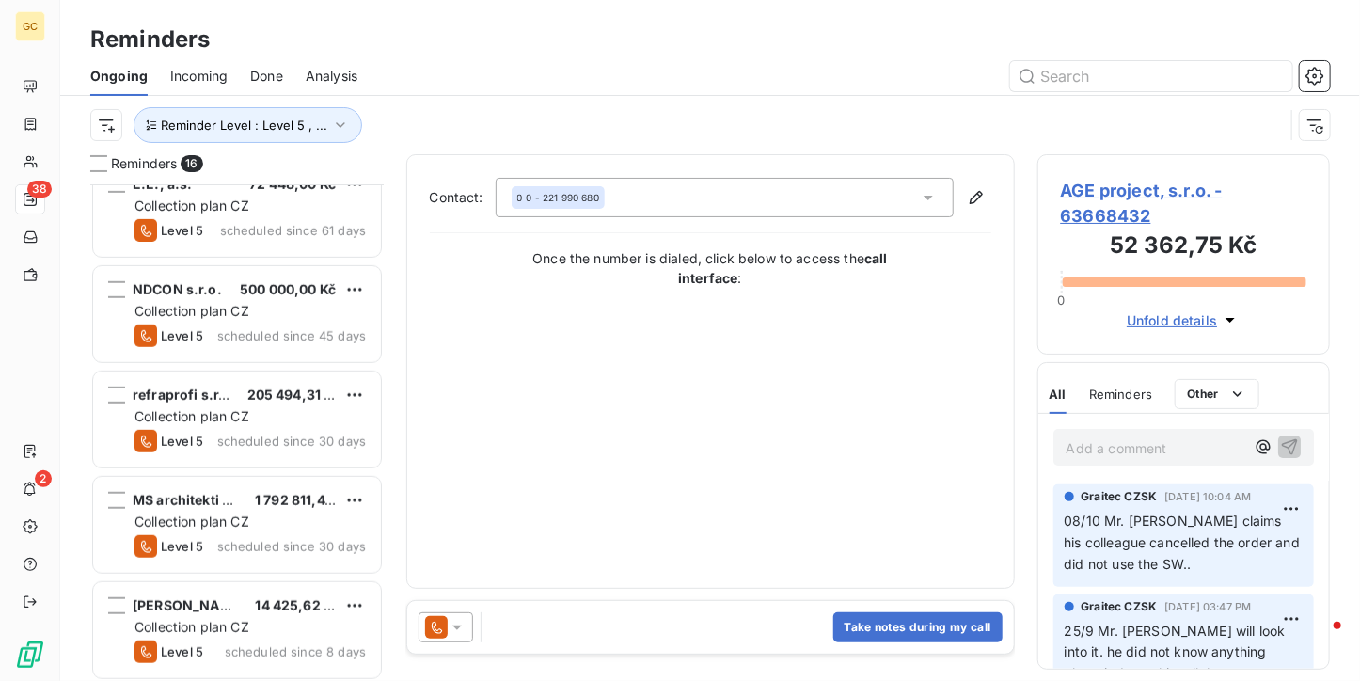
scroll to position [564, 0]
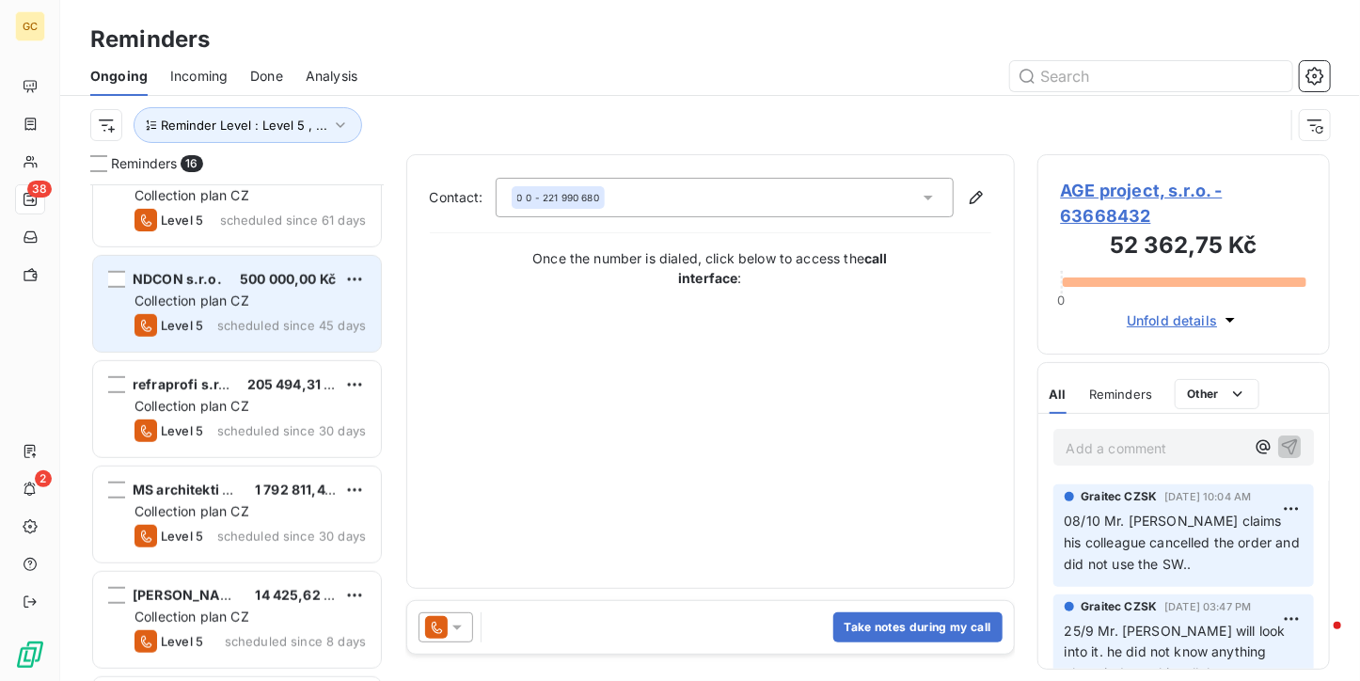
click at [232, 326] on span "scheduled since 45 days" at bounding box center [291, 325] width 149 height 15
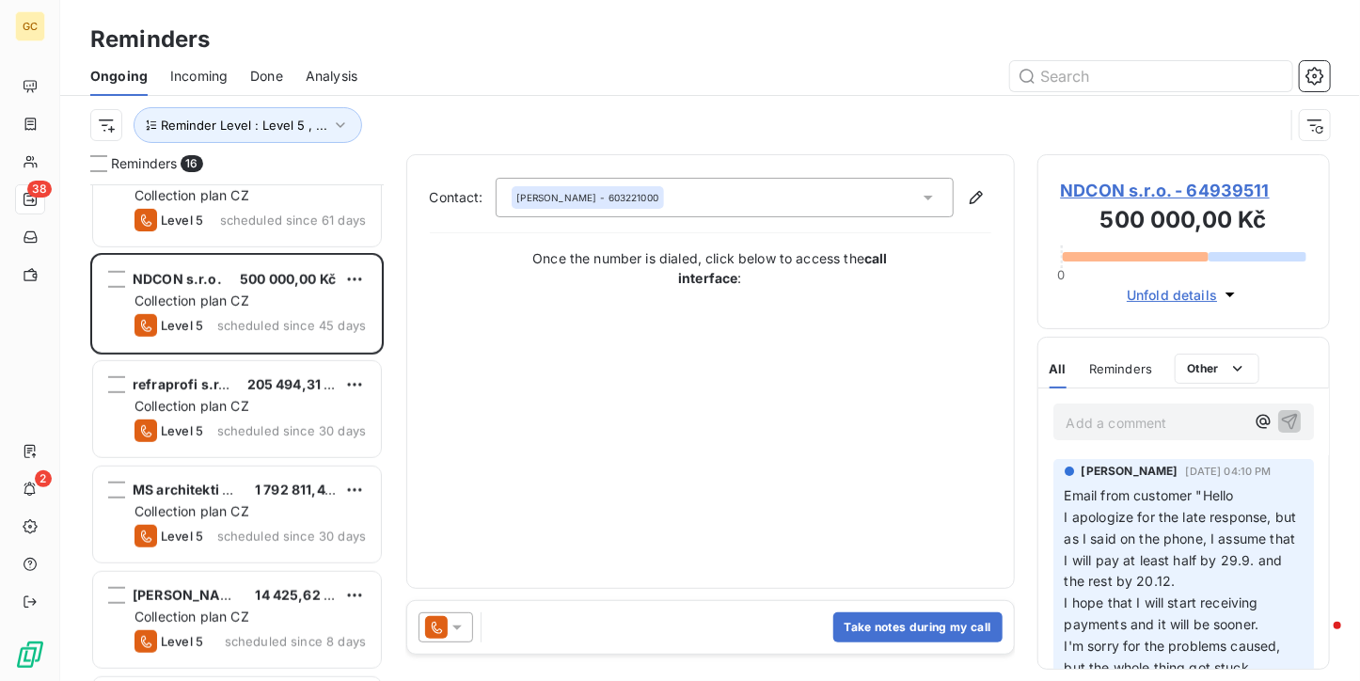
click at [1106, 182] on span "NDCON s.r.o. - 64939511" at bounding box center [1184, 190] width 246 height 25
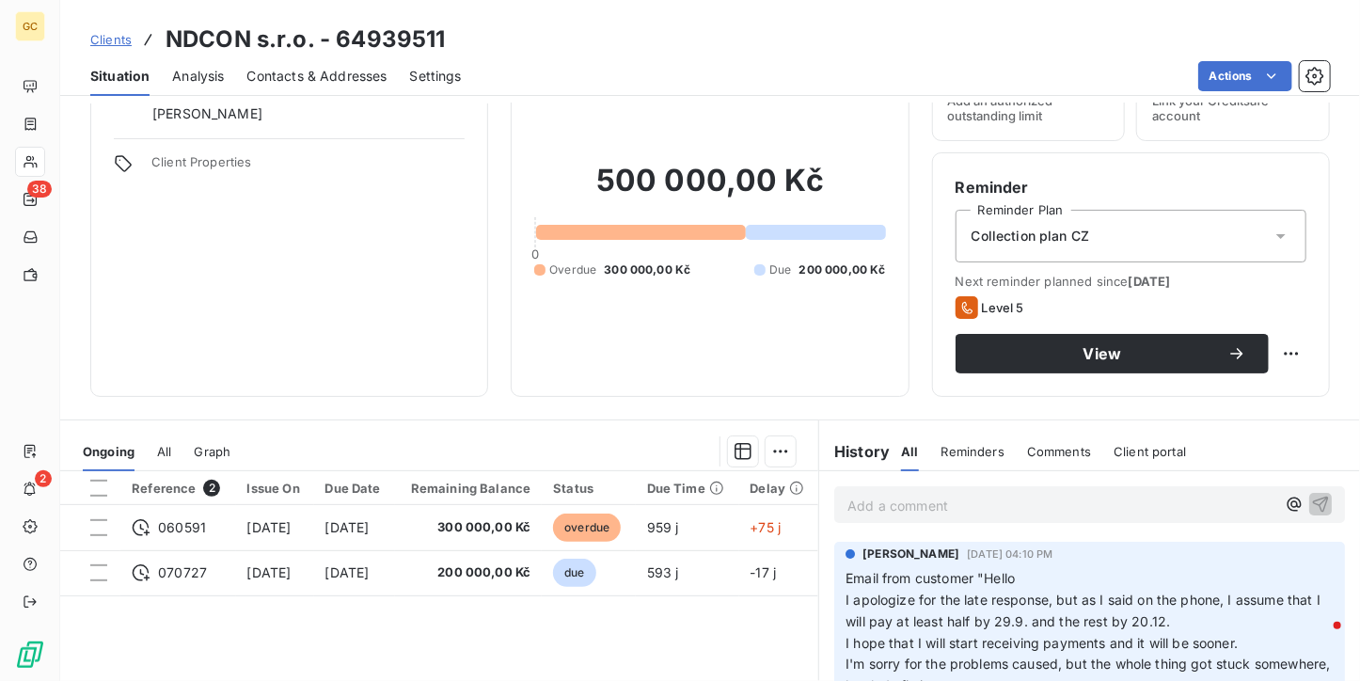
click at [350, 74] on span "Contacts & Addresses" at bounding box center [317, 76] width 140 height 19
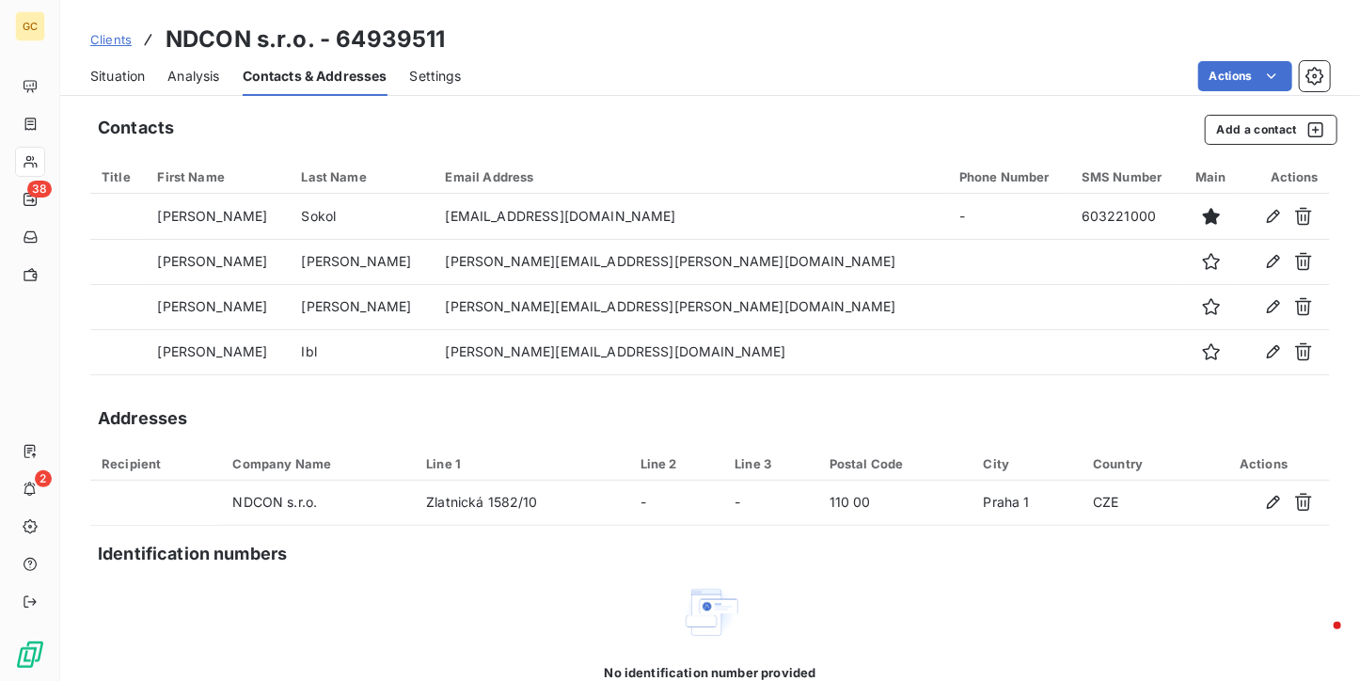
click at [145, 77] on span "Situation" at bounding box center [117, 76] width 55 height 19
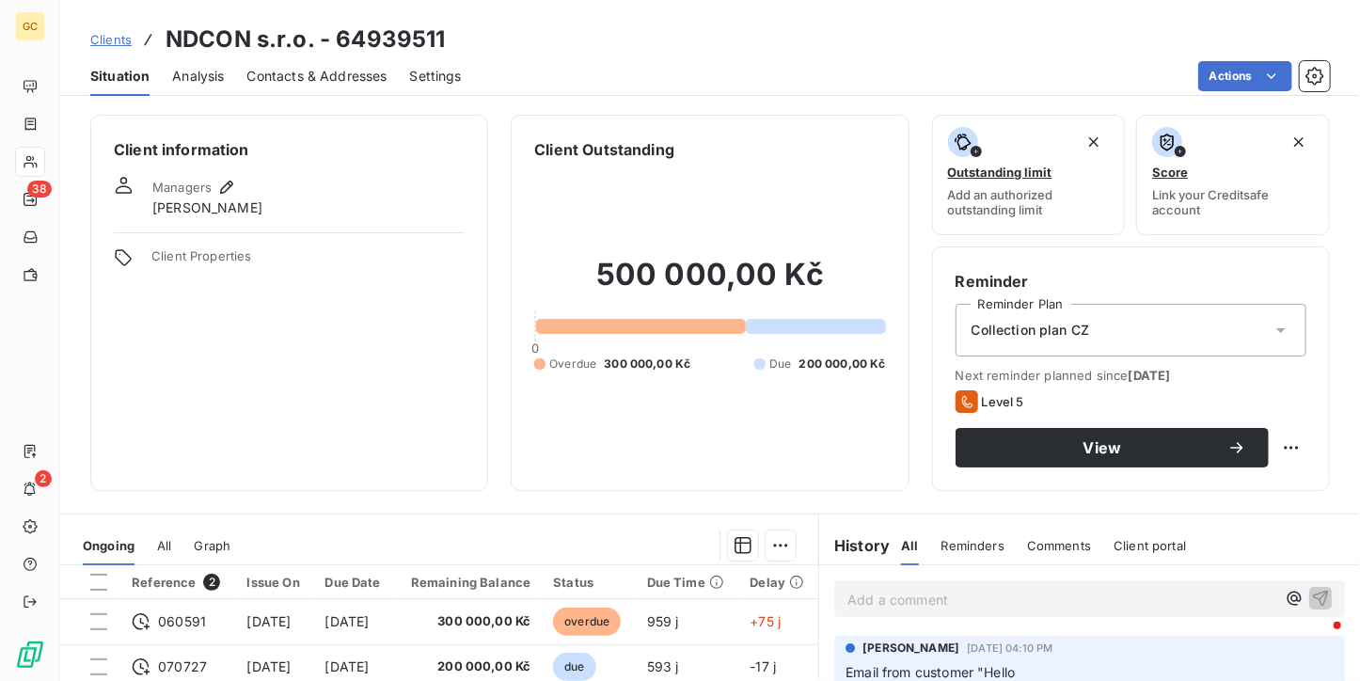
scroll to position [94, 0]
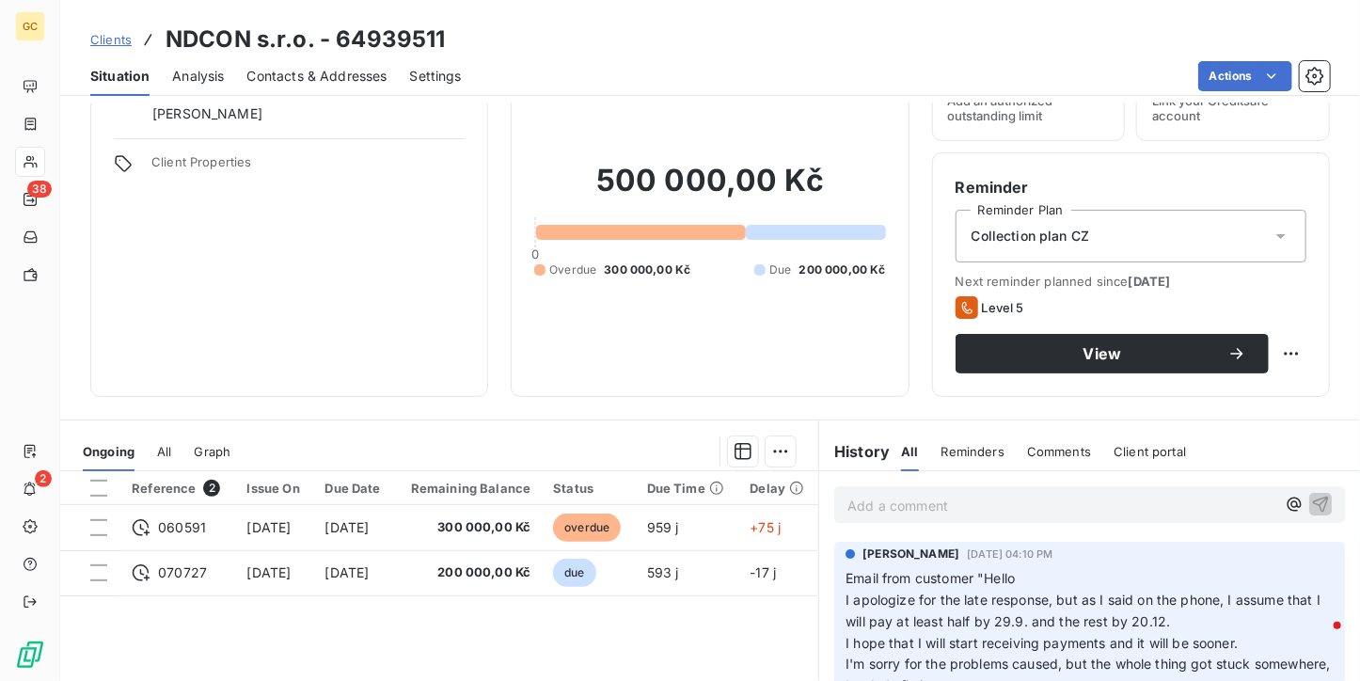
click at [374, 79] on span "Contacts & Addresses" at bounding box center [317, 76] width 140 height 19
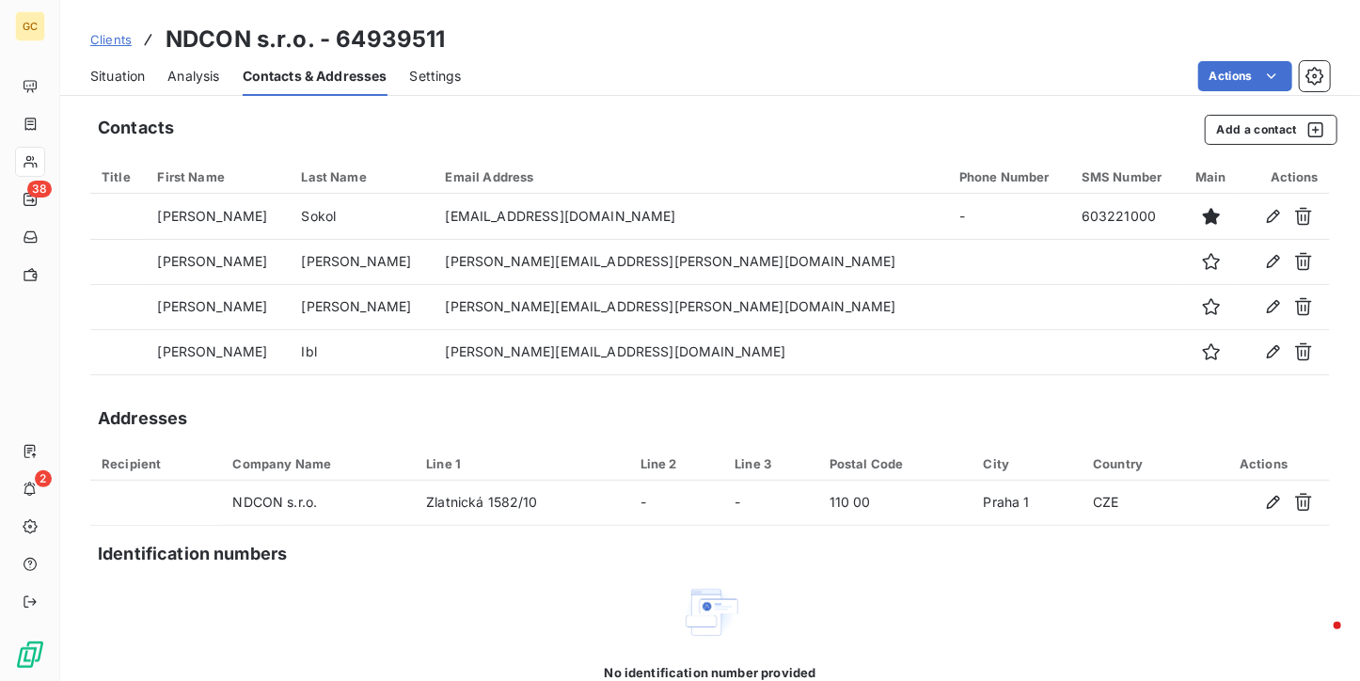
click at [98, 65] on div "Situation" at bounding box center [117, 75] width 55 height 39
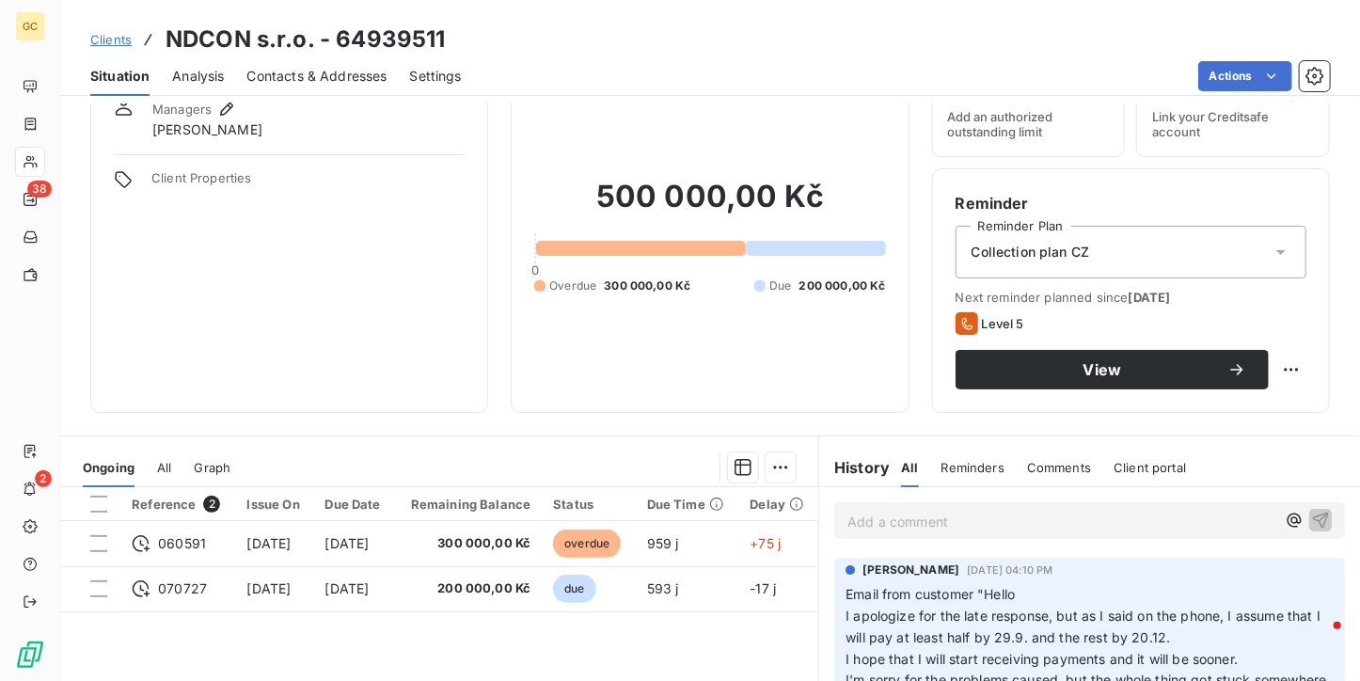
scroll to position [188, 0]
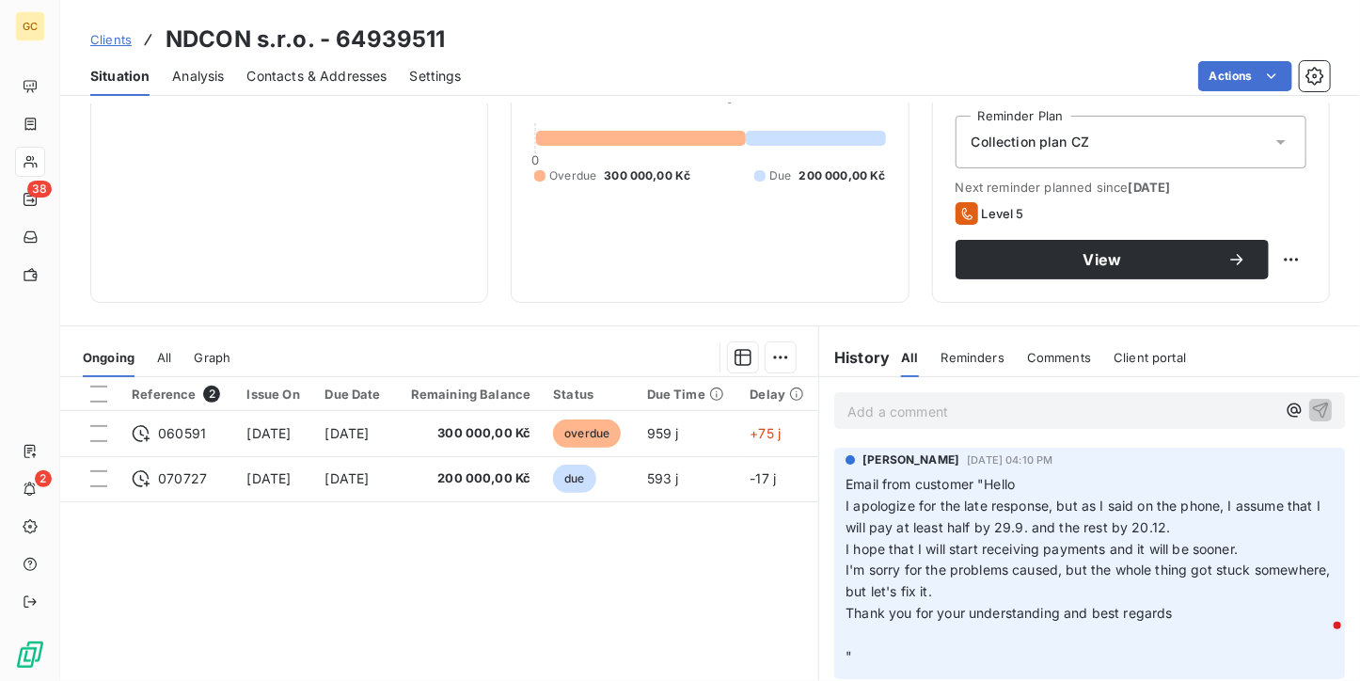
click at [282, 91] on div "Contacts & Addresses" at bounding box center [317, 75] width 140 height 39
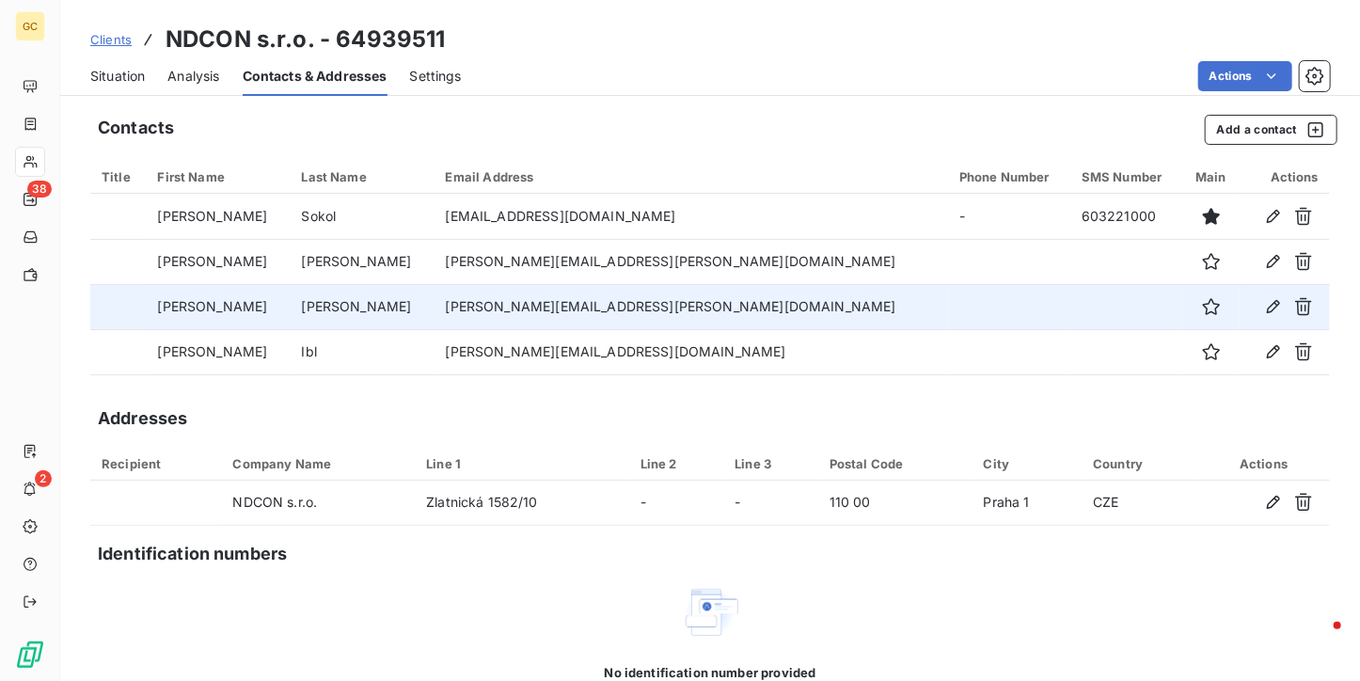
click at [564, 294] on td "[PERSON_NAME][EMAIL_ADDRESS][PERSON_NAME][DOMAIN_NAME]" at bounding box center [690, 306] width 513 height 45
click at [1264, 298] on icon "button" at bounding box center [1273, 306] width 19 height 19
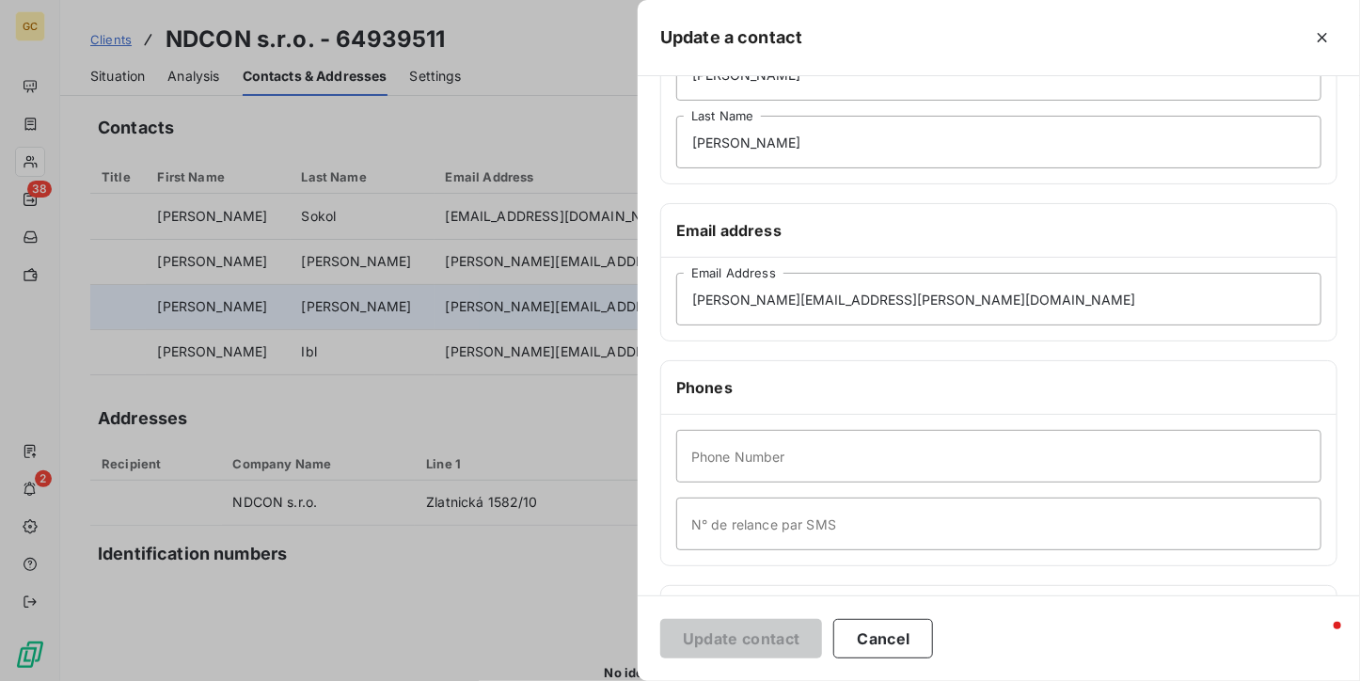
click at [753, 427] on div "Phone Number N° de relance par SMS" at bounding box center [998, 490] width 675 height 150
click at [752, 453] on input "Phone Number" at bounding box center [998, 456] width 645 height 53
type input "739062267"
click at [709, 650] on button "Update contact" at bounding box center [741, 638] width 162 height 39
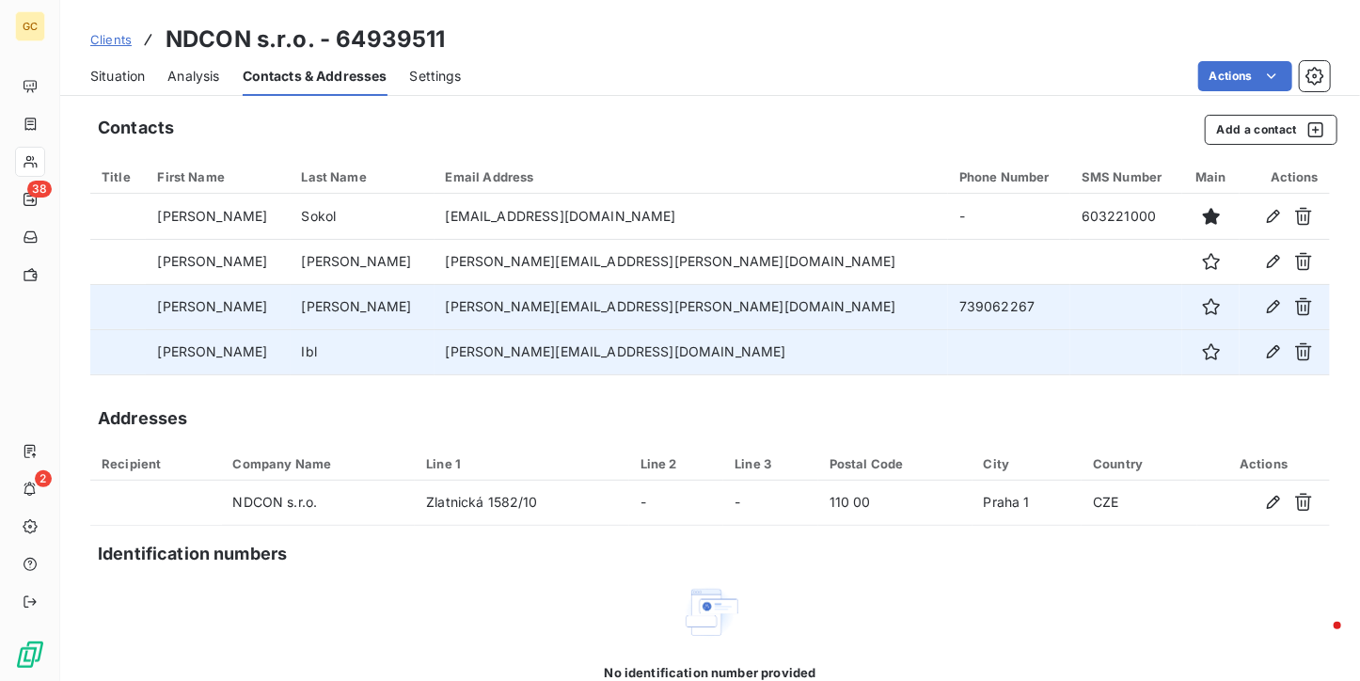
drag, startPoint x: 493, startPoint y: 623, endPoint x: 412, endPoint y: 364, distance: 271.8
click at [493, 623] on div "No identification number provided Identification numbers facilitate the associa…" at bounding box center [709, 674] width 1239 height 184
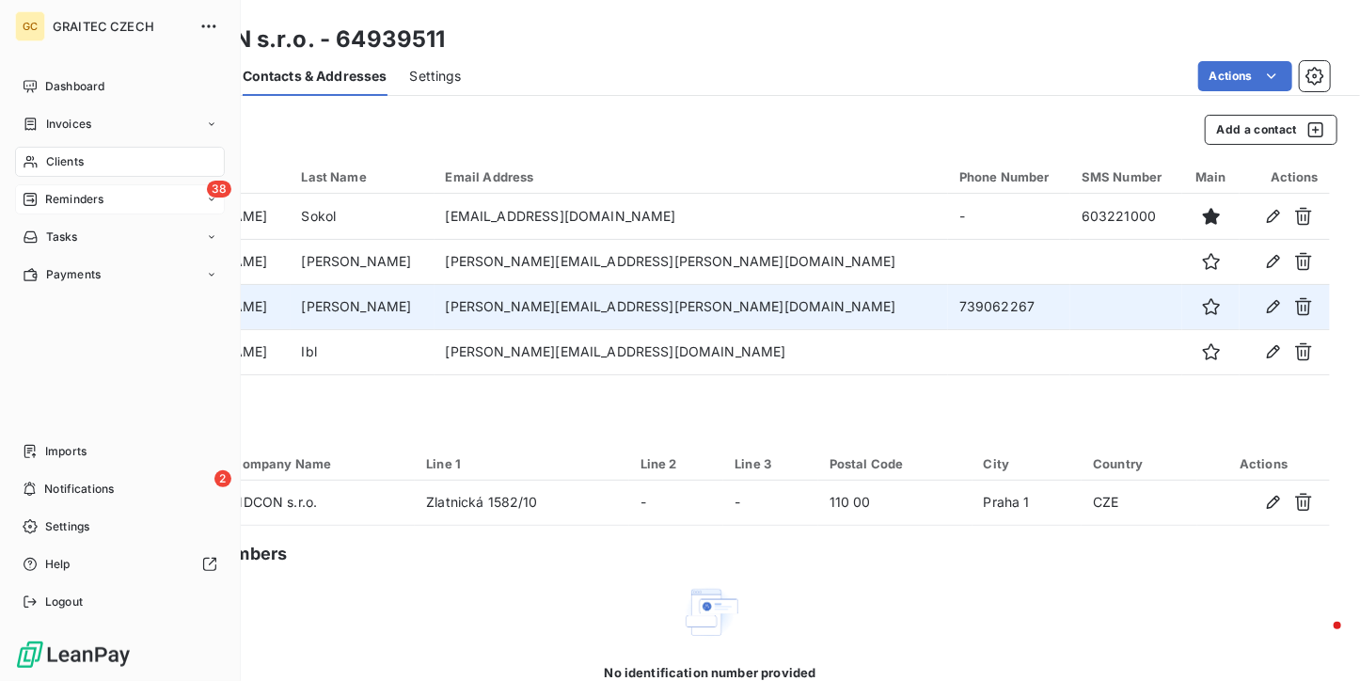
click at [33, 198] on icon at bounding box center [30, 199] width 15 height 15
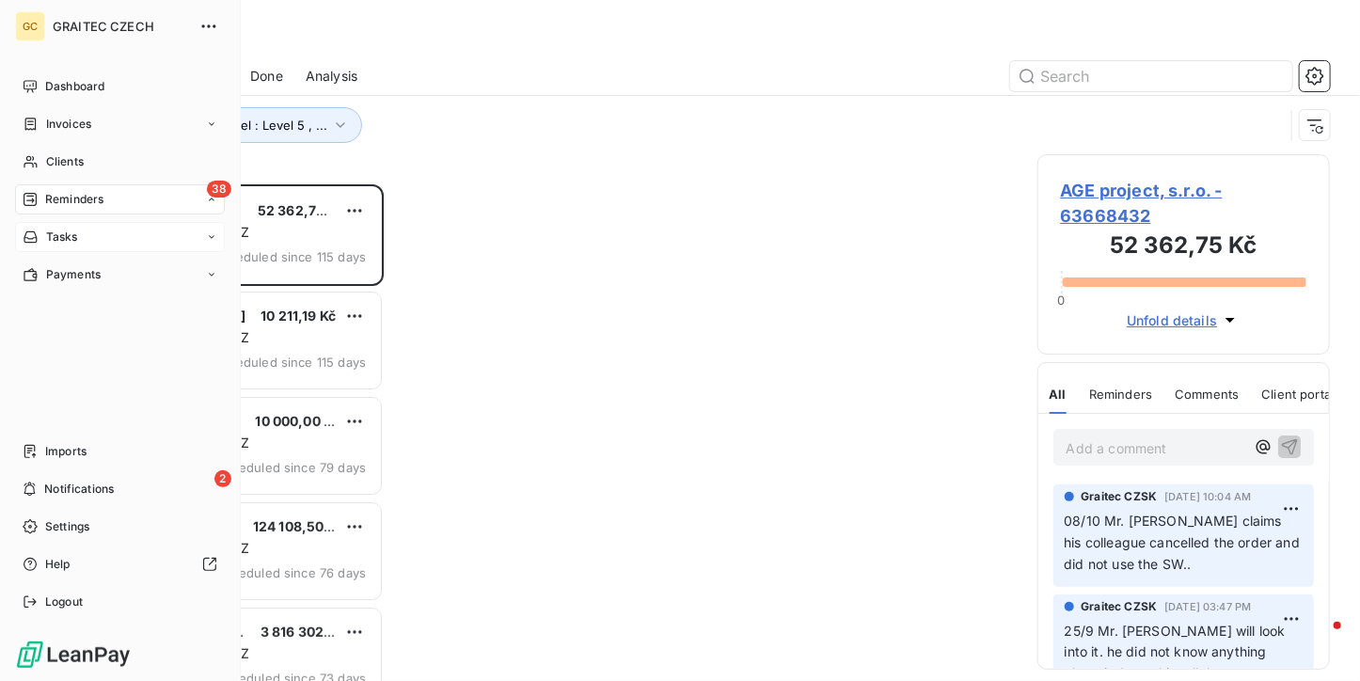
scroll to position [481, 278]
click at [0, 0] on div "Ongoing" at bounding box center [0, 0] width 0 height 0
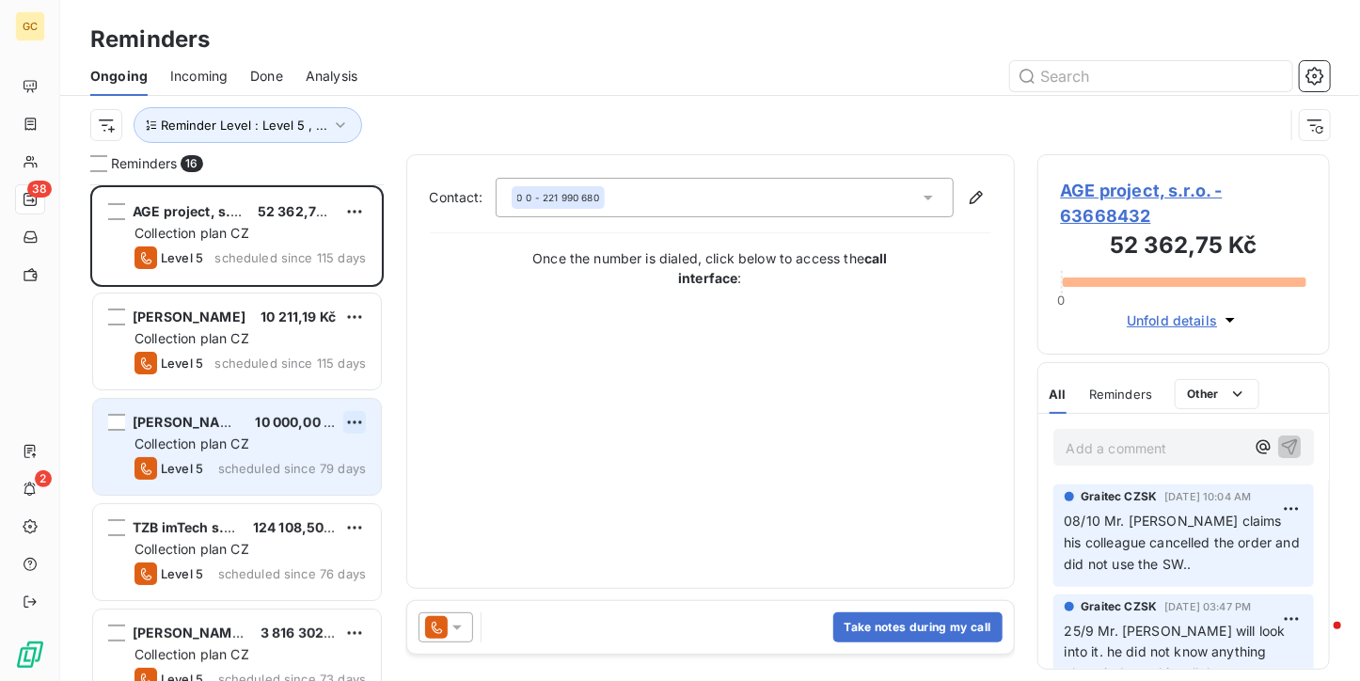
scroll to position [376, 0]
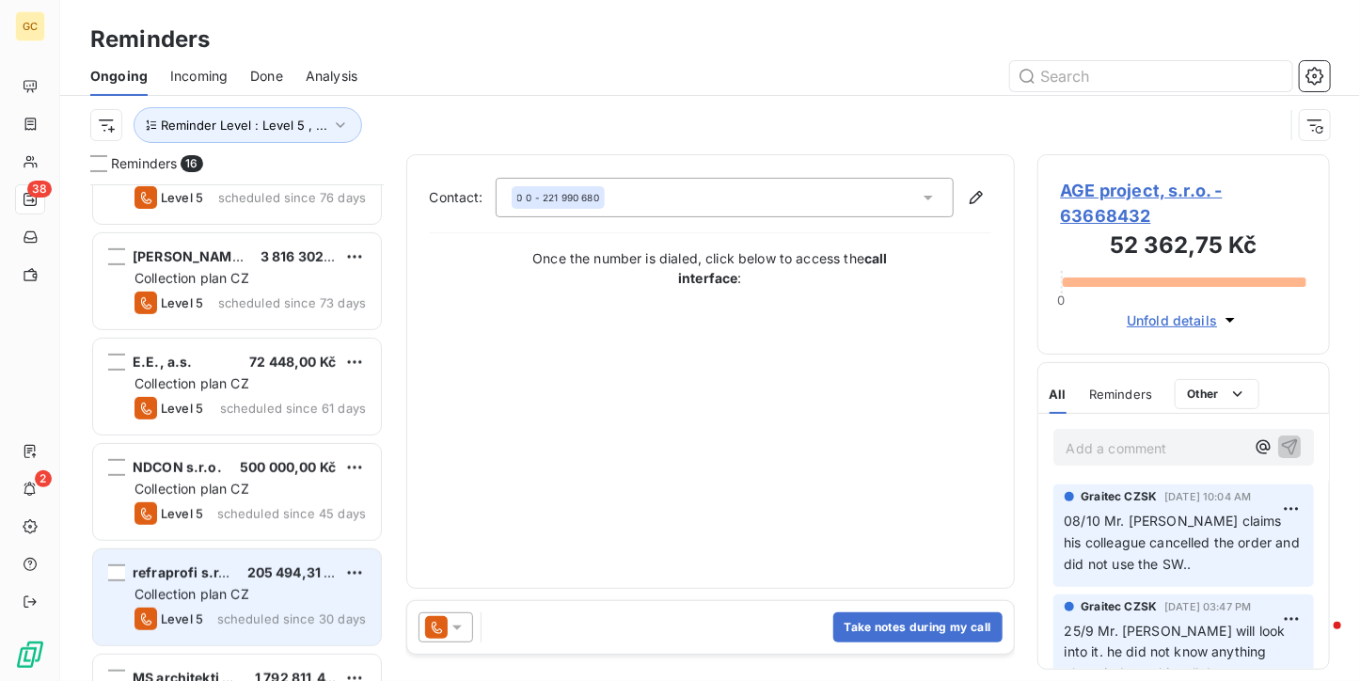
click at [227, 557] on div "refraprofi s.r.o. 205 494,31 Kč Collection plan CZ Level 5 scheduled since 30 d…" at bounding box center [237, 597] width 288 height 96
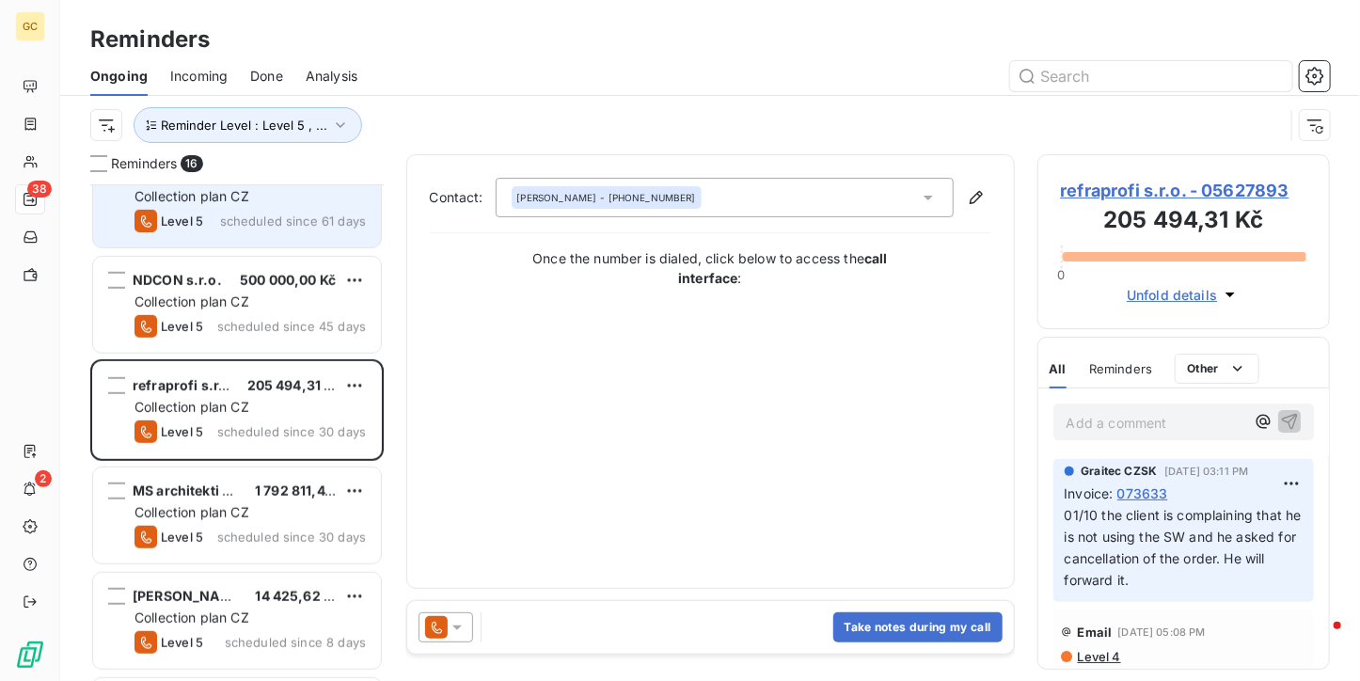
scroll to position [564, 0]
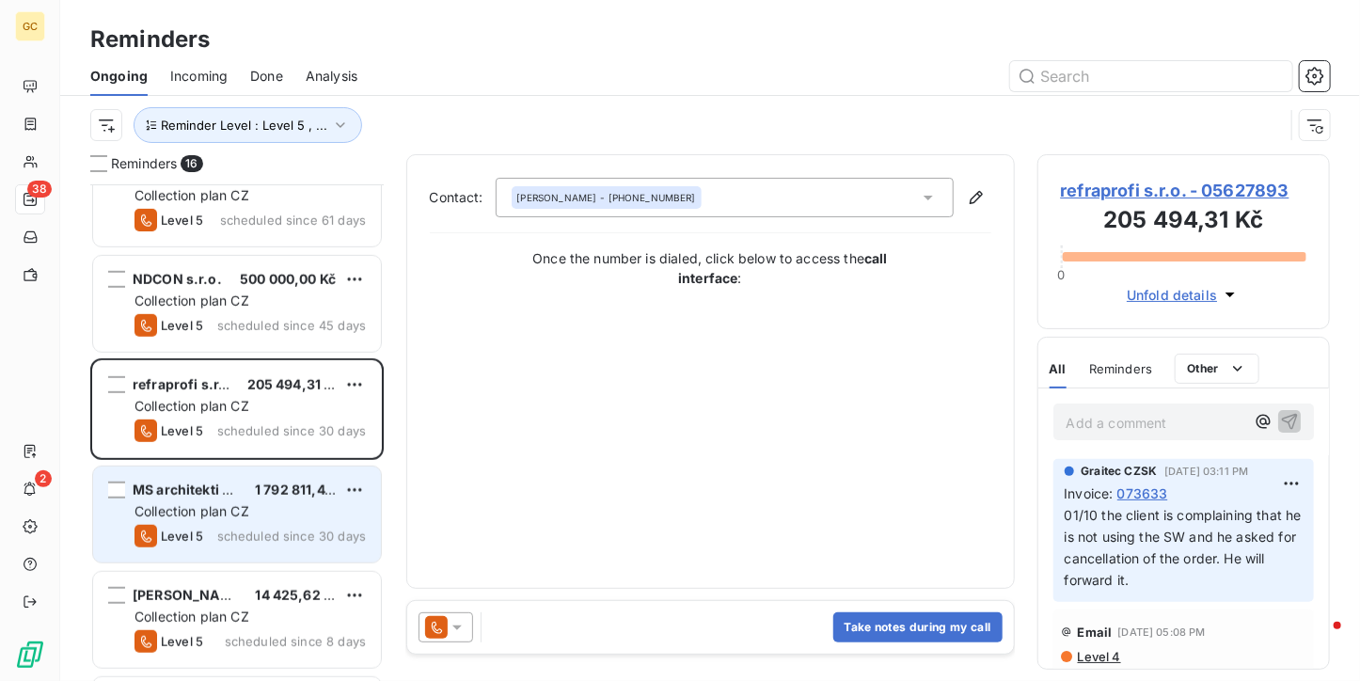
click at [251, 525] on div "Level 5 scheduled since 30 days" at bounding box center [249, 536] width 231 height 23
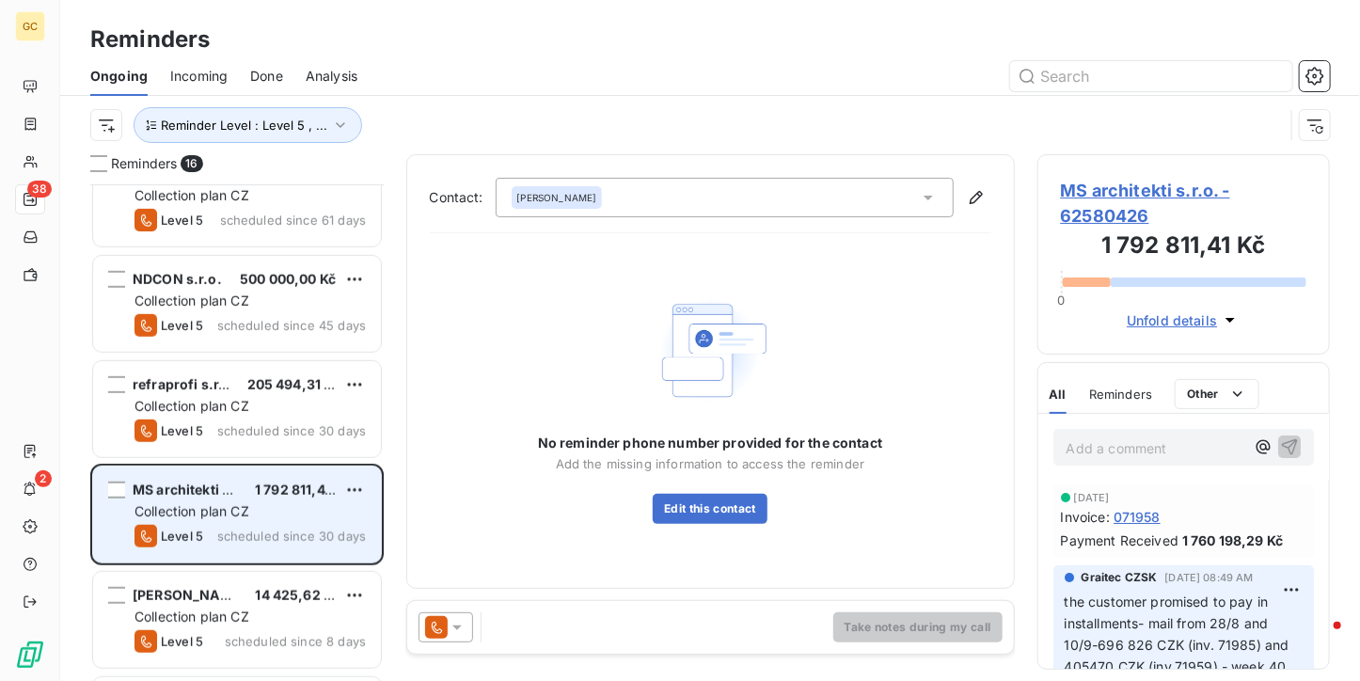
scroll to position [658, 0]
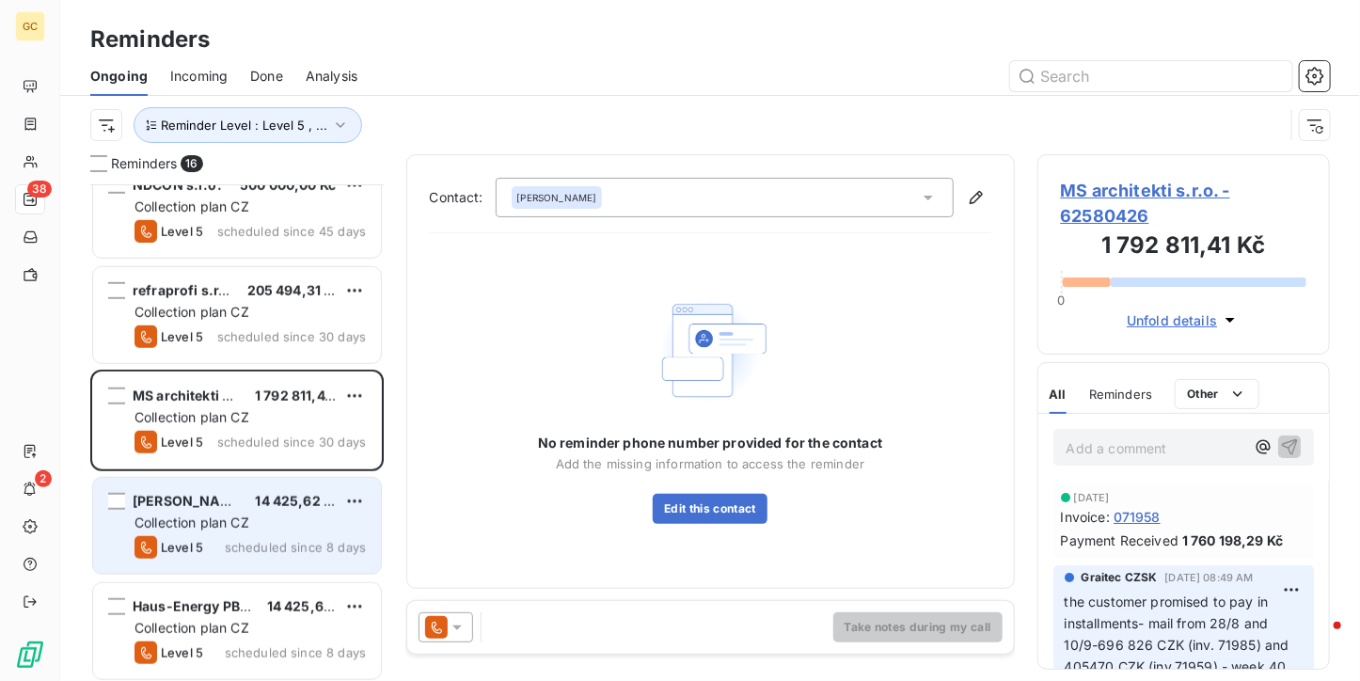
click at [260, 554] on div "Level 5 scheduled since 8 days" at bounding box center [249, 547] width 231 height 23
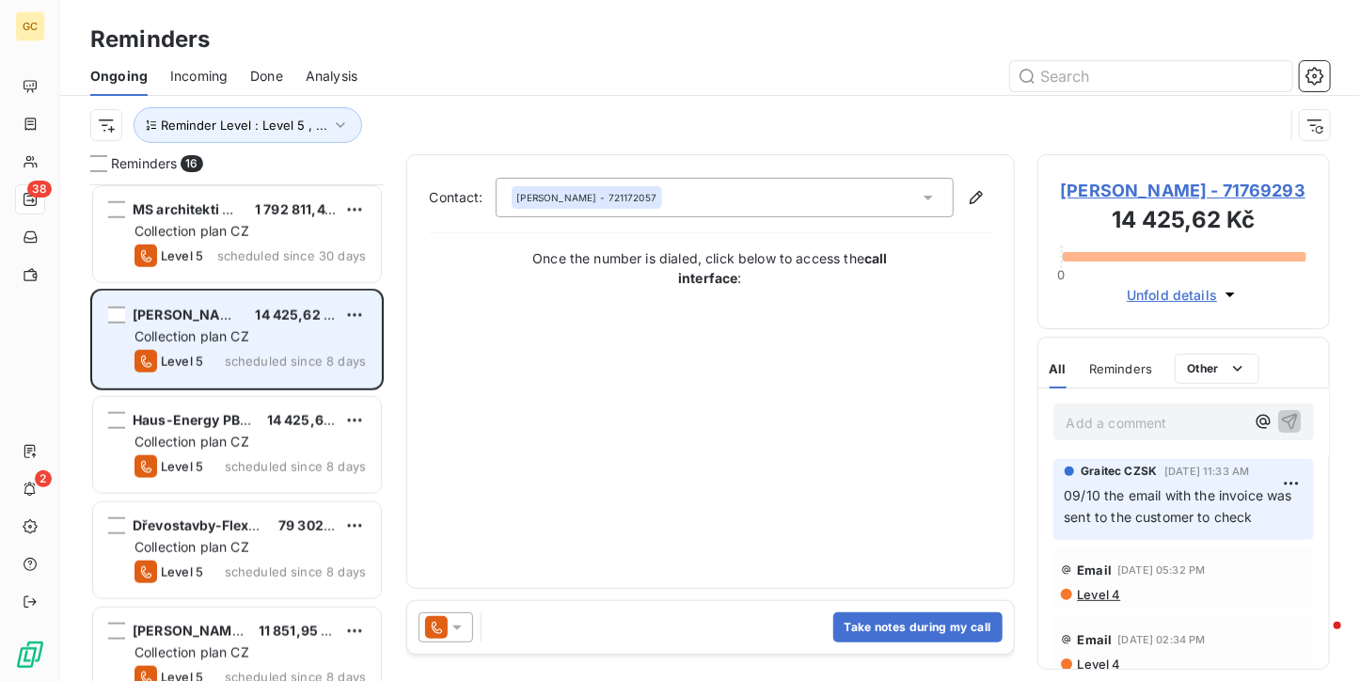
scroll to position [846, 0]
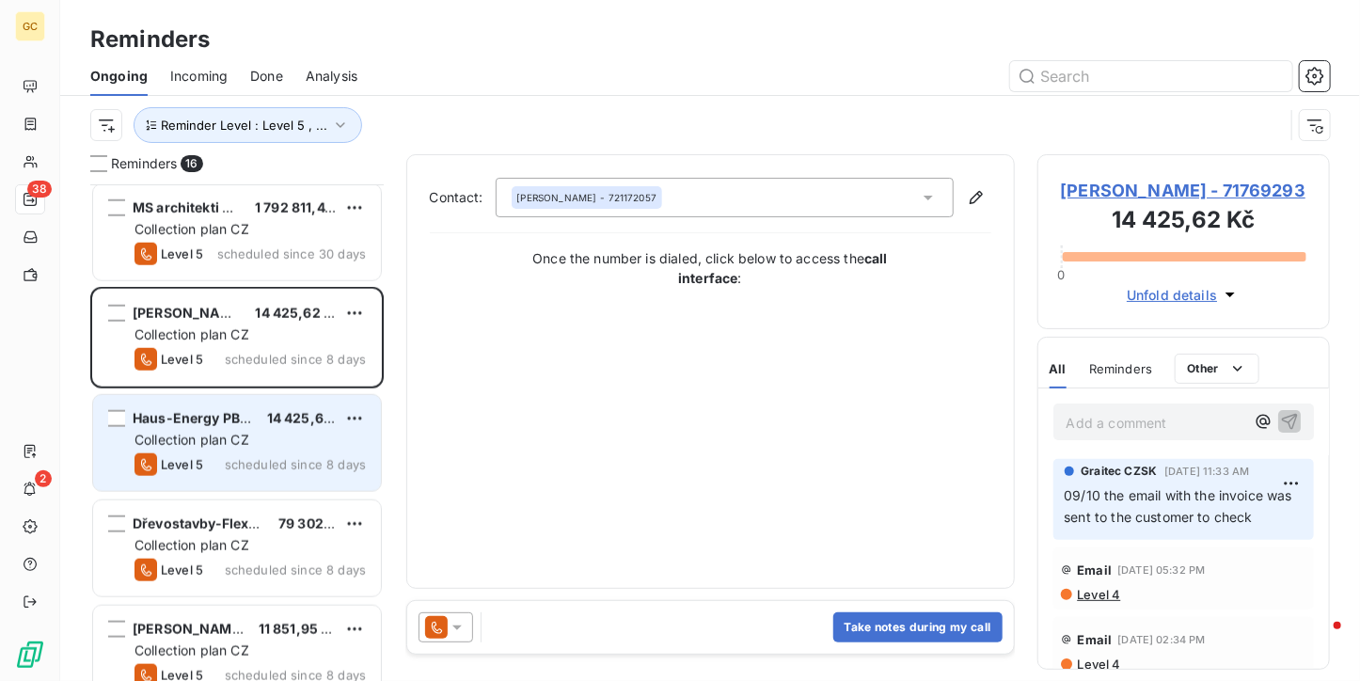
click at [203, 431] on div "Collection plan CZ" at bounding box center [249, 440] width 231 height 19
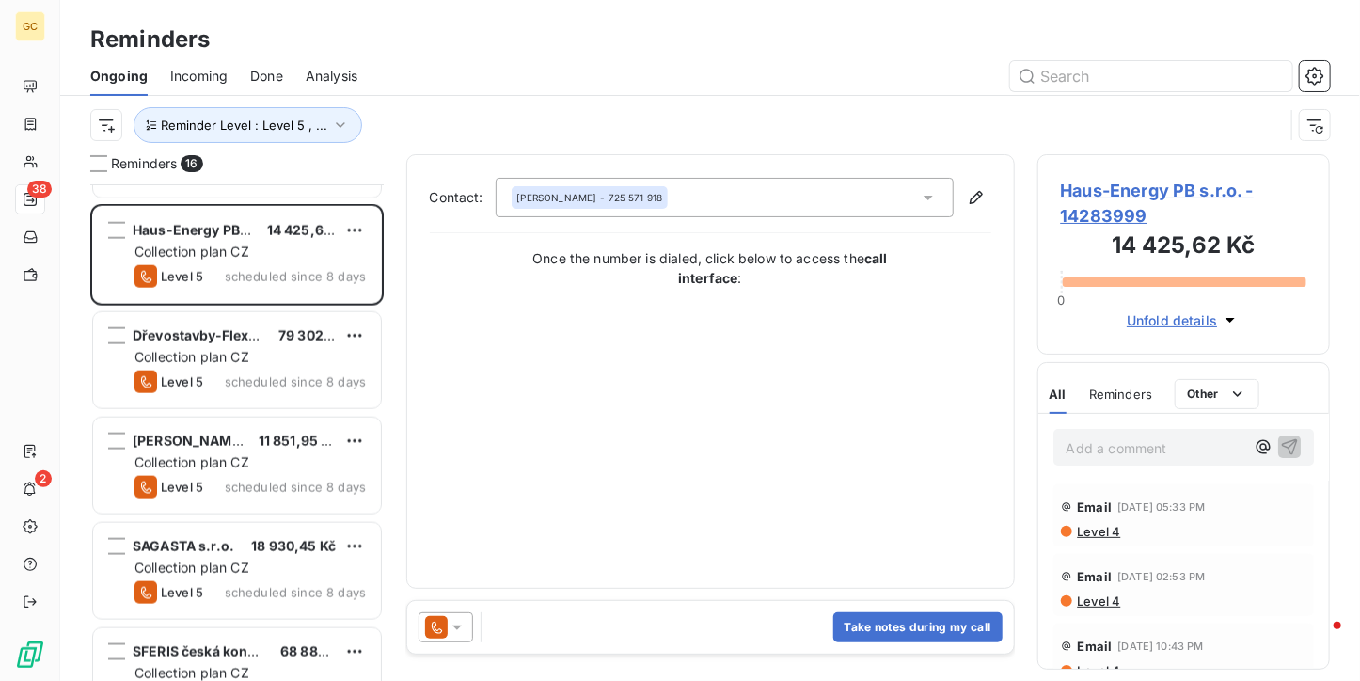
scroll to position [940, 0]
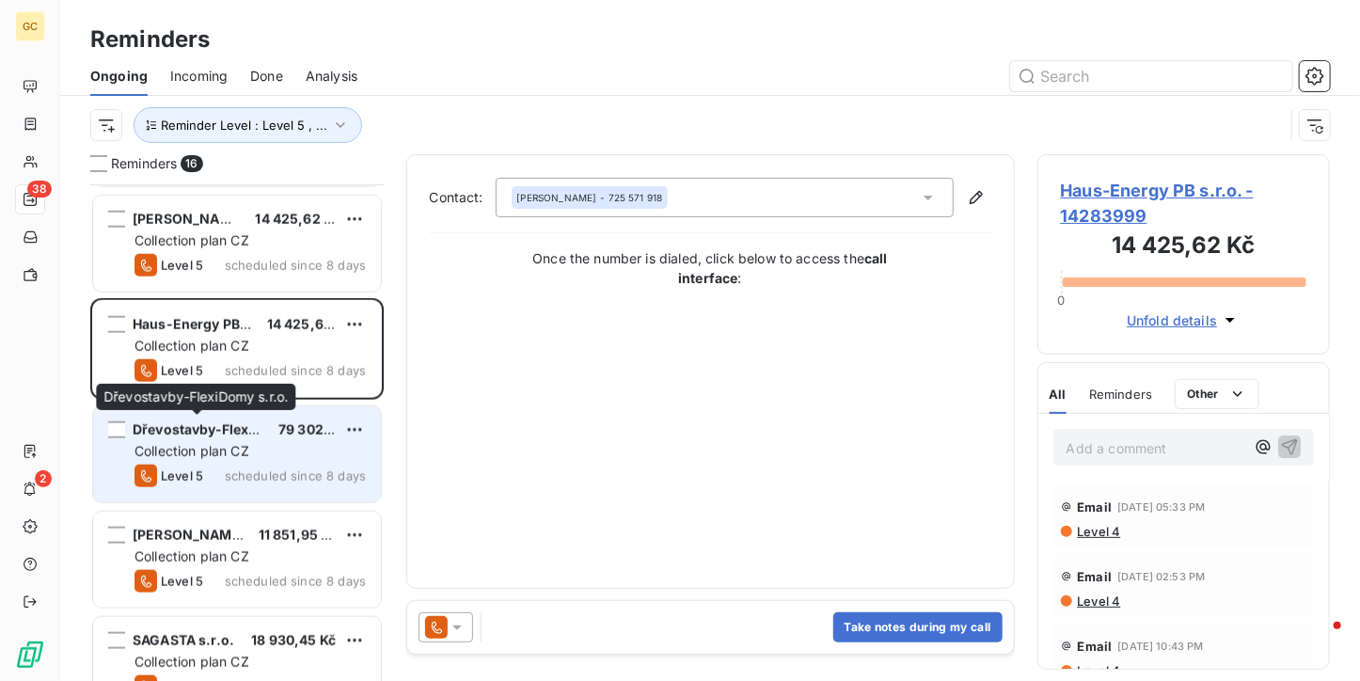
click at [197, 433] on span "Dřevostavby-FlexiDomy s.r.o." at bounding box center [231, 429] width 197 height 16
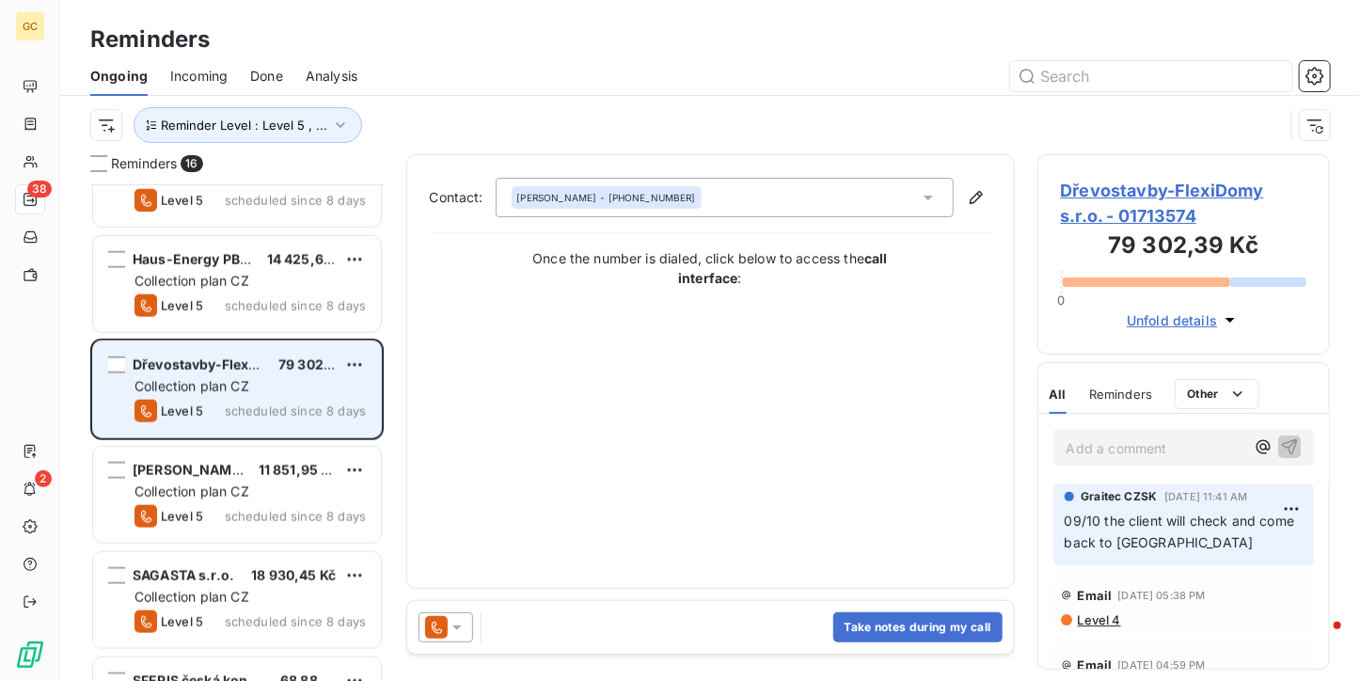
scroll to position [1034, 0]
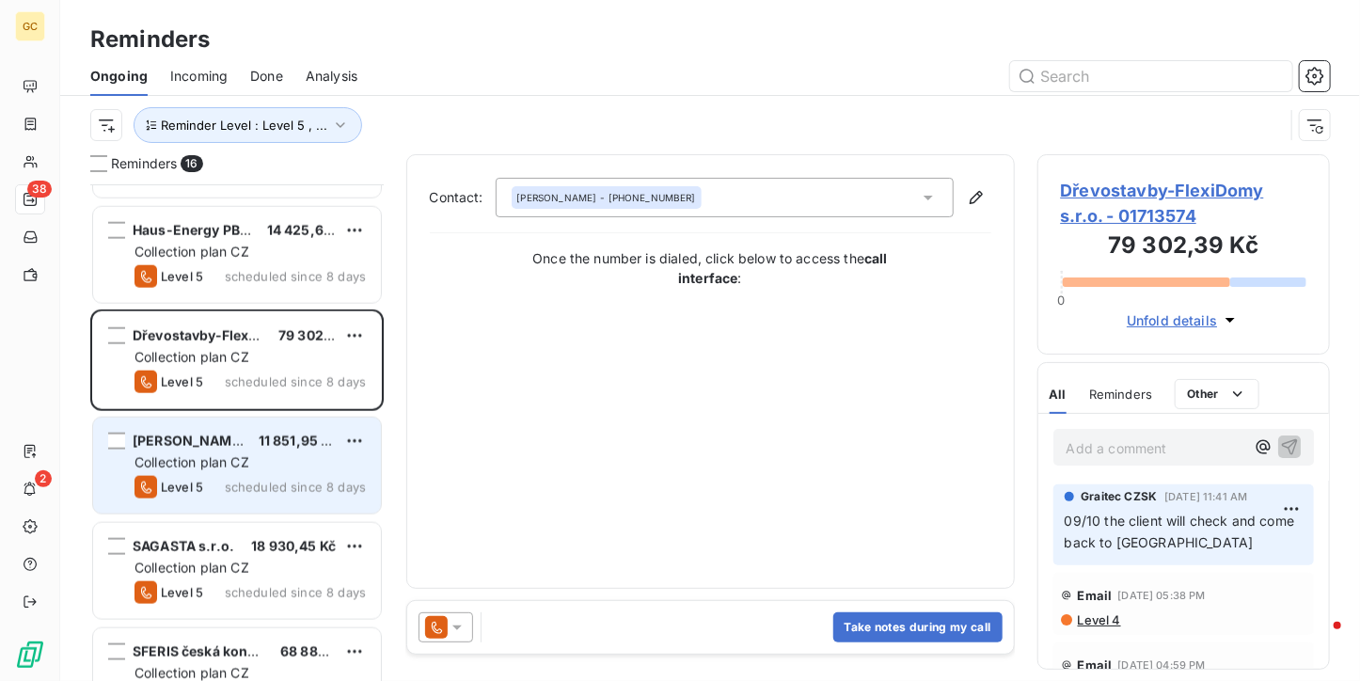
click at [269, 480] on span "scheduled since 8 days" at bounding box center [295, 487] width 141 height 15
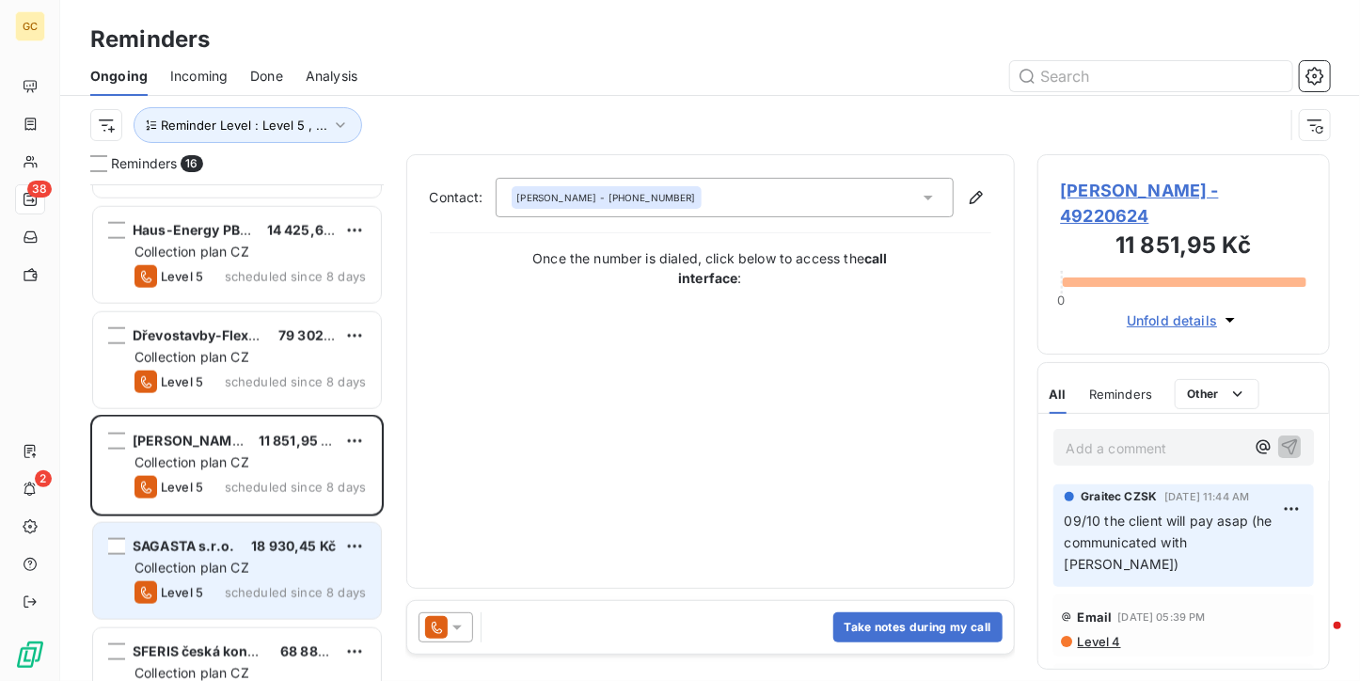
click at [267, 548] on span "18 930,45 Kč" at bounding box center [293, 546] width 85 height 16
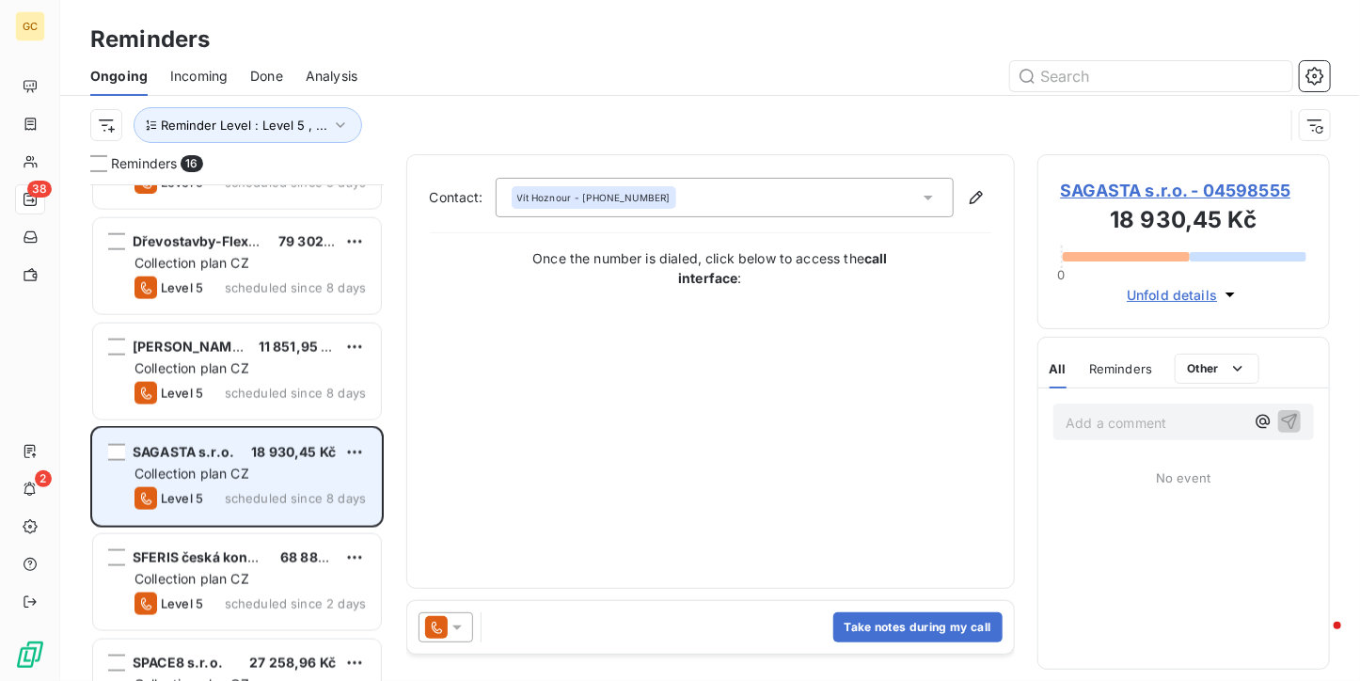
scroll to position [1189, 0]
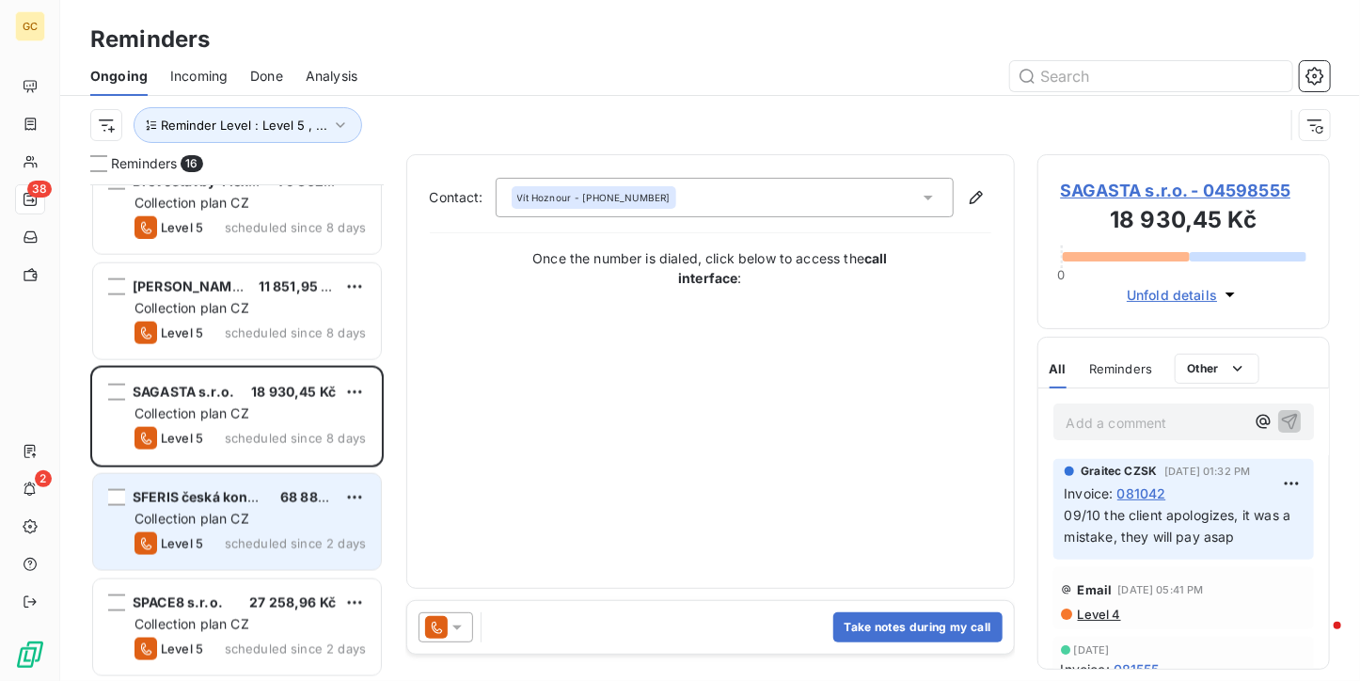
click at [260, 536] on span "scheduled since 2 days" at bounding box center [295, 543] width 141 height 15
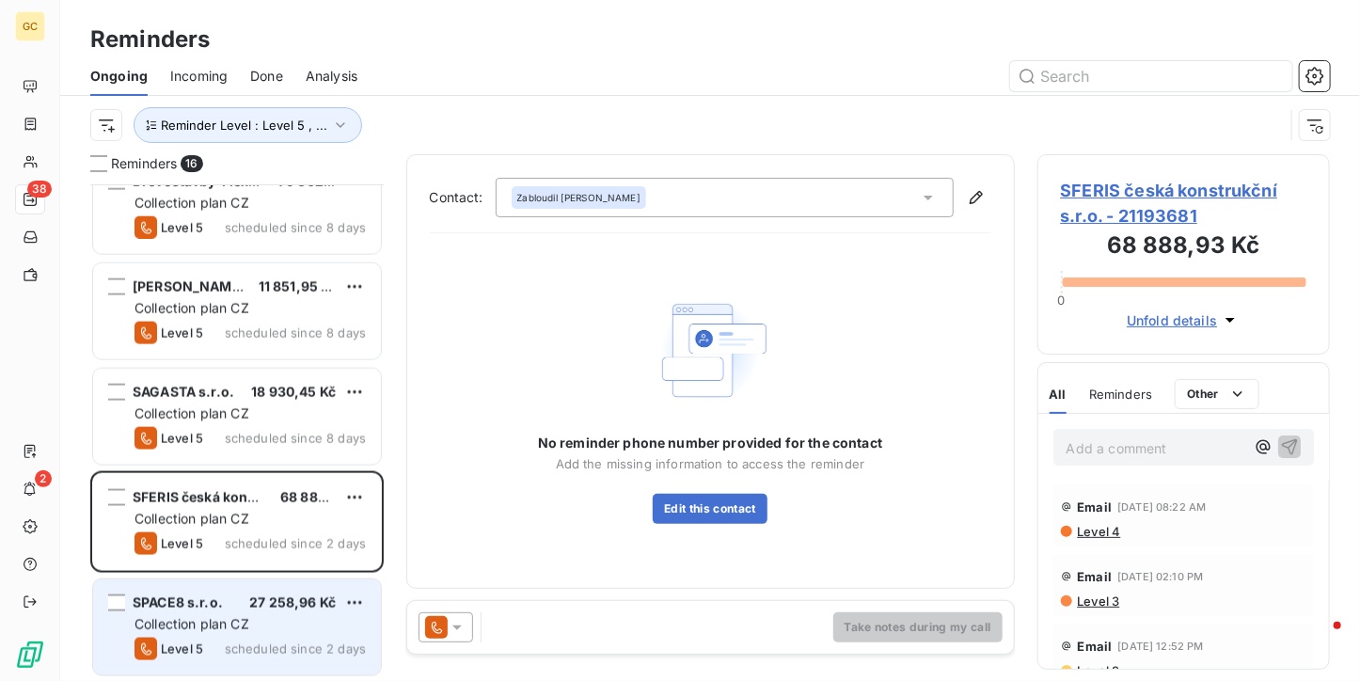
click at [249, 603] on span "27 258,96 Kč" at bounding box center [292, 602] width 87 height 16
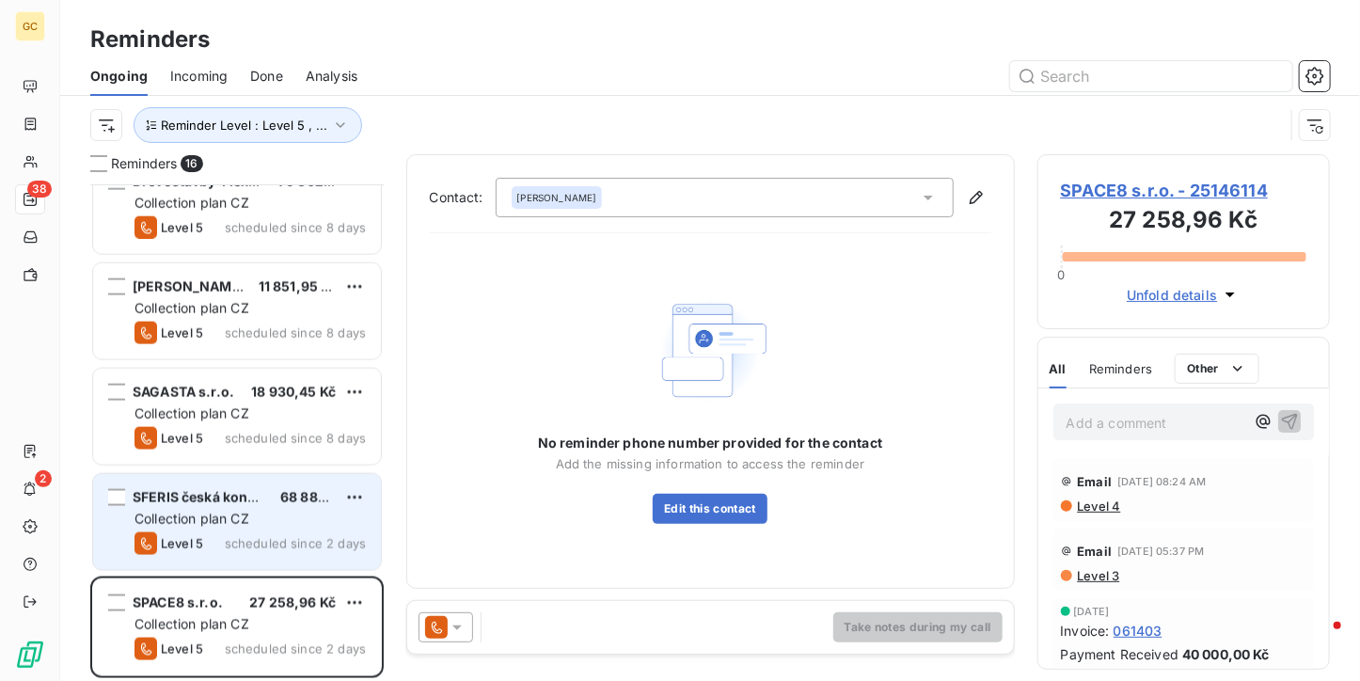
click at [237, 547] on span "scheduled since 2 days" at bounding box center [295, 543] width 141 height 15
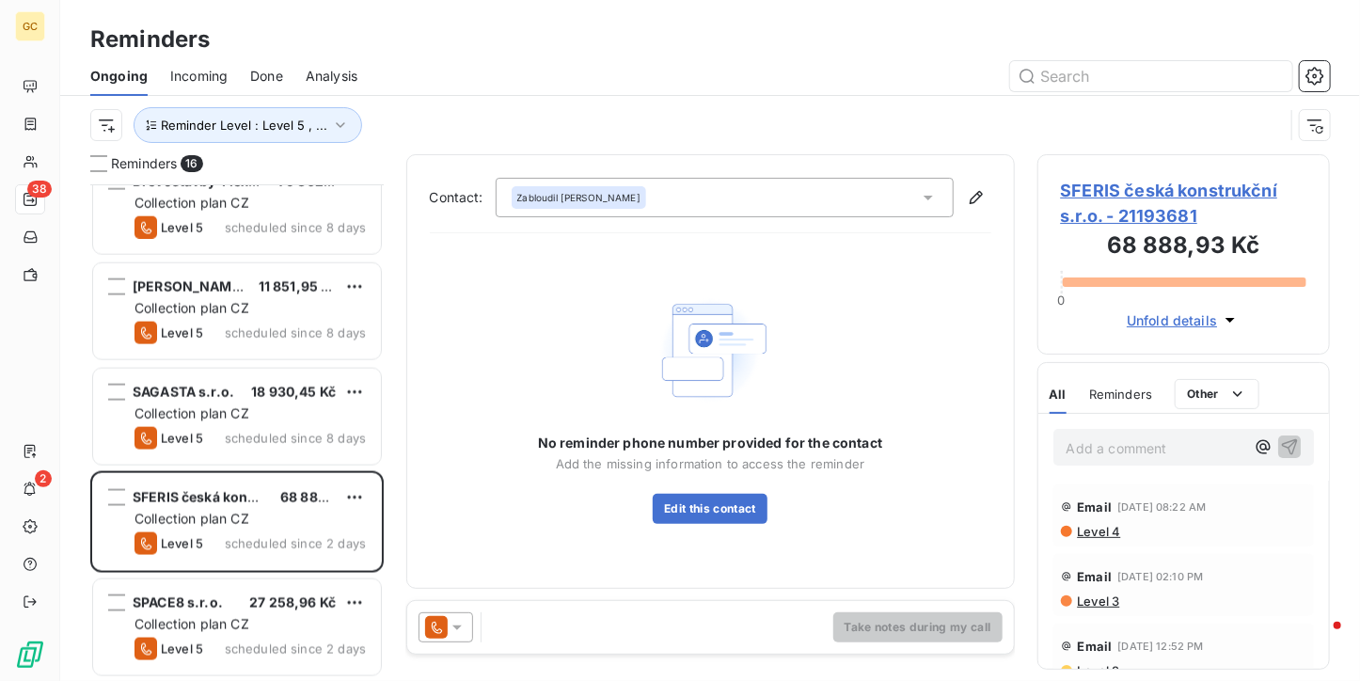
click at [1085, 178] on span "SFERIS česká konstrukční s.r.o. - 21193681" at bounding box center [1184, 203] width 246 height 51
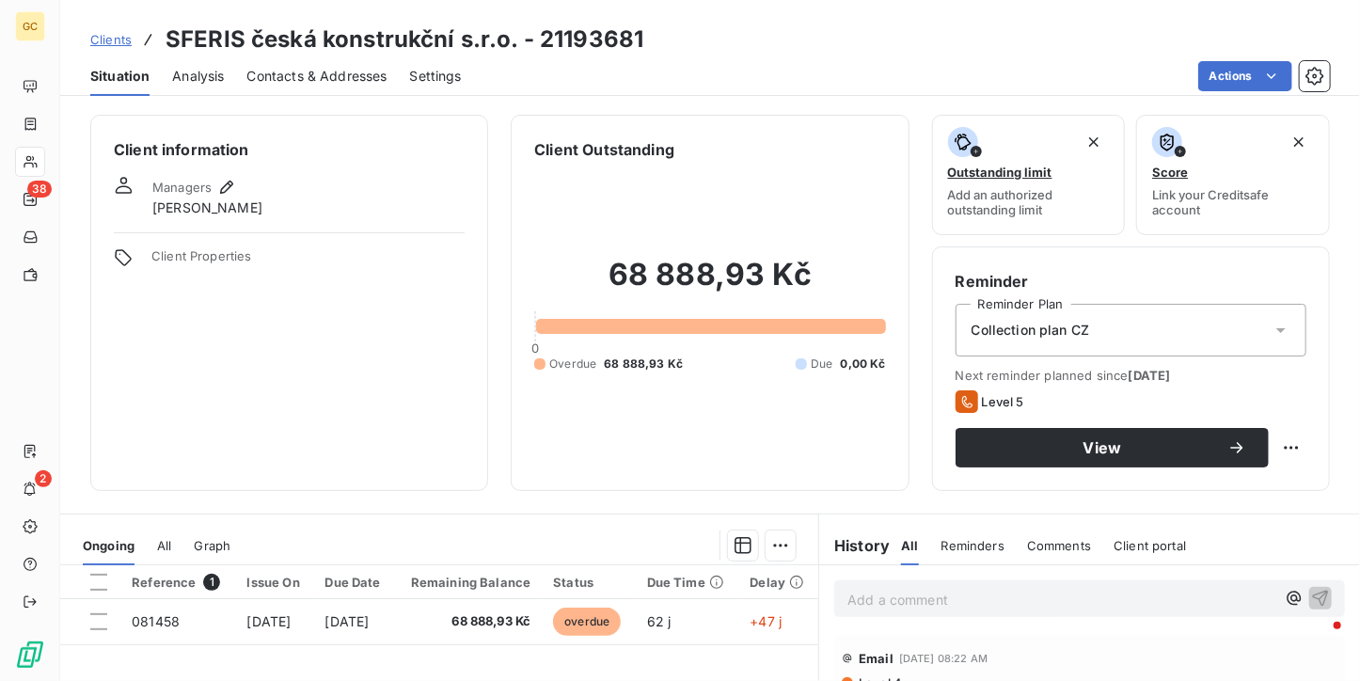
click at [316, 74] on span "Contacts & Addresses" at bounding box center [317, 76] width 140 height 19
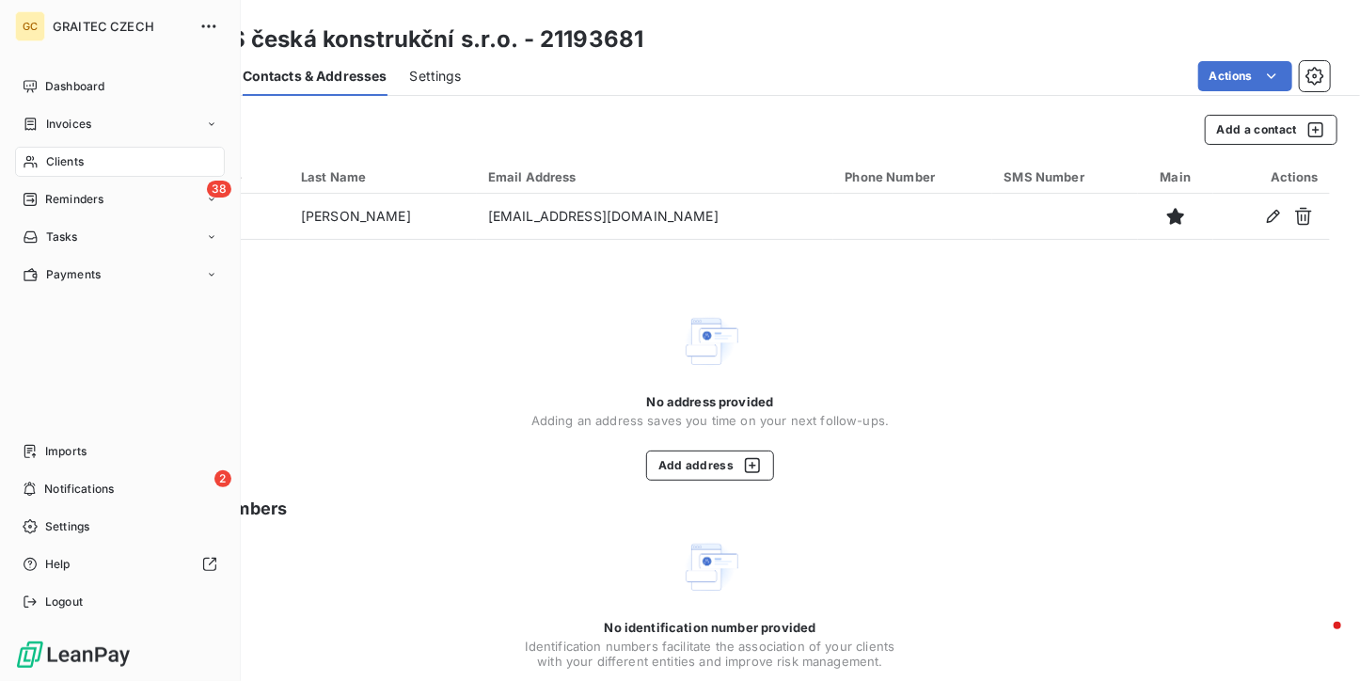
click at [46, 161] on span "Clients" at bounding box center [65, 161] width 38 height 17
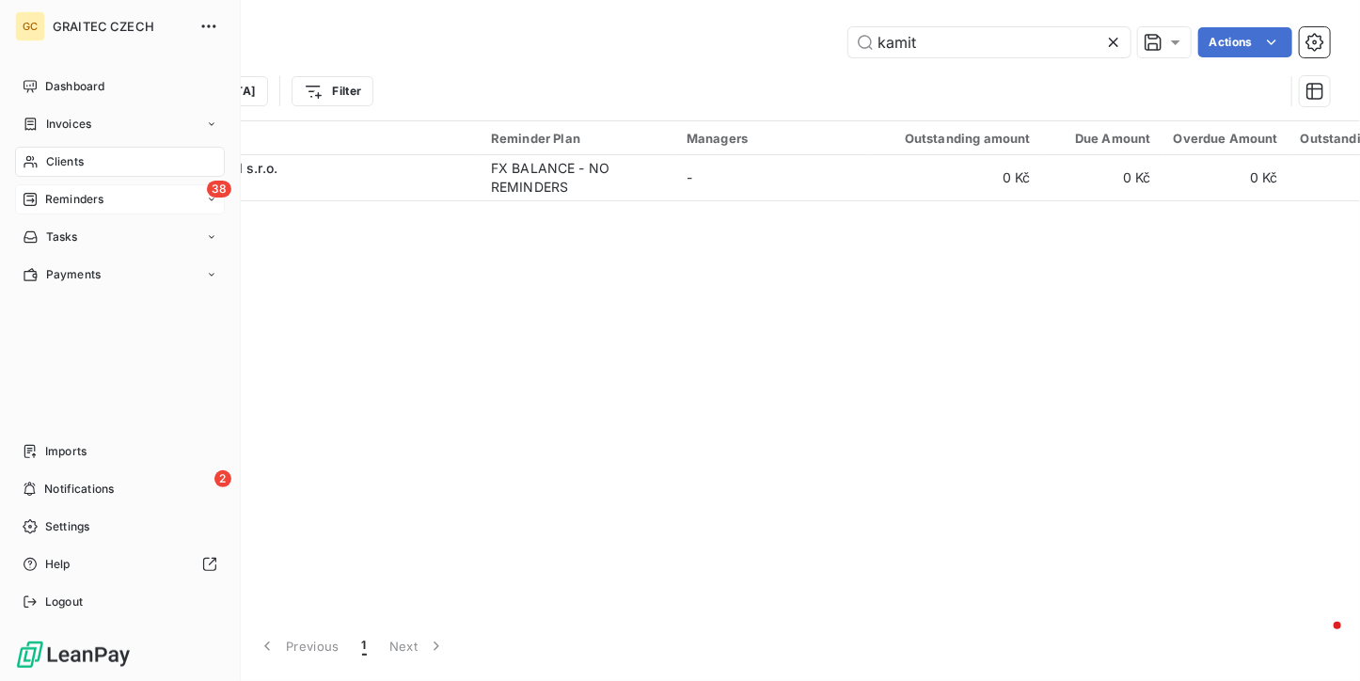
click at [60, 191] on span "Reminders" at bounding box center [74, 199] width 58 height 17
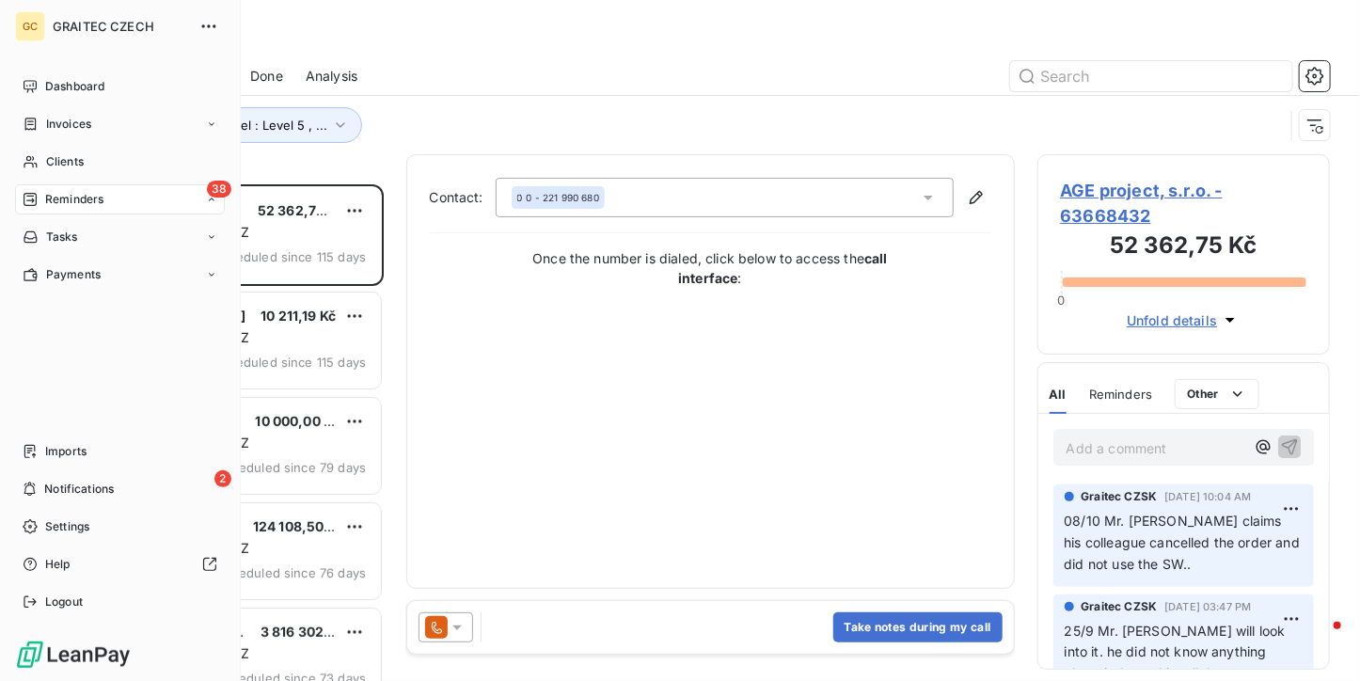
scroll to position [481, 278]
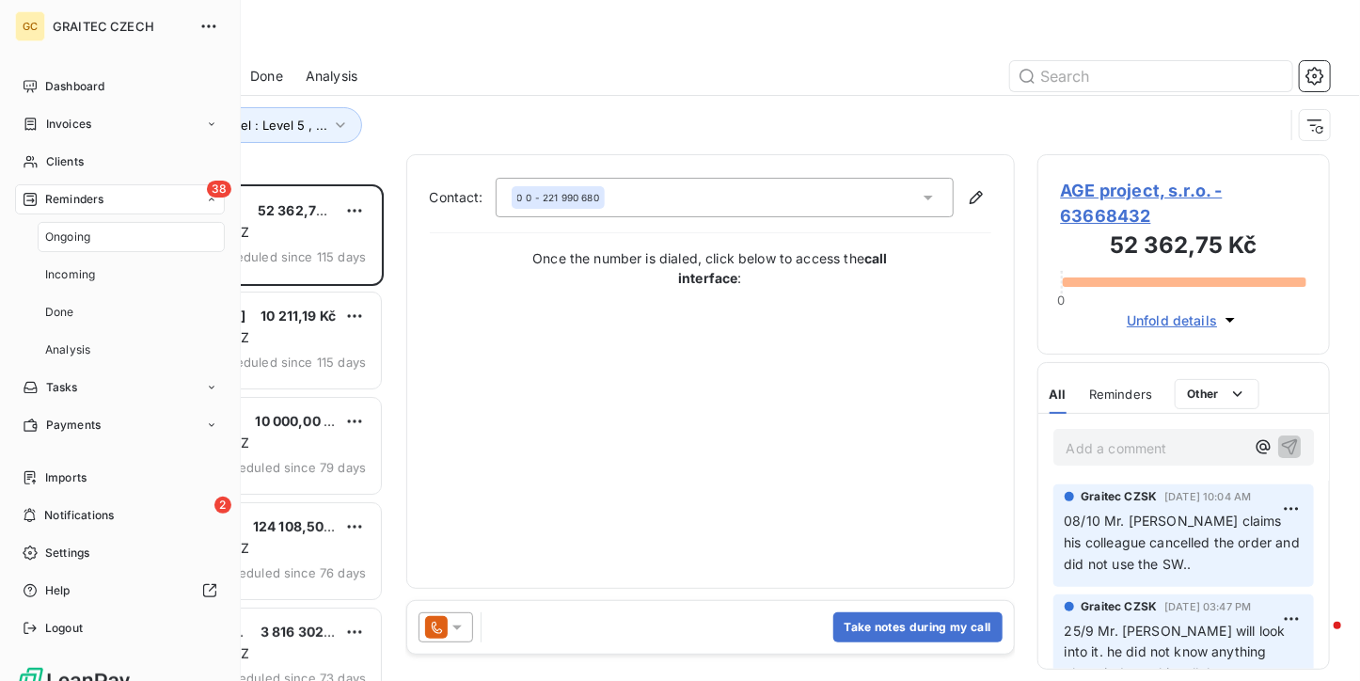
click at [71, 244] on span "Ongoing" at bounding box center [67, 236] width 45 height 17
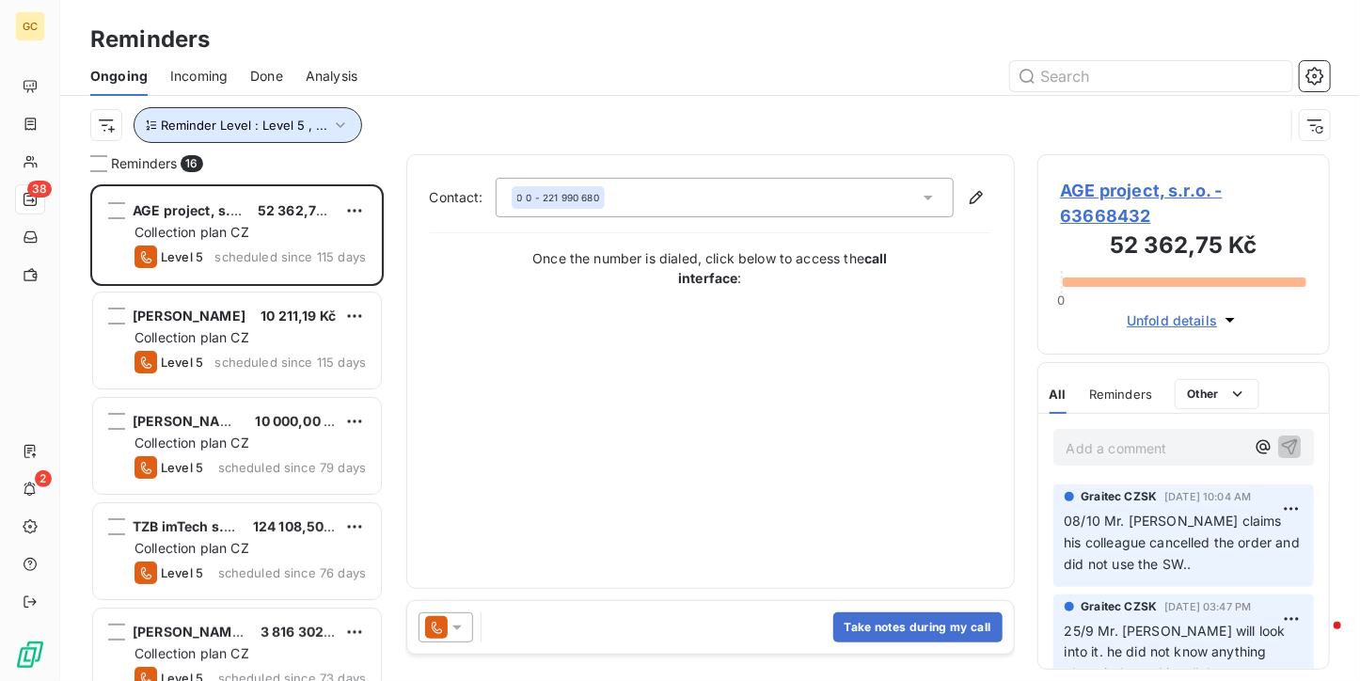
click at [337, 127] on icon "button" at bounding box center [340, 125] width 19 height 19
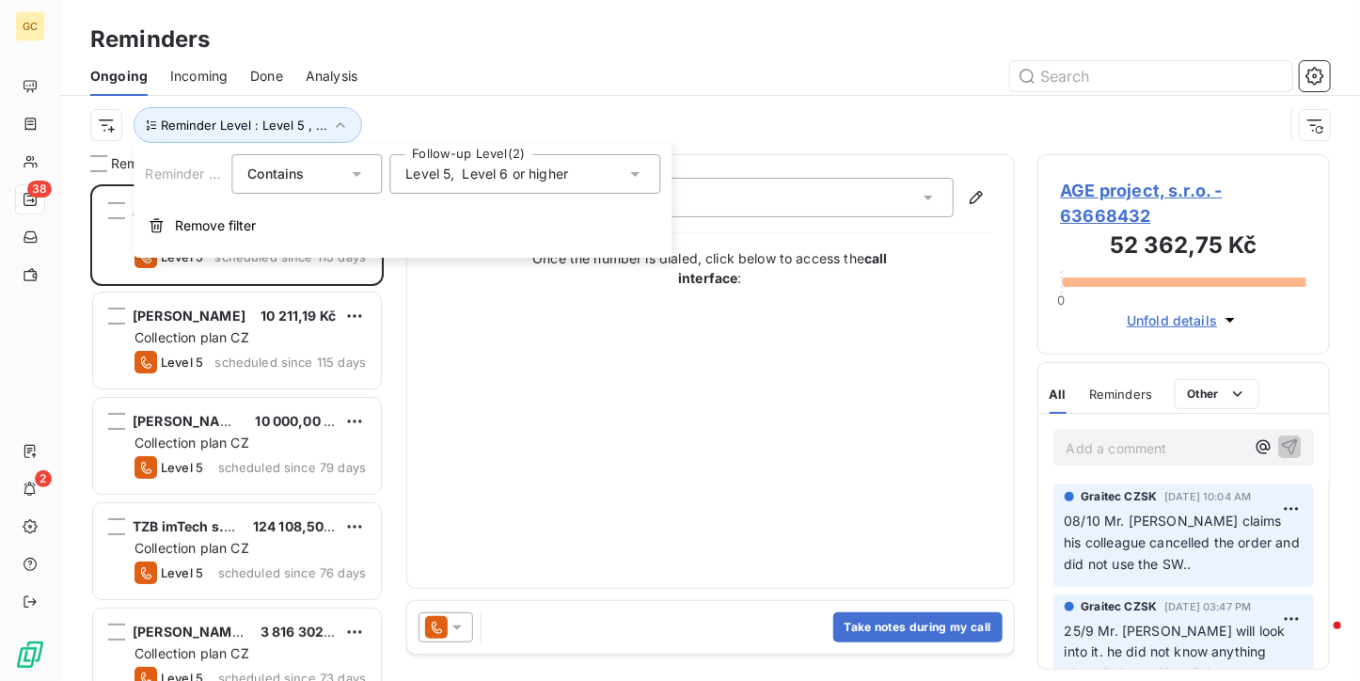
click at [606, 159] on div "Level 5 , Level 6 or higher" at bounding box center [524, 173] width 271 height 39
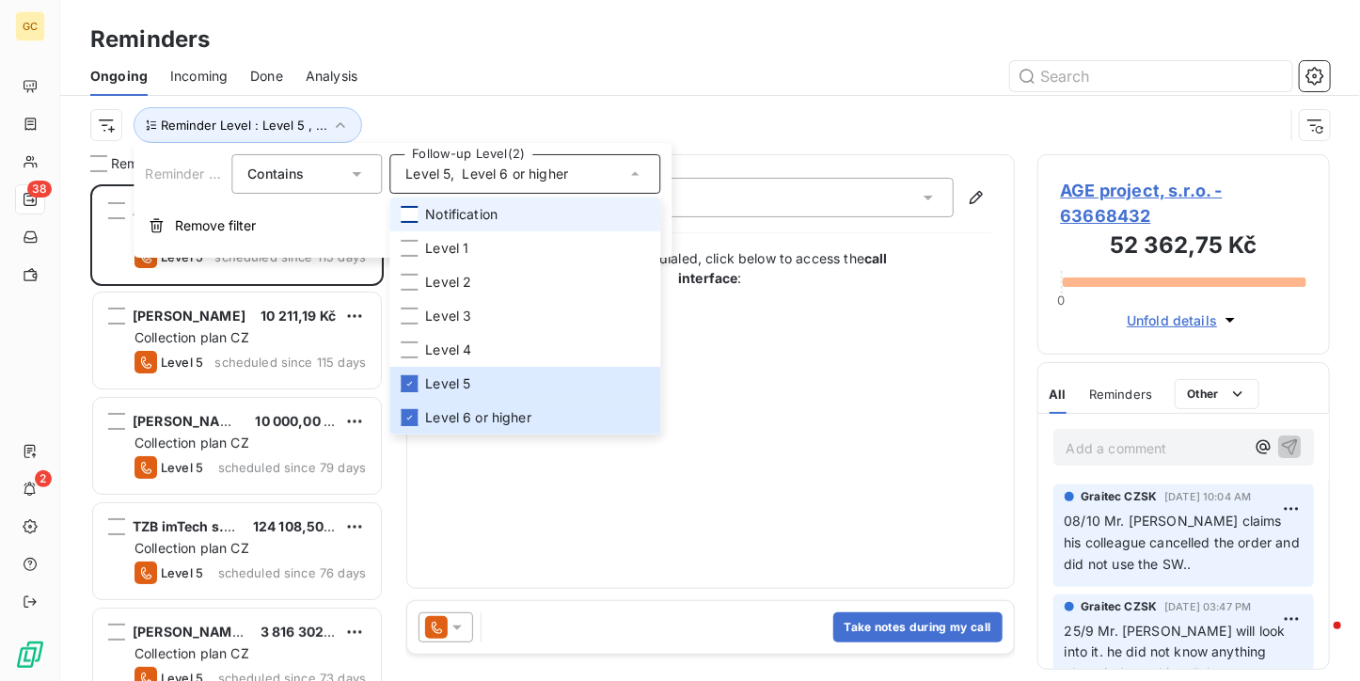
click at [409, 215] on div at bounding box center [409, 214] width 17 height 17
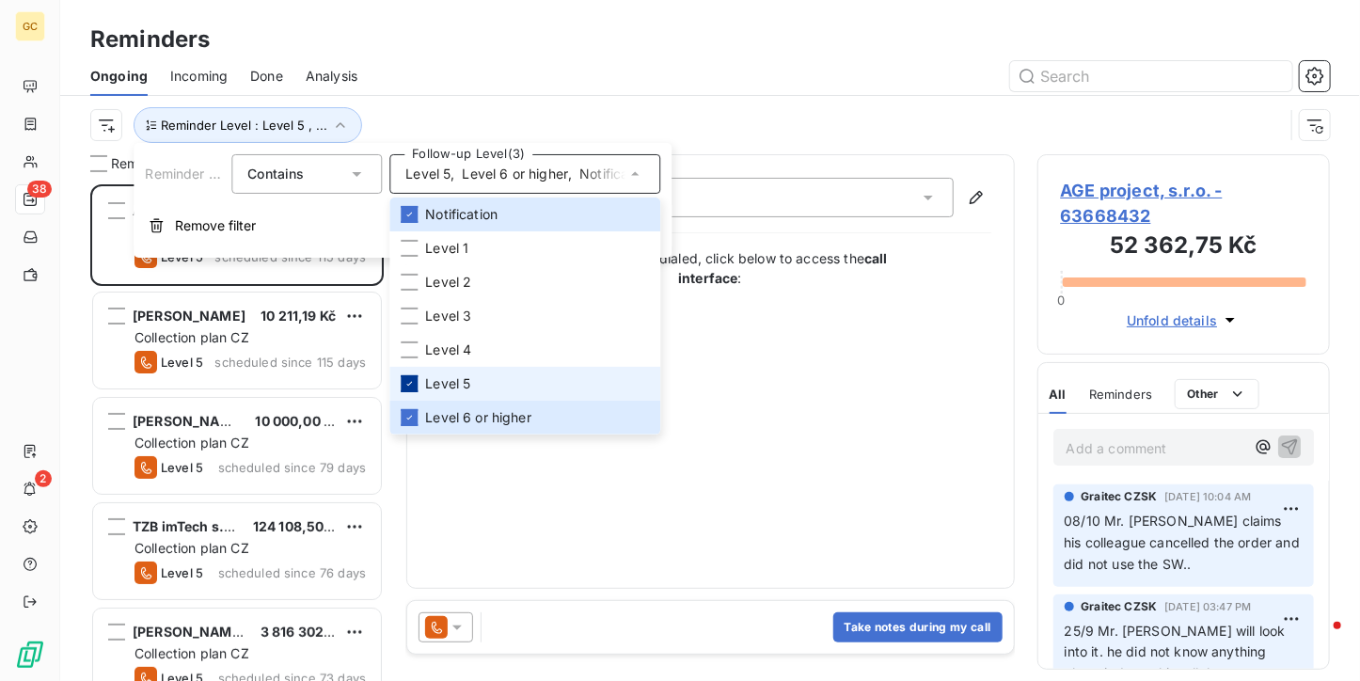
click at [410, 375] on div at bounding box center [409, 383] width 17 height 17
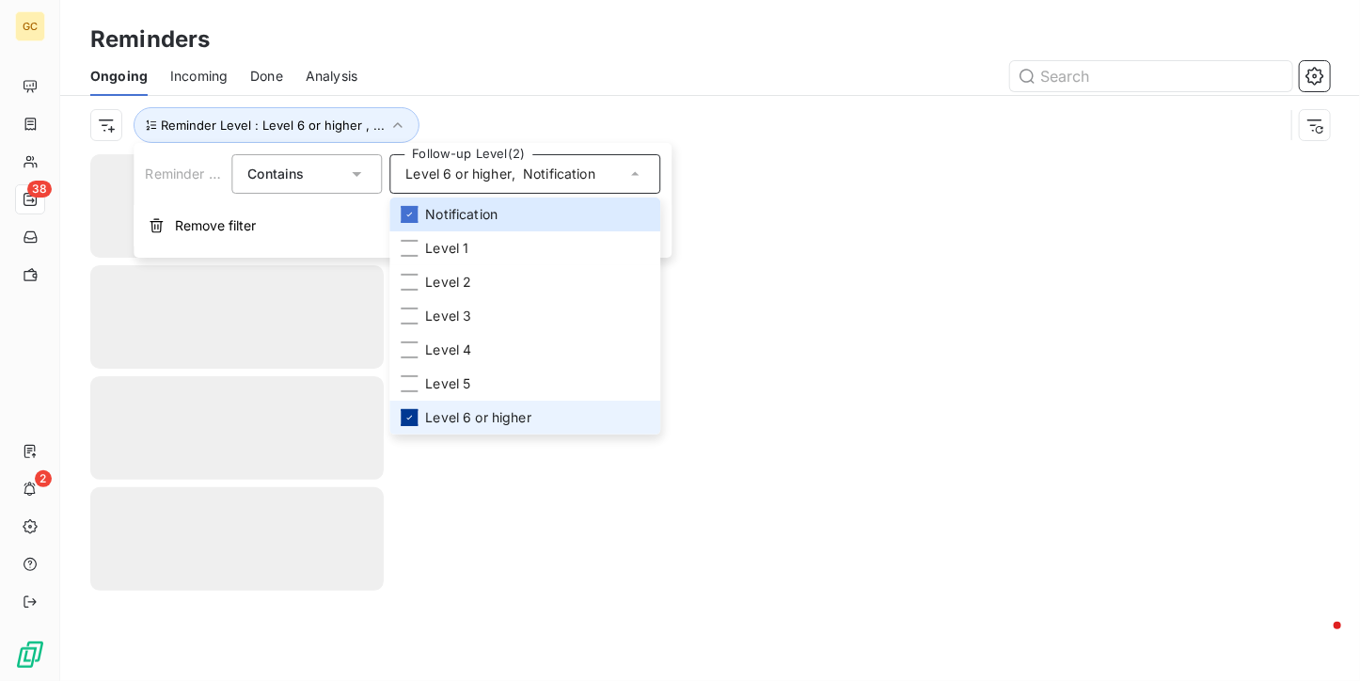
click at [406, 412] on icon at bounding box center [408, 417] width 11 height 11
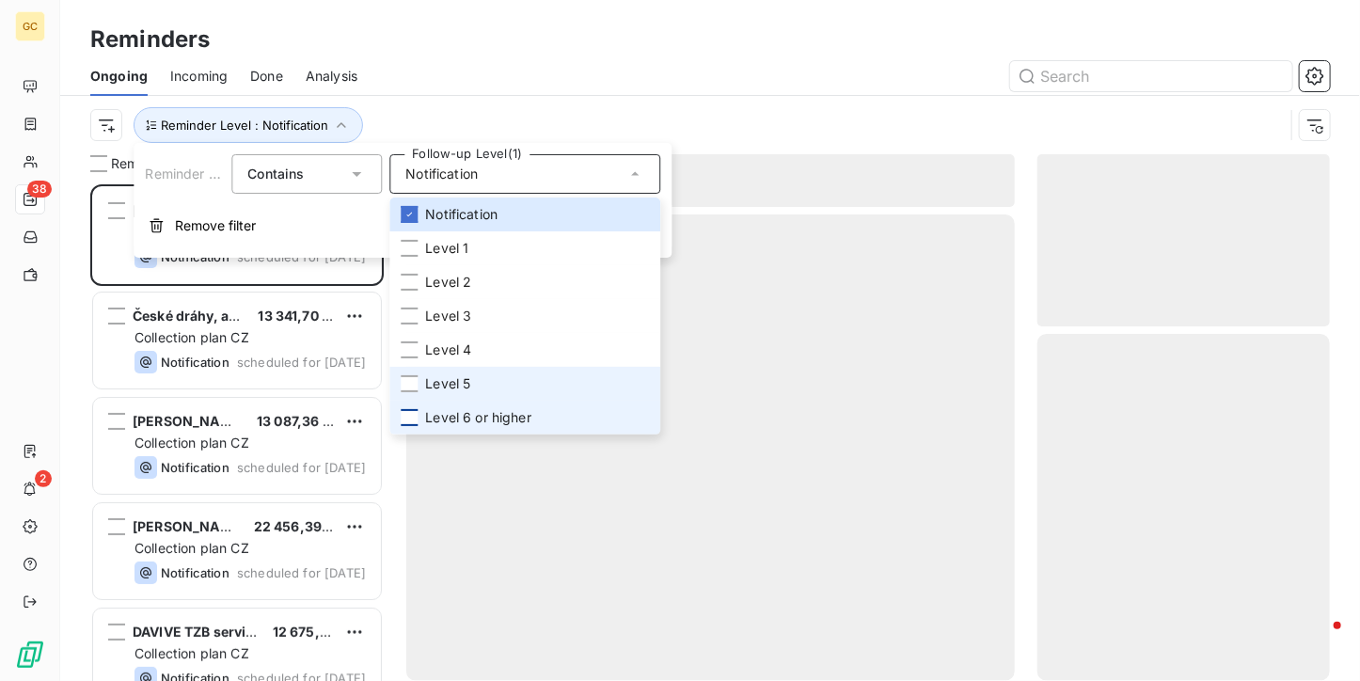
scroll to position [481, 278]
click at [406, 374] on li "Level 5" at bounding box center [524, 384] width 271 height 34
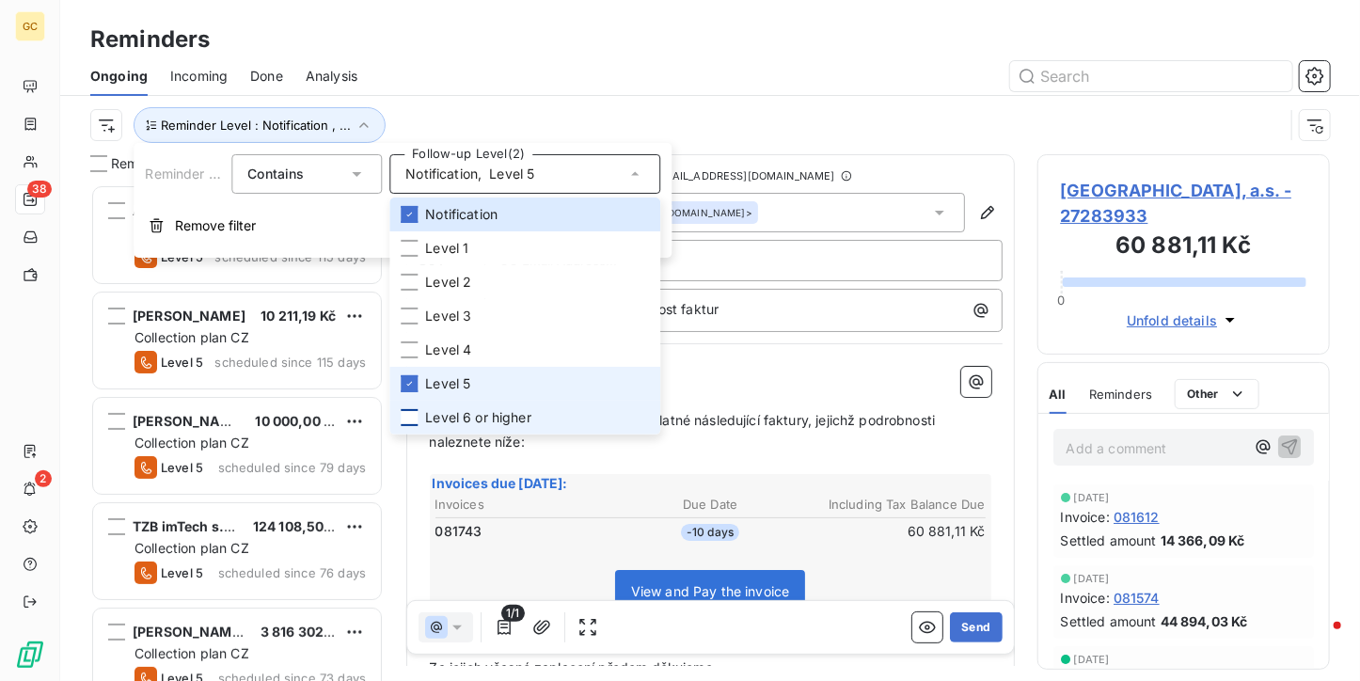
click at [433, 55] on div "Reminders" at bounding box center [710, 40] width 1300 height 34
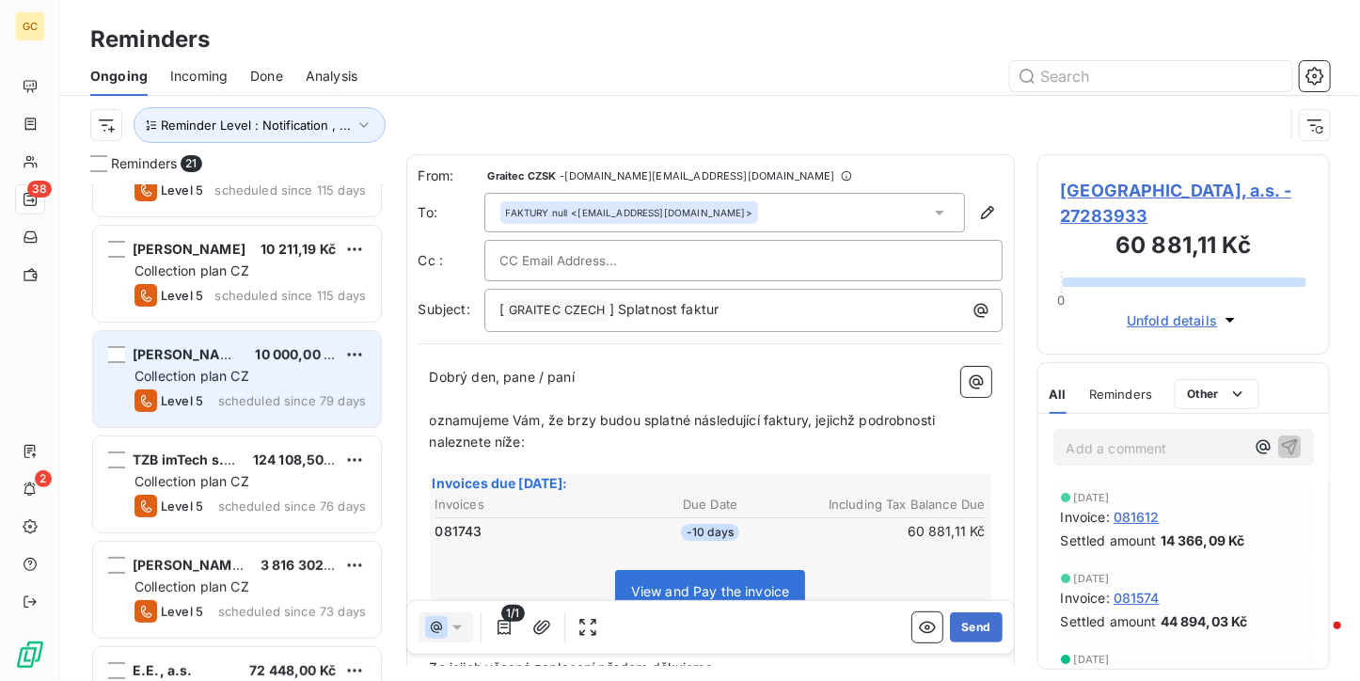
scroll to position [188, 0]
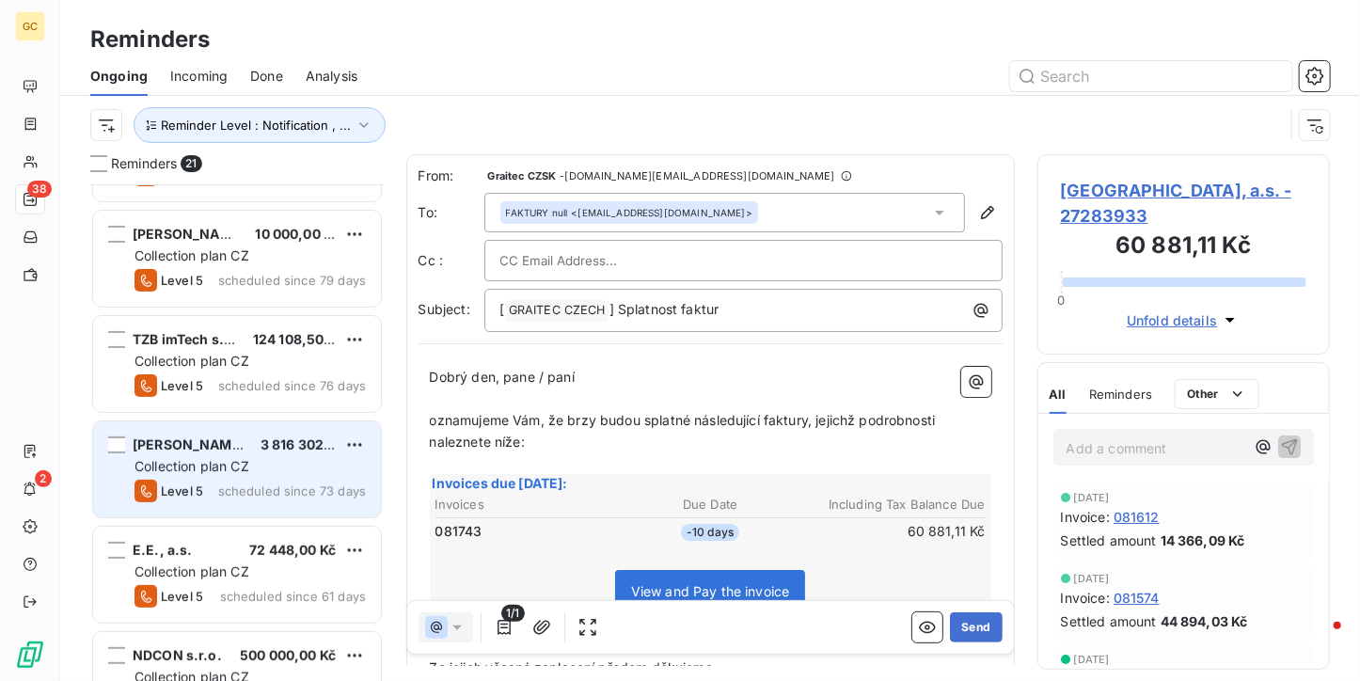
click at [260, 452] on div "3 816 302,02 Kč" at bounding box center [297, 444] width 75 height 19
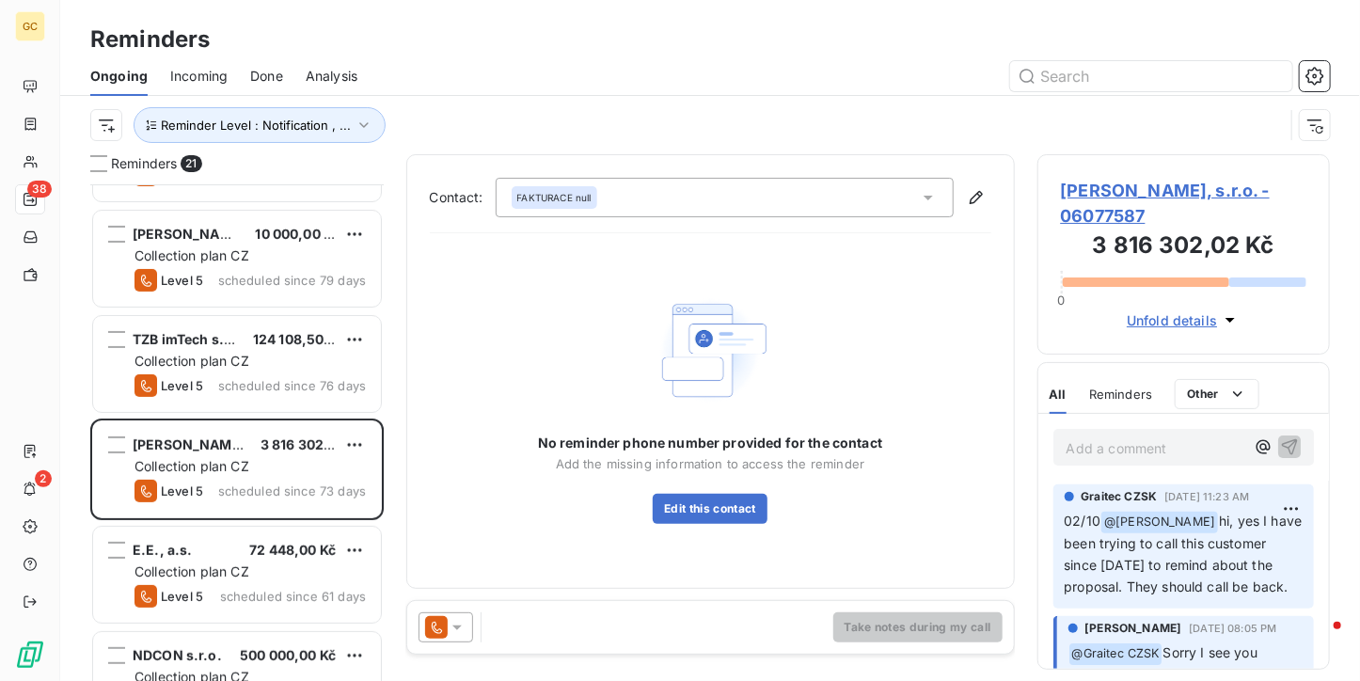
click at [1089, 183] on span "[PERSON_NAME], s.r.o. - 06077587" at bounding box center [1184, 203] width 246 height 51
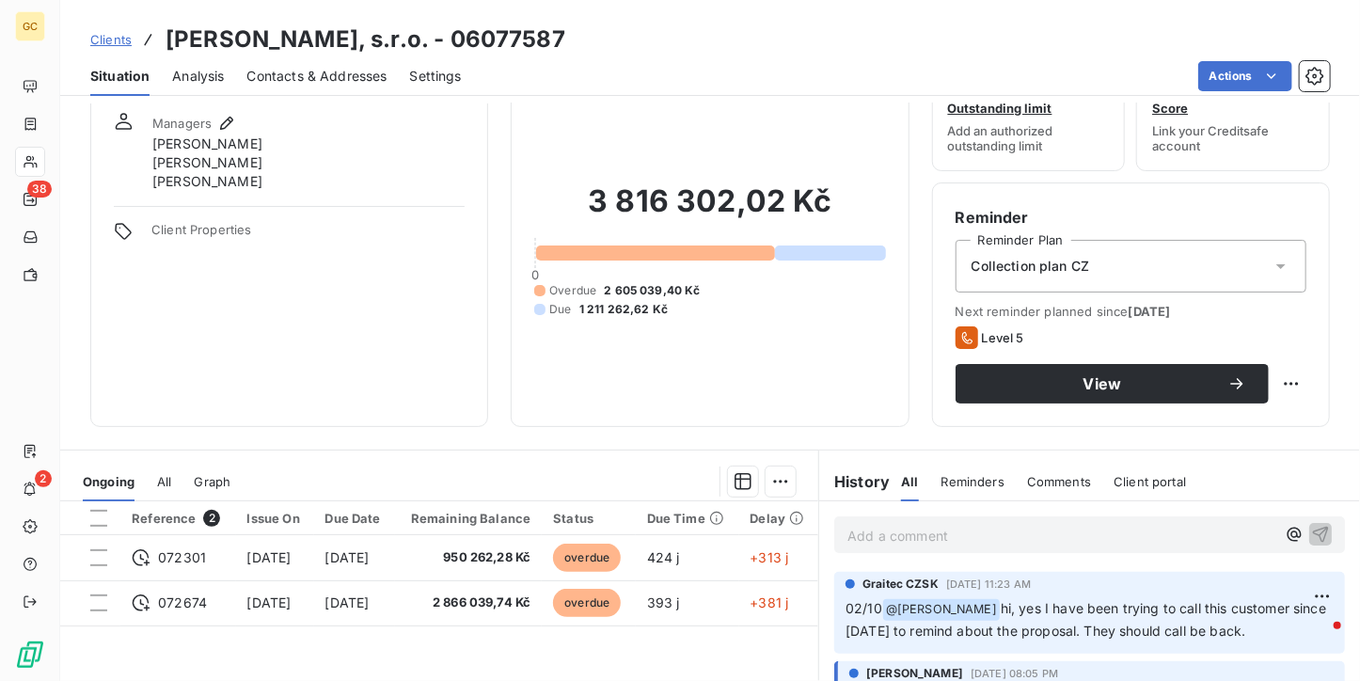
scroll to position [94, 0]
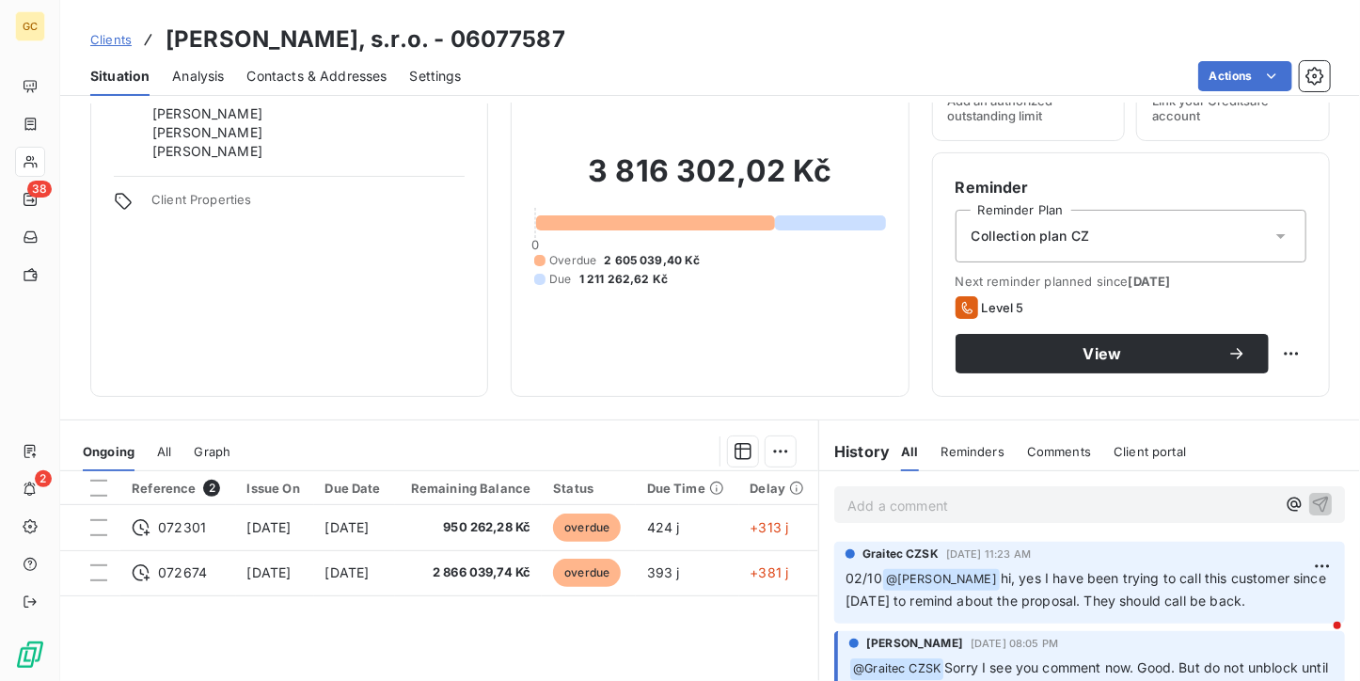
click at [354, 71] on span "Contacts & Addresses" at bounding box center [317, 76] width 140 height 19
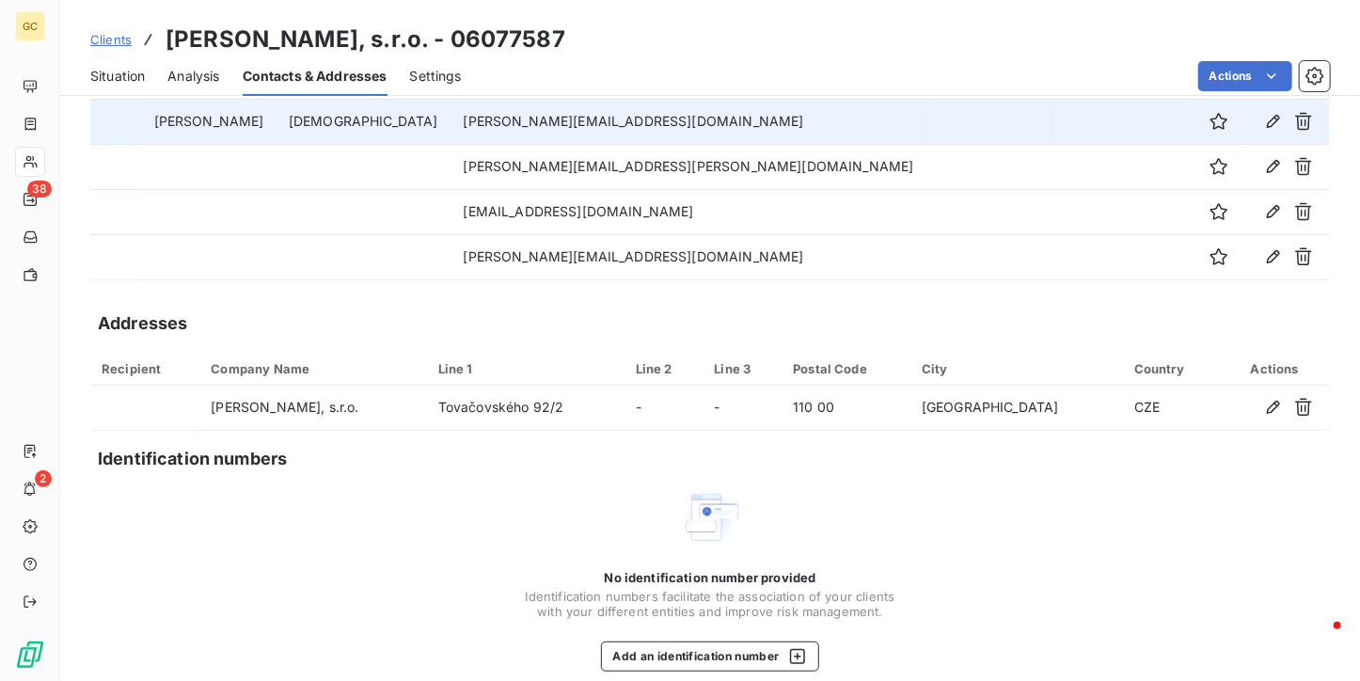
scroll to position [188, 0]
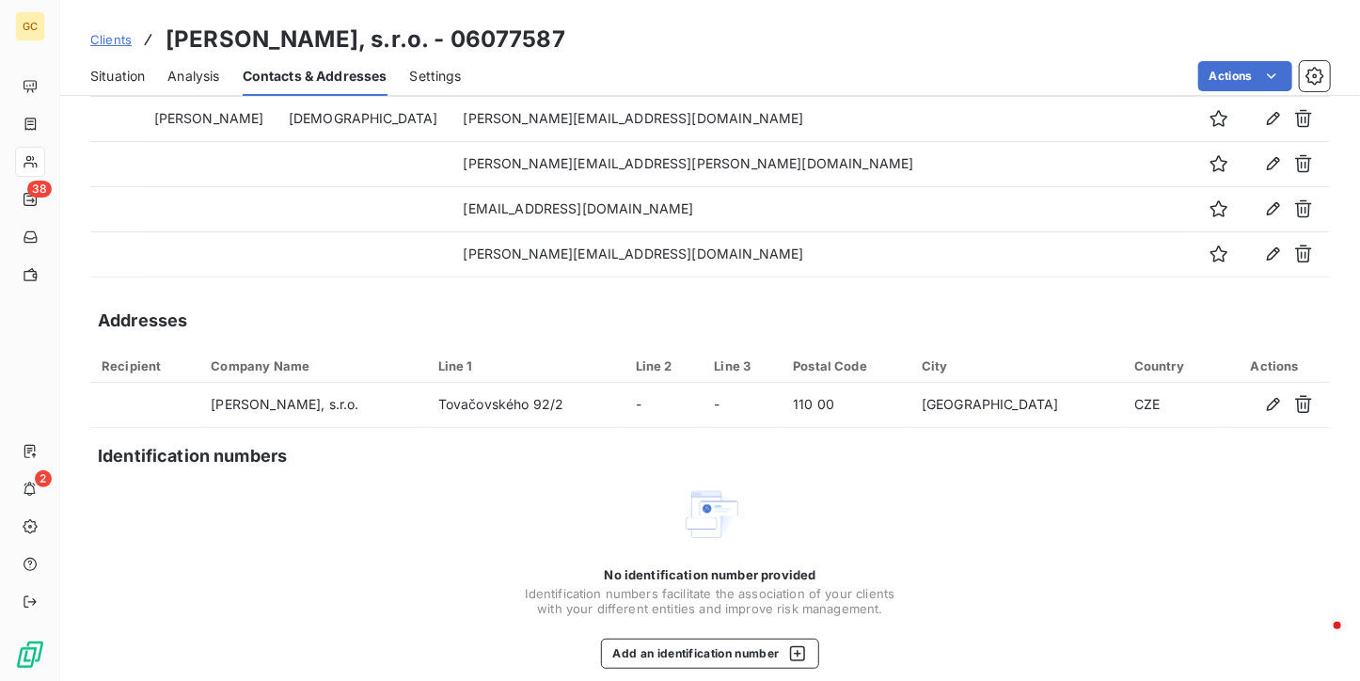
click at [140, 82] on span "Situation" at bounding box center [117, 76] width 55 height 19
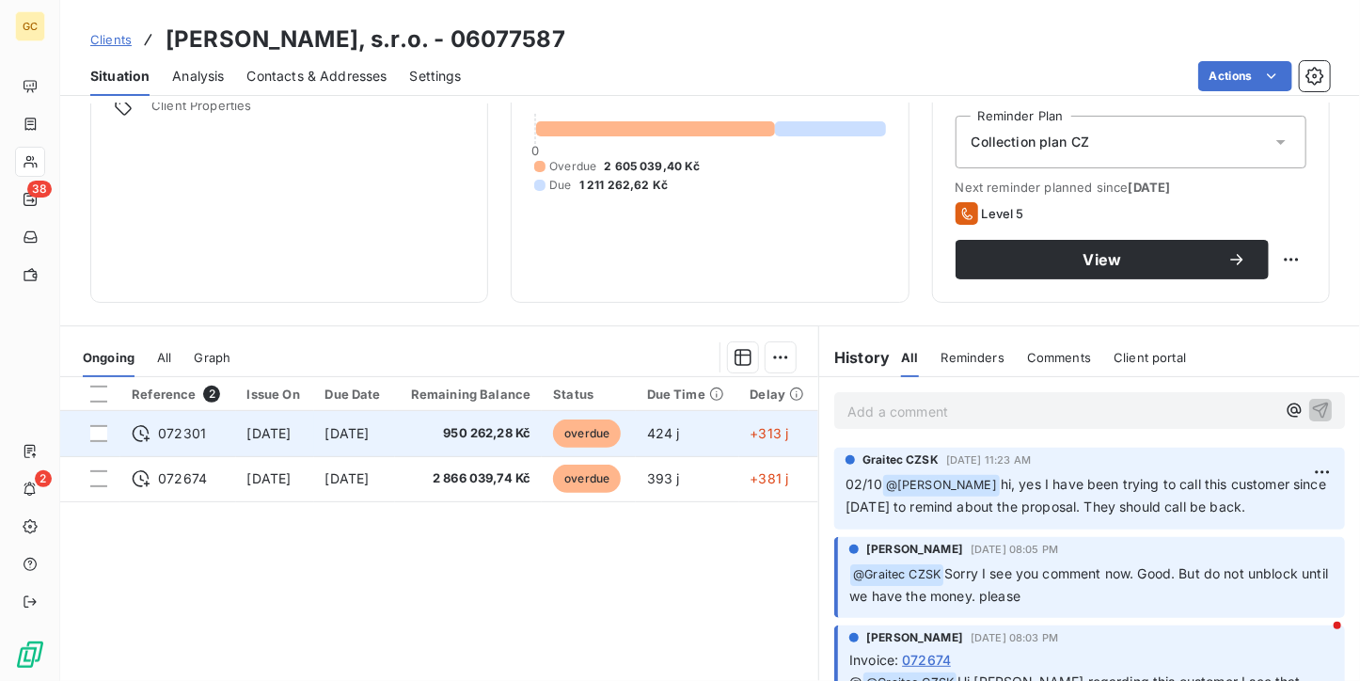
click at [464, 447] on td "950 262,28 Kč" at bounding box center [469, 433] width 148 height 45
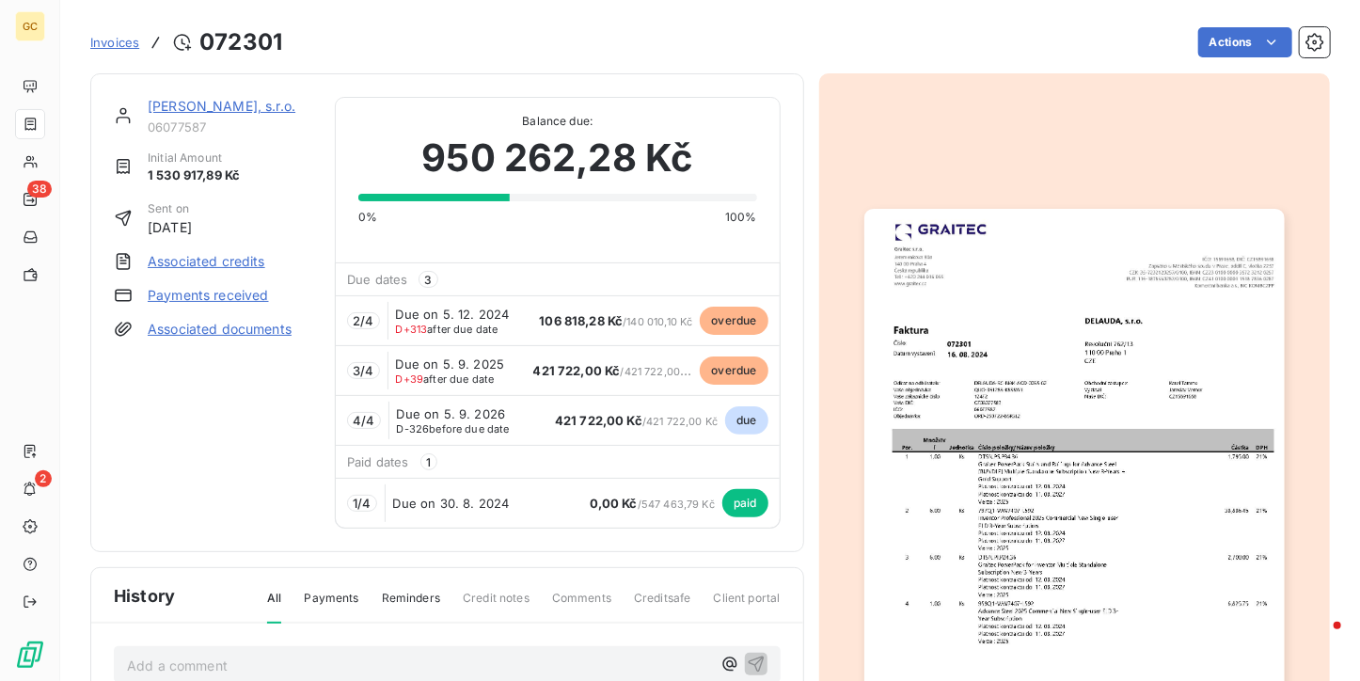
click at [992, 315] on img "button" at bounding box center [1074, 505] width 420 height 593
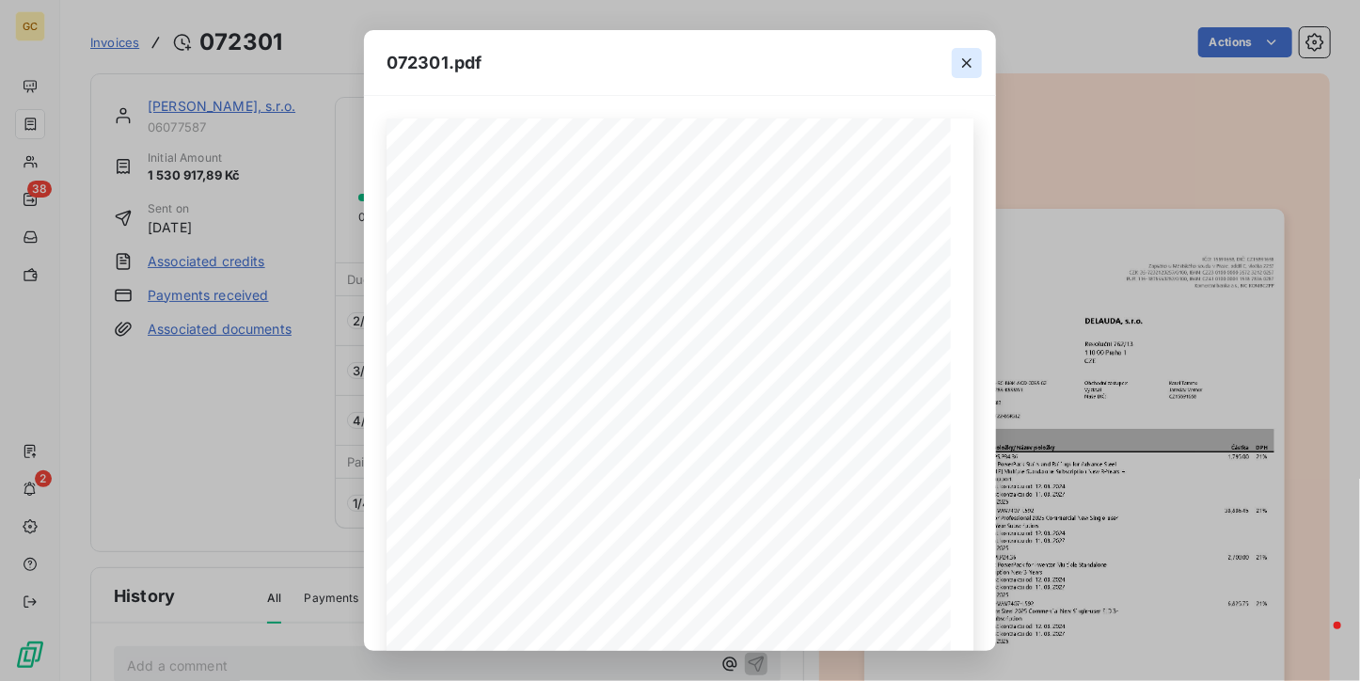
click at [959, 59] on icon "button" at bounding box center [966, 63] width 19 height 19
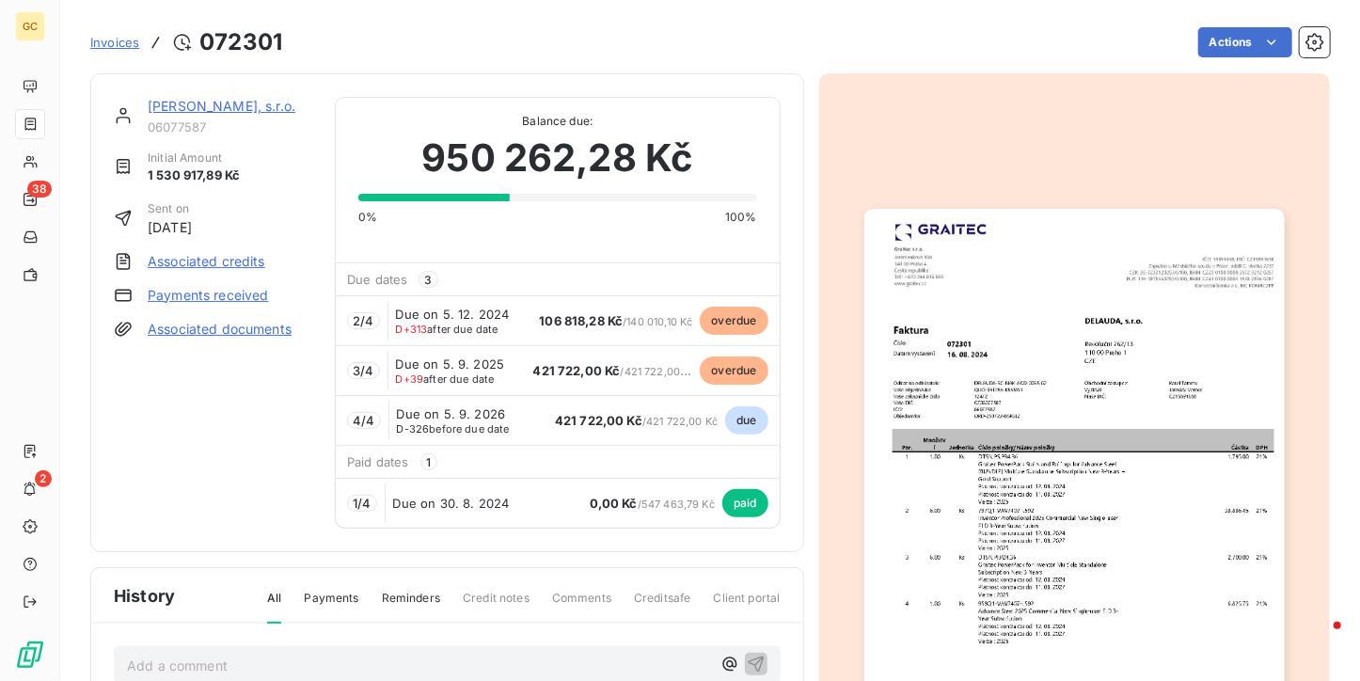
click at [149, 98] on div "[PERSON_NAME], s.r.o. 06077587" at bounding box center [213, 116] width 198 height 38
click at [158, 98] on link "[PERSON_NAME], s.r.o." at bounding box center [222, 106] width 148 height 16
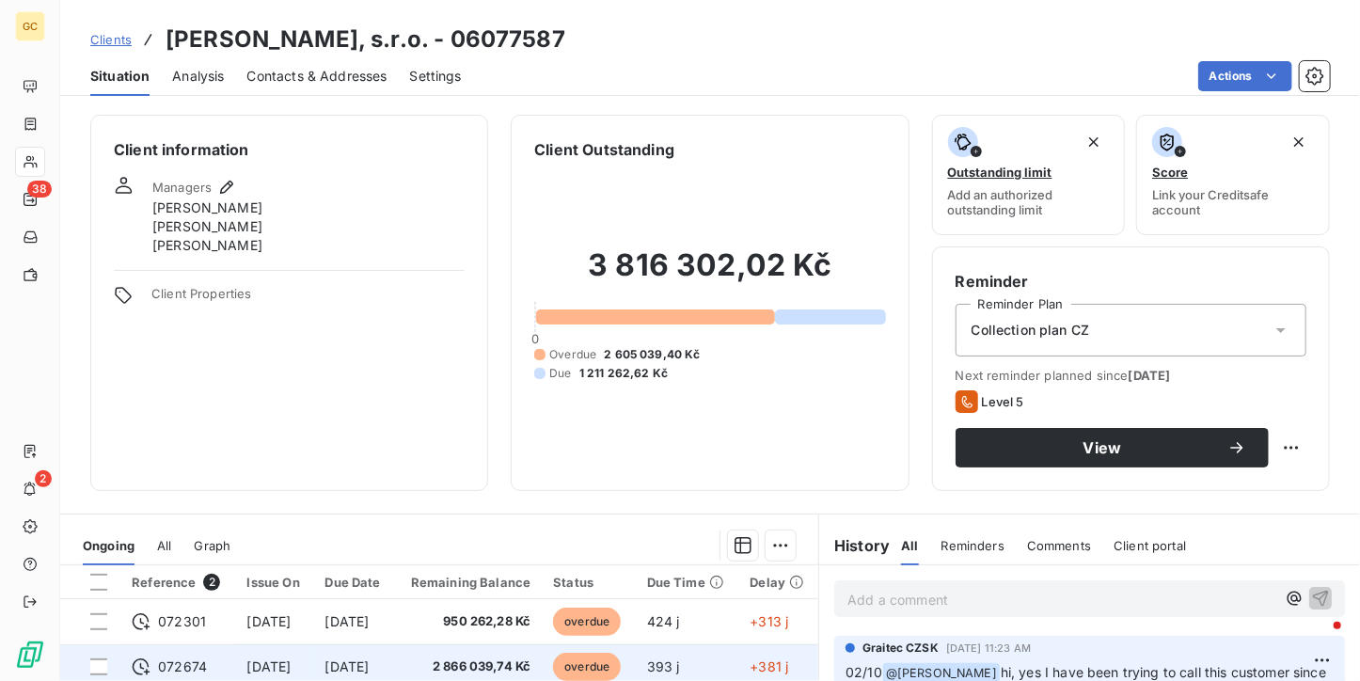
scroll to position [188, 0]
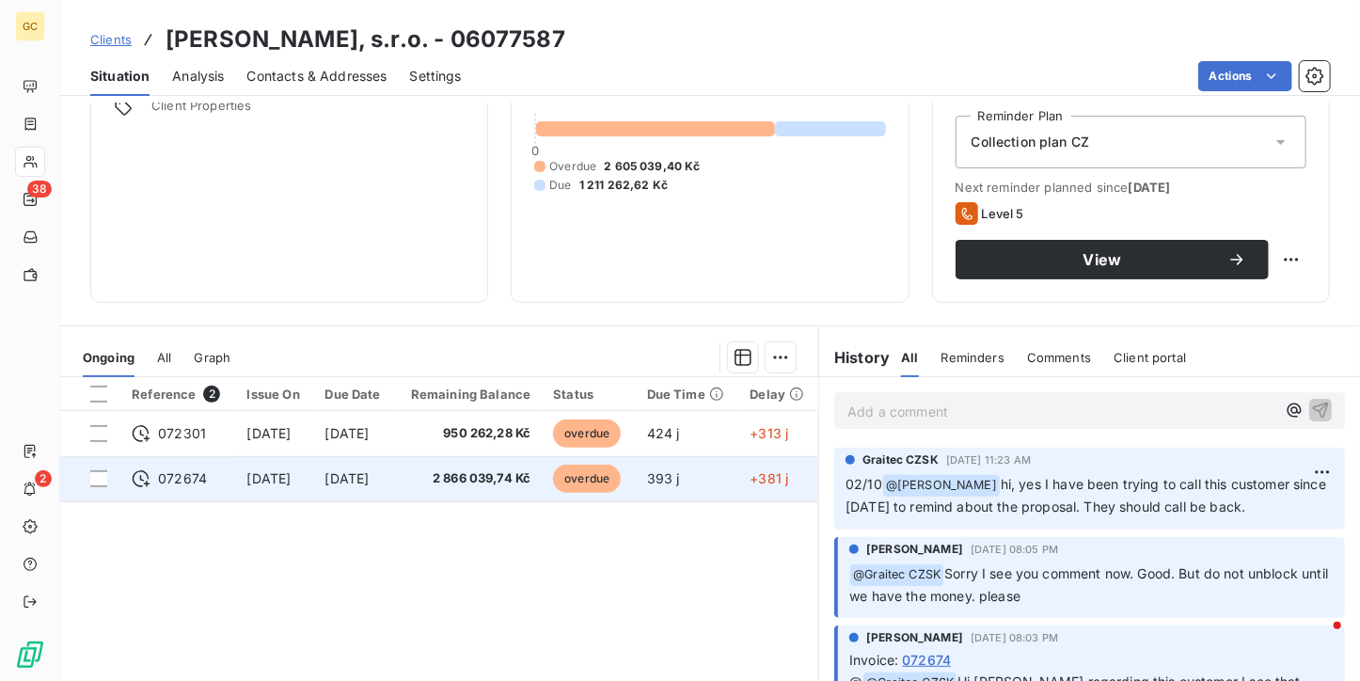
click at [472, 482] on span "2 866 039,74 Kč" at bounding box center [468, 478] width 125 height 19
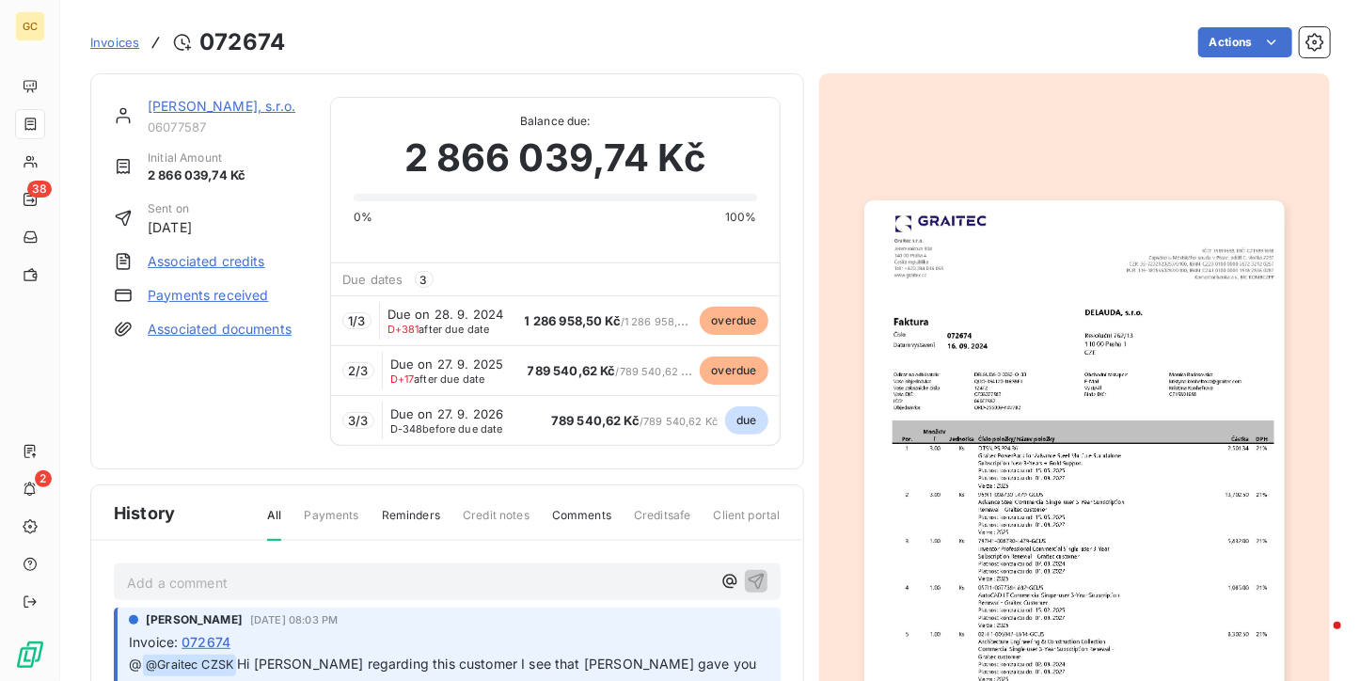
click at [114, 44] on span "Invoices" at bounding box center [114, 42] width 49 height 15
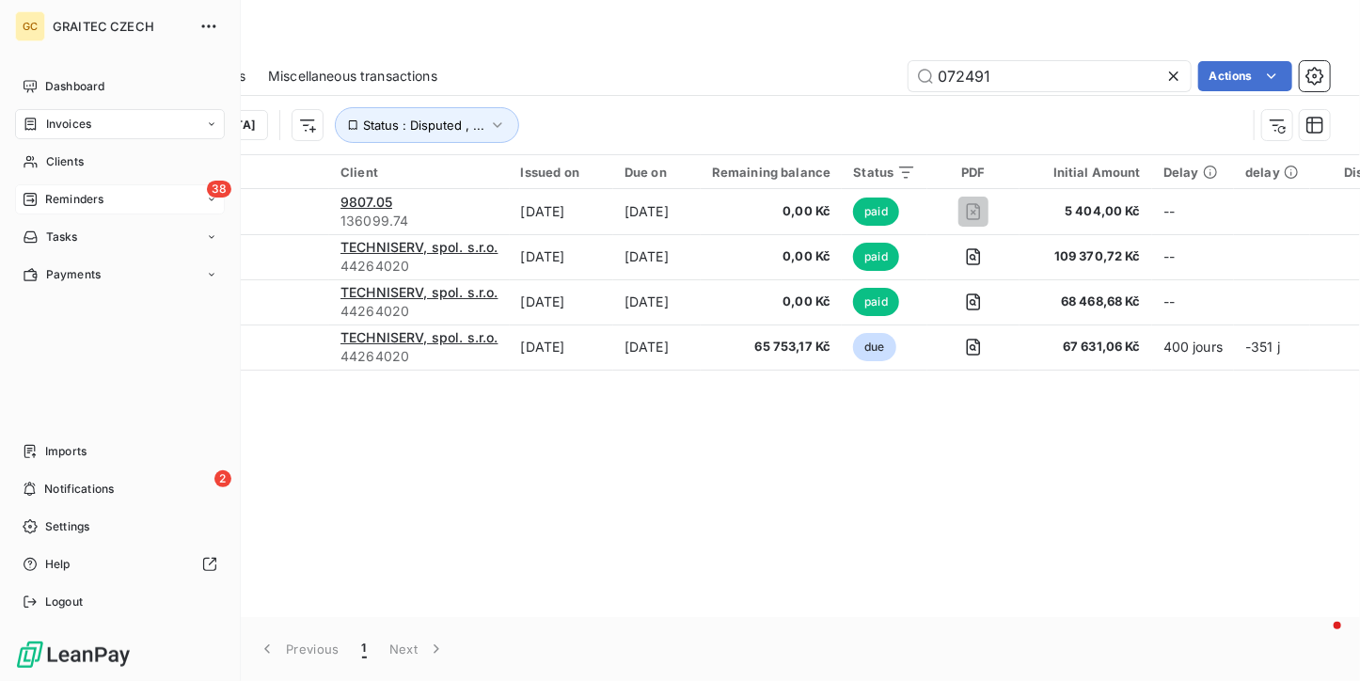
click at [27, 195] on icon at bounding box center [30, 199] width 15 height 15
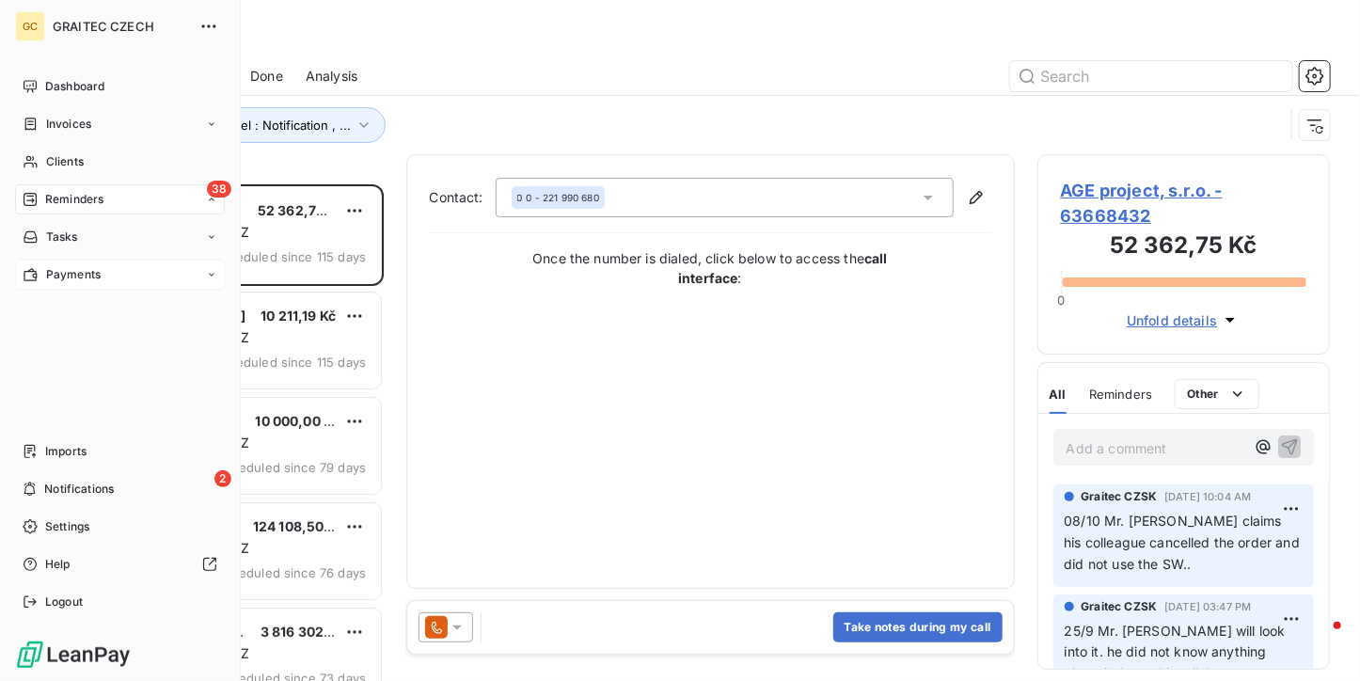
scroll to position [481, 278]
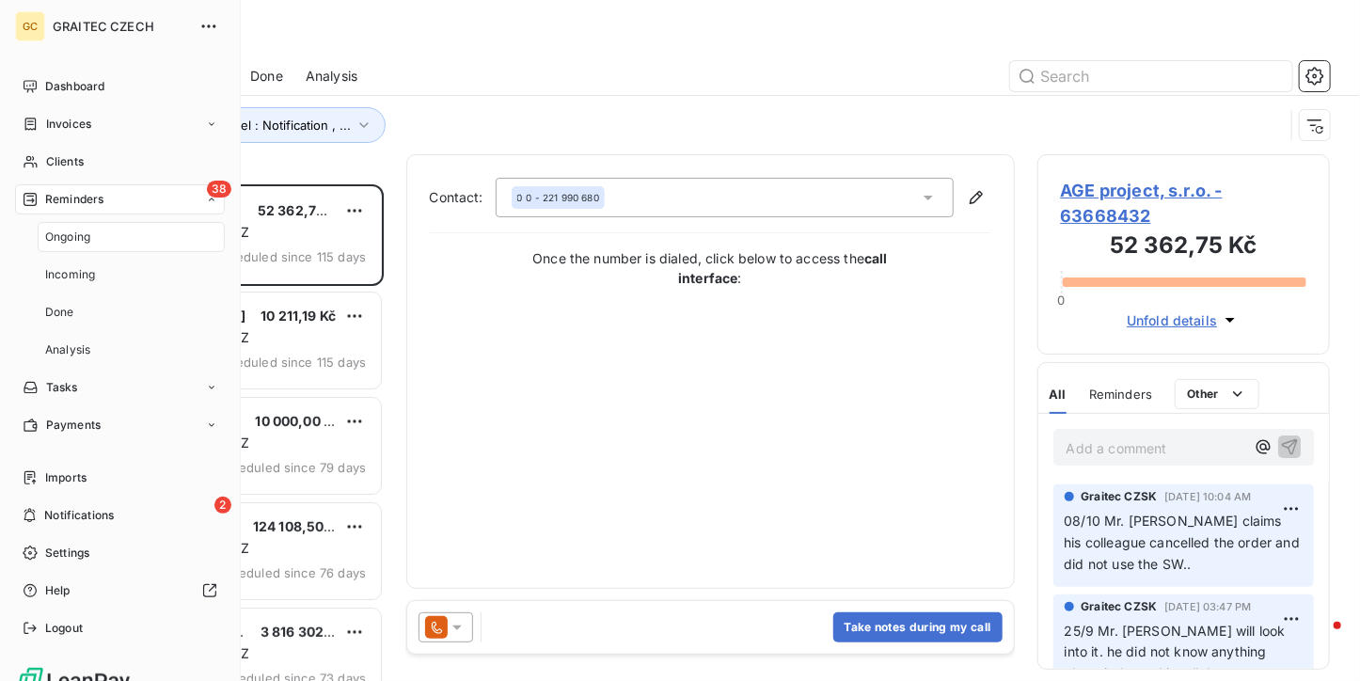
click at [60, 244] on span "Ongoing" at bounding box center [67, 236] width 45 height 17
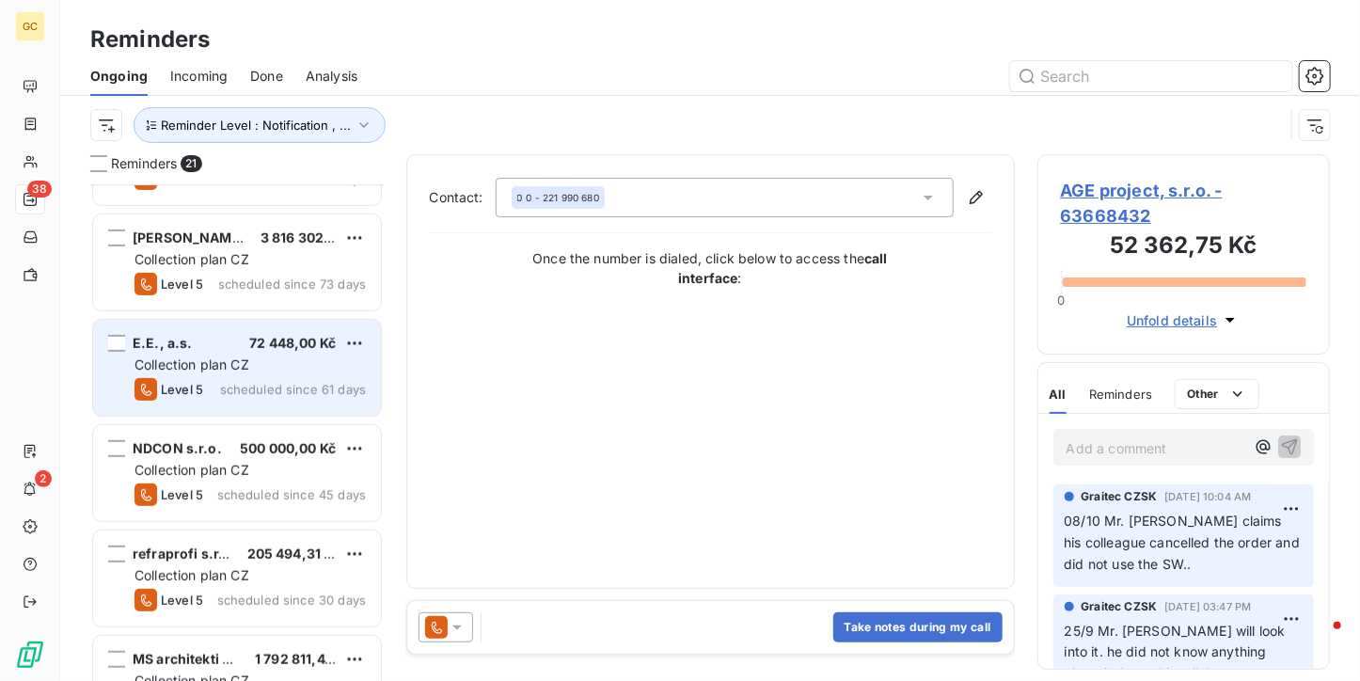
scroll to position [376, 0]
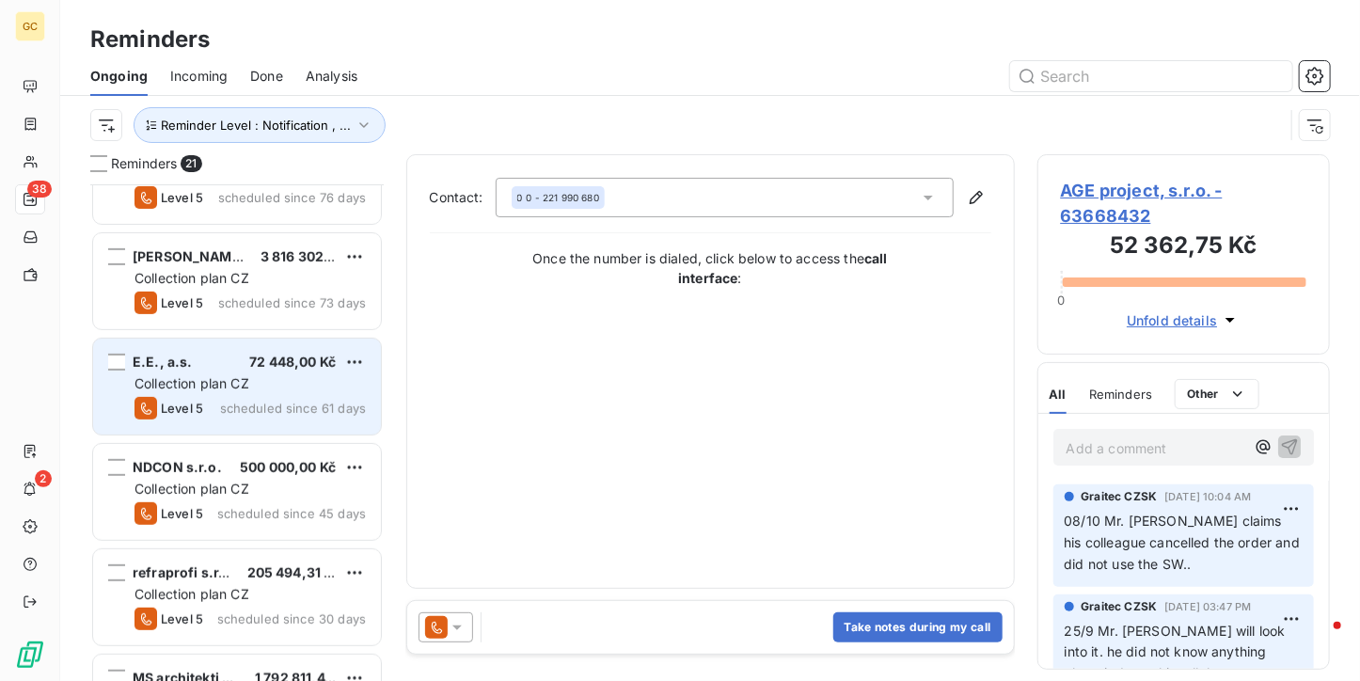
click at [214, 383] on span "Collection plan CZ" at bounding box center [191, 383] width 115 height 16
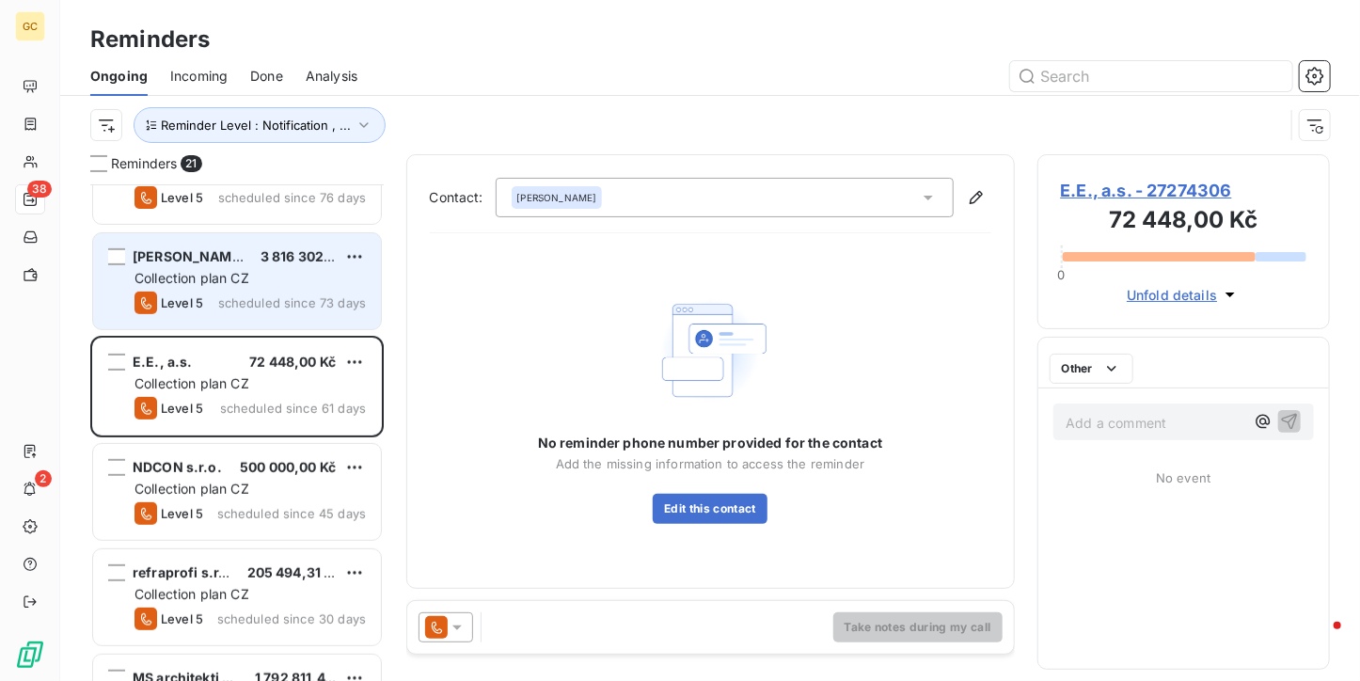
click at [205, 291] on div "Level 5 scheduled since 73 days" at bounding box center [249, 302] width 231 height 23
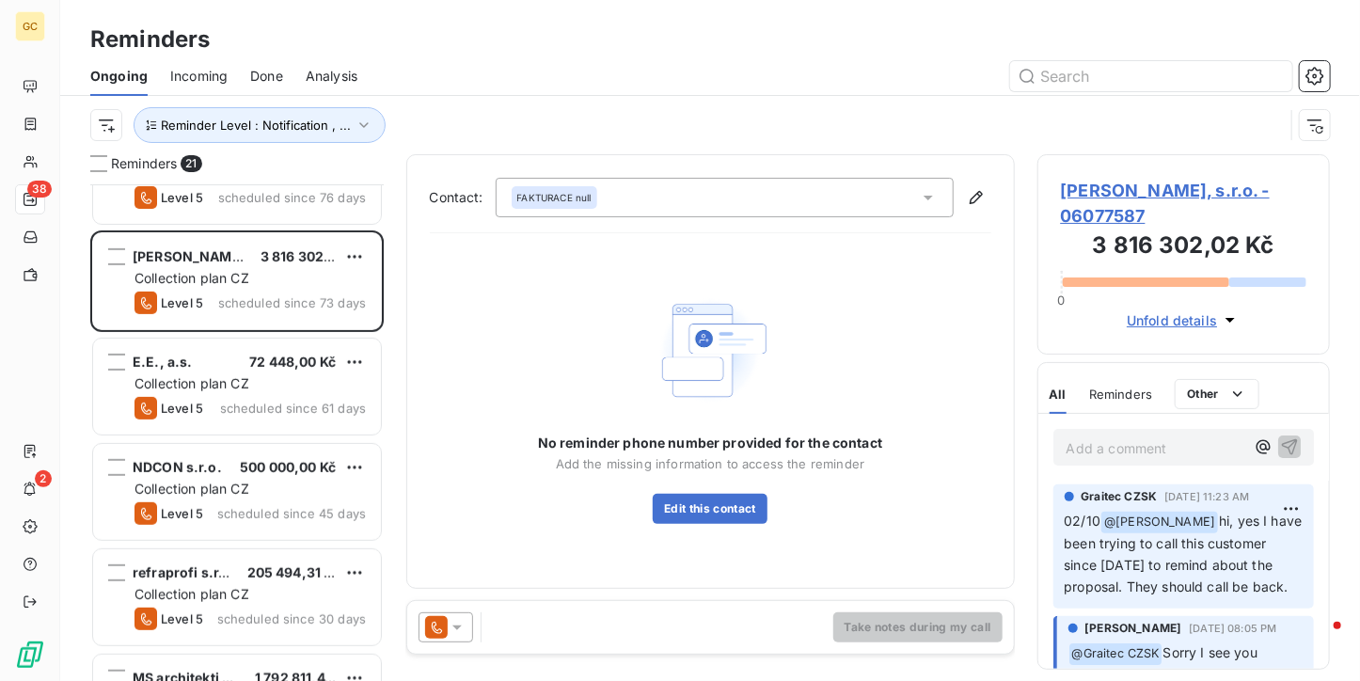
click at [1076, 198] on span "[PERSON_NAME], s.r.o. - 06077587" at bounding box center [1184, 203] width 246 height 51
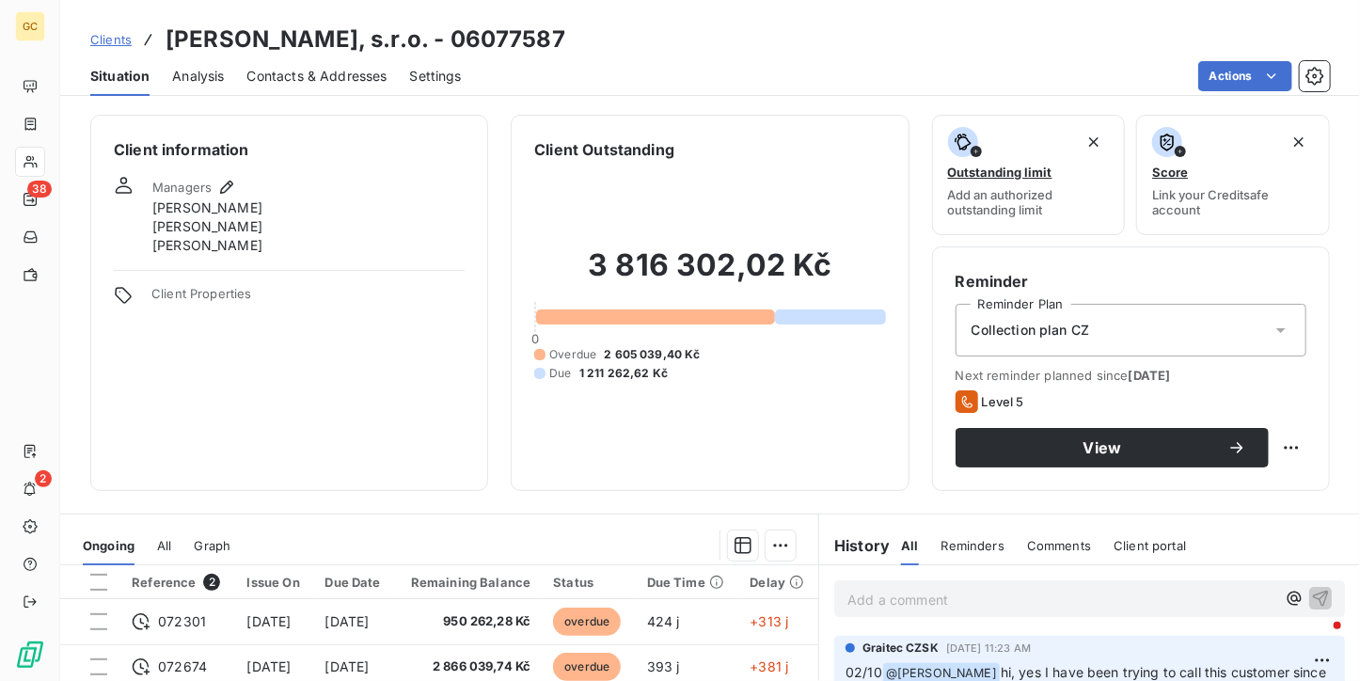
scroll to position [188, 0]
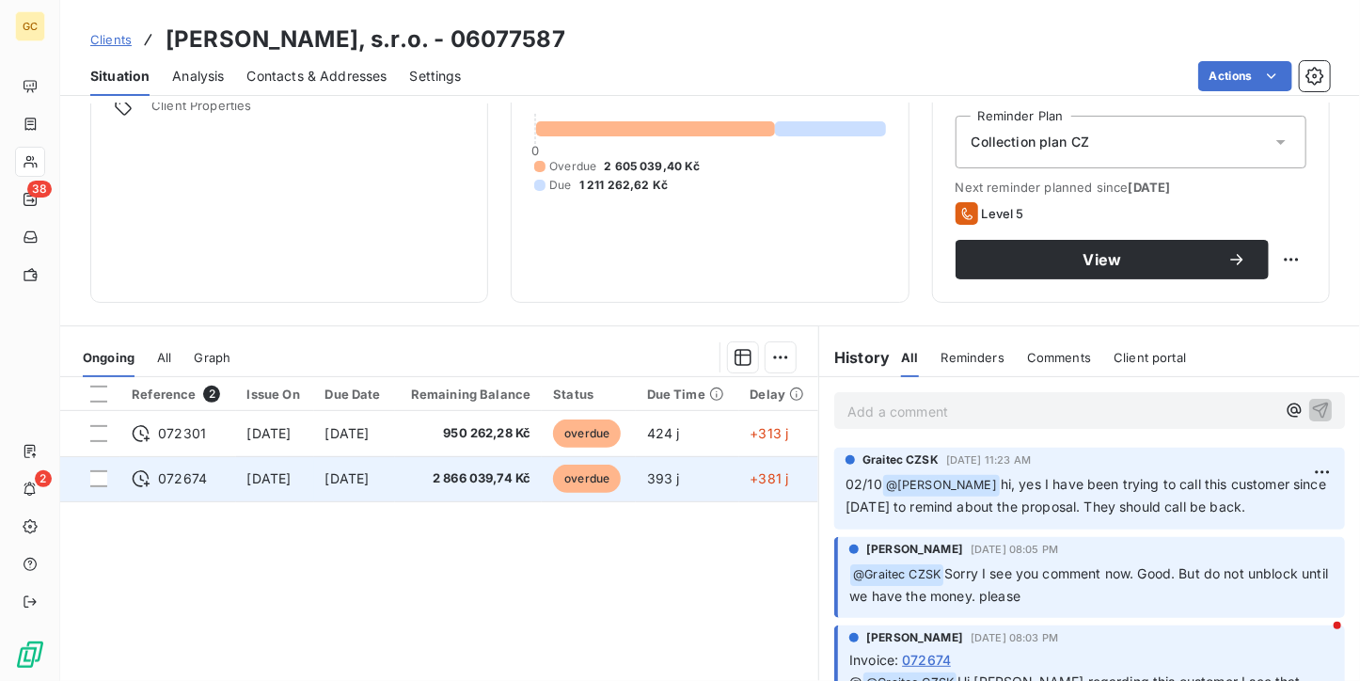
click at [531, 496] on td "2 866 039,74 Kč" at bounding box center [469, 478] width 148 height 45
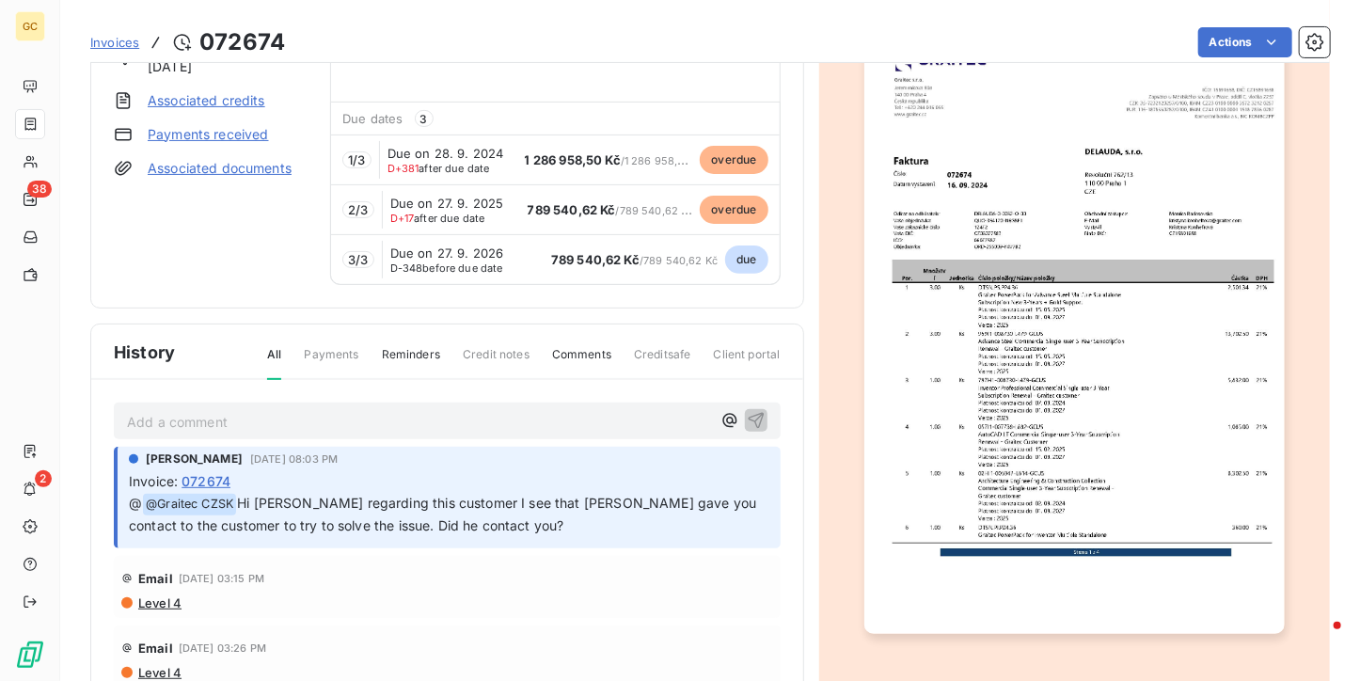
scroll to position [82, 0]
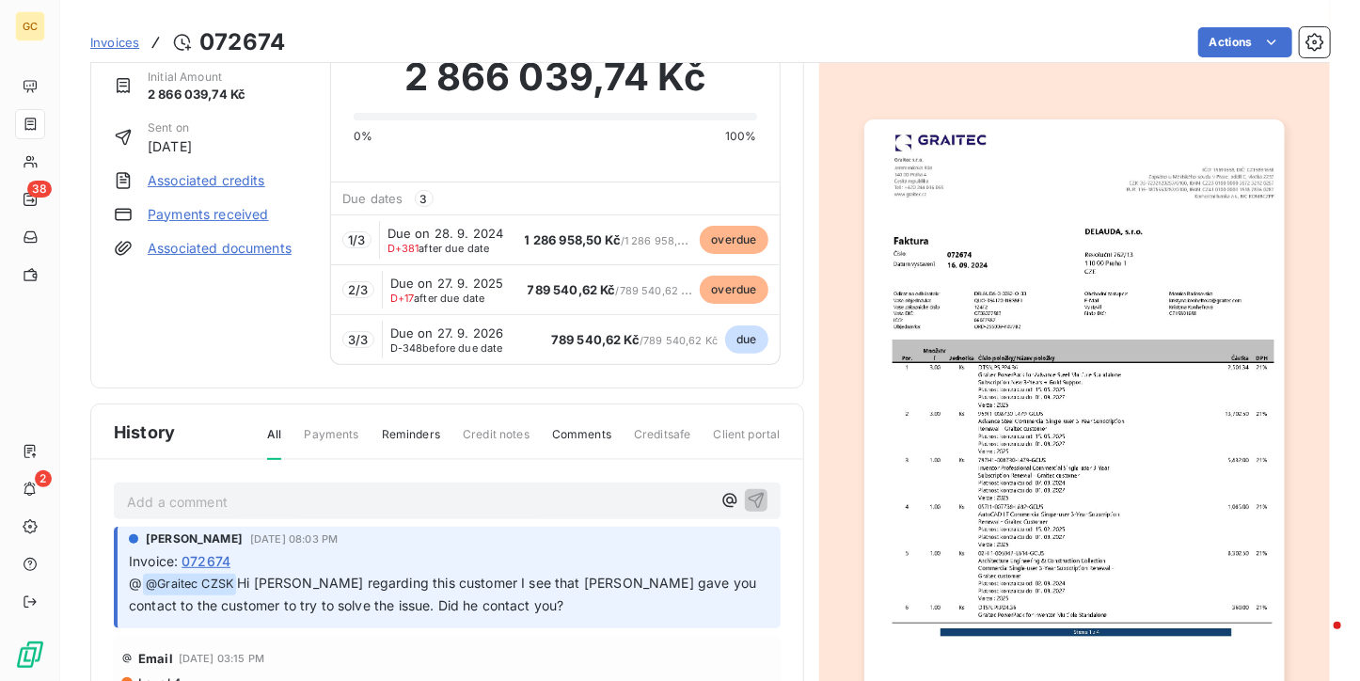
click at [123, 41] on span "Invoices" at bounding box center [114, 42] width 49 height 15
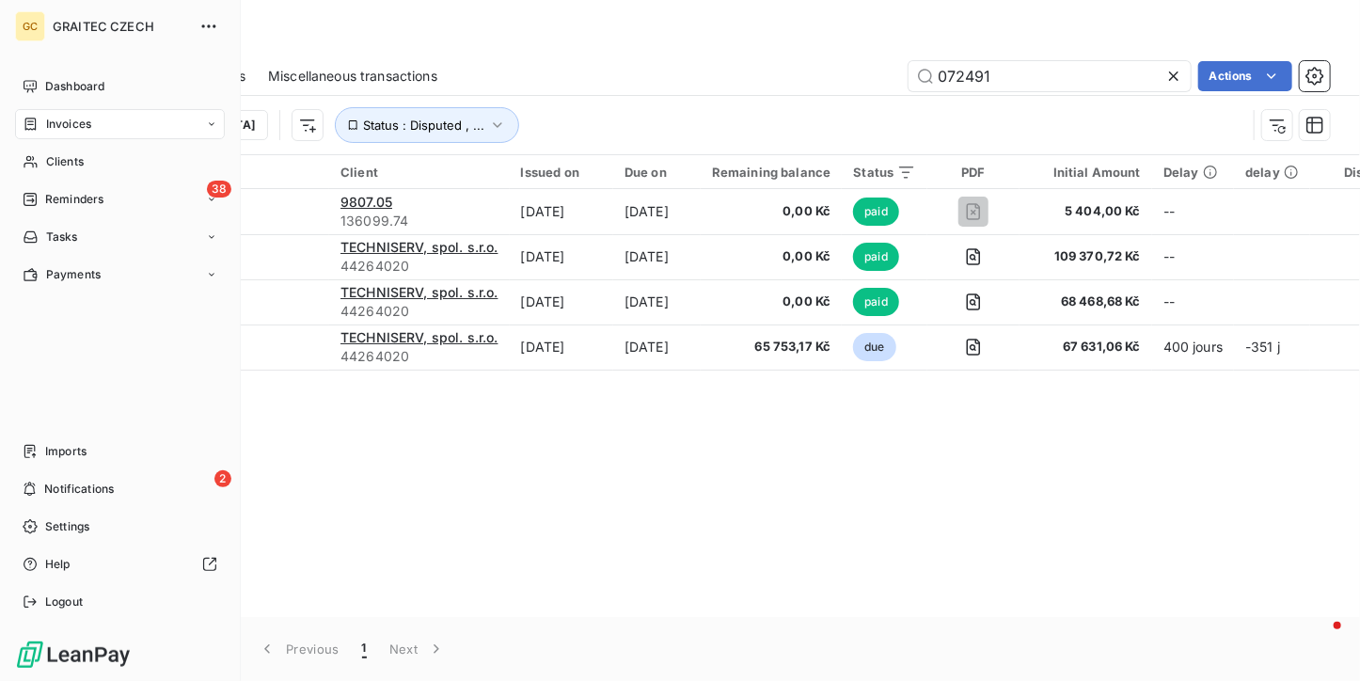
click at [53, 200] on span "Reminders" at bounding box center [74, 199] width 58 height 17
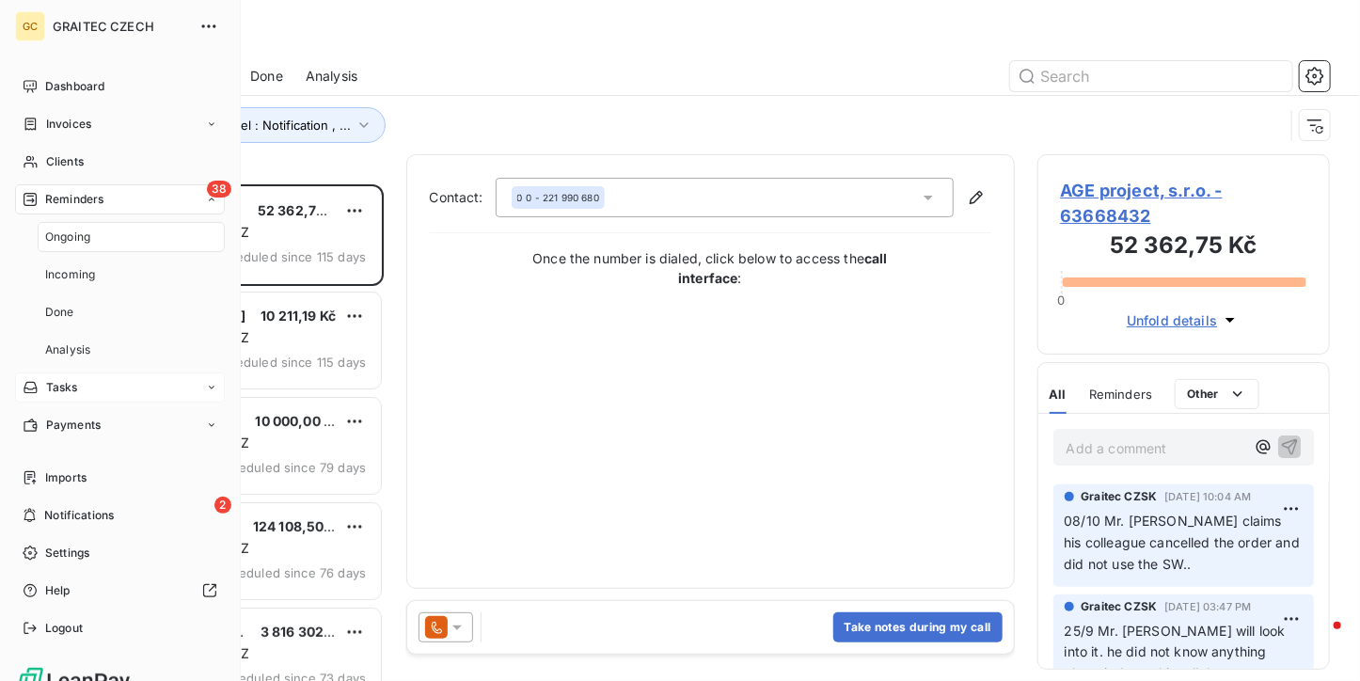
scroll to position [481, 278]
click at [71, 224] on div "Ongoing" at bounding box center [131, 237] width 187 height 30
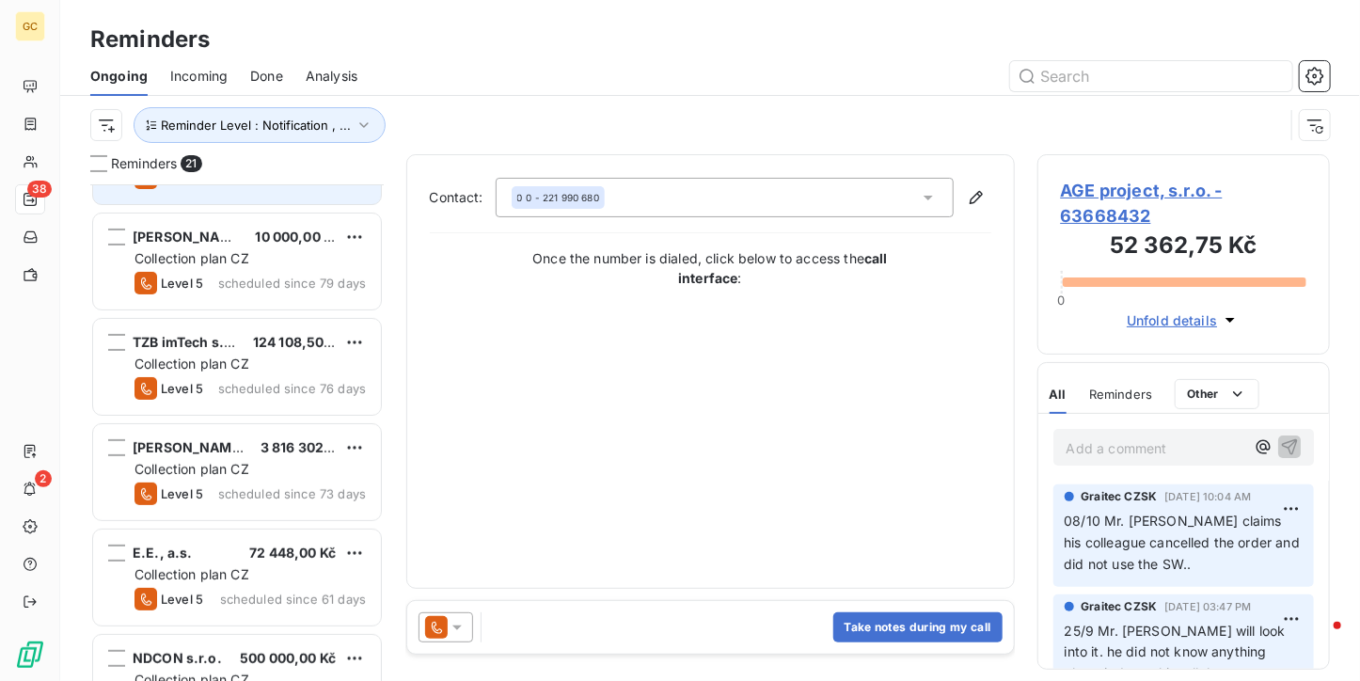
scroll to position [188, 0]
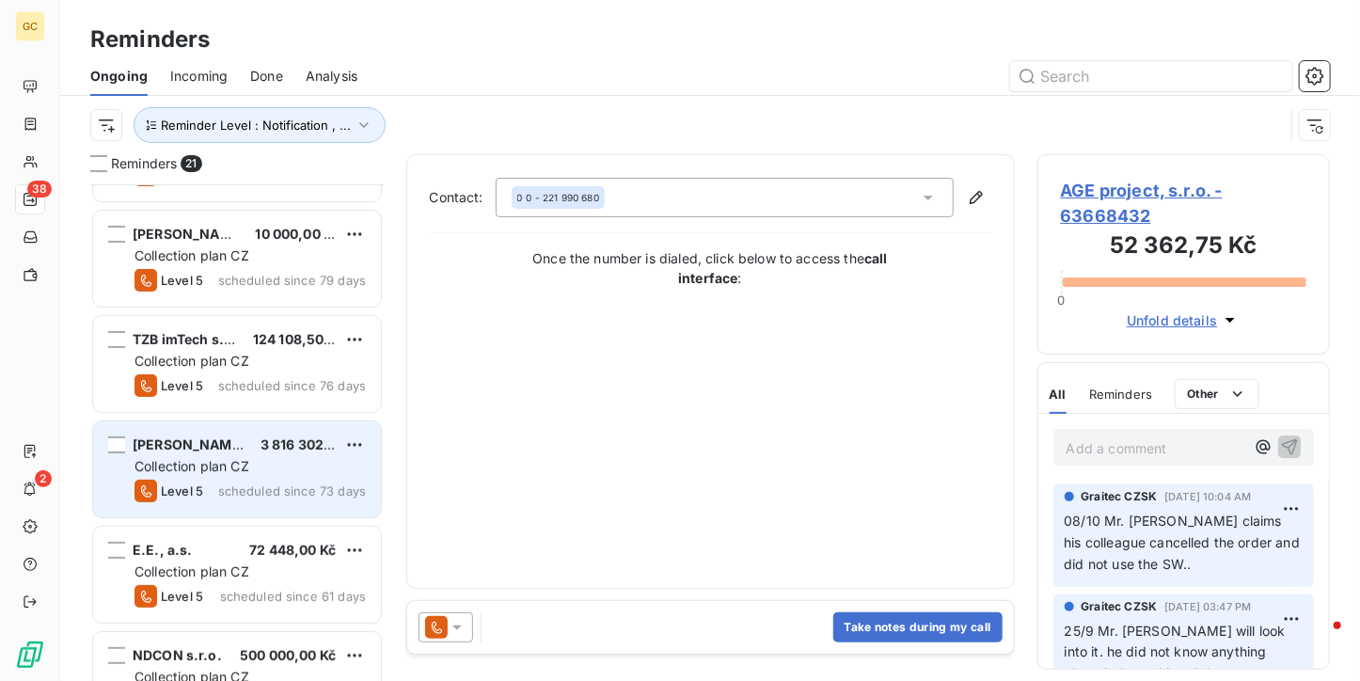
click at [260, 438] on span "3 816 302,02 Kč" at bounding box center [312, 444] width 104 height 16
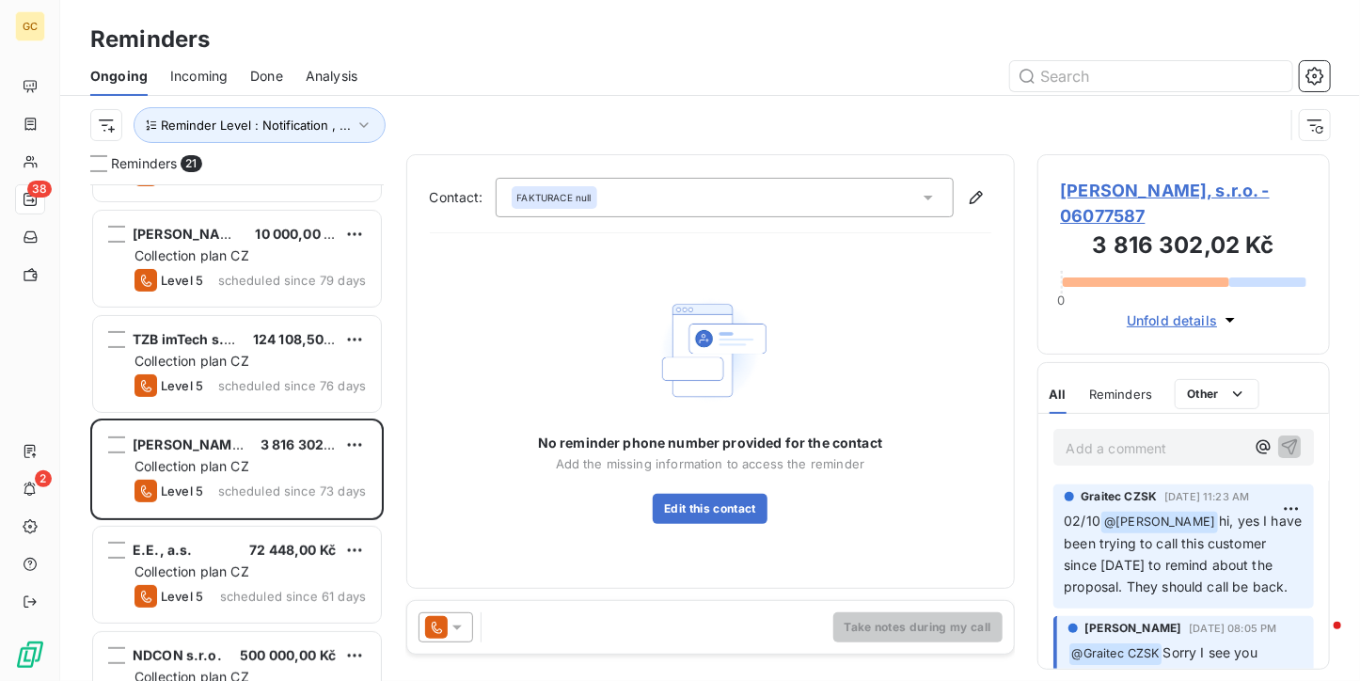
click at [1203, 190] on span "[PERSON_NAME], s.r.o. - 06077587" at bounding box center [1184, 203] width 246 height 51
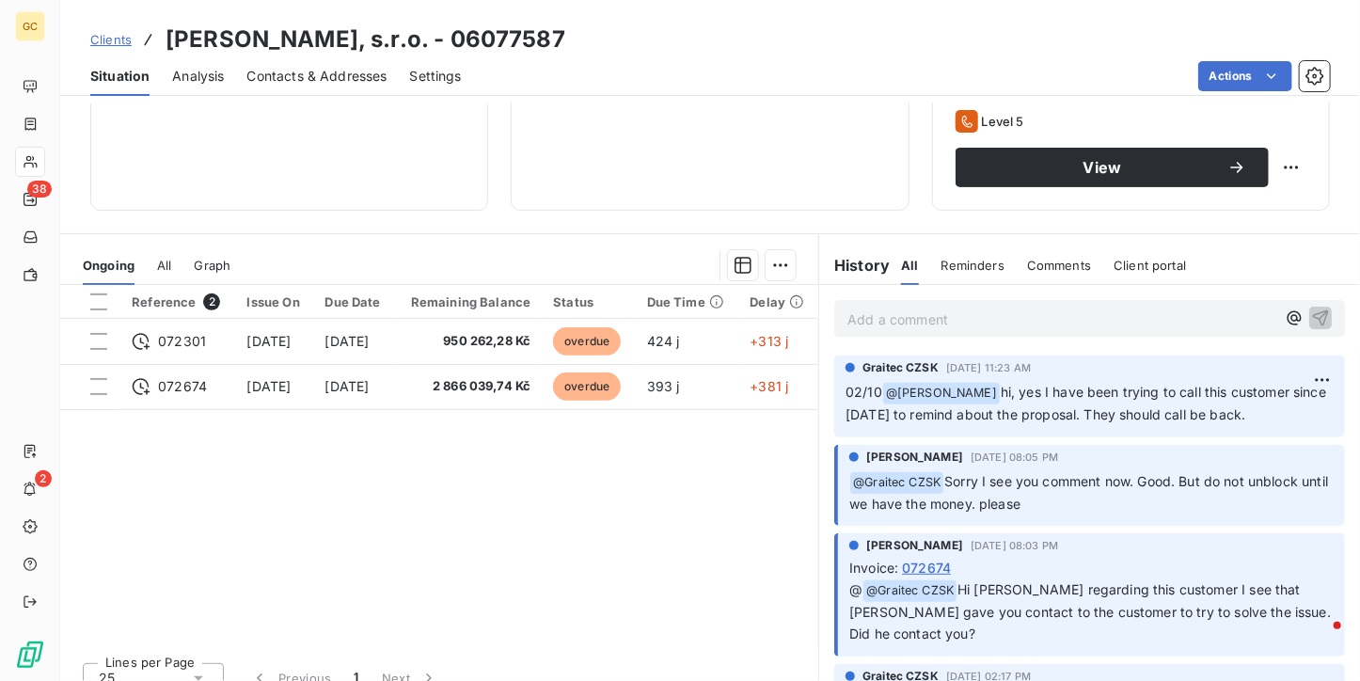
scroll to position [282, 0]
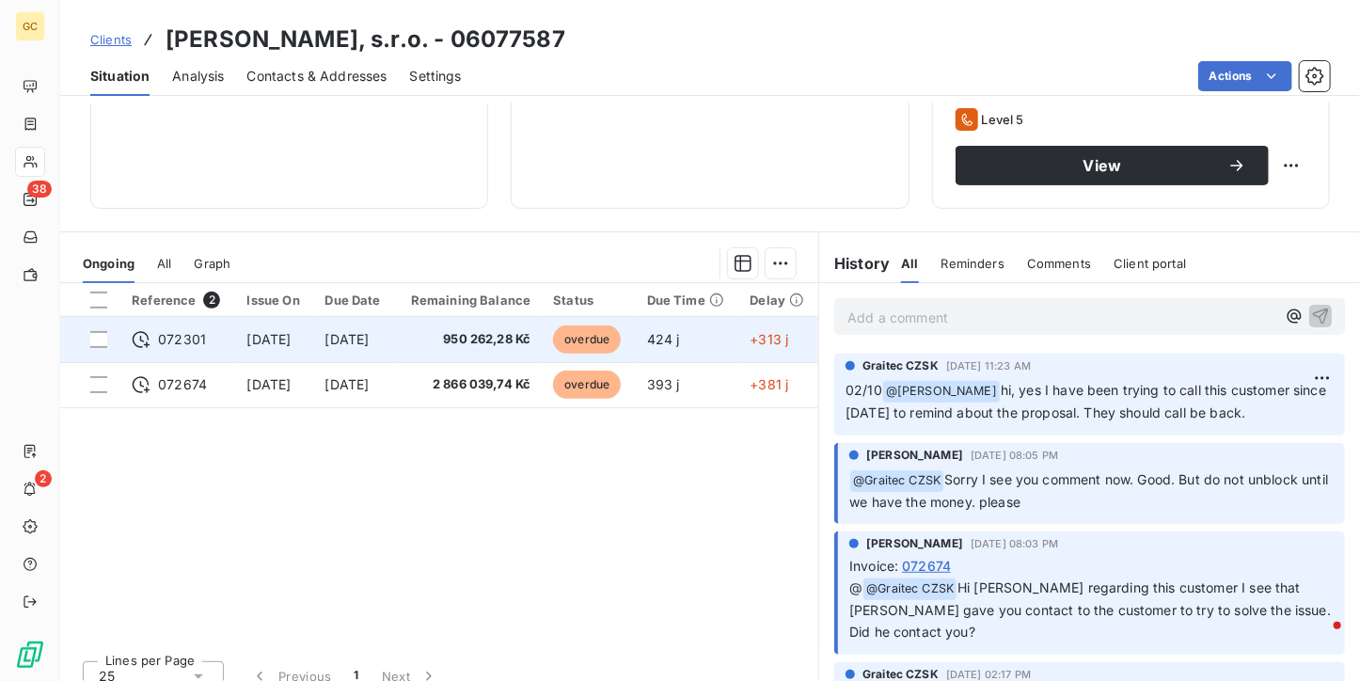
click at [370, 341] on span "[DATE]" at bounding box center [347, 339] width 44 height 16
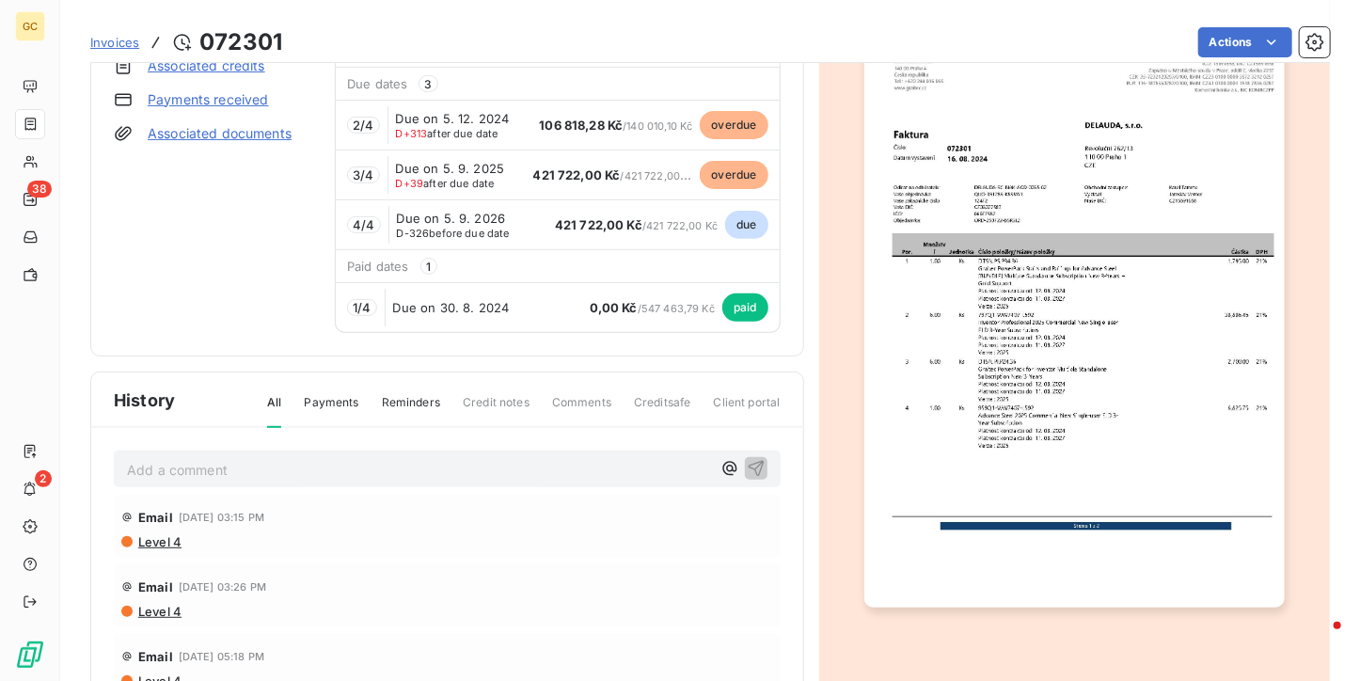
scroll to position [165, 0]
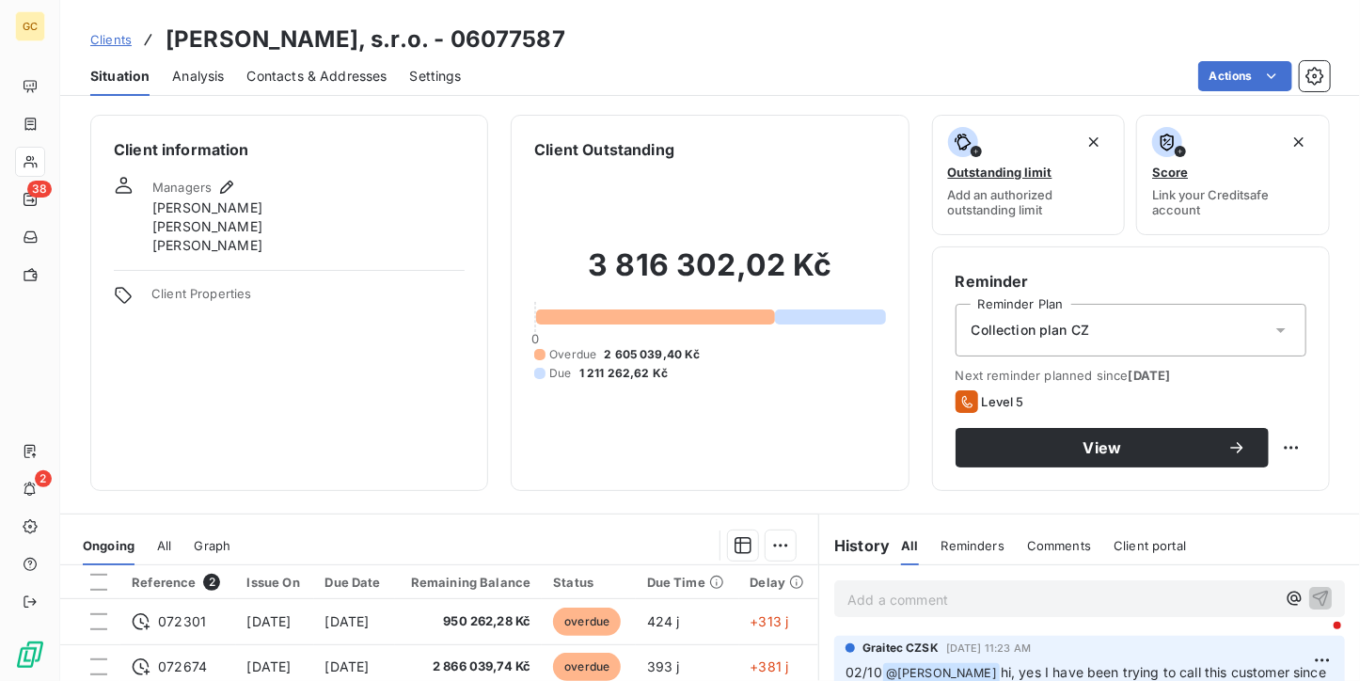
scroll to position [282, 0]
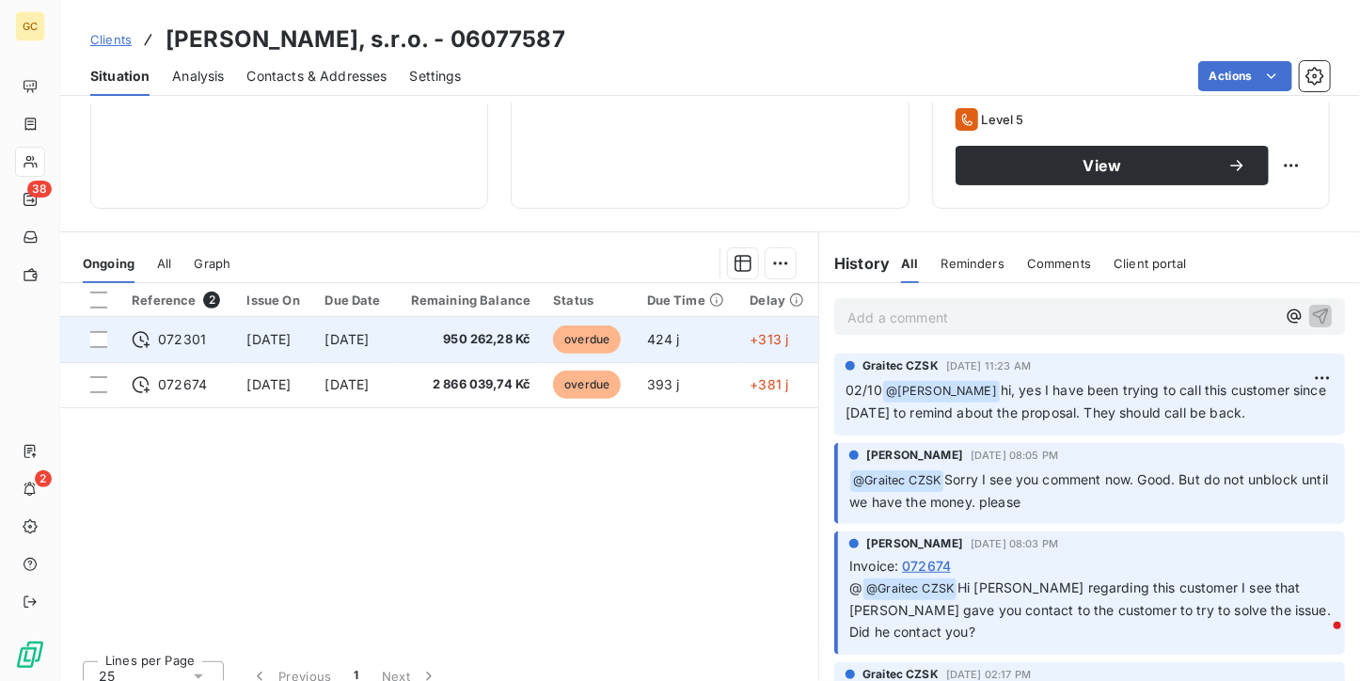
click at [348, 353] on td "[DATE]" at bounding box center [354, 339] width 81 height 45
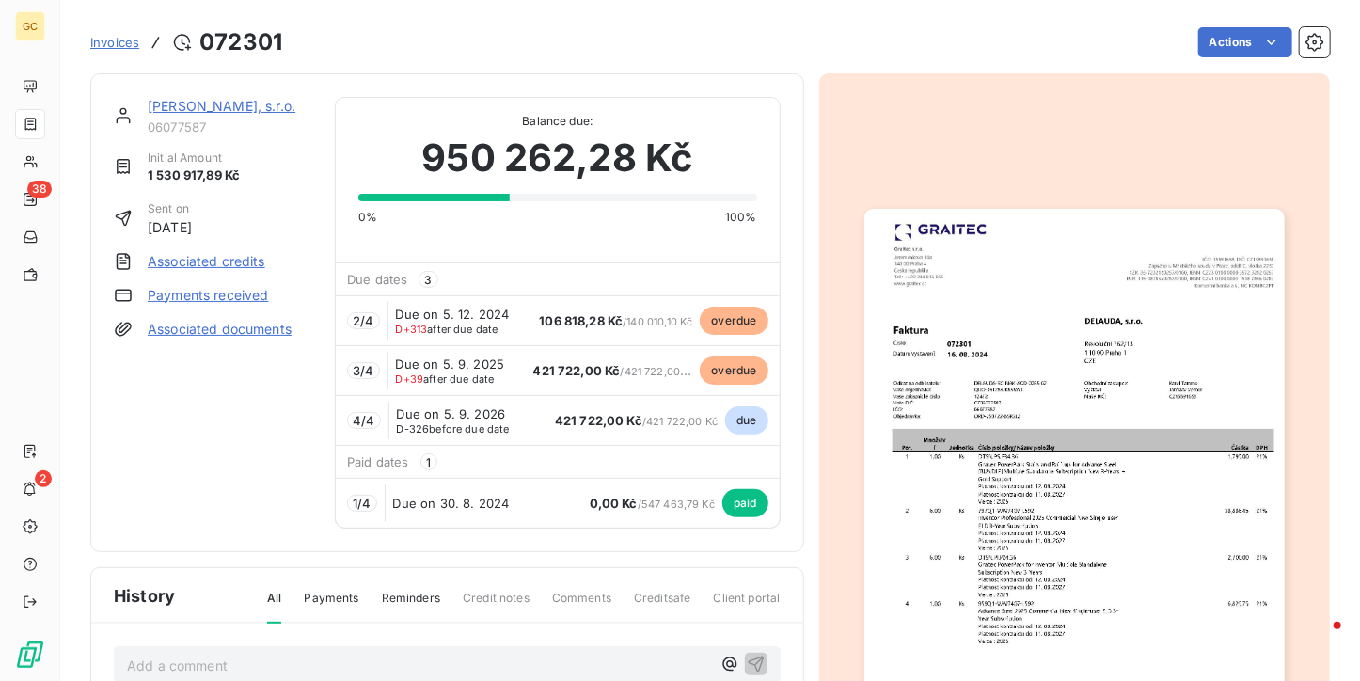
click at [161, 99] on link "[PERSON_NAME], s.r.o." at bounding box center [222, 106] width 148 height 16
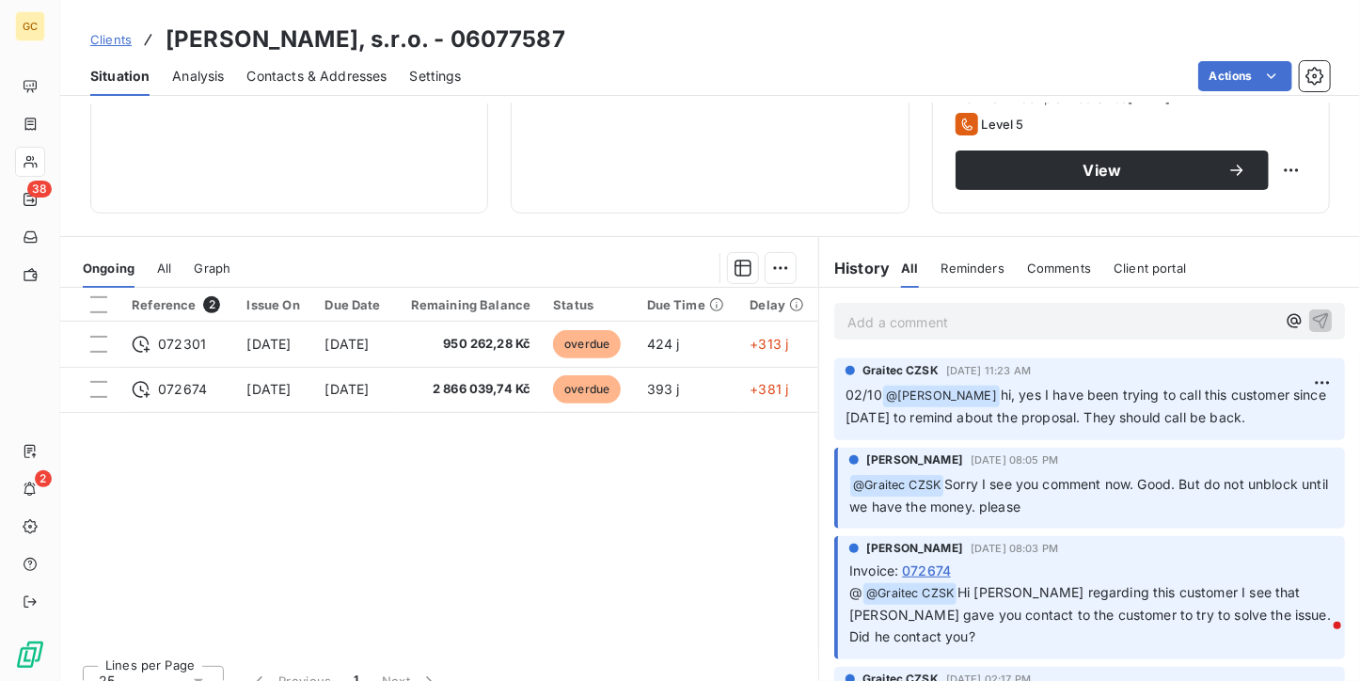
scroll to position [282, 0]
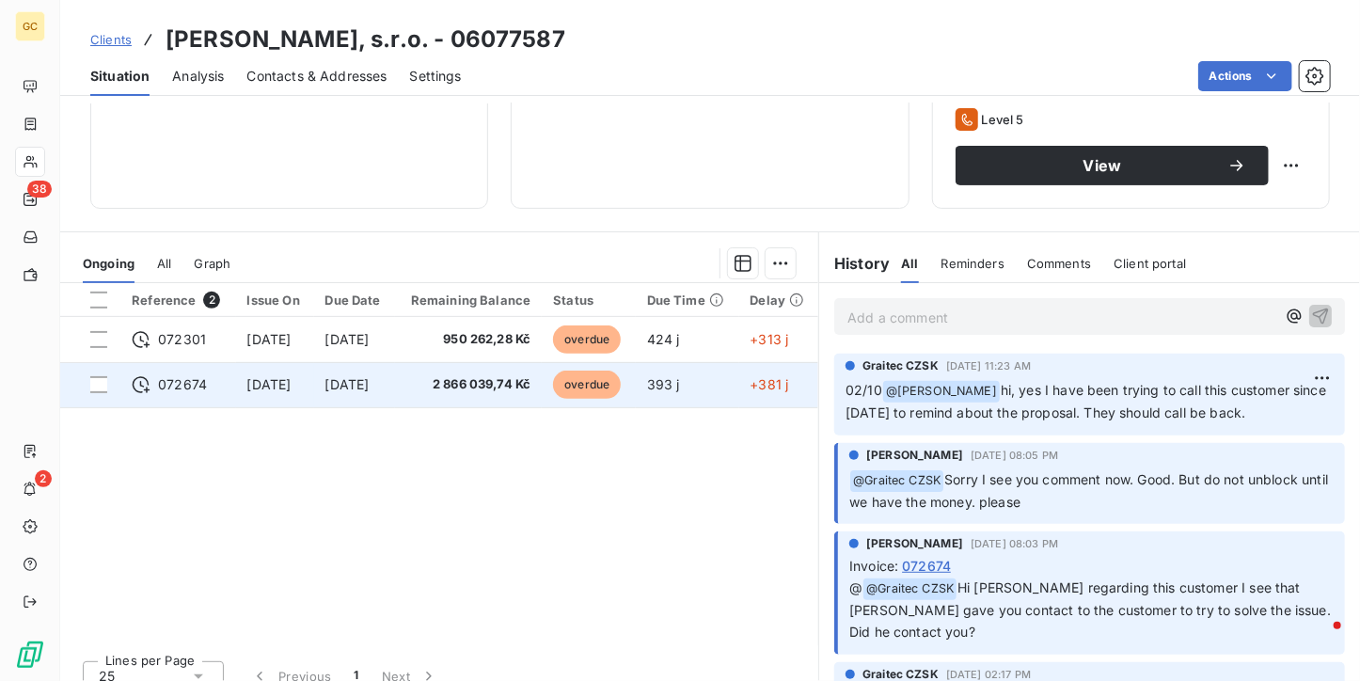
click at [314, 401] on td "[DATE]" at bounding box center [275, 384] width 78 height 45
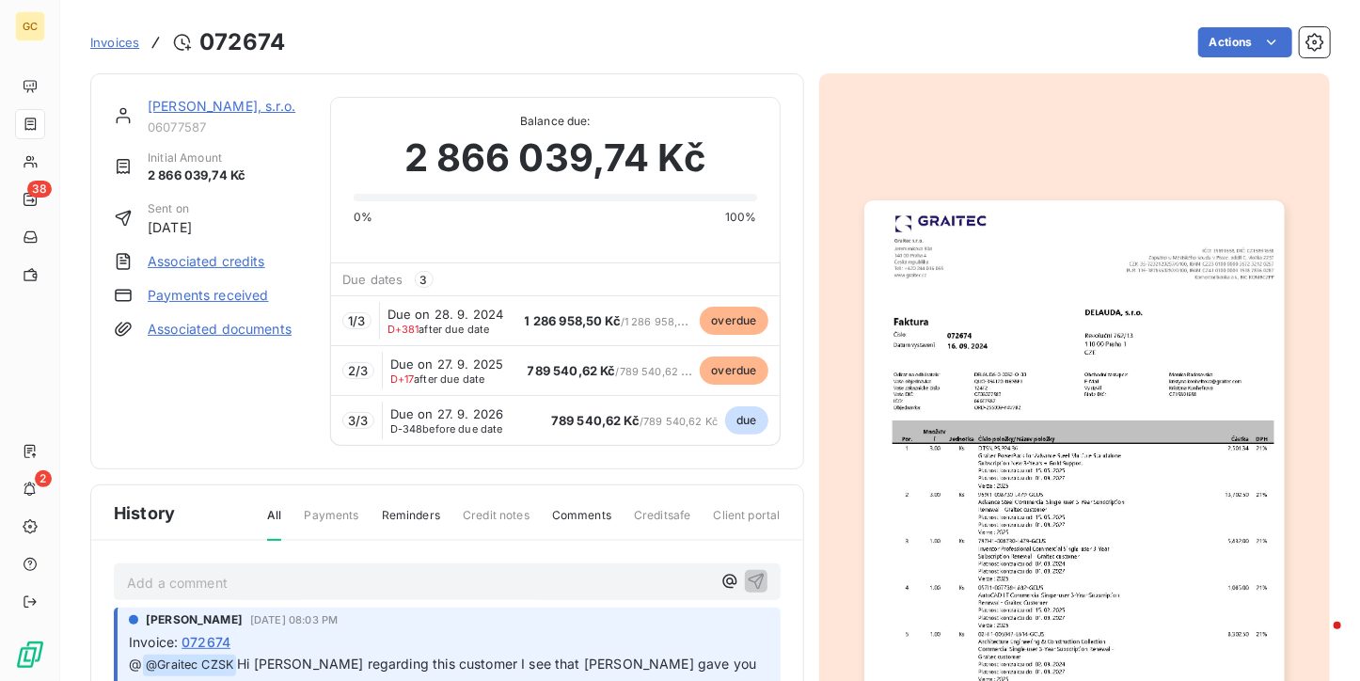
click at [229, 108] on link "[PERSON_NAME], s.r.o." at bounding box center [222, 106] width 148 height 16
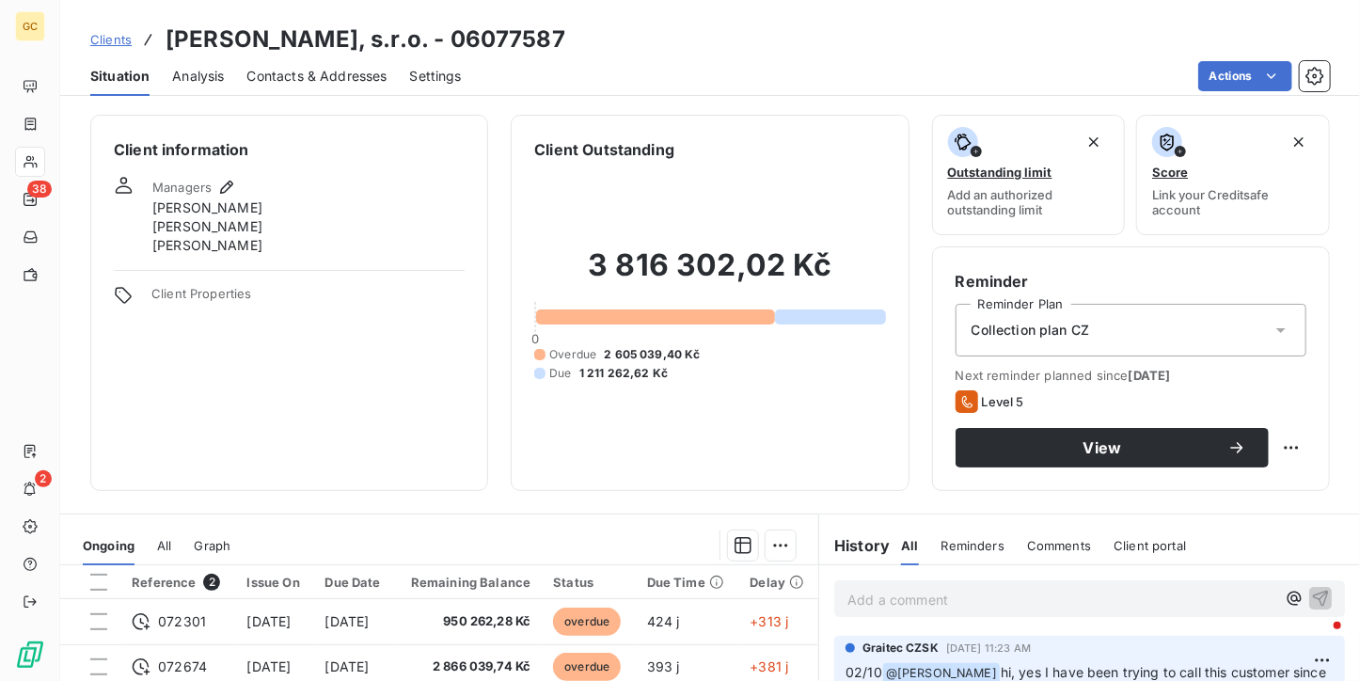
click at [365, 79] on span "Contacts & Addresses" at bounding box center [317, 76] width 140 height 19
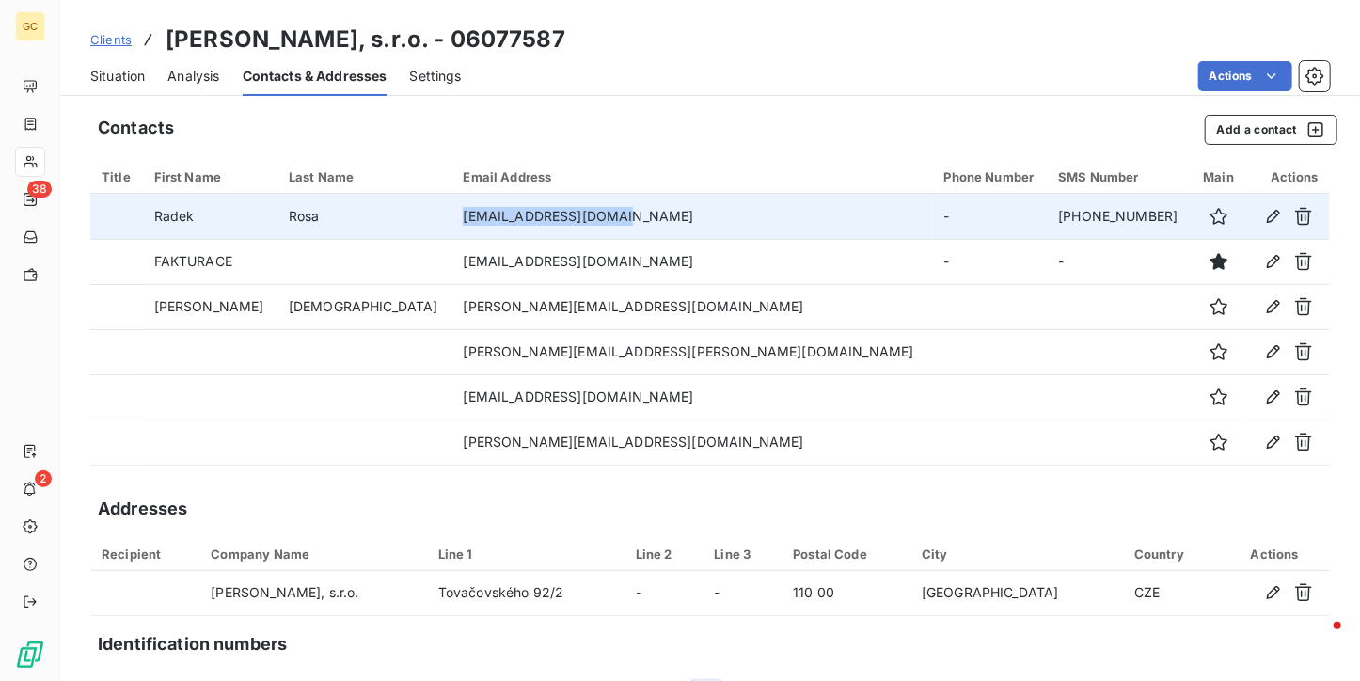
drag, startPoint x: 453, startPoint y: 210, endPoint x: 621, endPoint y: 213, distance: 167.4
click at [621, 213] on td "[EMAIL_ADDRESS][DOMAIN_NAME]" at bounding box center [691, 216] width 480 height 45
copy td "[EMAIL_ADDRESS][DOMAIN_NAME]"
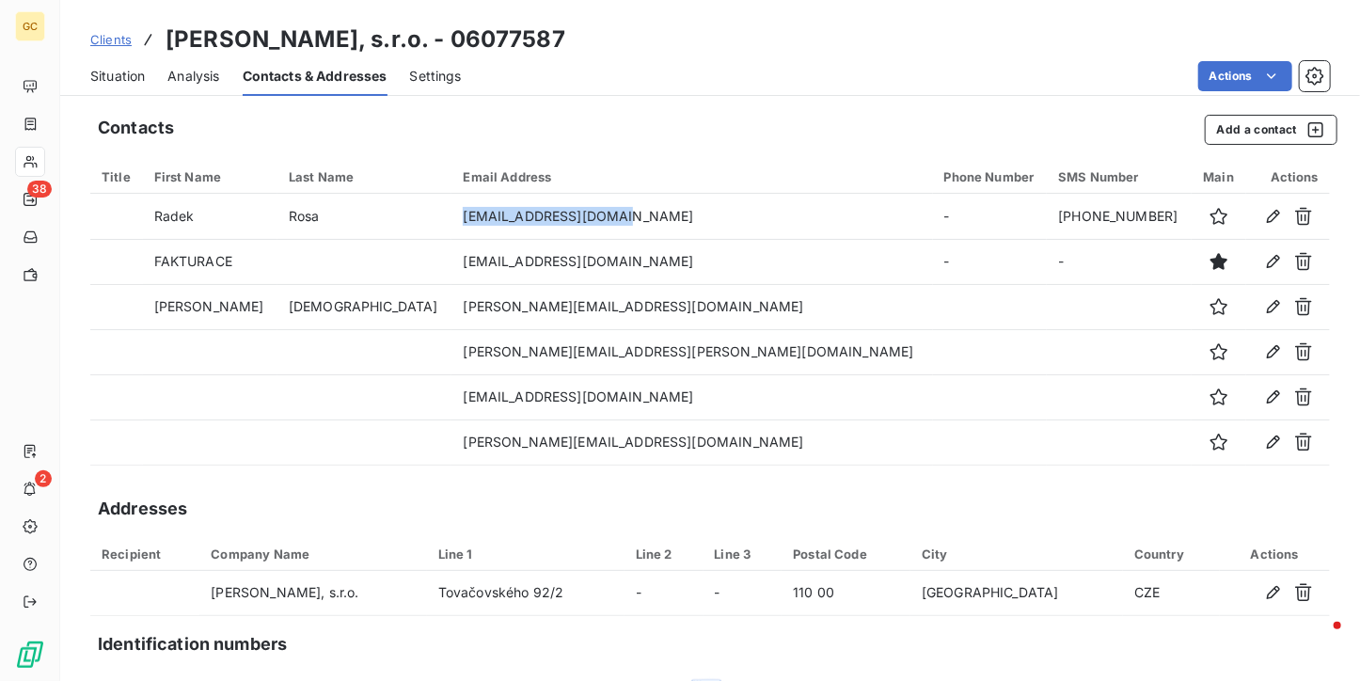
click at [125, 71] on span "Situation" at bounding box center [117, 76] width 55 height 19
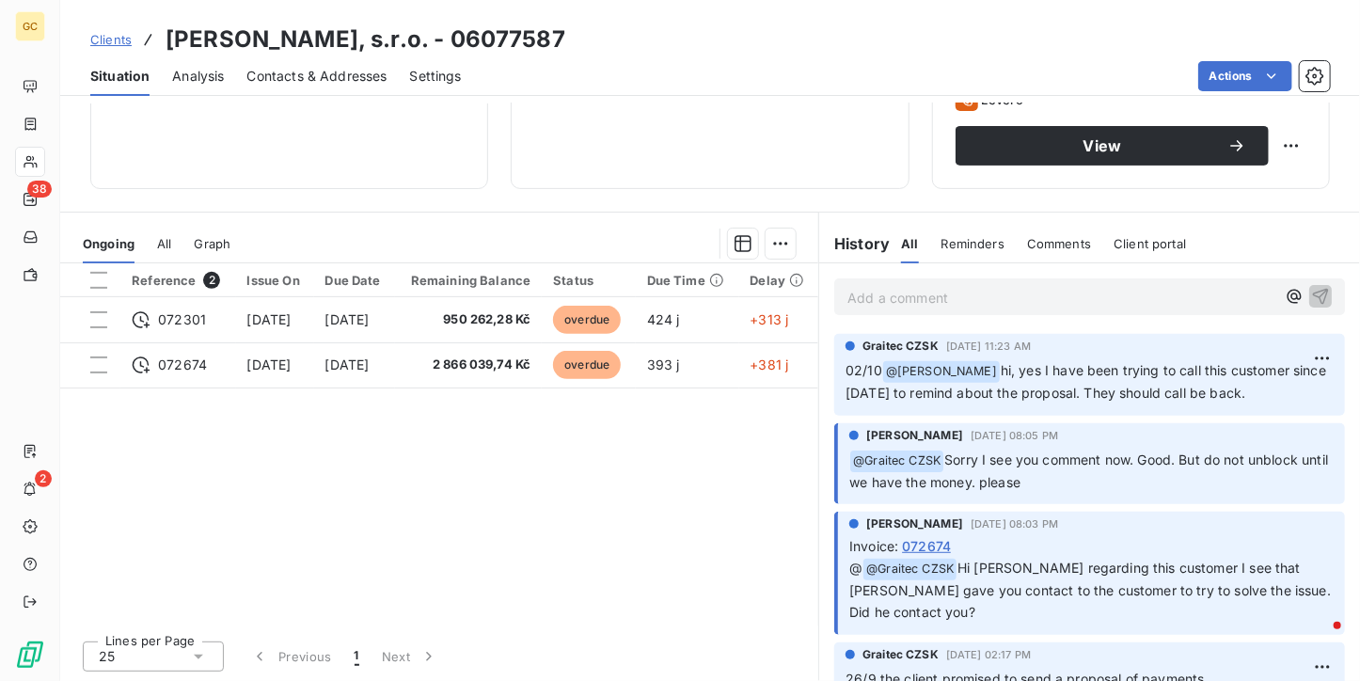
scroll to position [208, 0]
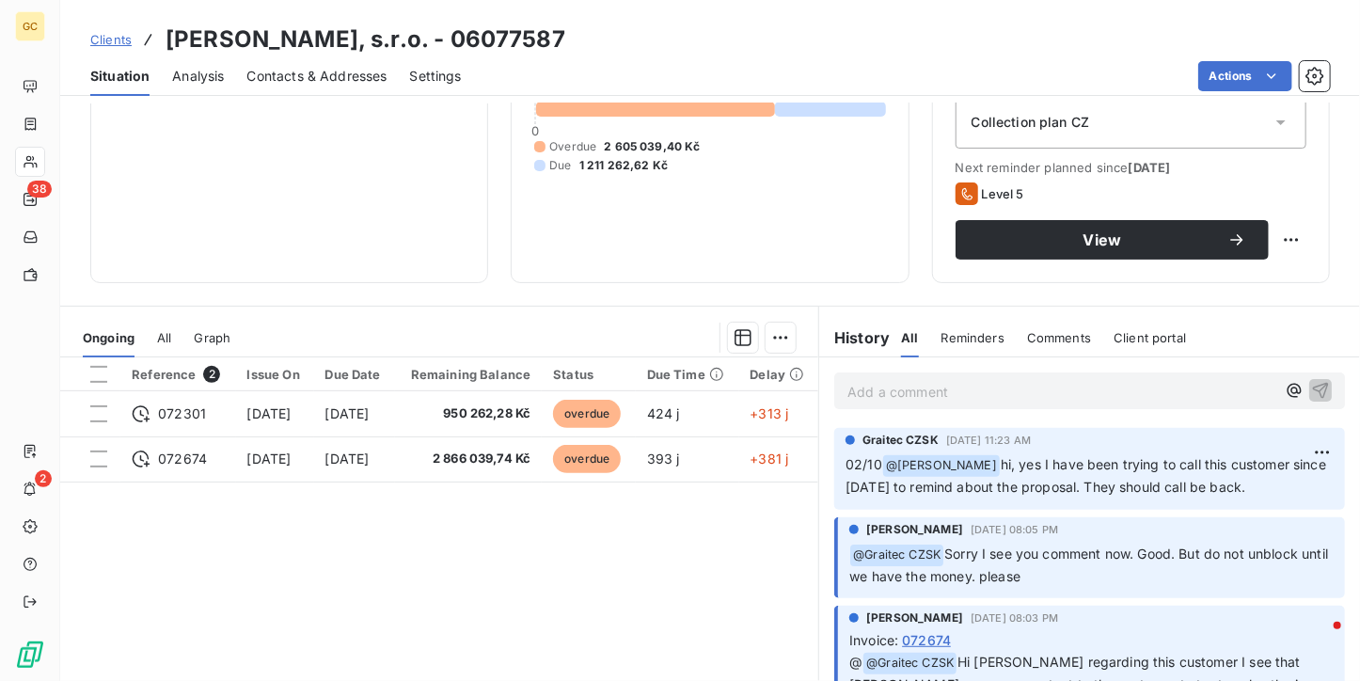
click at [880, 398] on p "Add a comment ﻿" at bounding box center [1061, 392] width 428 height 24
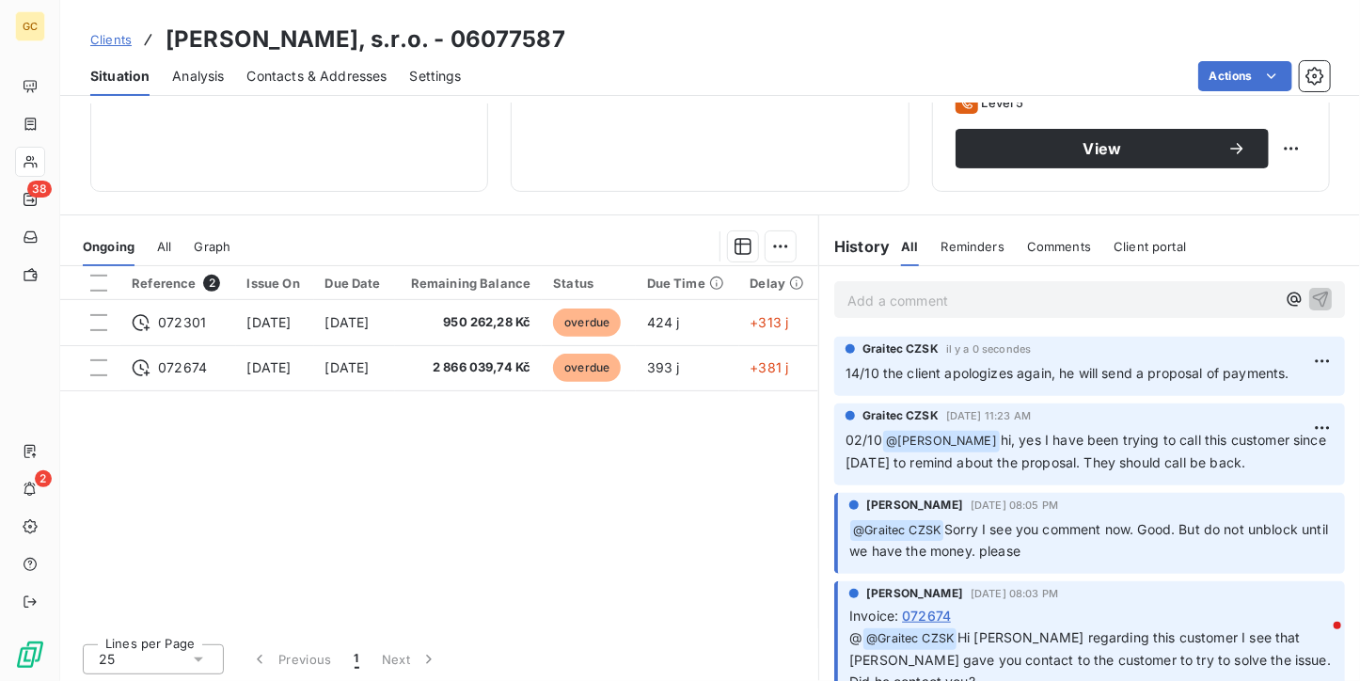
scroll to position [302, 0]
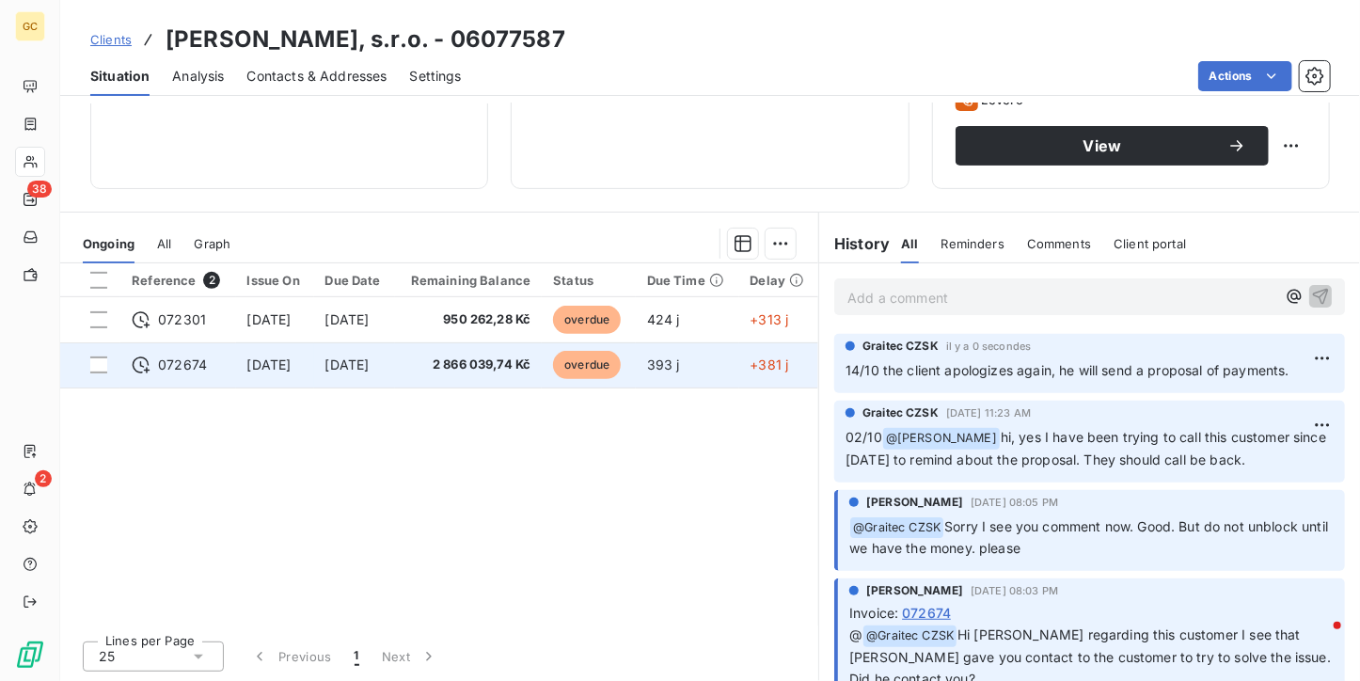
click at [395, 355] on td "[DATE]" at bounding box center [354, 364] width 81 height 45
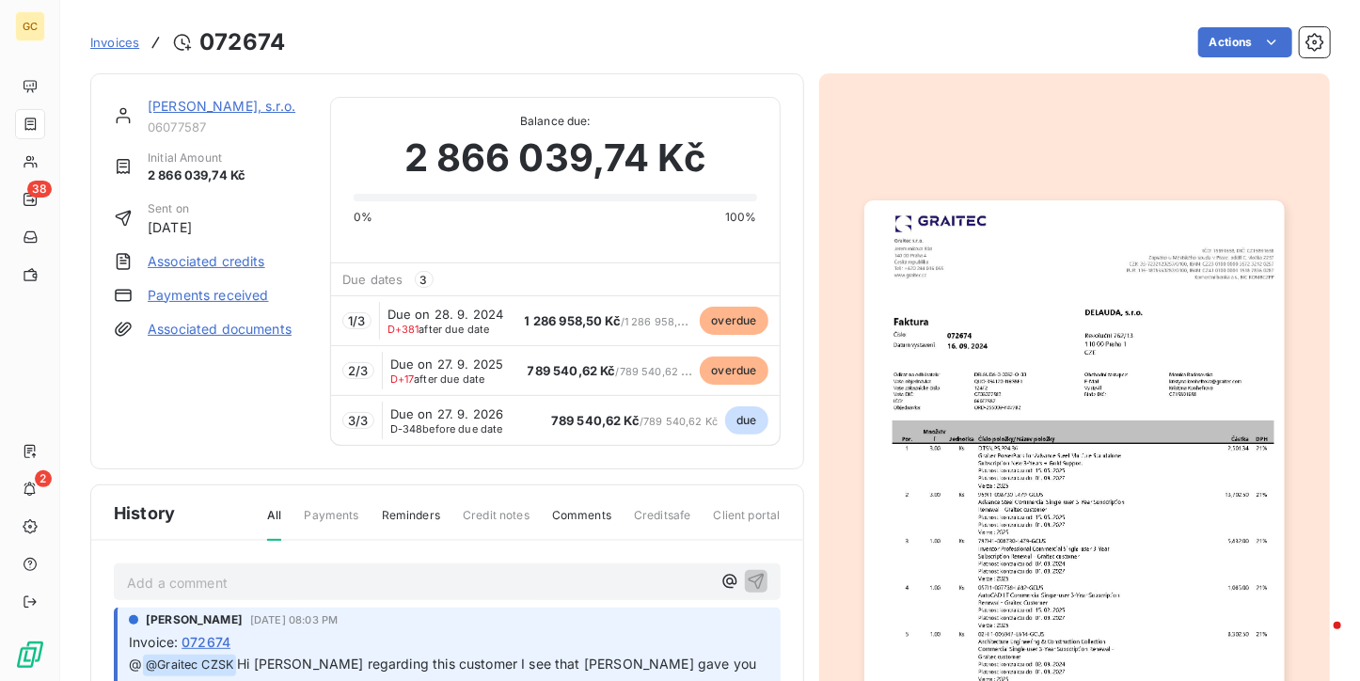
click at [989, 386] on img "button" at bounding box center [1074, 496] width 420 height 593
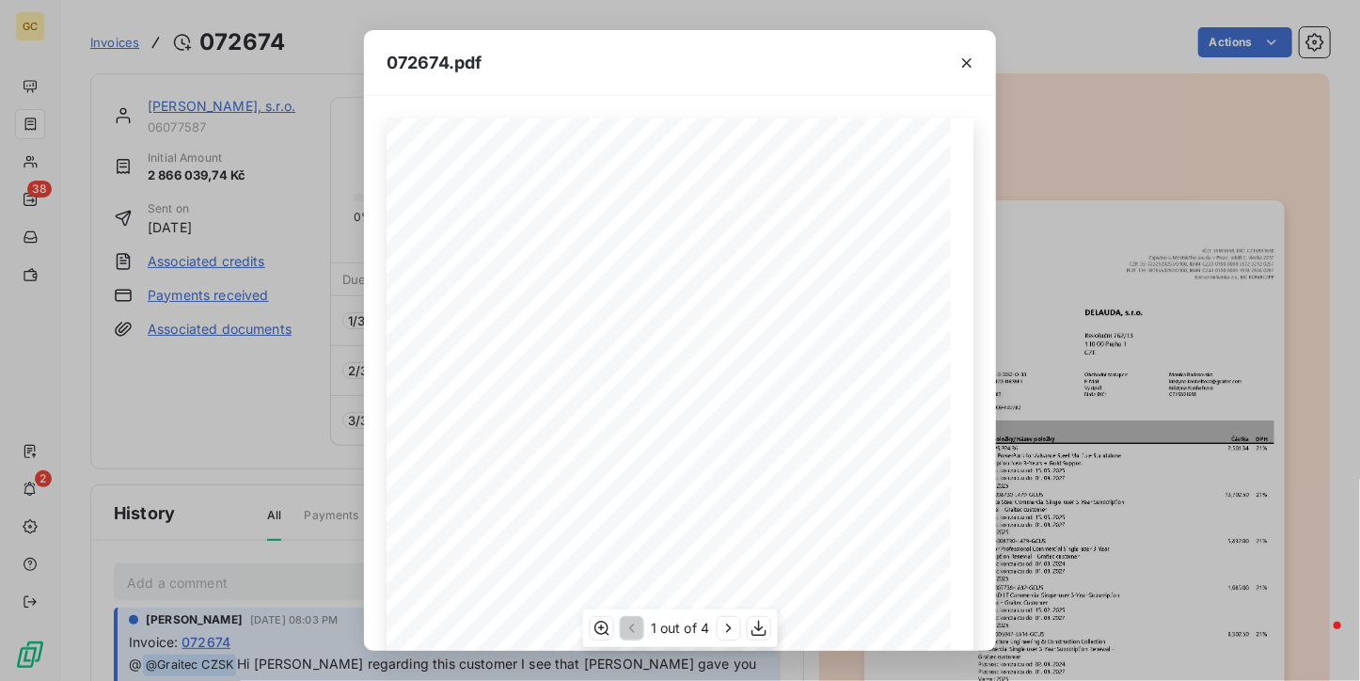
scroll to position [287, 0]
click at [737, 634] on icon "button" at bounding box center [727, 628] width 19 height 19
click at [737, 634] on icon "button" at bounding box center [729, 628] width 19 height 19
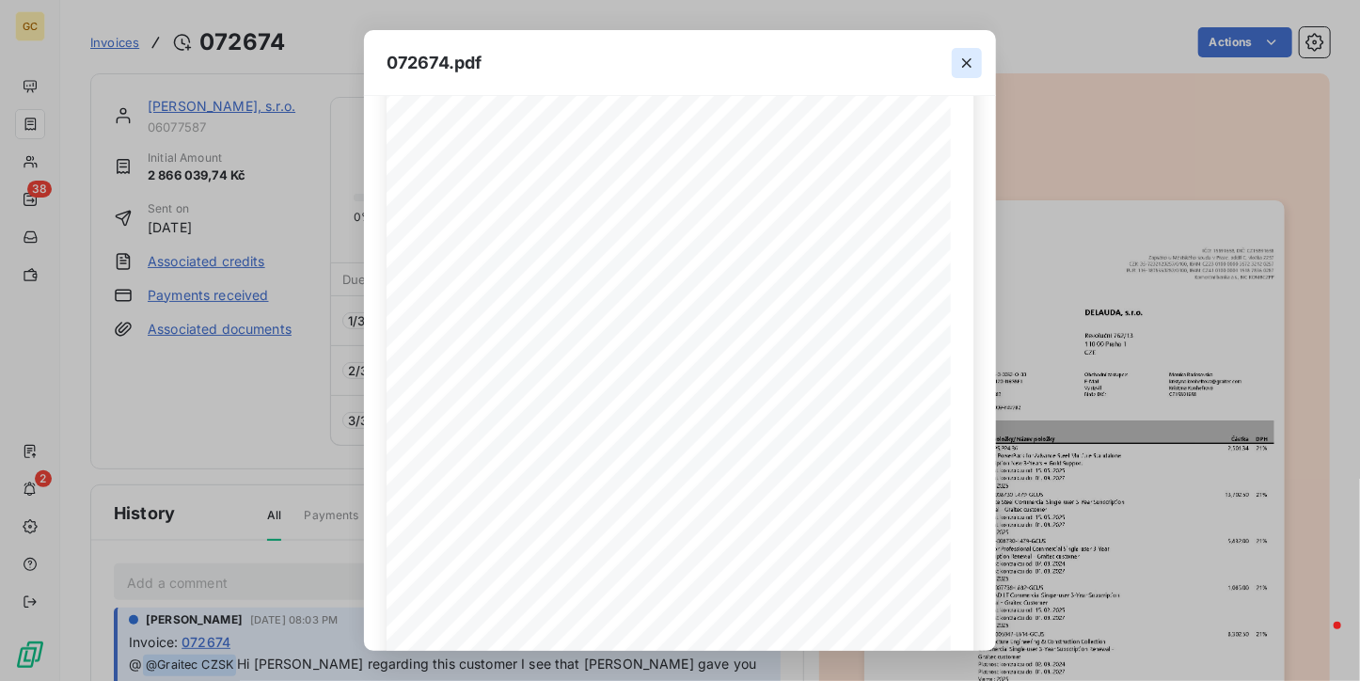
click at [968, 48] on button "button" at bounding box center [967, 63] width 30 height 30
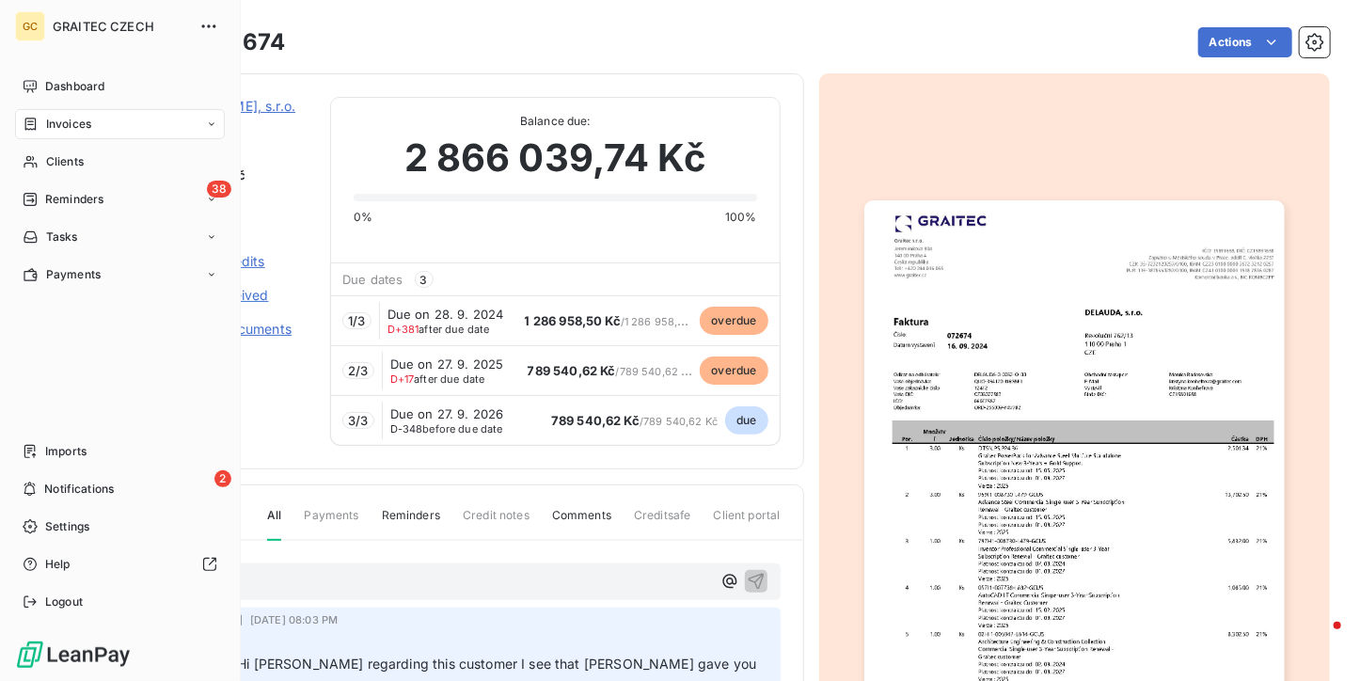
click at [56, 206] on span "Reminders" at bounding box center [74, 199] width 58 height 17
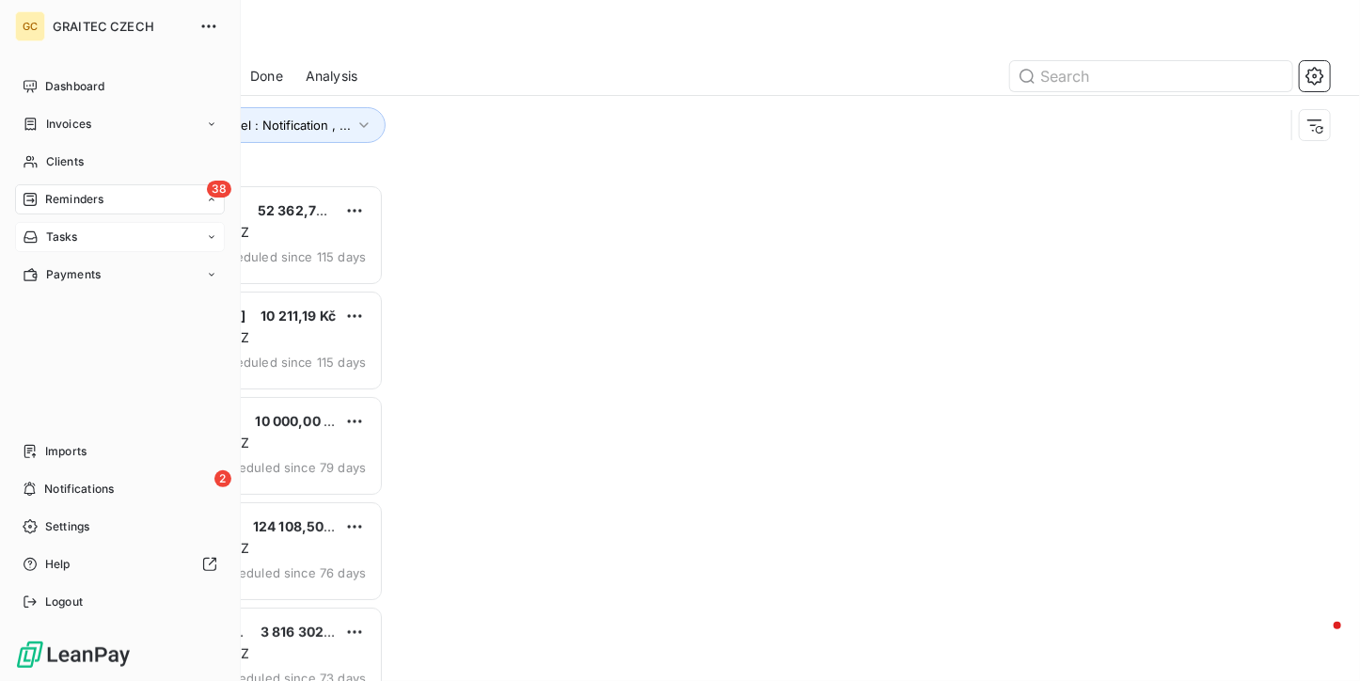
scroll to position [481, 278]
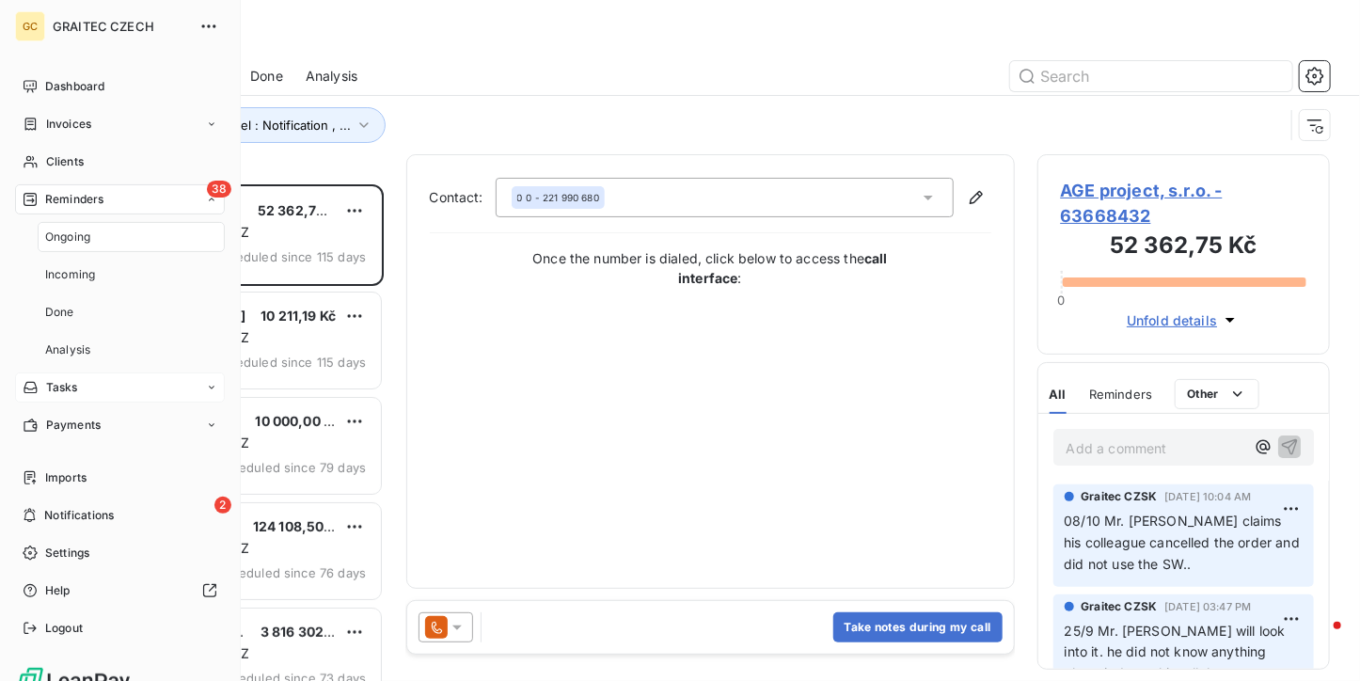
click at [64, 242] on span "Ongoing" at bounding box center [67, 236] width 45 height 17
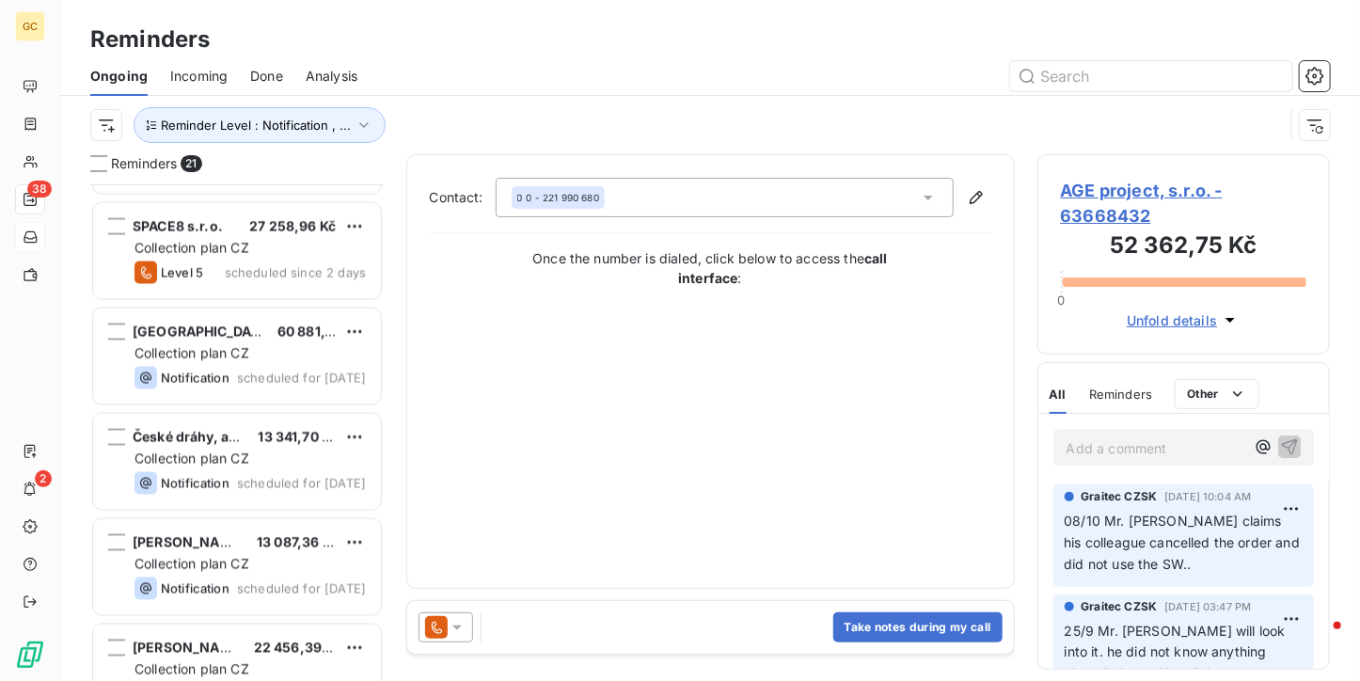
scroll to position [1715, 0]
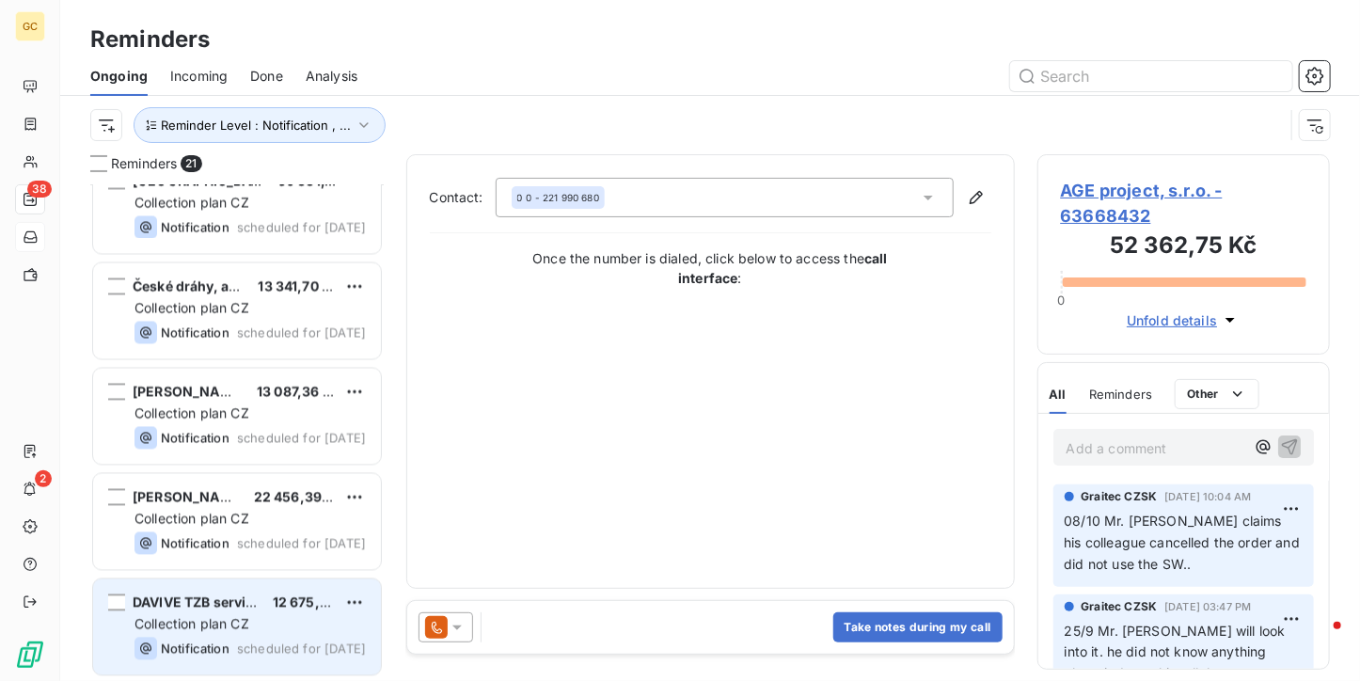
click at [248, 629] on span "Collection plan CZ" at bounding box center [191, 624] width 115 height 16
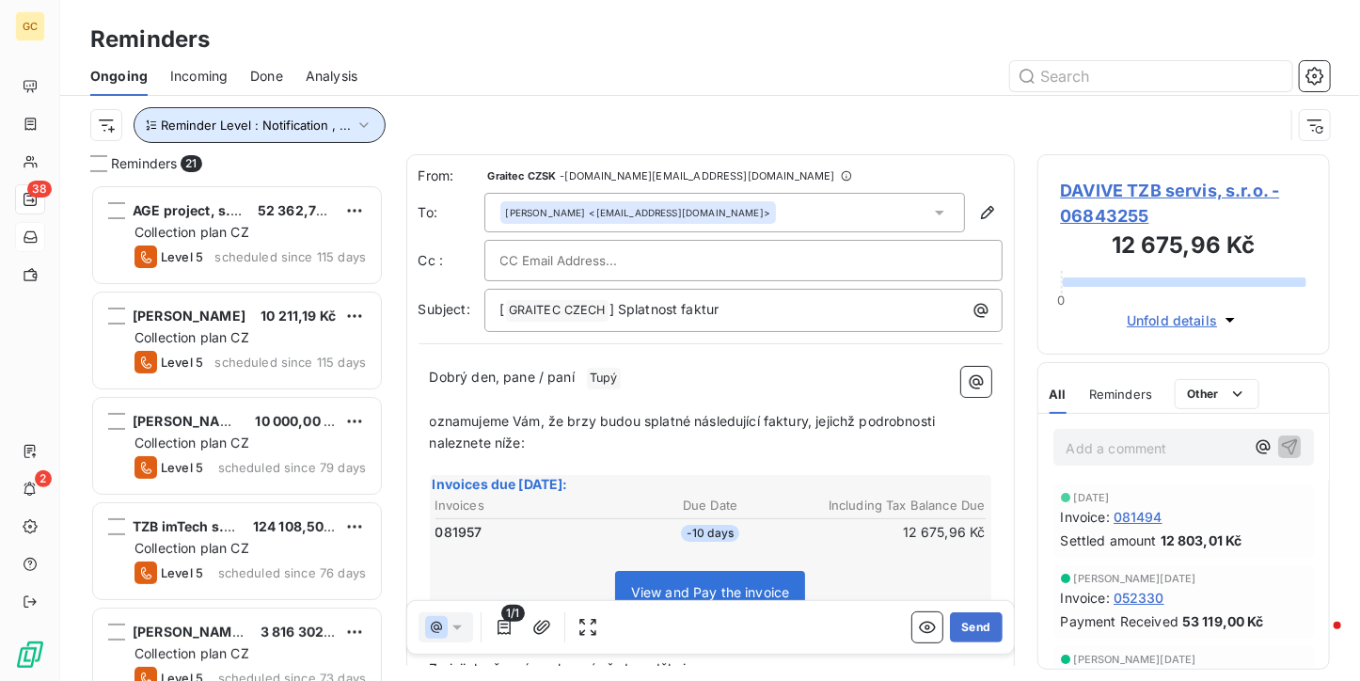
click at [342, 131] on span "Reminder Level : Notification , ..." at bounding box center [256, 125] width 190 height 15
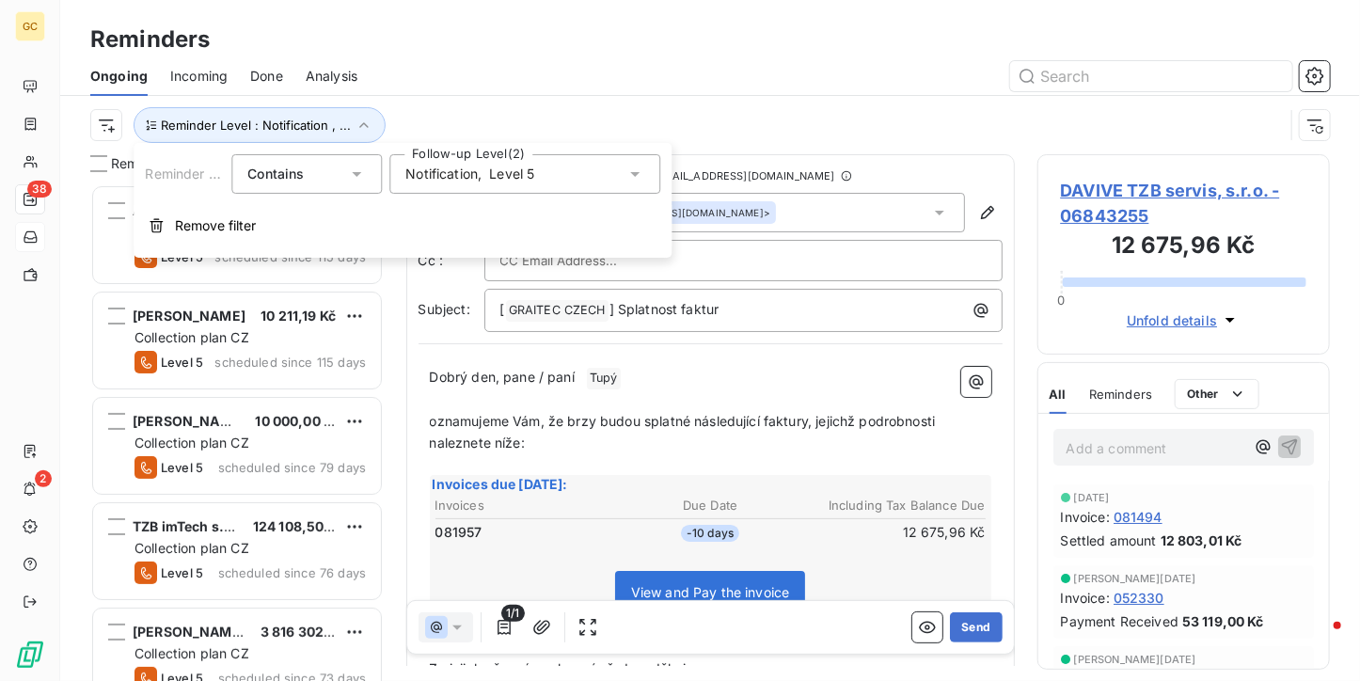
click at [478, 170] on span "," at bounding box center [480, 174] width 4 height 19
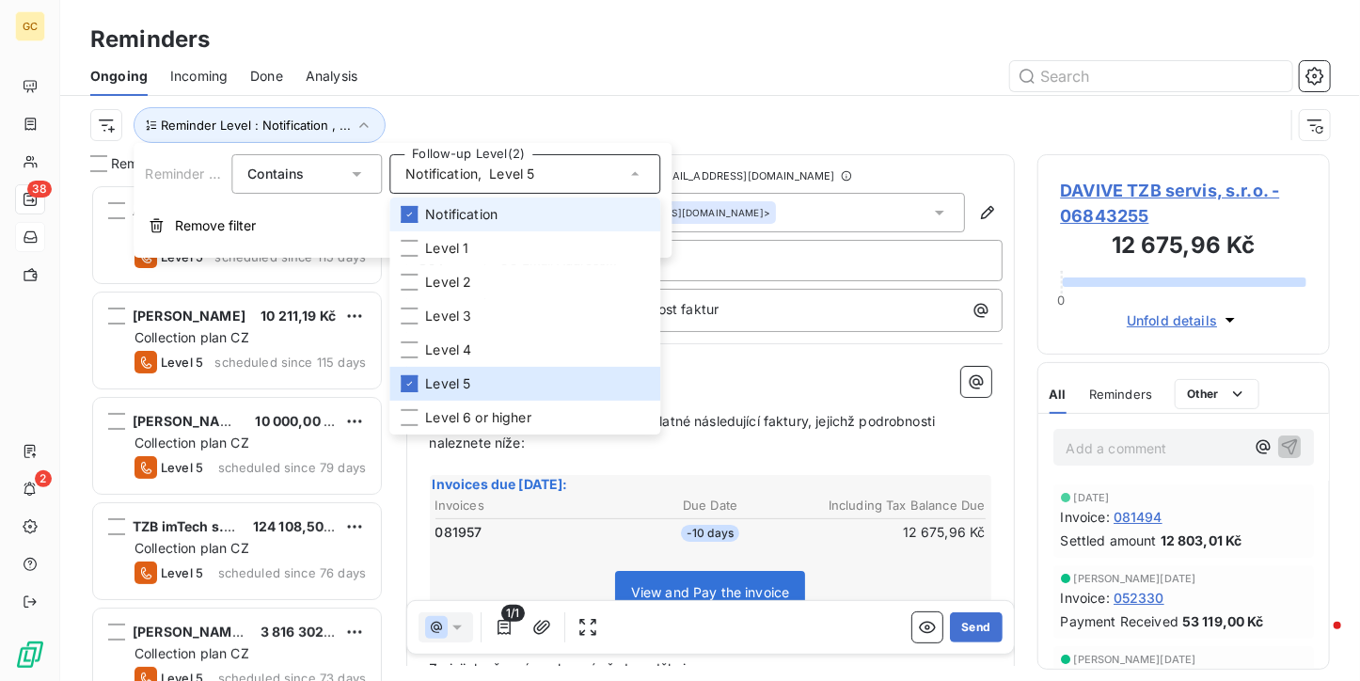
click at [433, 214] on span "Notification" at bounding box center [461, 214] width 72 height 19
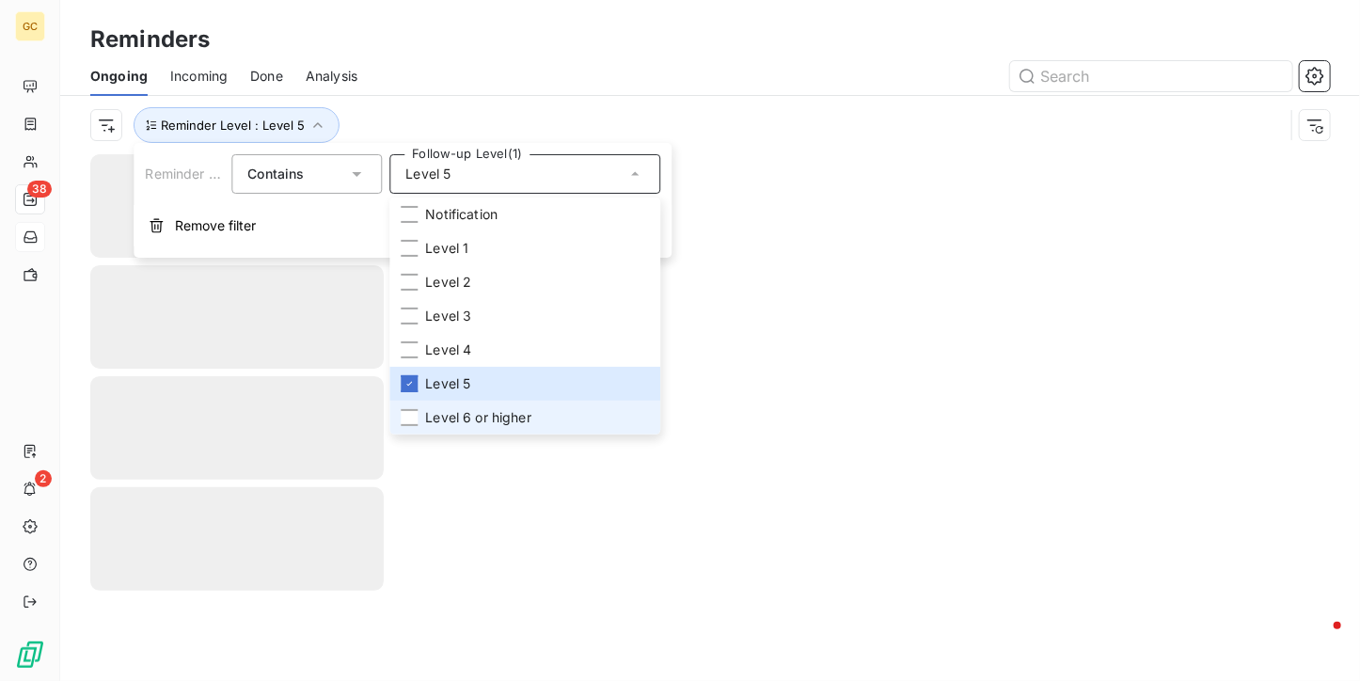
click at [413, 432] on li "Level 6 or higher" at bounding box center [524, 418] width 271 height 34
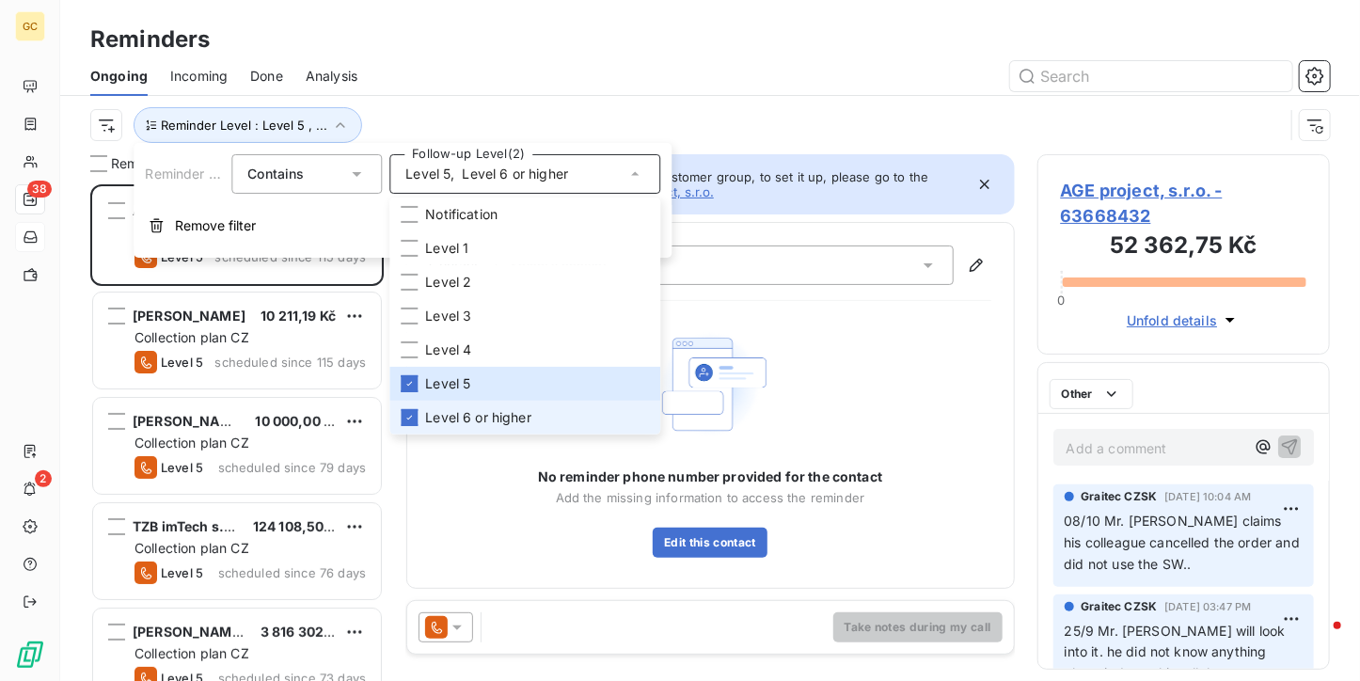
scroll to position [481, 278]
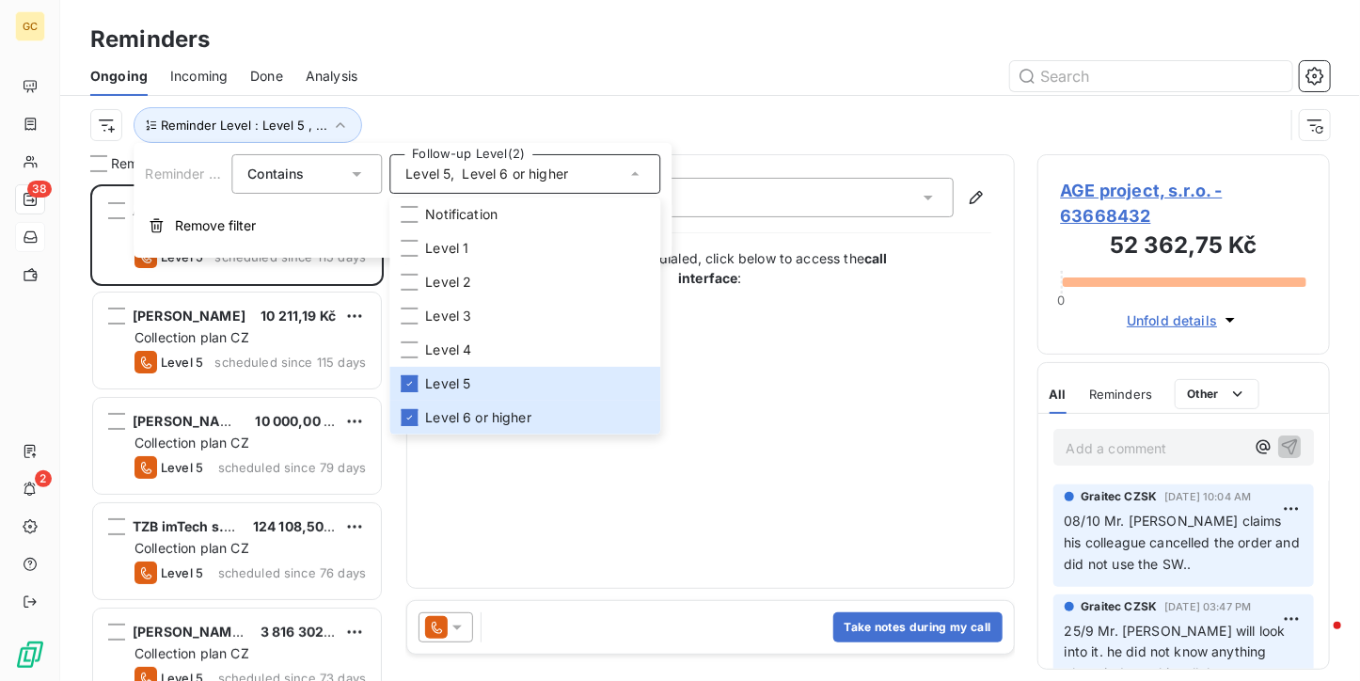
click at [448, 16] on div "Reminders Ongoing Incoming Done Analysis Reminder Level : Level 5 , ..." at bounding box center [710, 77] width 1300 height 154
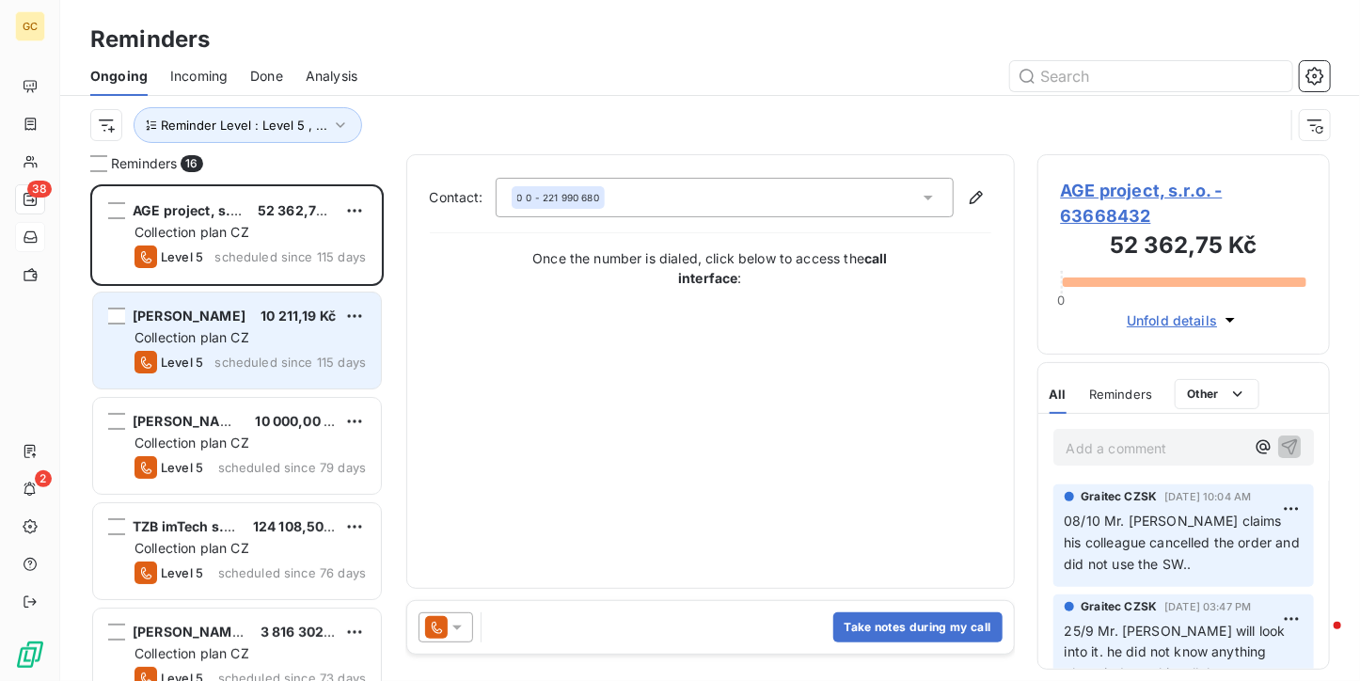
click at [244, 338] on span "Collection plan CZ" at bounding box center [191, 337] width 115 height 16
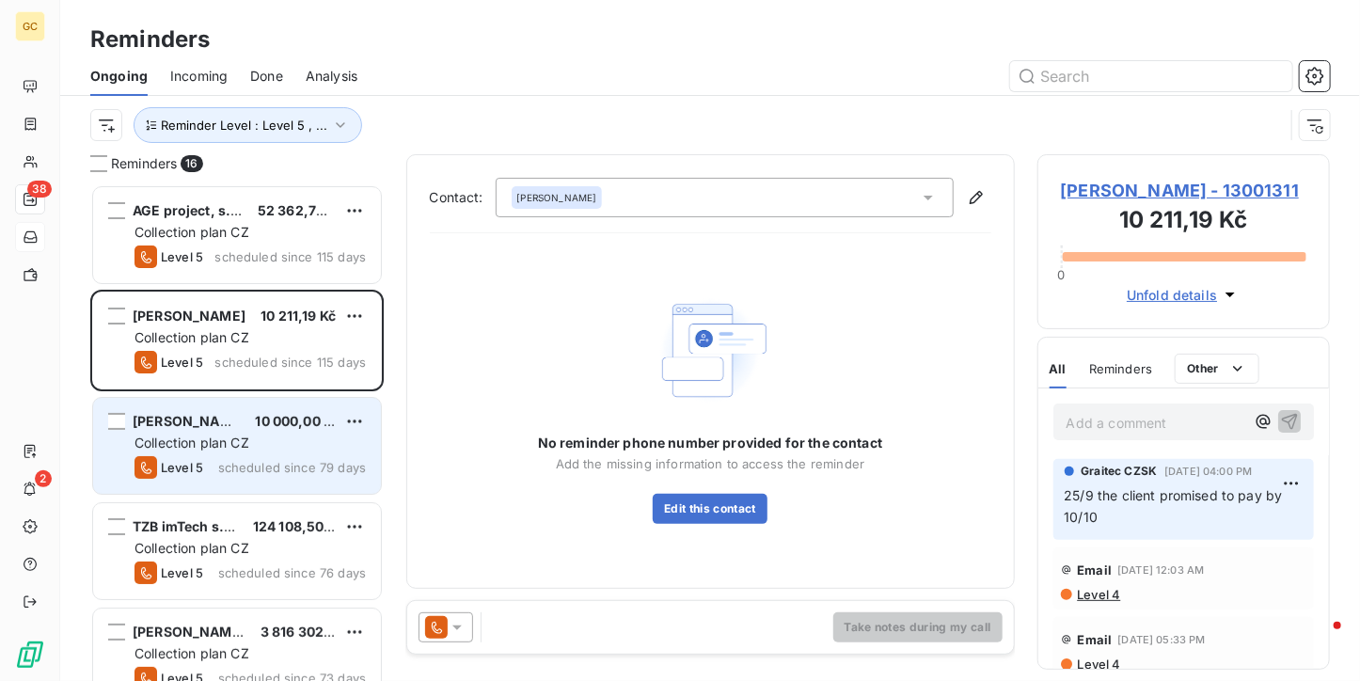
click at [224, 465] on span "scheduled since 79 days" at bounding box center [292, 467] width 148 height 15
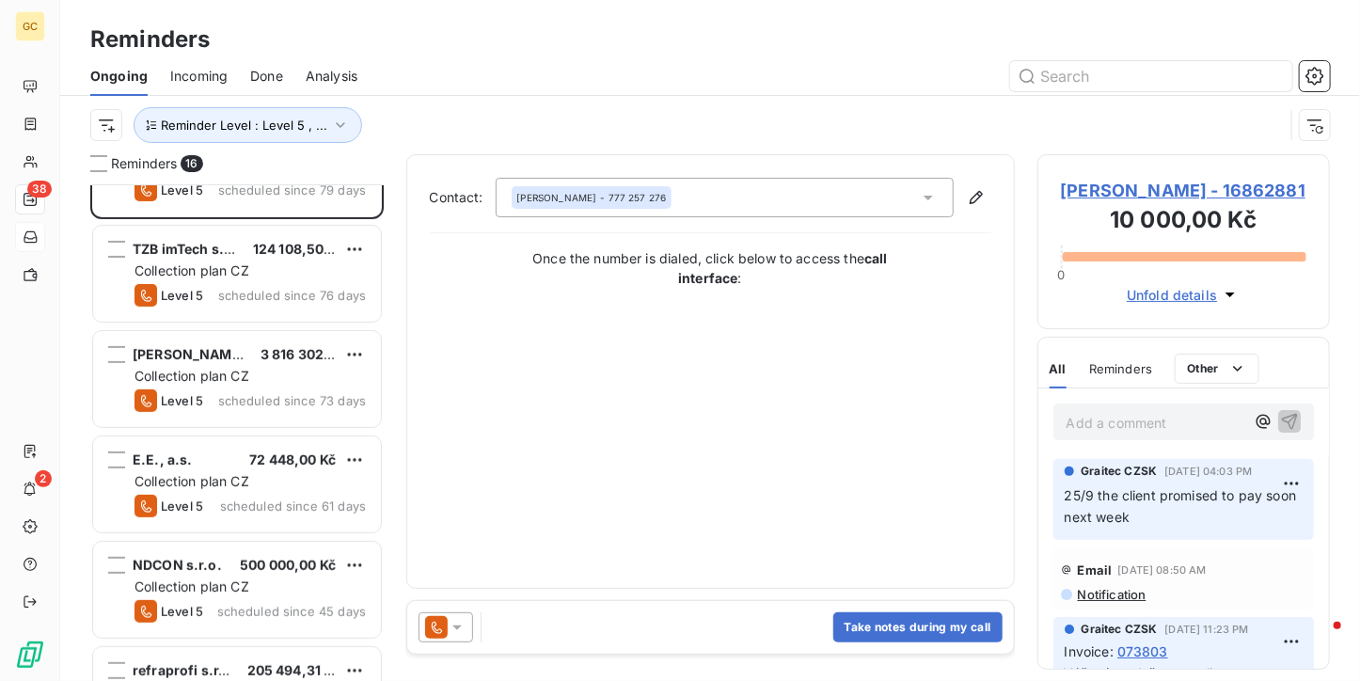
scroll to position [282, 0]
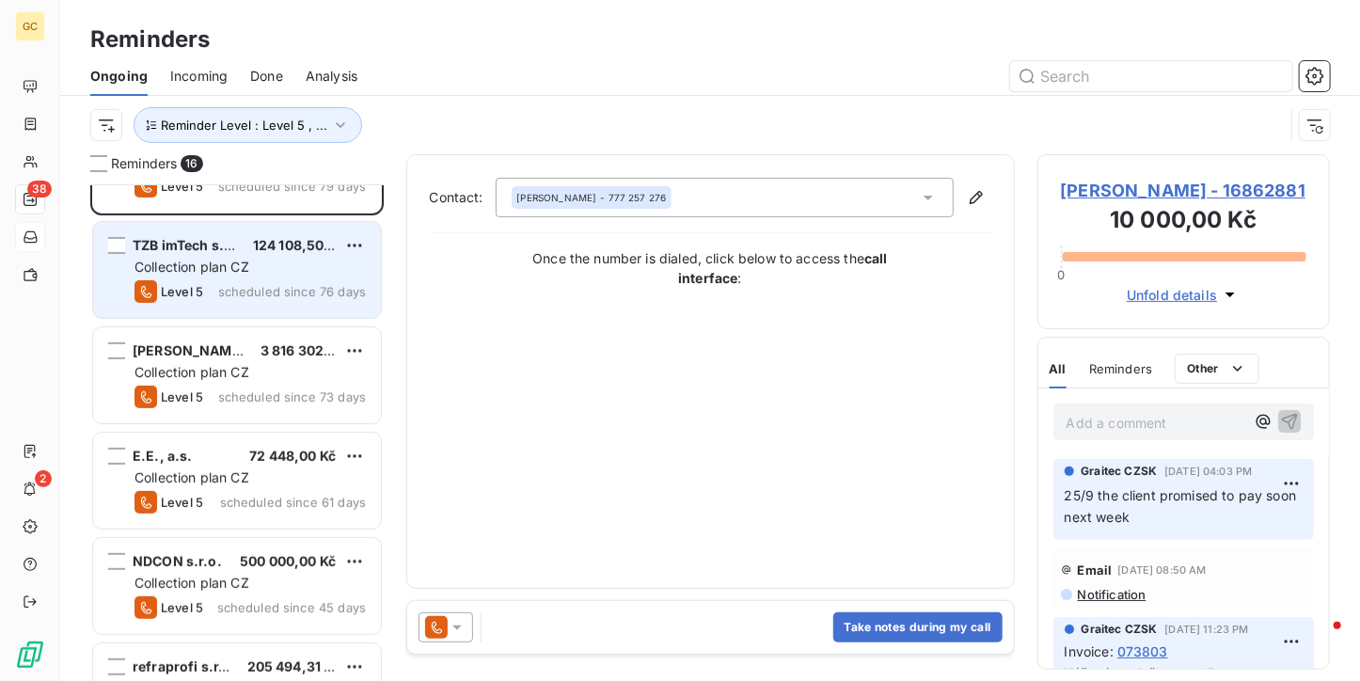
click at [244, 246] on div "TZB imTech s.r.o. 124 108,50 Kč" at bounding box center [249, 245] width 231 height 17
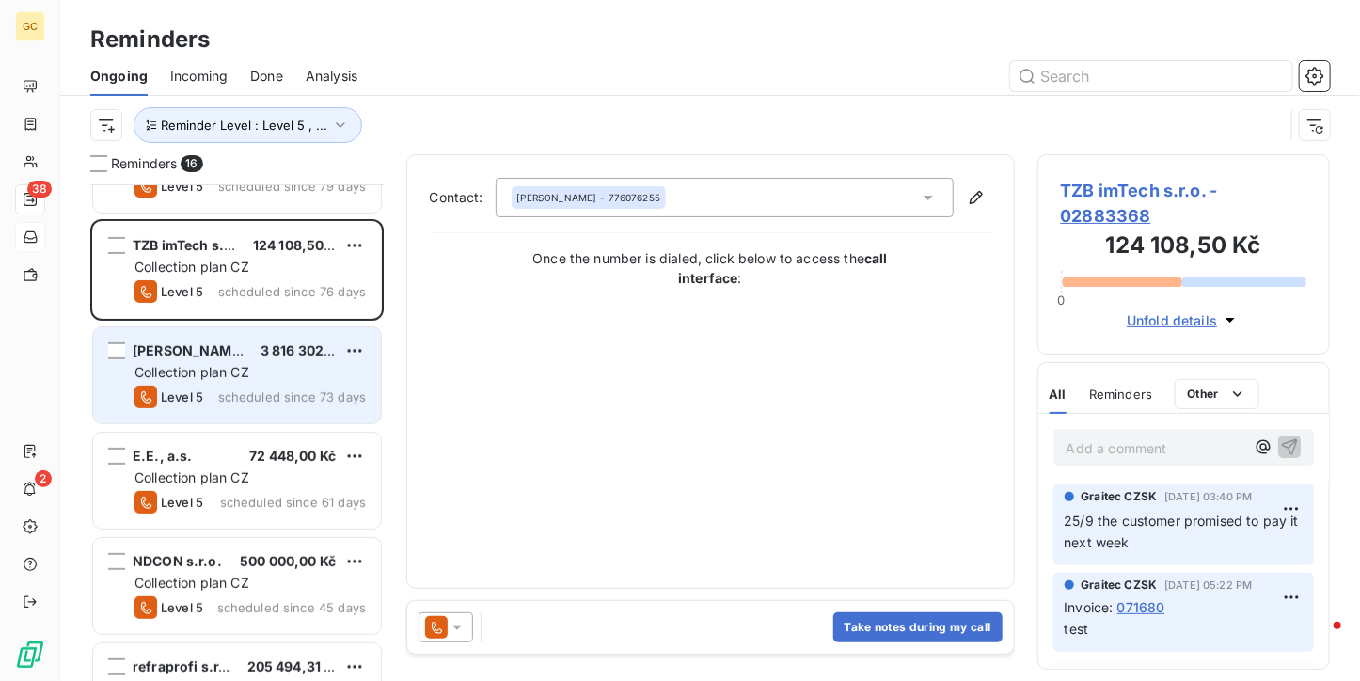
click at [260, 345] on span "3 816 302,02 Kč" at bounding box center [312, 350] width 104 height 16
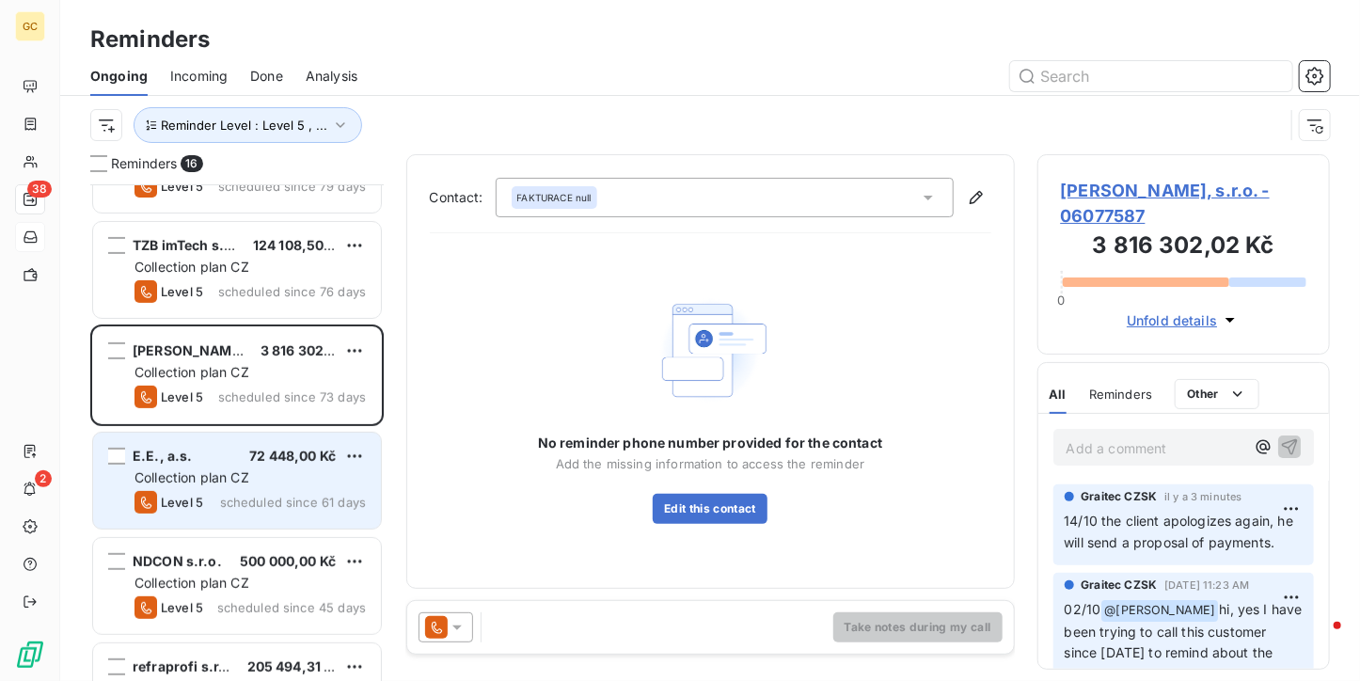
click at [242, 453] on div "E.E., a.s. 72 448,00 Kč" at bounding box center [249, 456] width 231 height 17
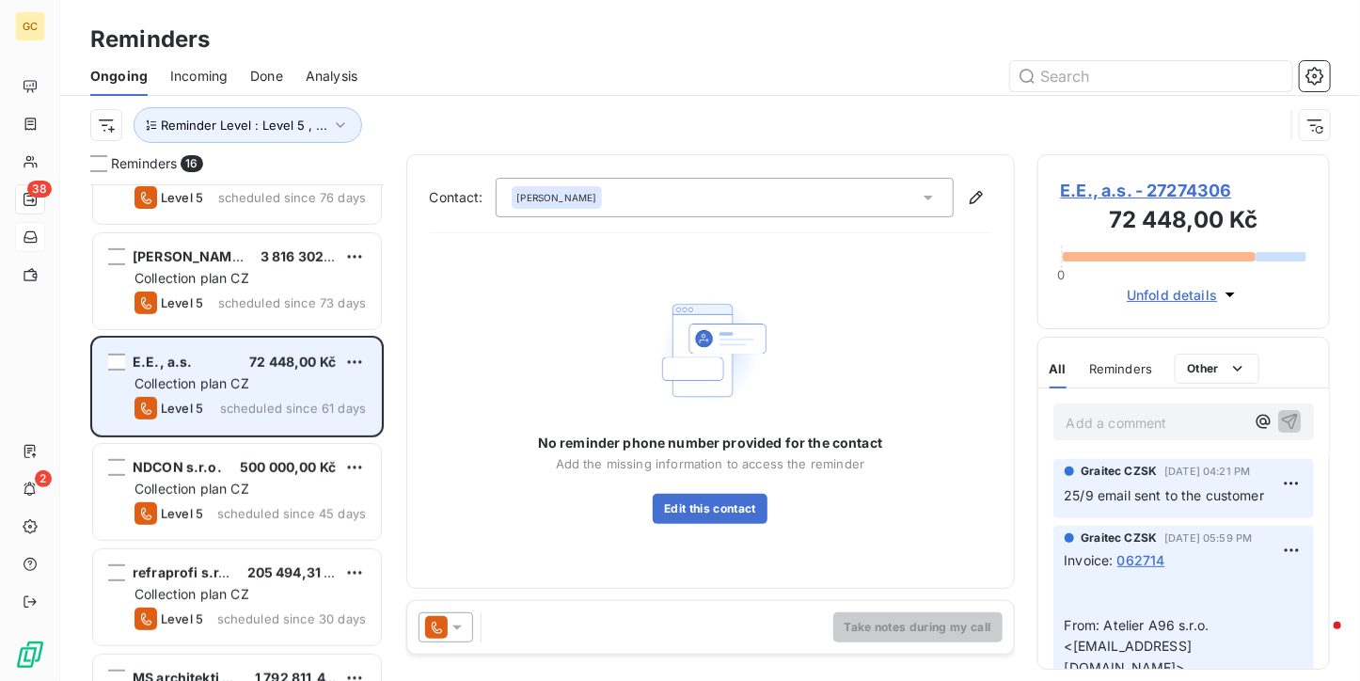
scroll to position [470, 0]
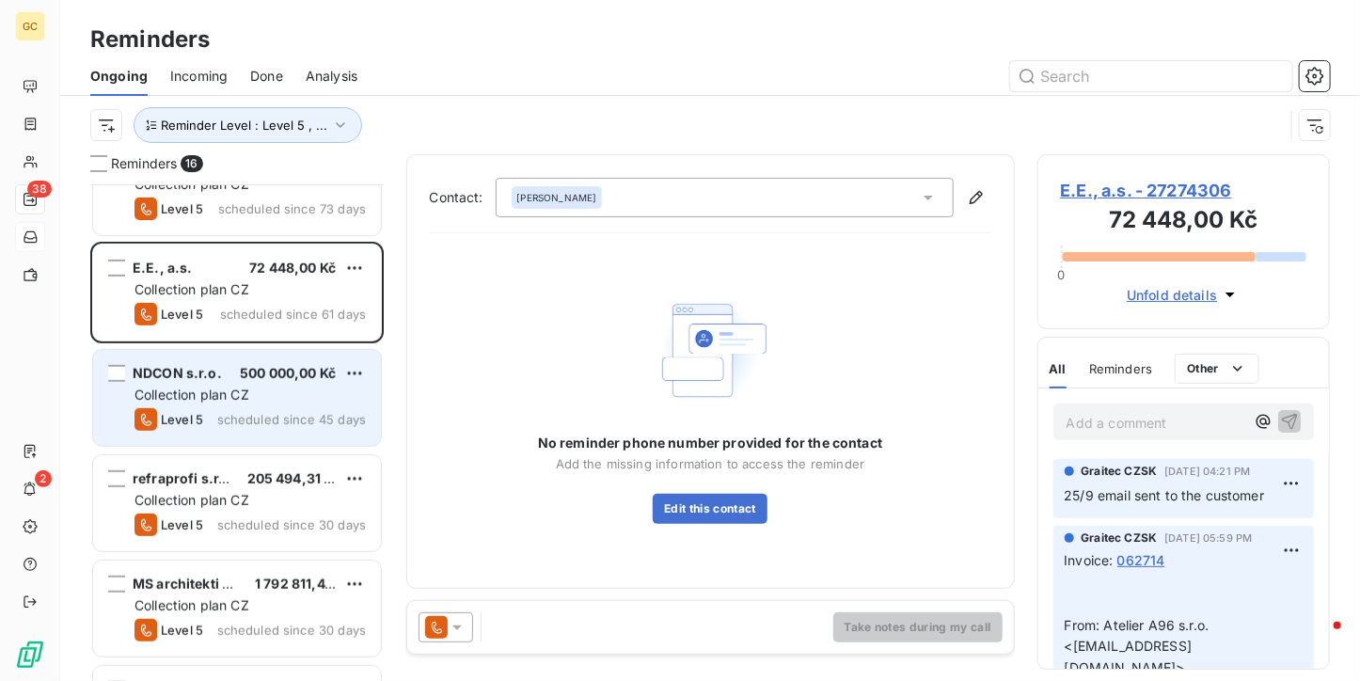
click at [226, 360] on div "NDCON s.r.o. 500 000,00 Kč Collection plan CZ Level 5 scheduled since 45 days" at bounding box center [237, 398] width 288 height 96
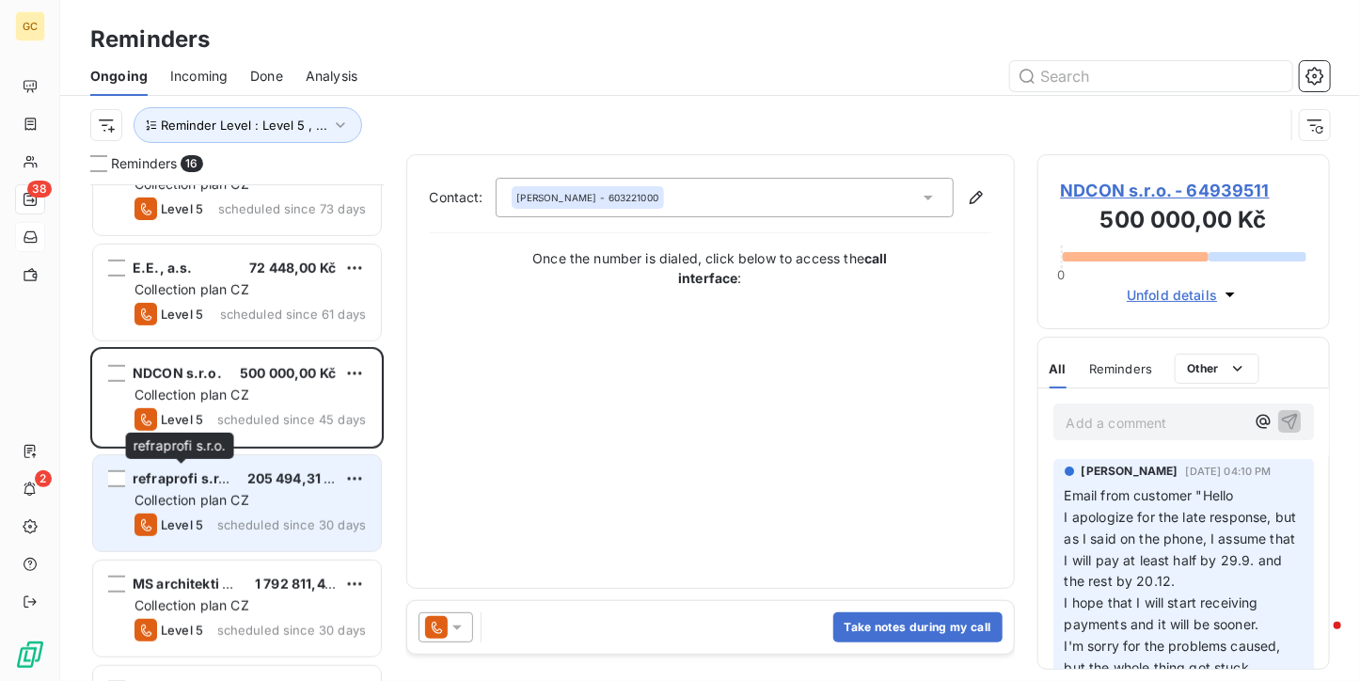
click at [226, 479] on span "refraprofi s.r.o." at bounding box center [185, 478] width 104 height 16
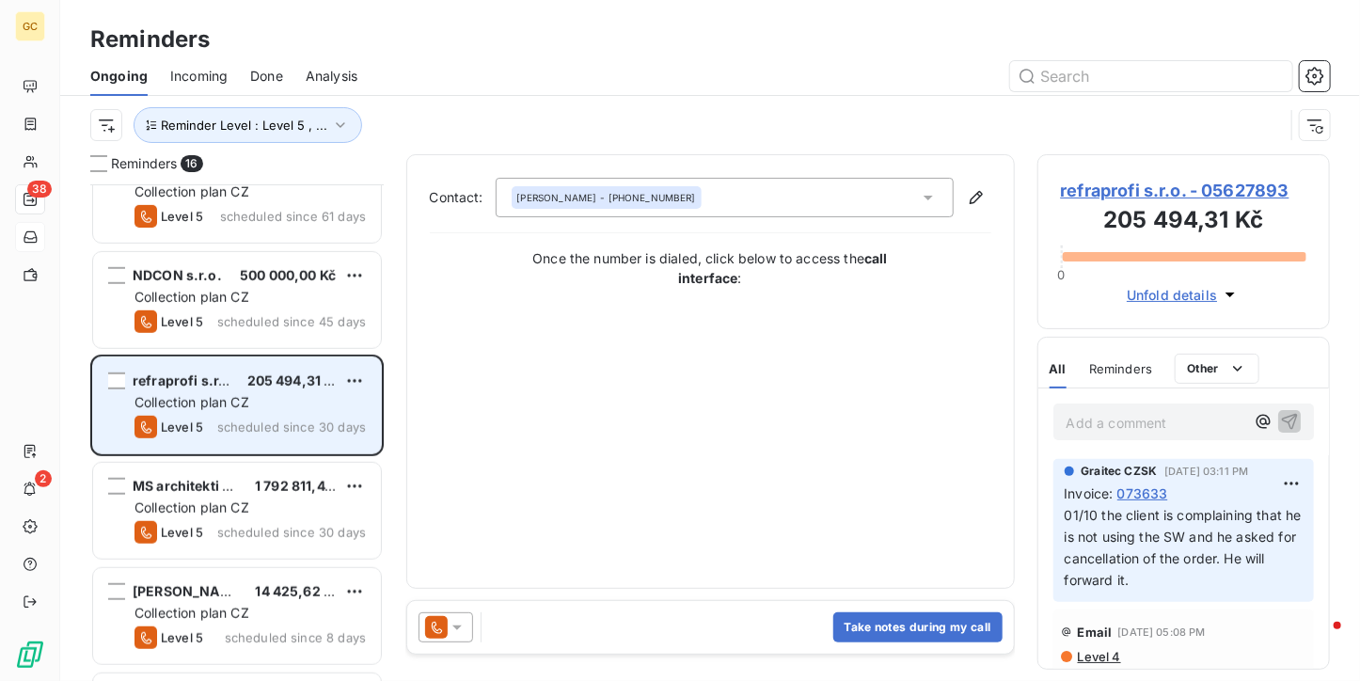
scroll to position [658, 0]
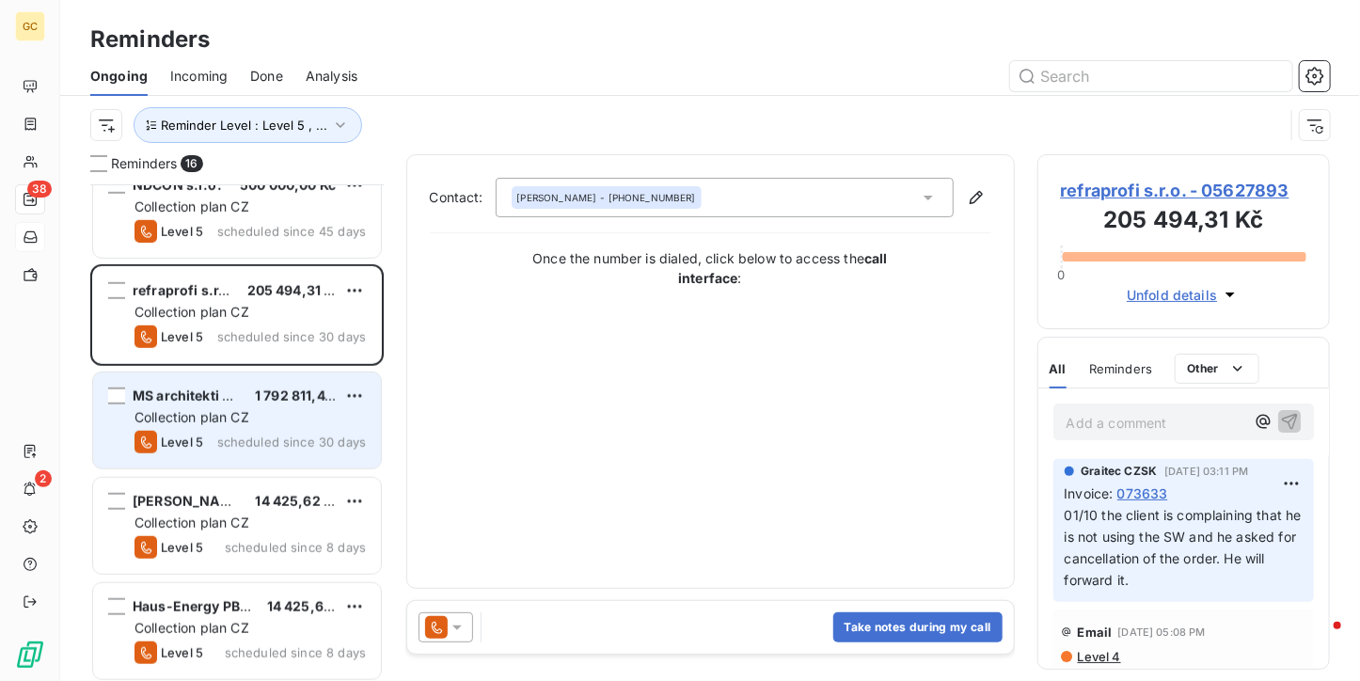
click at [226, 428] on div "MS architekti s.r.o. 1 792 811,41 Kč Collection plan CZ Level 5 scheduled since…" at bounding box center [237, 420] width 288 height 96
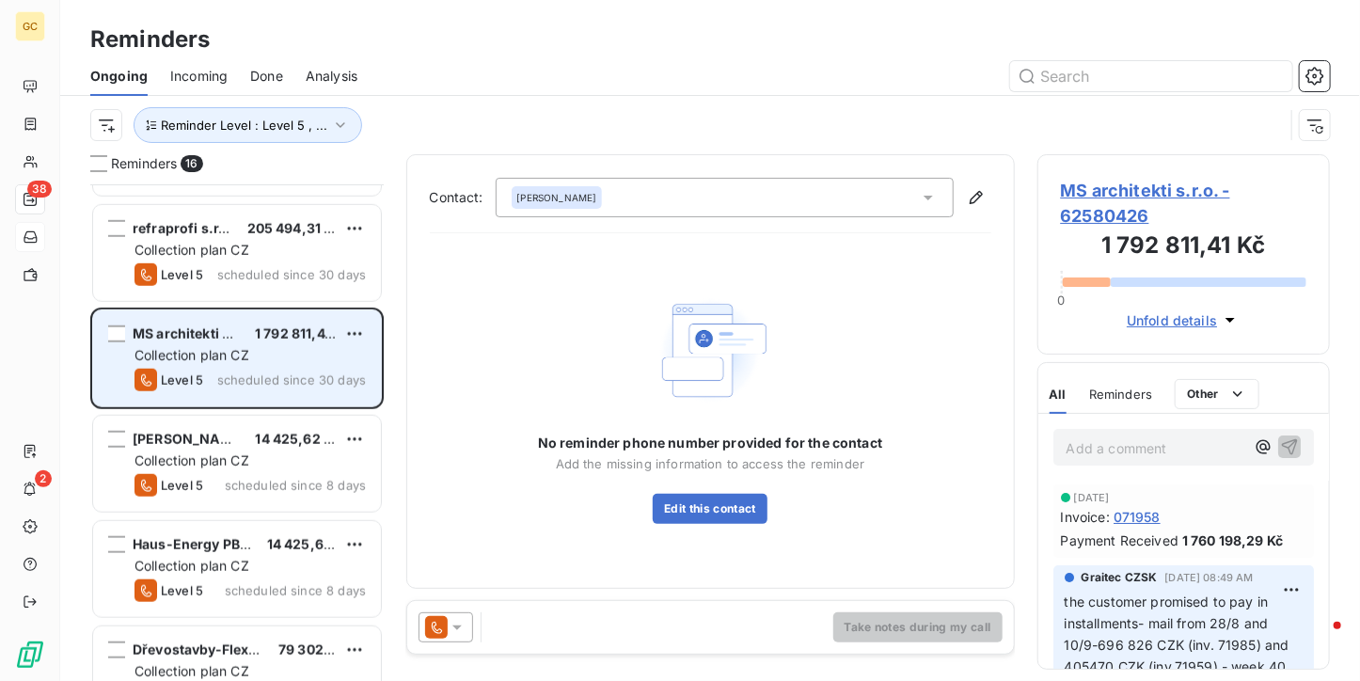
scroll to position [752, 0]
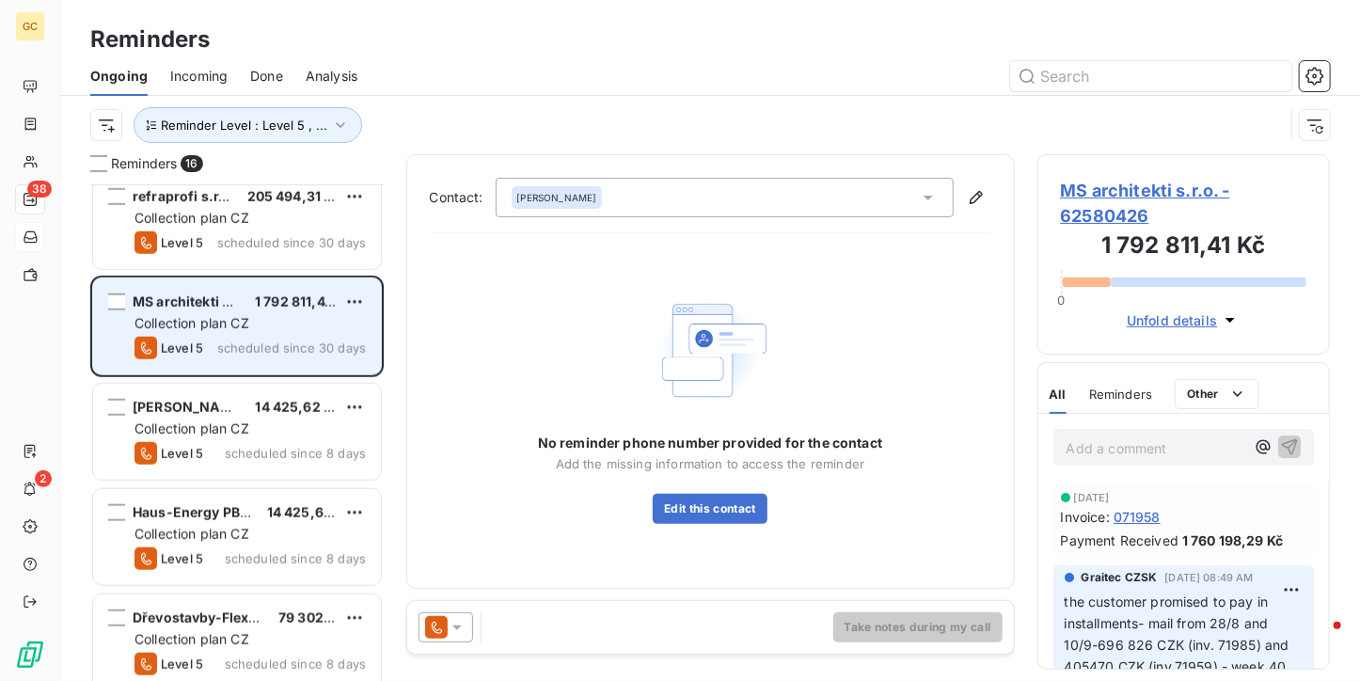
click at [226, 428] on span "Collection plan CZ" at bounding box center [191, 428] width 115 height 16
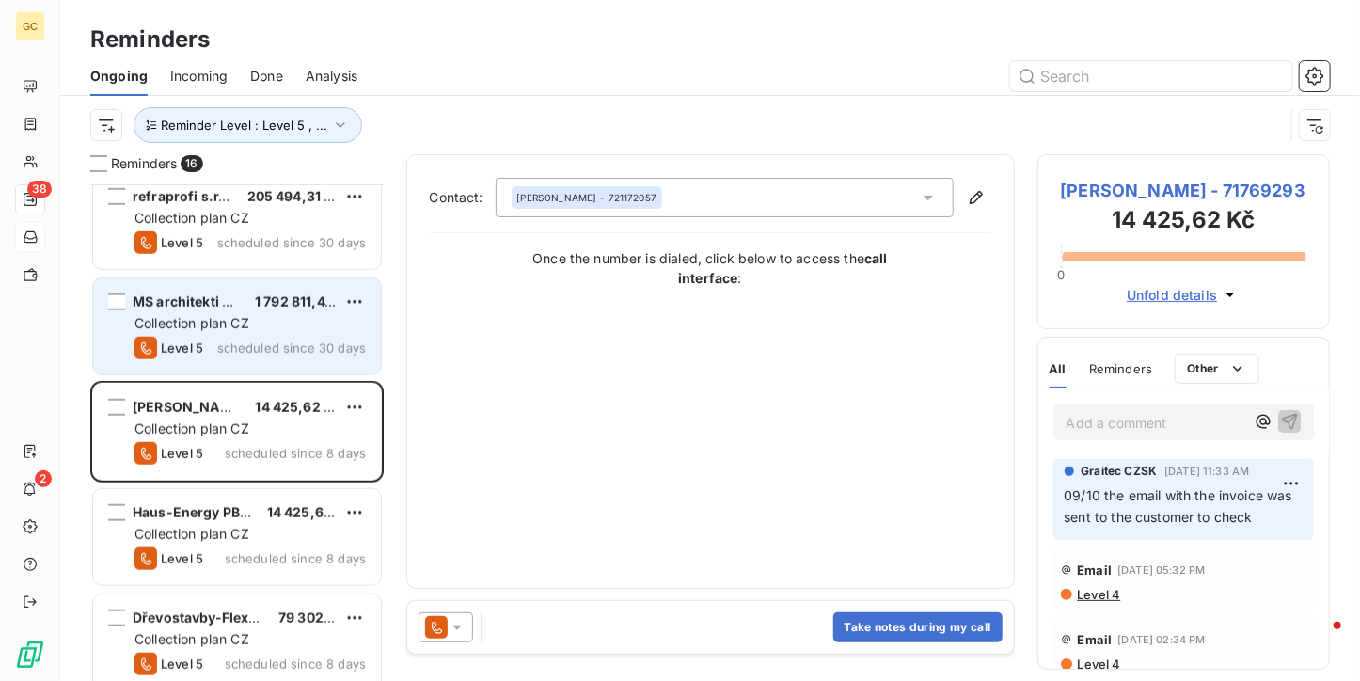
scroll to position [940, 0]
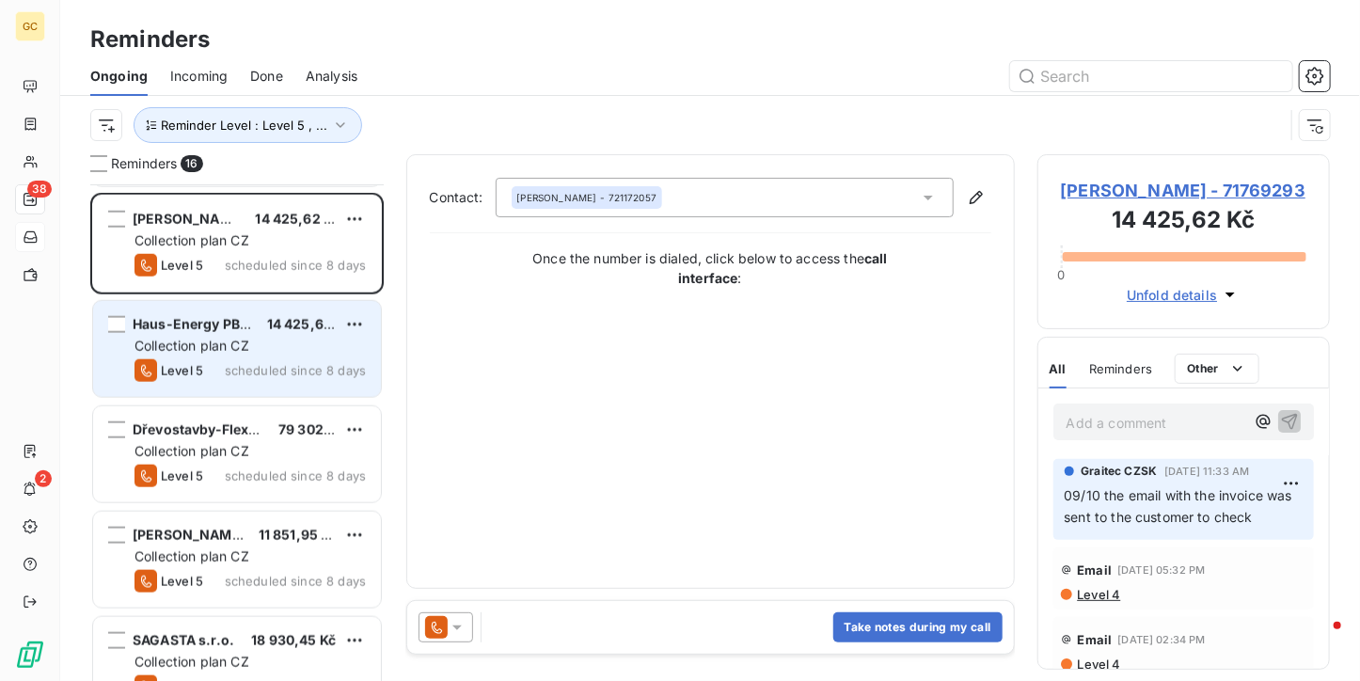
click at [258, 330] on div "Haus-Energy PB s.r.o. 14 425,62 Kč" at bounding box center [249, 324] width 231 height 17
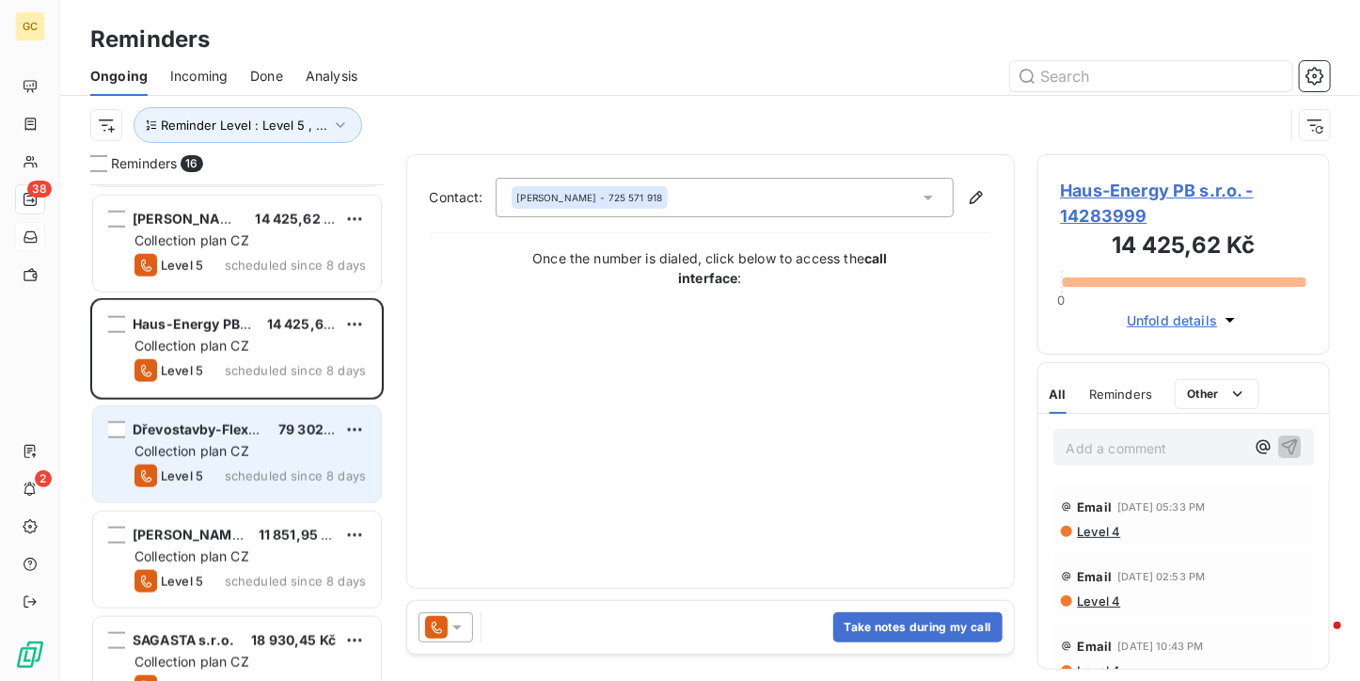
click at [233, 446] on span "Collection plan CZ" at bounding box center [191, 451] width 115 height 16
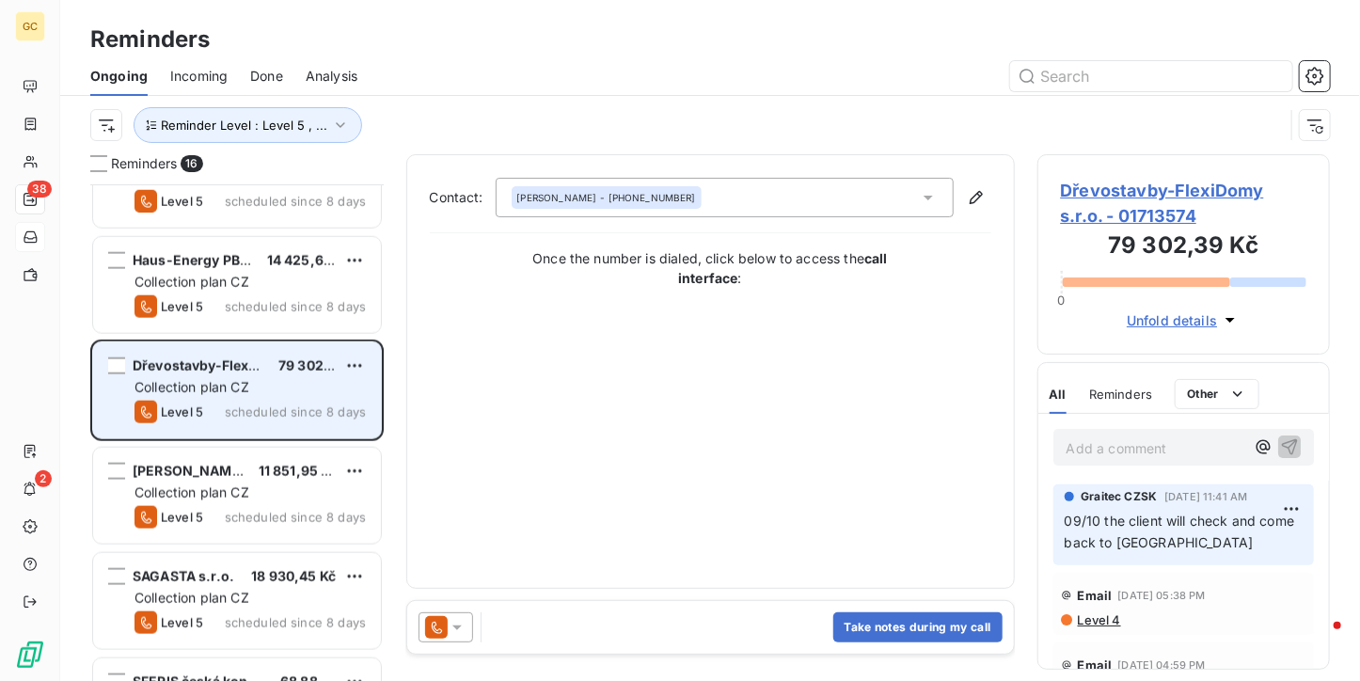
scroll to position [1034, 0]
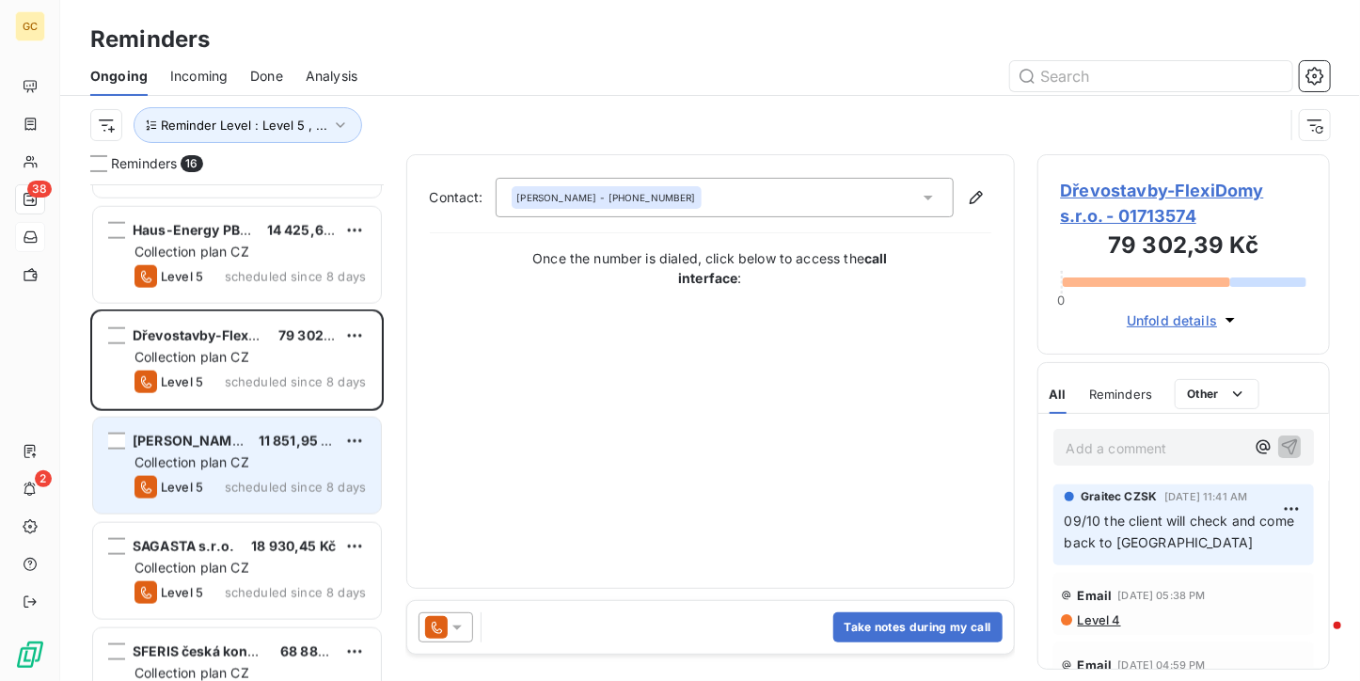
click at [241, 426] on div "[PERSON_NAME] 11 851,95 Kč Collection plan CZ Level 5 scheduled since 8 days" at bounding box center [237, 465] width 288 height 96
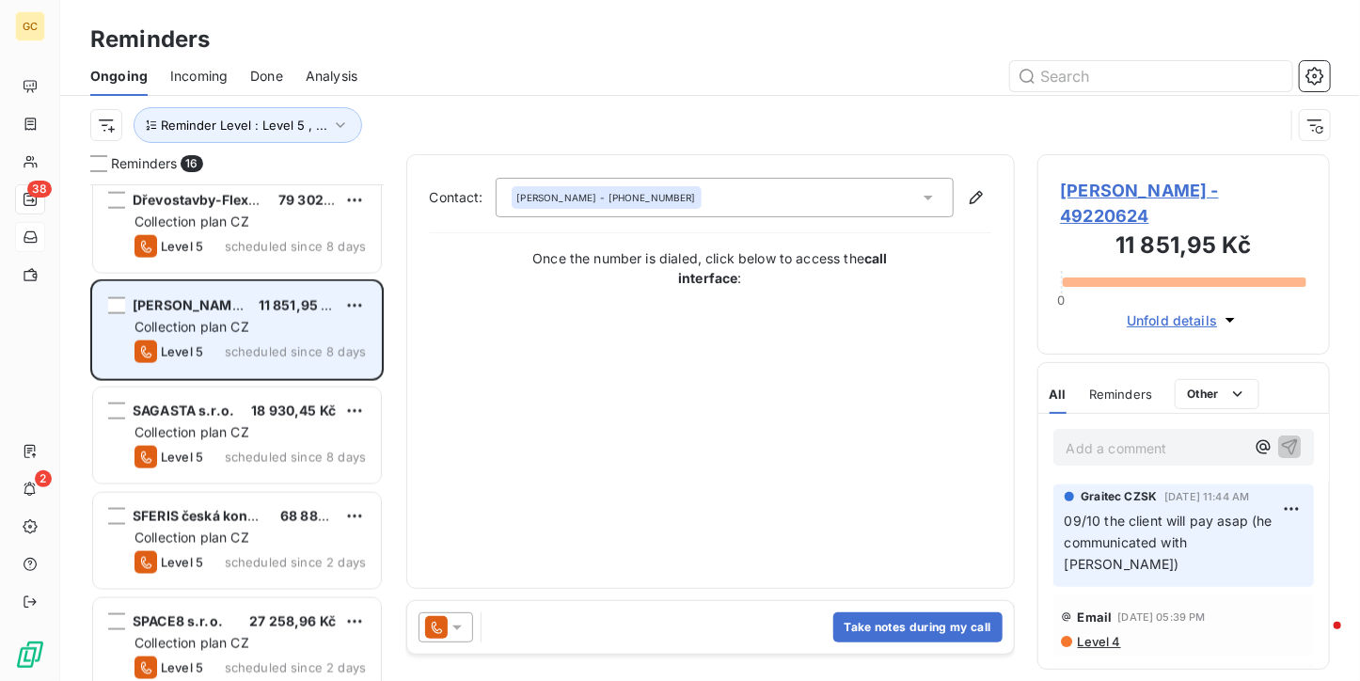
scroll to position [1189, 0]
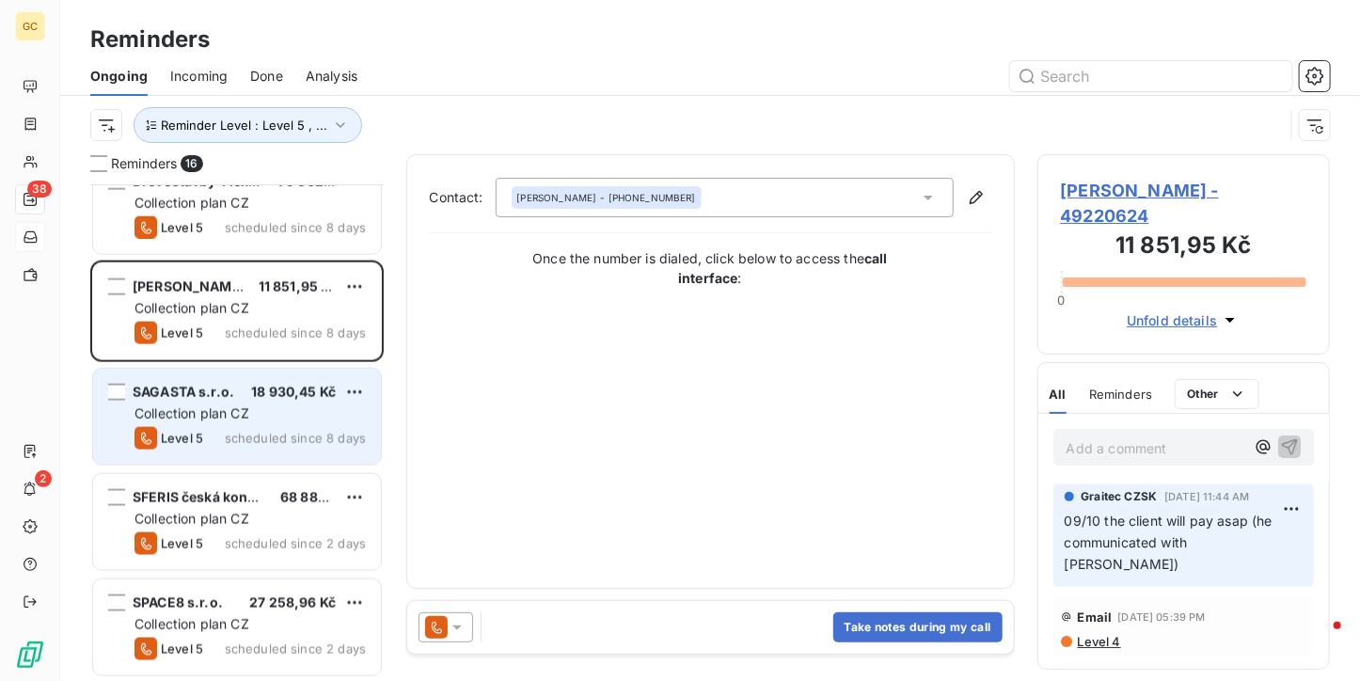
click at [244, 392] on div "SAGASTA s.r.o. 18 930,45 Kč" at bounding box center [249, 392] width 231 height 17
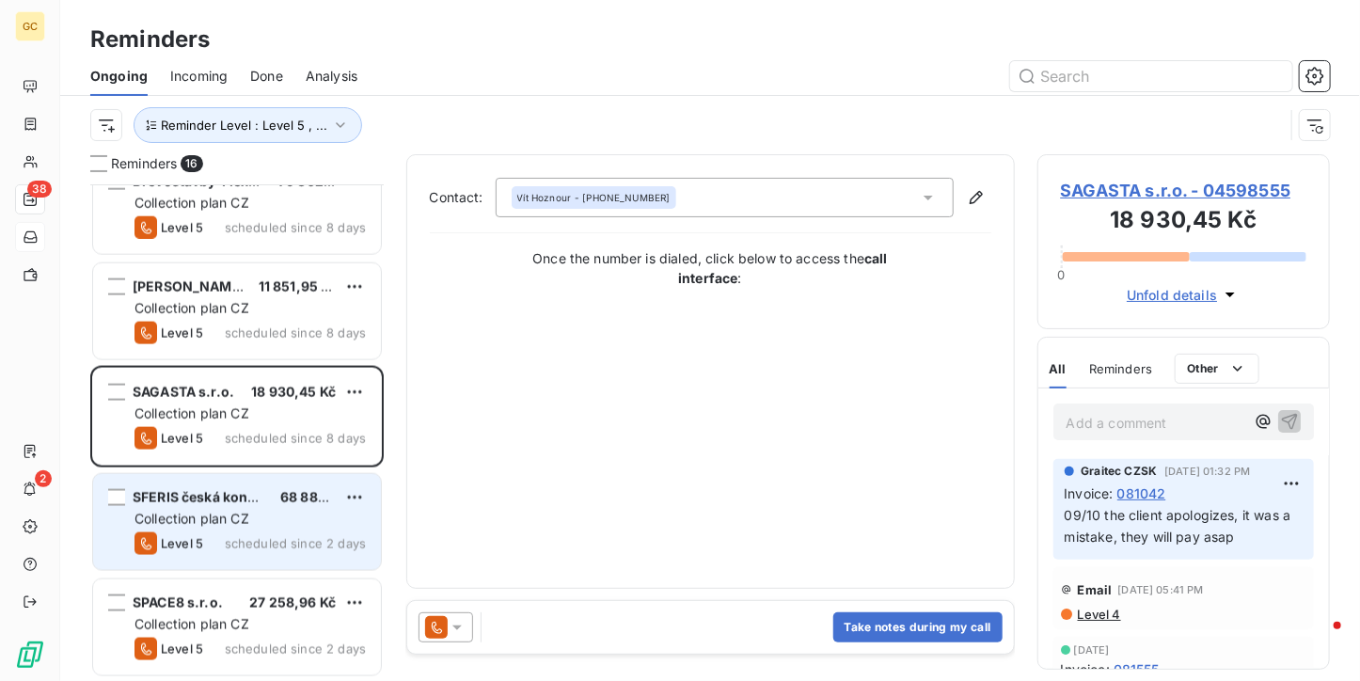
click at [256, 529] on div "SFERIS česká konstrukční s.r.o. 68 888,93 Kč Collection plan CZ Level 5 schedul…" at bounding box center [237, 522] width 288 height 96
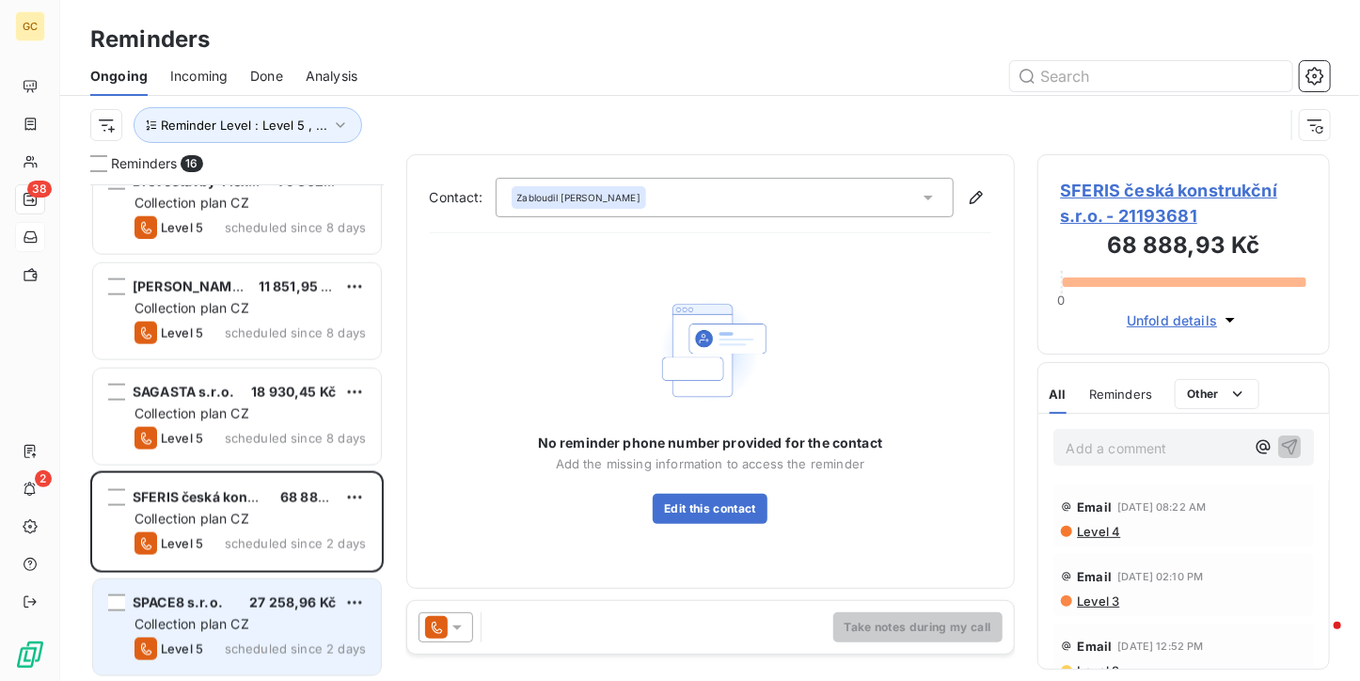
click at [241, 629] on span "Collection plan CZ" at bounding box center [191, 624] width 115 height 16
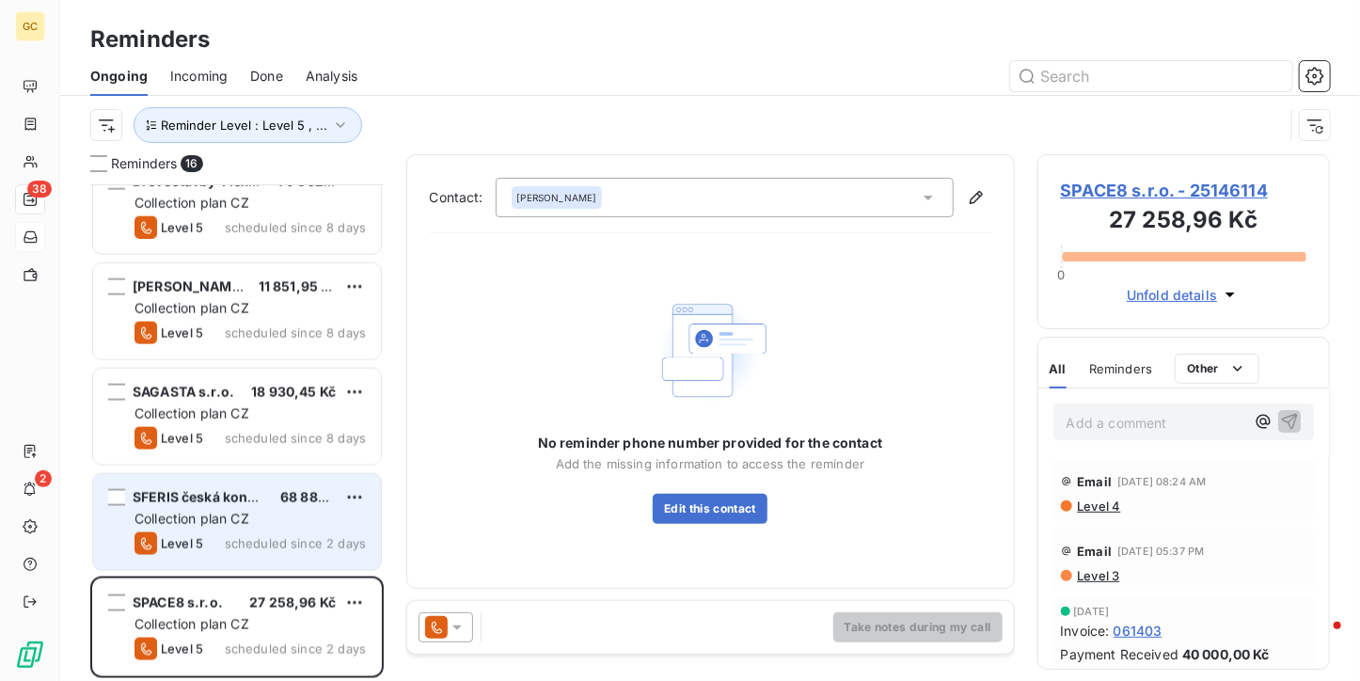
click at [214, 478] on div "SFERIS česká konstrukční s.r.o. 68 888,93 Kč Collection plan CZ Level 5 schedul…" at bounding box center [237, 522] width 288 height 96
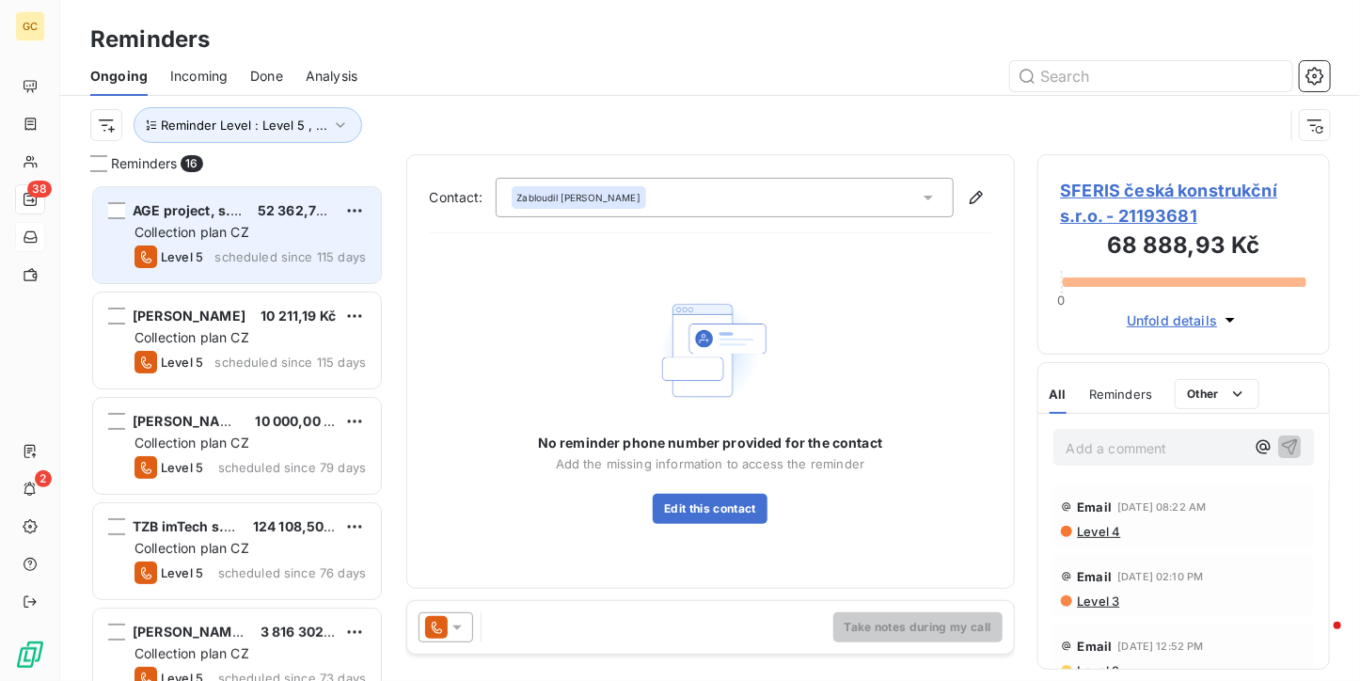
click at [244, 225] on span "Collection plan CZ" at bounding box center [191, 232] width 115 height 16
